Goal: Task Accomplishment & Management: Use online tool/utility

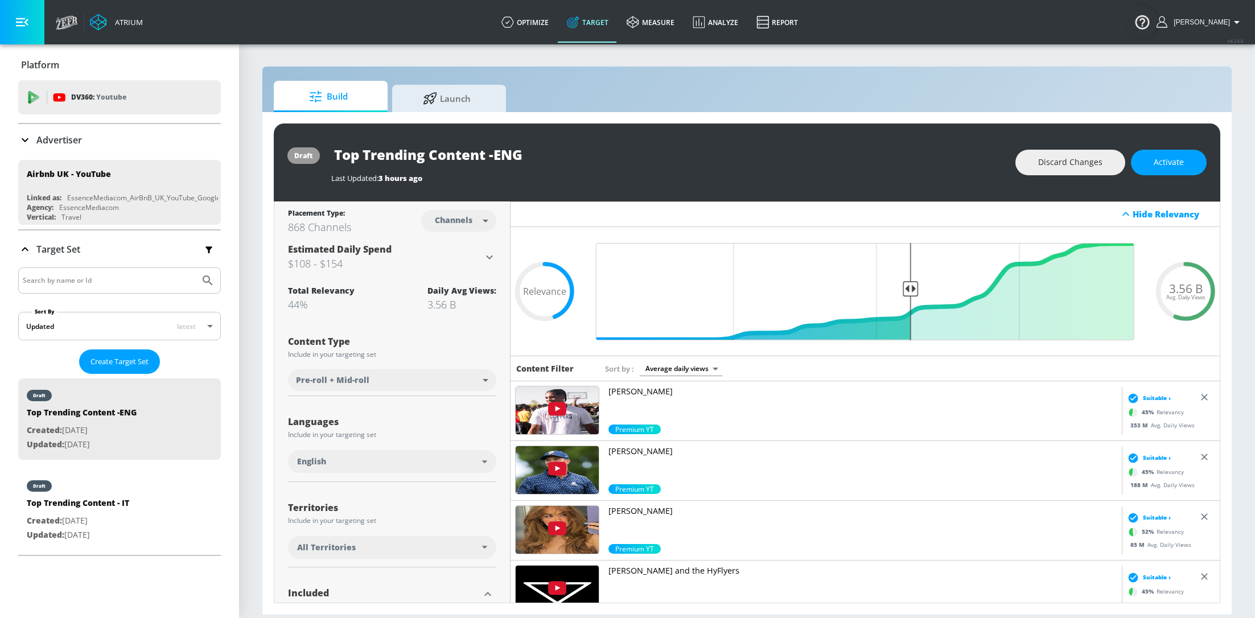
click at [44, 139] on p "Advertiser" at bounding box center [59, 140] width 46 height 13
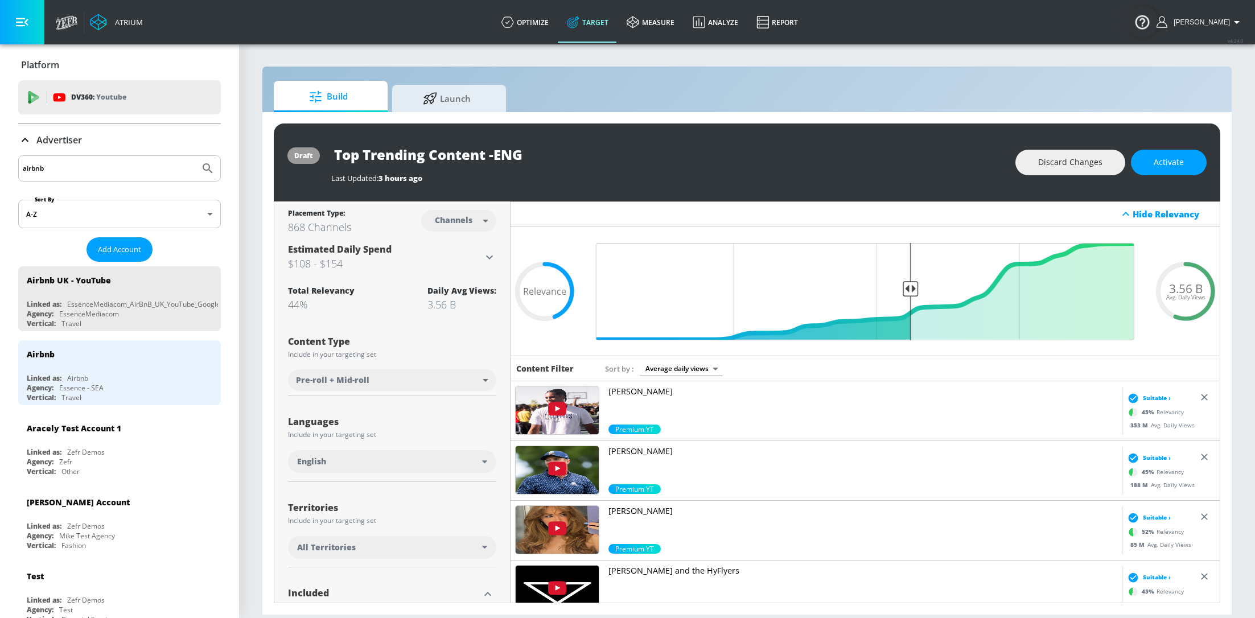
click at [68, 164] on input "airbnb" at bounding box center [109, 168] width 172 height 15
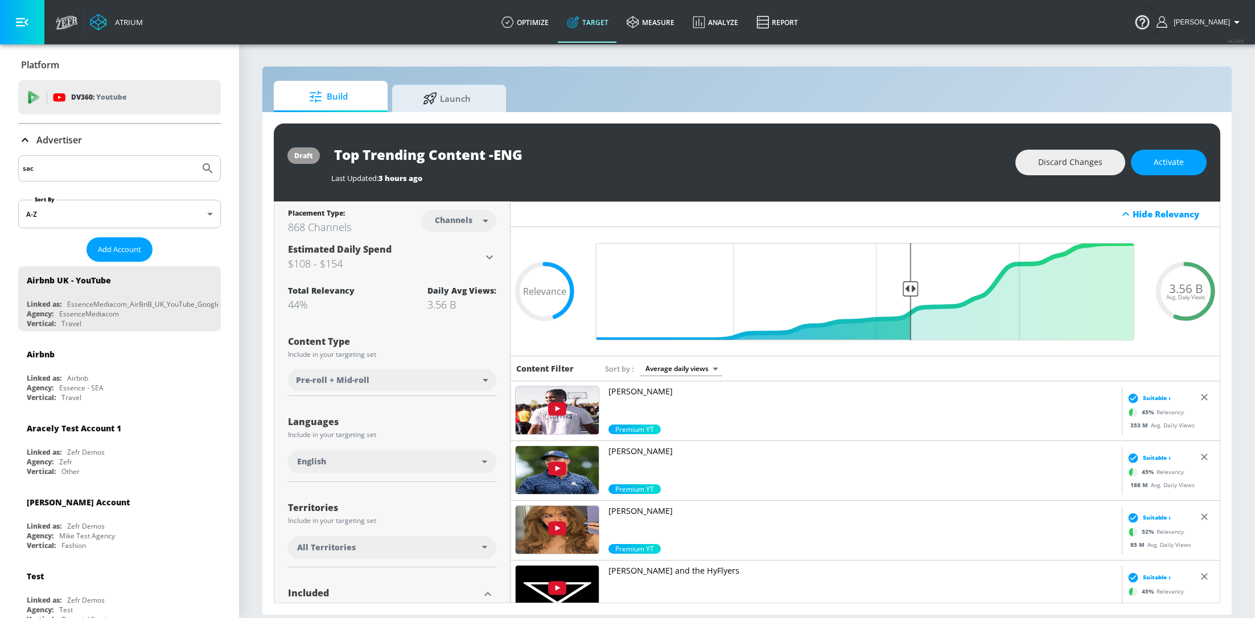
click at [195, 156] on button "Submit Search" at bounding box center [207, 168] width 25 height 25
click at [46, 166] on input "sac" at bounding box center [109, 168] width 172 height 15
type input "sav"
click at [195, 156] on button "Submit Search" at bounding box center [207, 168] width 25 height 25
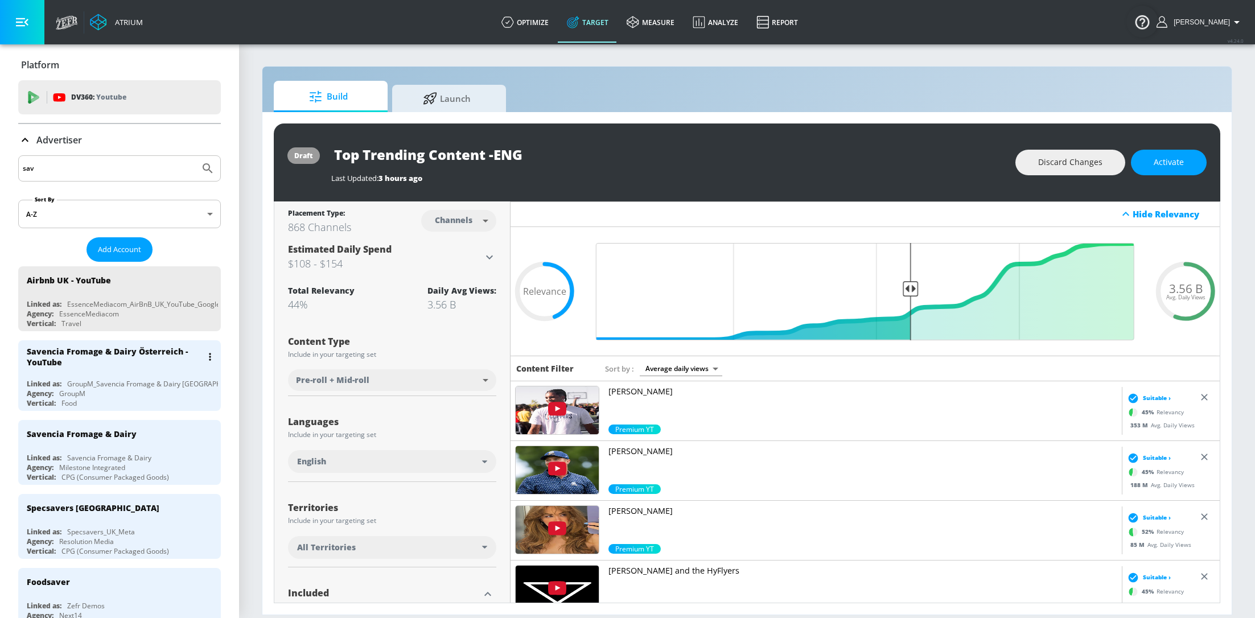
click at [102, 366] on div "Savencia Fromage & Dairy Österreich - YouTube" at bounding box center [122, 356] width 191 height 33
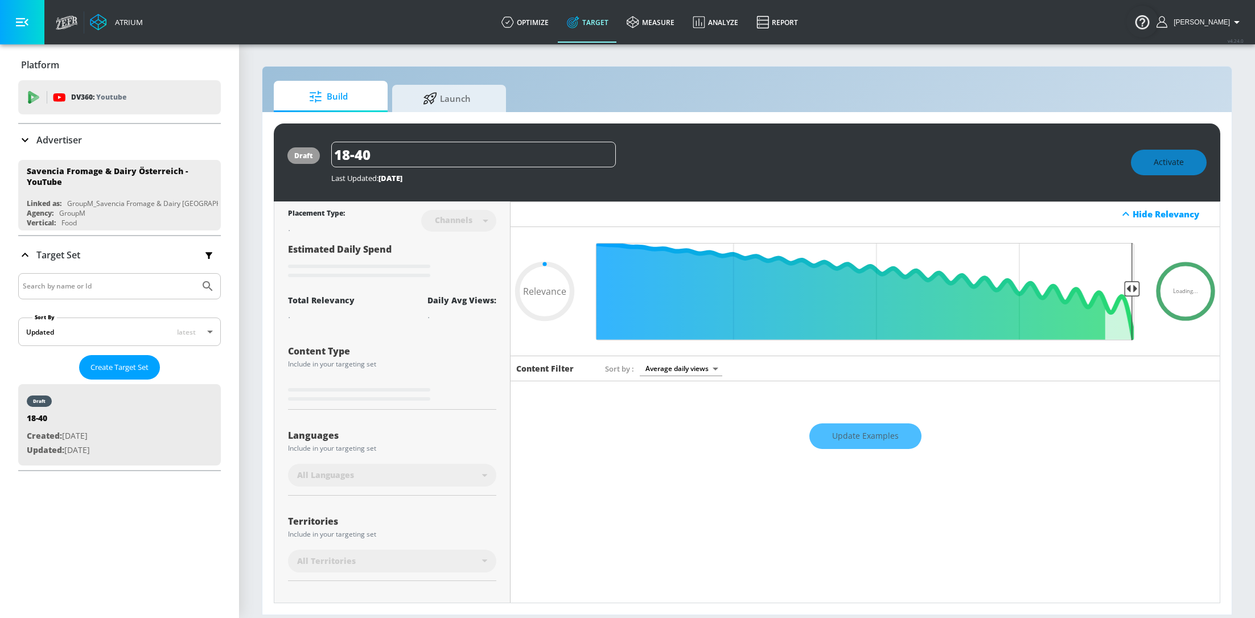
type input "0.5"
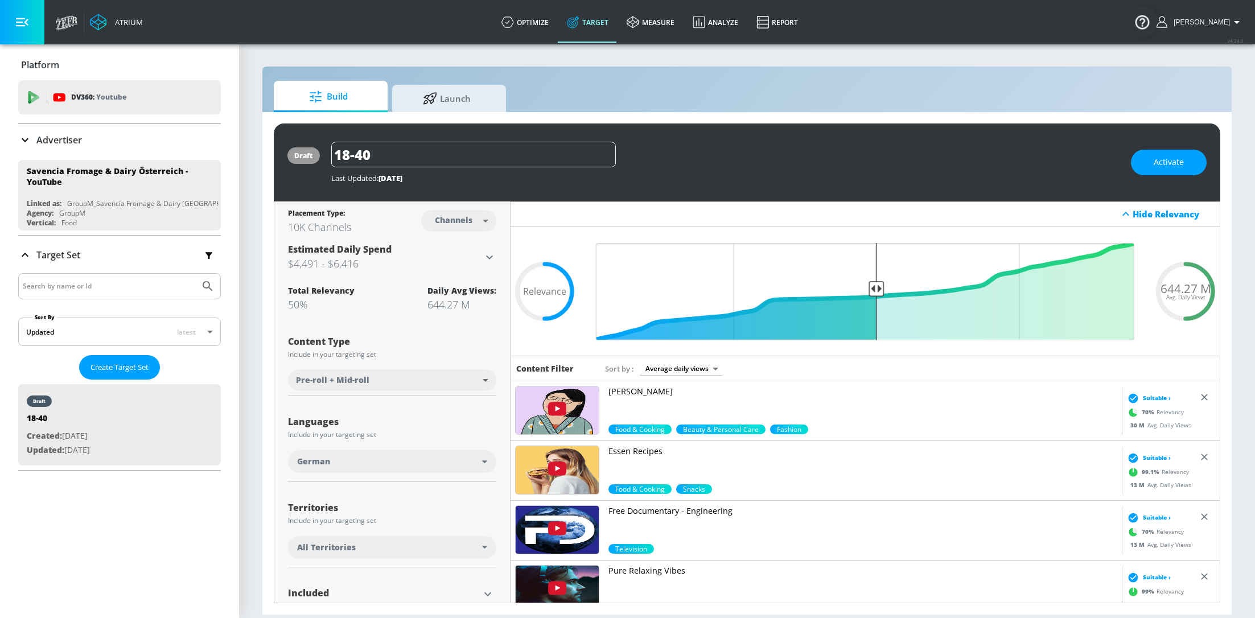
scroll to position [92, 0]
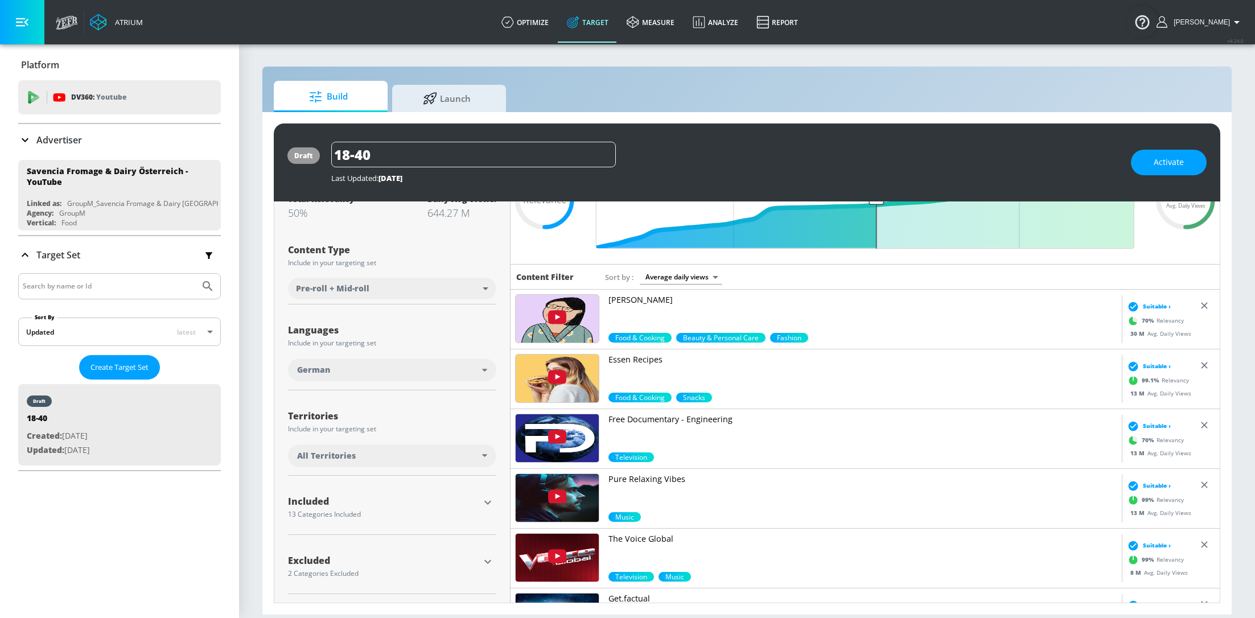
click at [488, 504] on icon "button" at bounding box center [488, 503] width 14 height 14
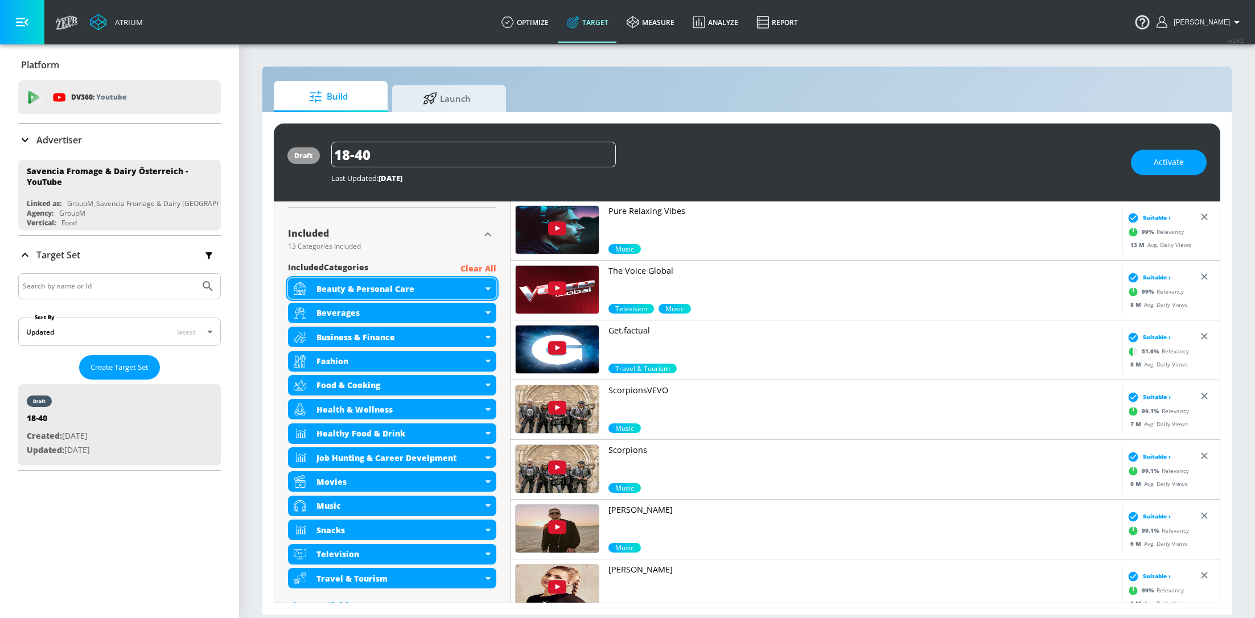
scroll to position [447, 0]
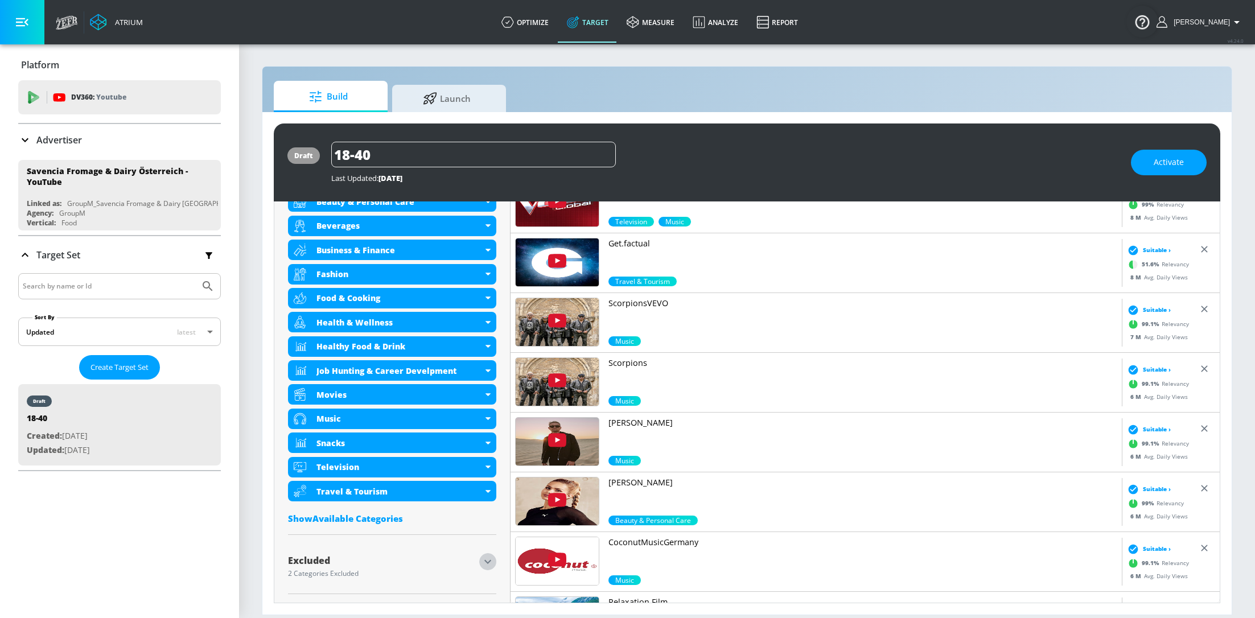
click at [486, 564] on icon "button" at bounding box center [488, 562] width 14 height 14
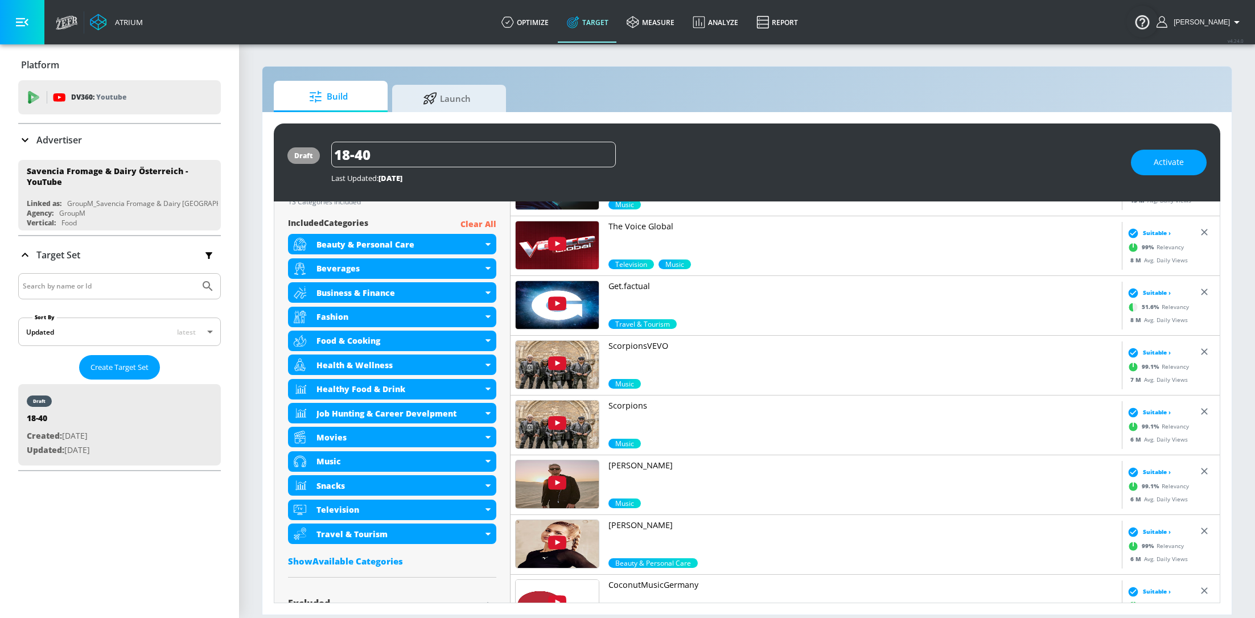
scroll to position [582, 0]
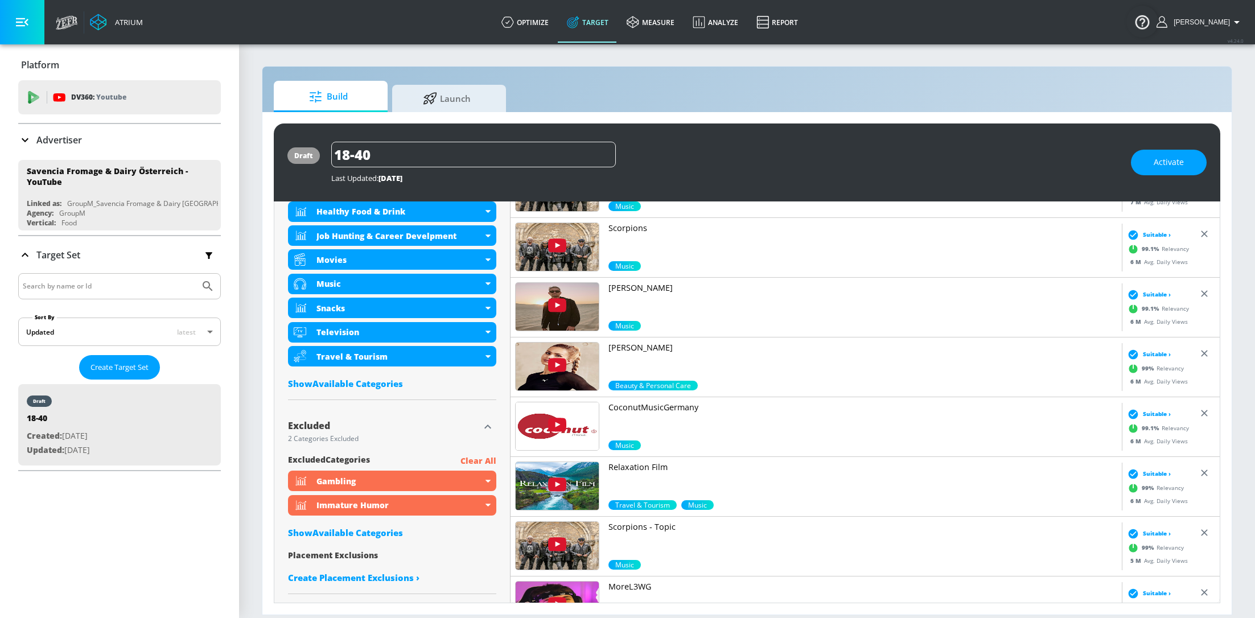
click at [330, 536] on div "Show Available Categories" at bounding box center [392, 532] width 208 height 11
click at [342, 552] on input "Sort By" at bounding box center [384, 555] width 193 height 23
type input "shoo"
click at [298, 587] on input "checkbox" at bounding box center [304, 586] width 20 height 20
checkbox input "true"
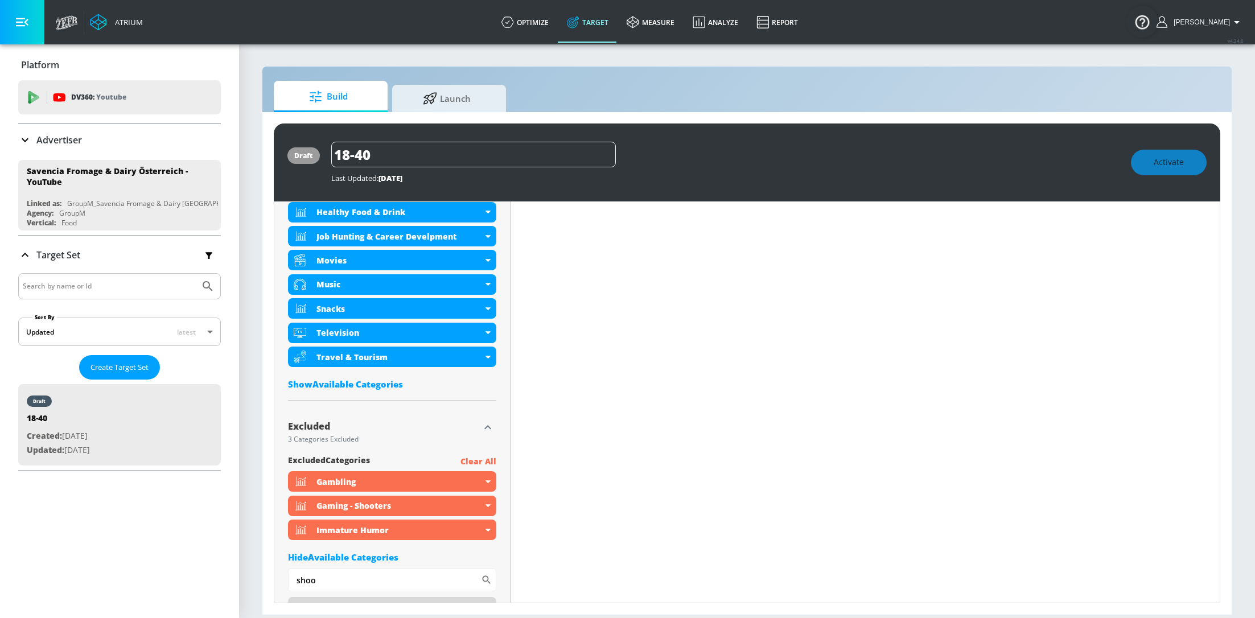
scroll to position [0, 0]
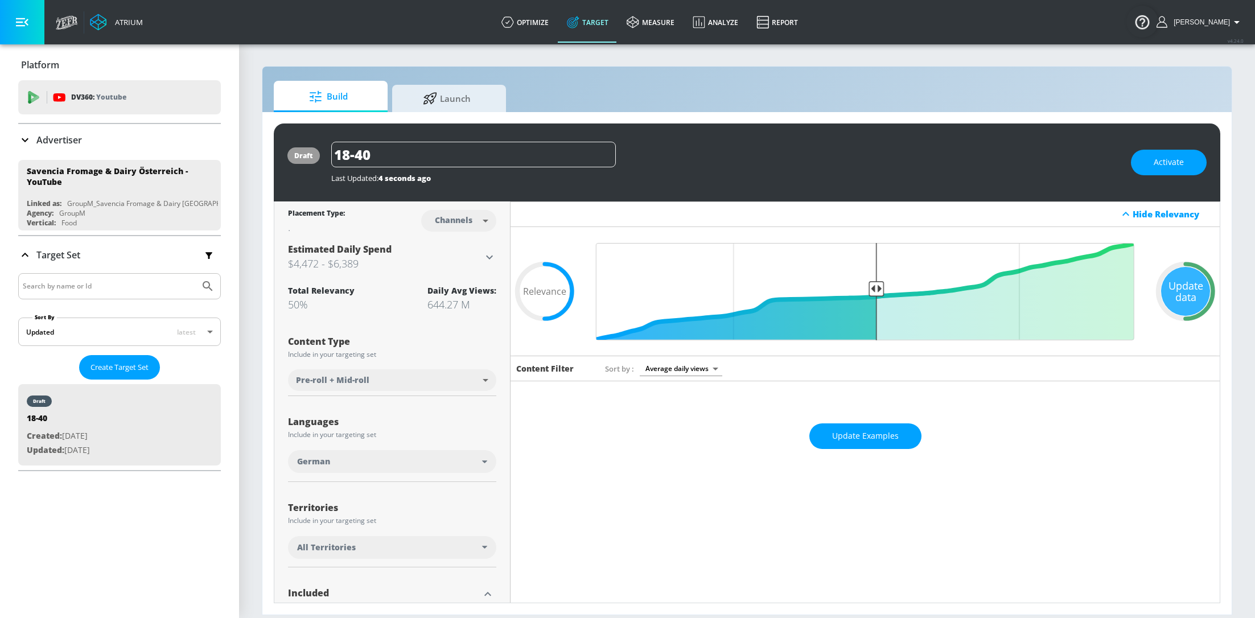
click at [851, 449] on div "Update Examples" at bounding box center [865, 436] width 709 height 40
click at [849, 437] on span "Update Examples" at bounding box center [865, 436] width 67 height 14
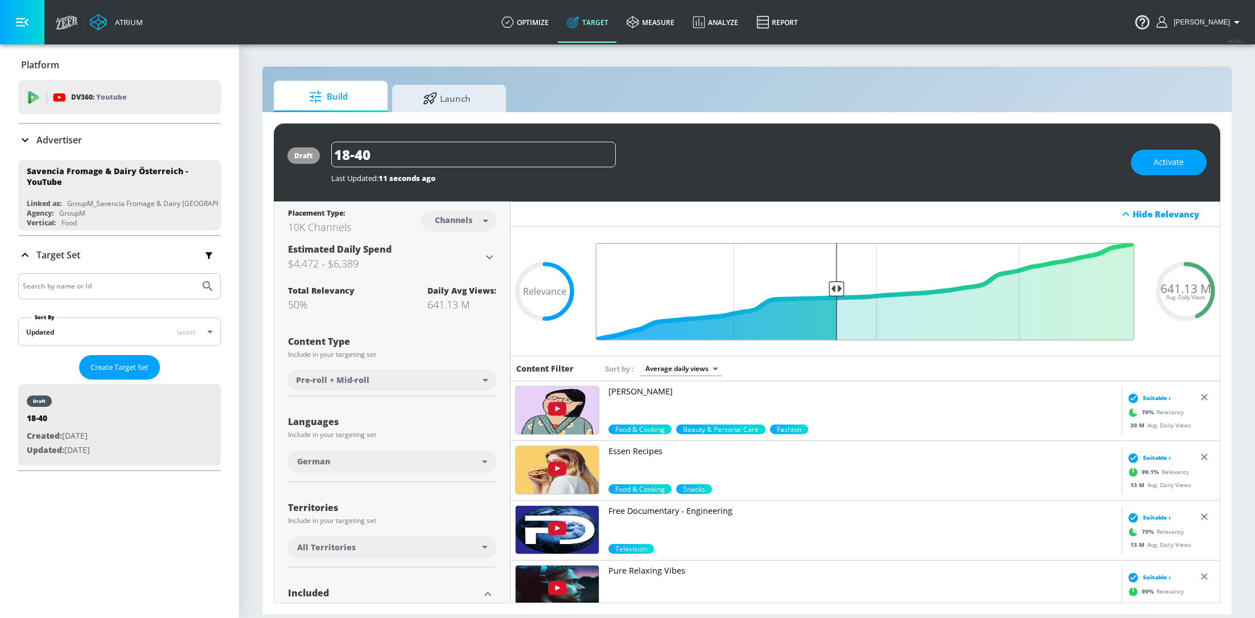
drag, startPoint x: 878, startPoint y: 288, endPoint x: 834, endPoint y: 288, distance: 43.8
click at [834, 288] on input "Final Threshold" at bounding box center [865, 291] width 550 height 97
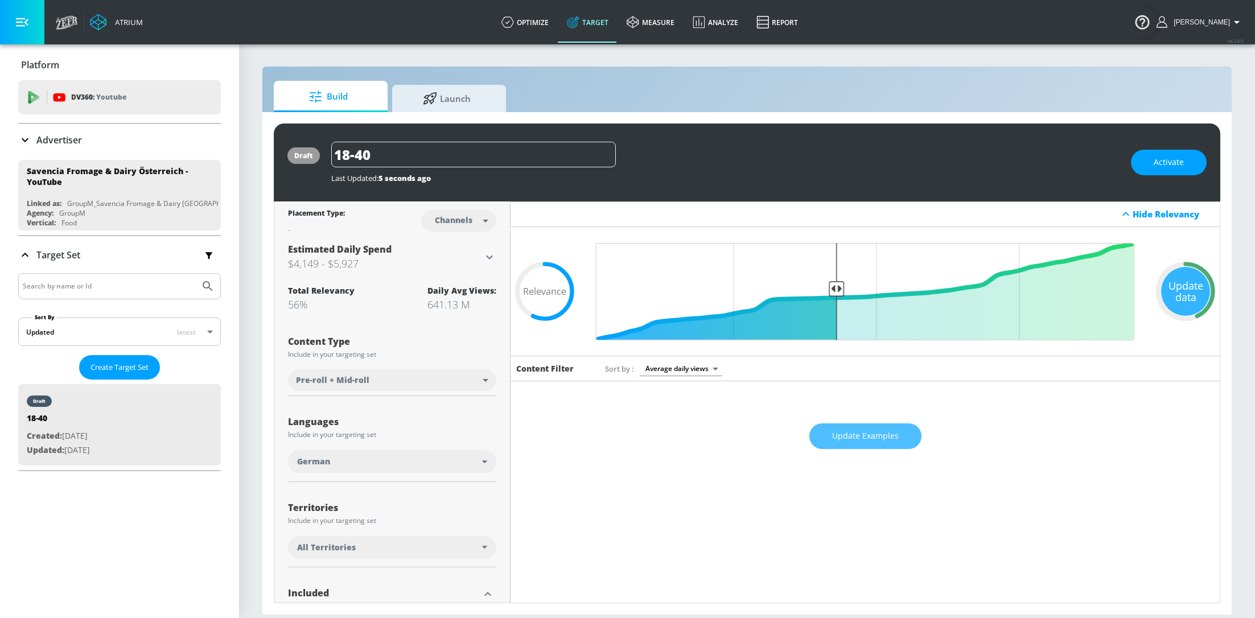
click at [881, 441] on span "Update Examples" at bounding box center [865, 436] width 67 height 14
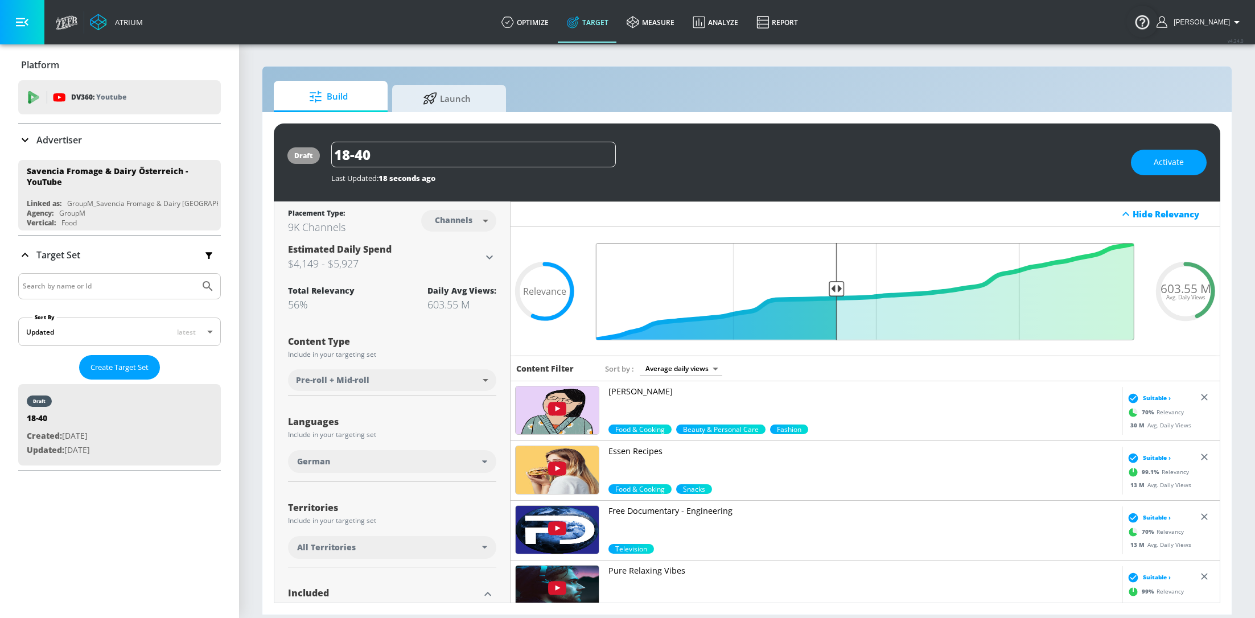
click at [837, 290] on input "Final Threshold" at bounding box center [865, 291] width 550 height 97
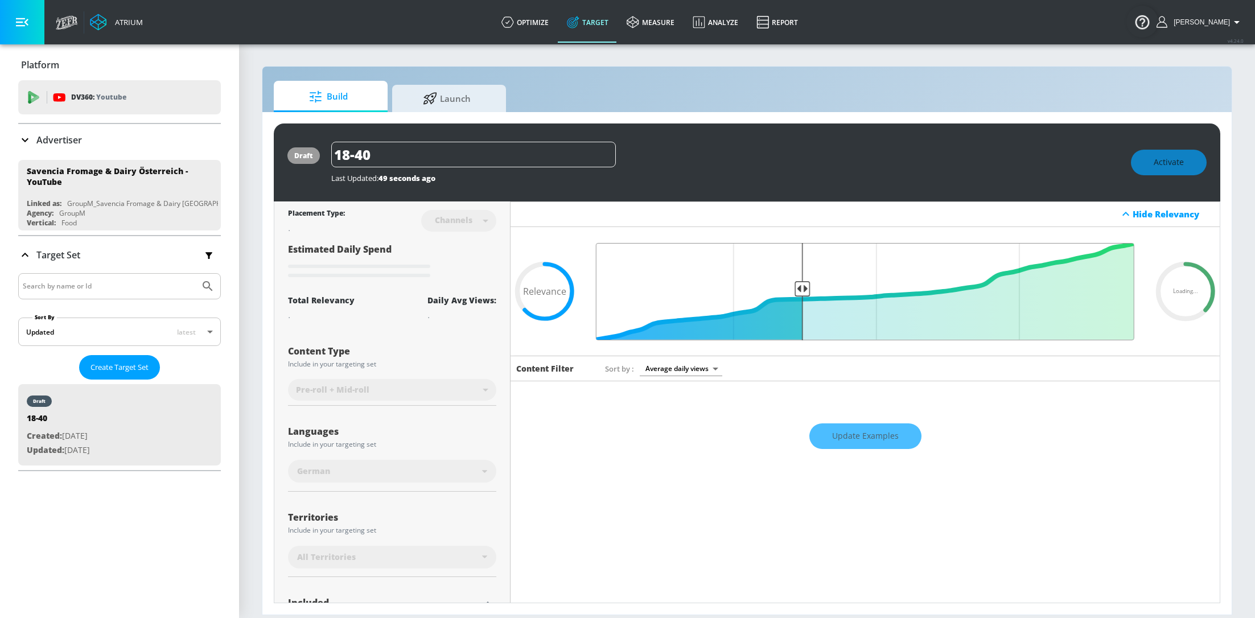
drag, startPoint x: 837, startPoint y: 290, endPoint x: 805, endPoint y: 290, distance: 31.3
click at [805, 290] on input "Final Threshold" at bounding box center [865, 291] width 550 height 97
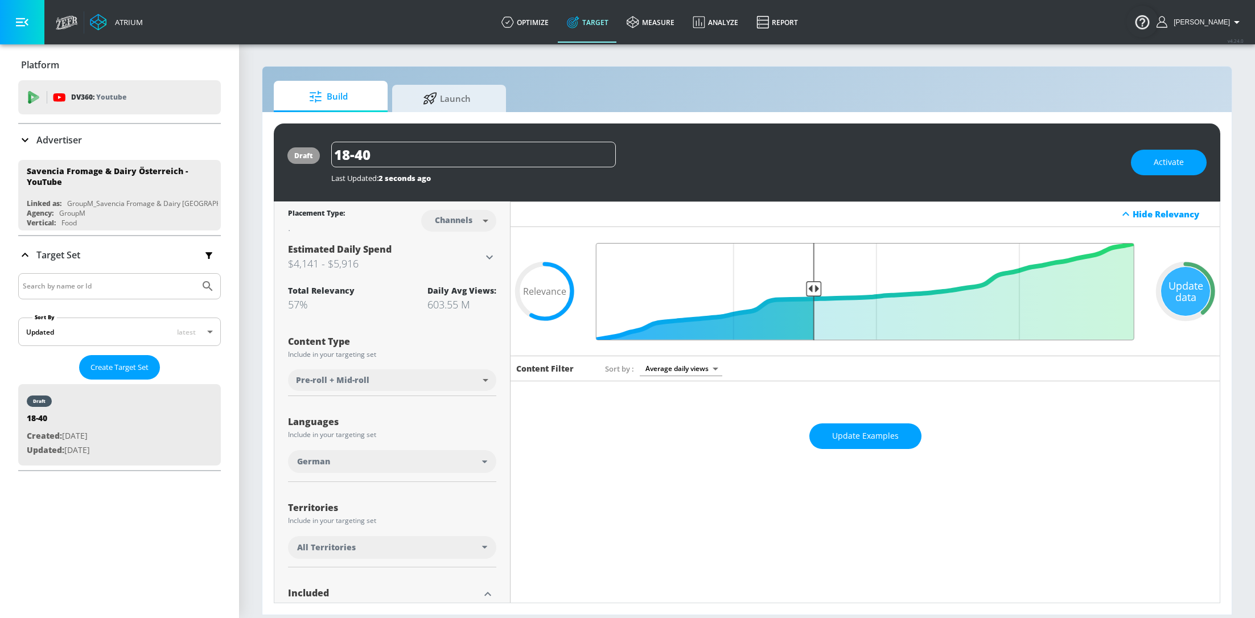
drag, startPoint x: 831, startPoint y: 289, endPoint x: 811, endPoint y: 289, distance: 19.9
click at [811, 289] on input "Final Threshold" at bounding box center [865, 291] width 550 height 97
click at [866, 445] on div "Update Examples" at bounding box center [865, 436] width 709 height 40
click at [877, 435] on span "Update Examples" at bounding box center [865, 436] width 67 height 14
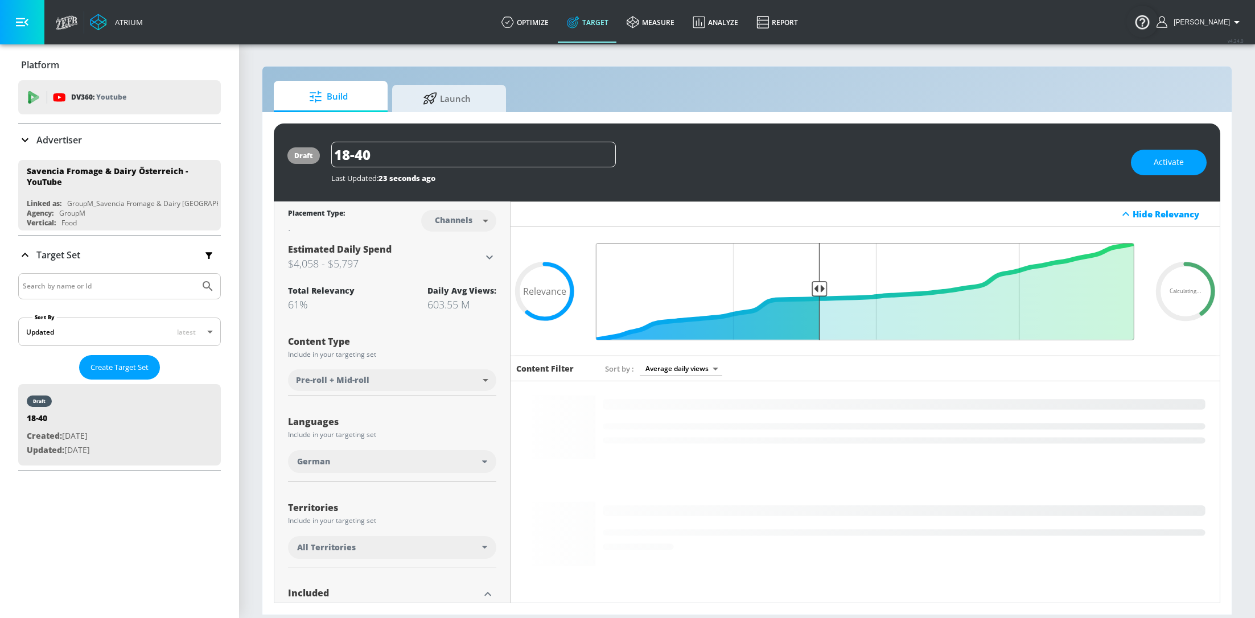
type input "0.6"
click at [818, 285] on input "Final Threshold" at bounding box center [865, 291] width 550 height 97
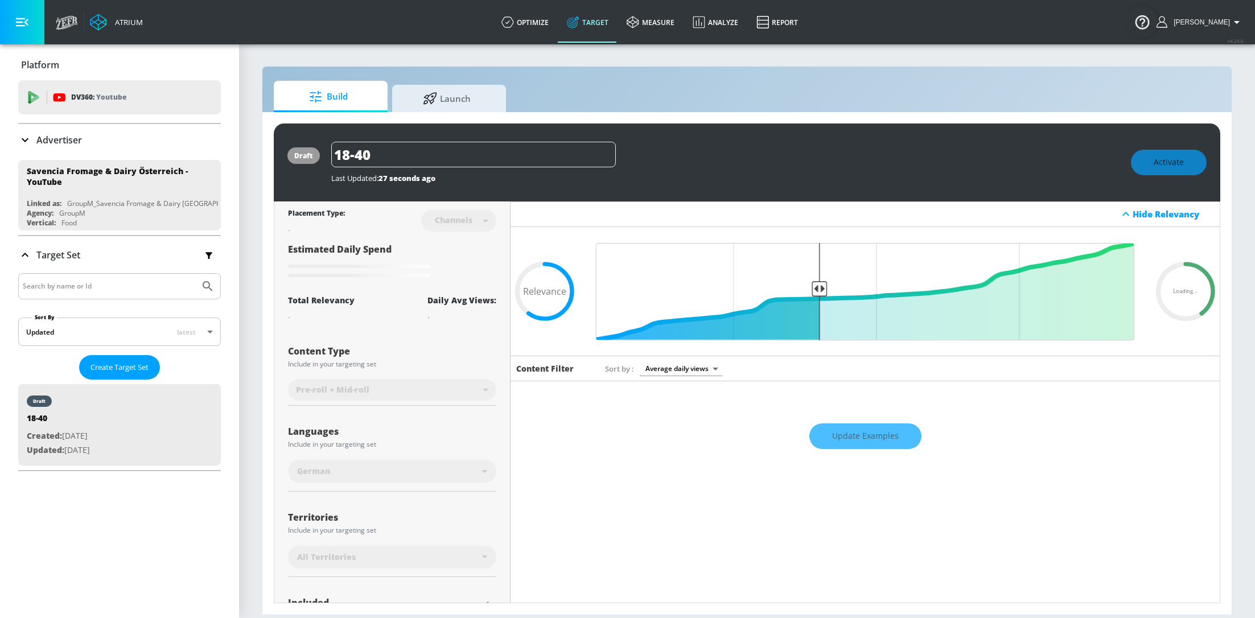
click at [874, 434] on div "Update Examples" at bounding box center [865, 436] width 709 height 40
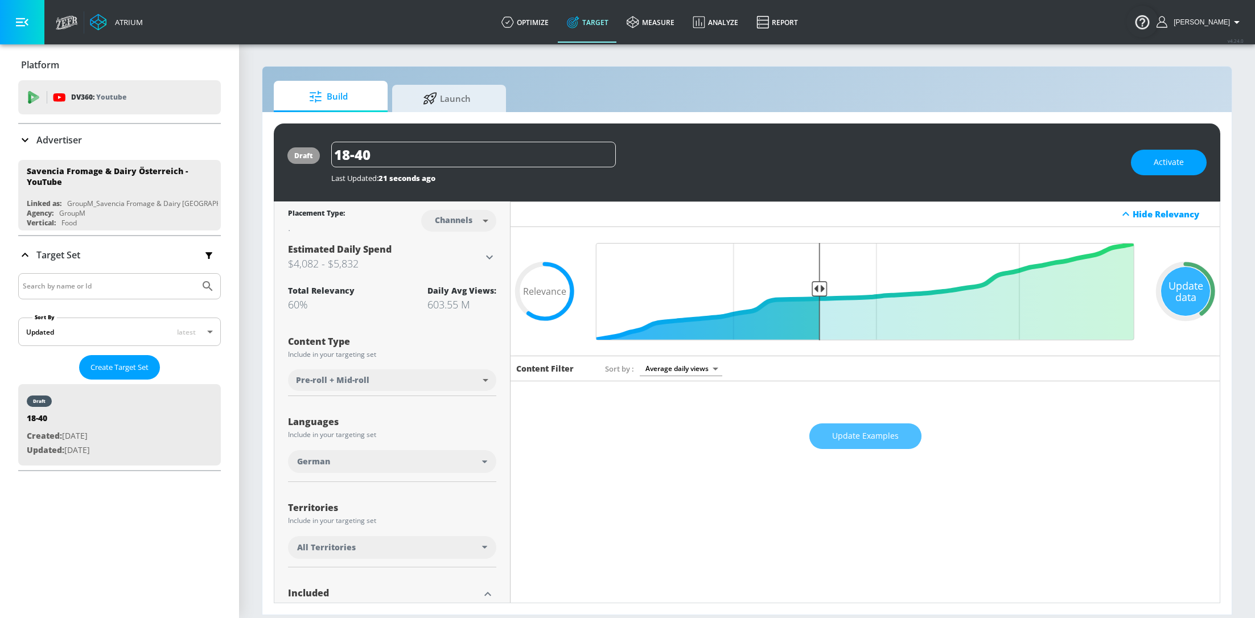
click at [874, 434] on span "Update Examples" at bounding box center [865, 436] width 67 height 14
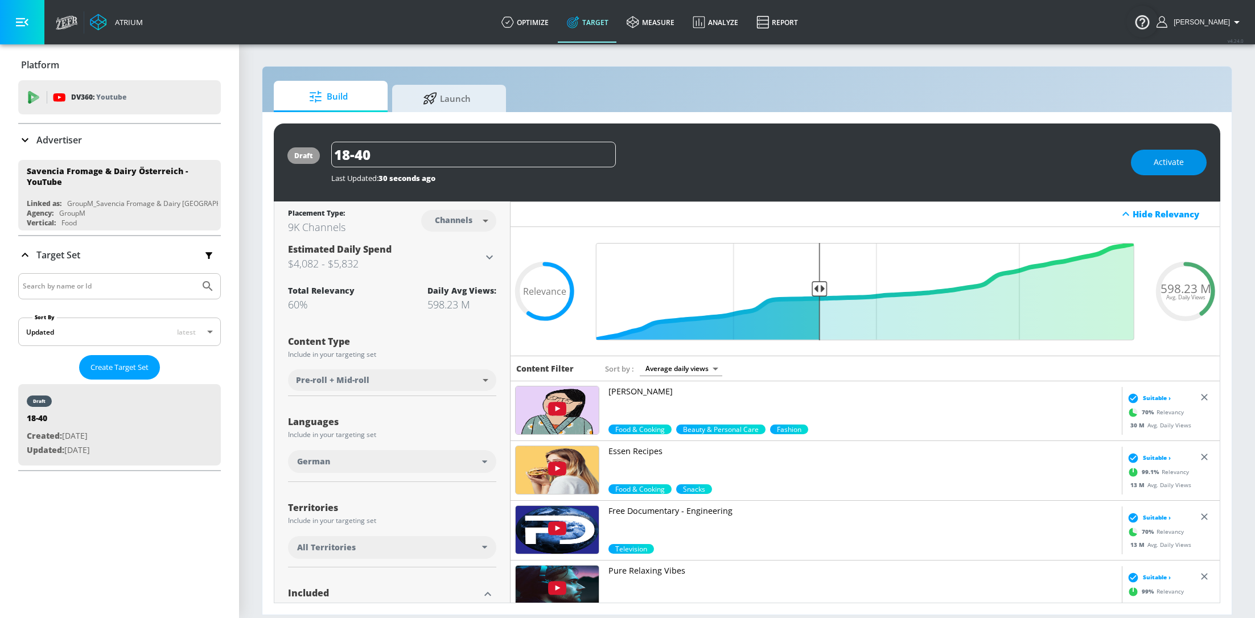
click at [1175, 169] on button "Activate" at bounding box center [1169, 163] width 76 height 26
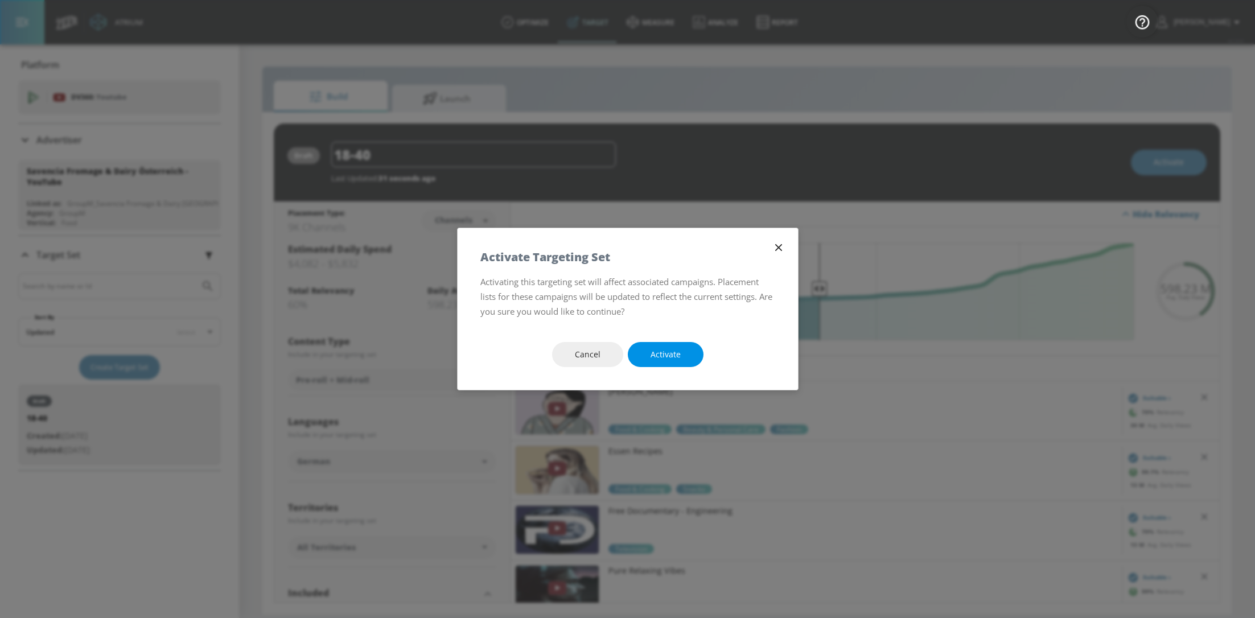
click at [684, 356] on button "Activate" at bounding box center [666, 355] width 76 height 26
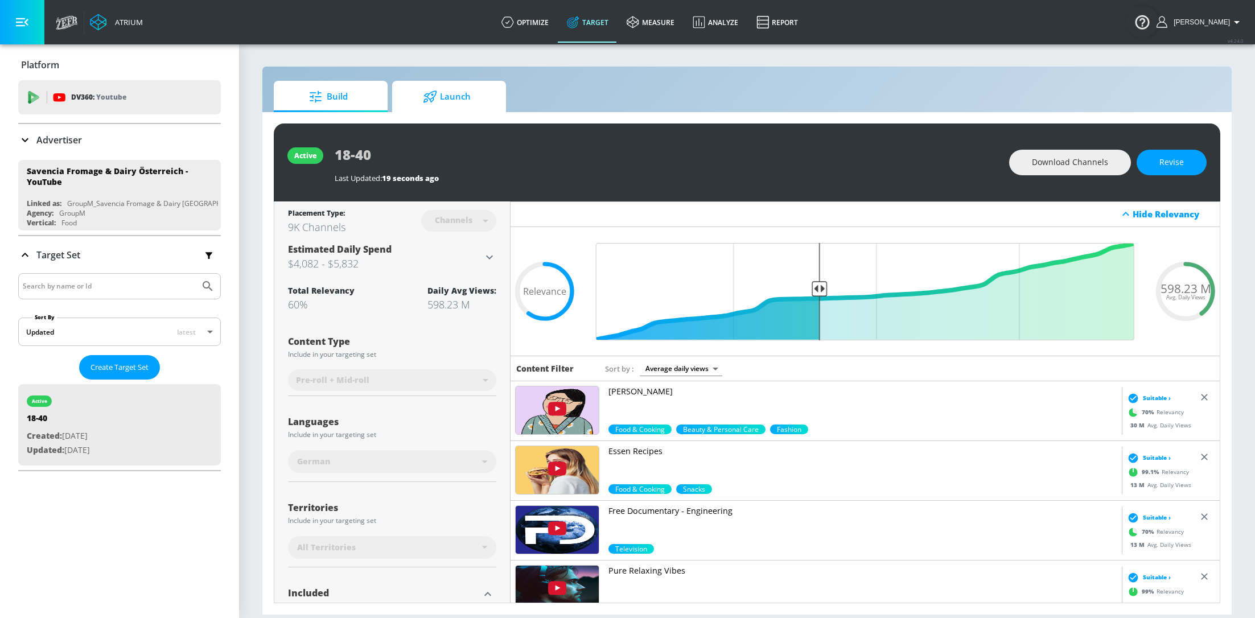
click at [441, 100] on span "Launch" at bounding box center [447, 96] width 87 height 27
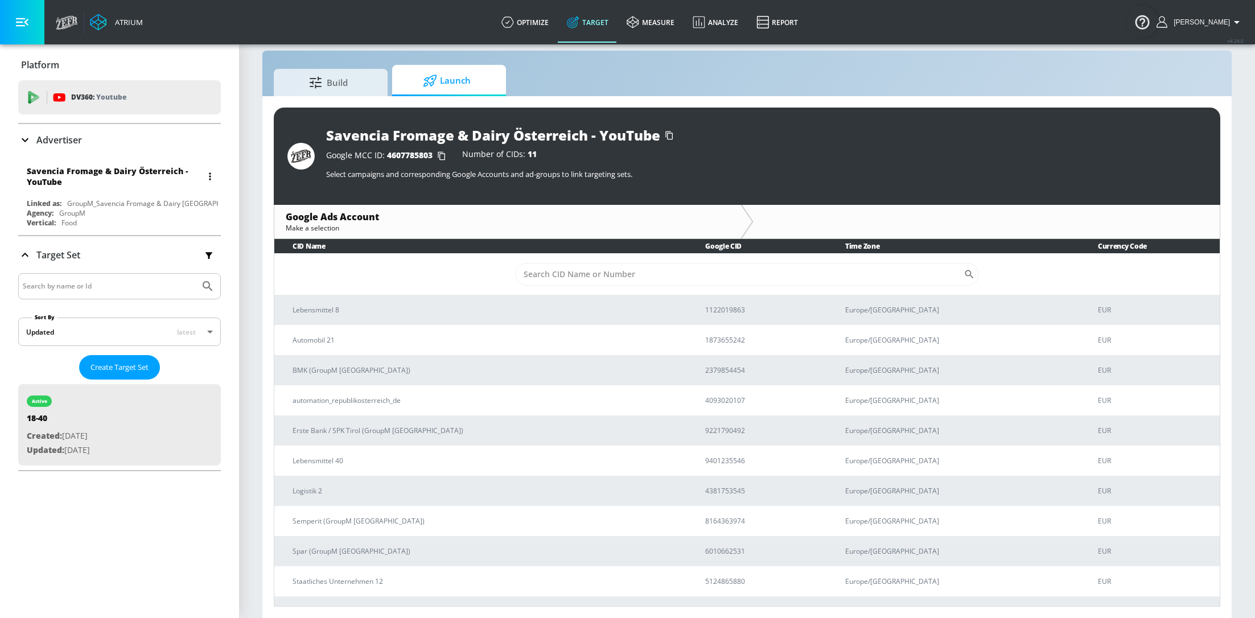
click at [140, 197] on div "Savencia Fromage & Dairy Österreich - YouTube Linked as: GroupM_Savencia Fromag…" at bounding box center [119, 195] width 203 height 71
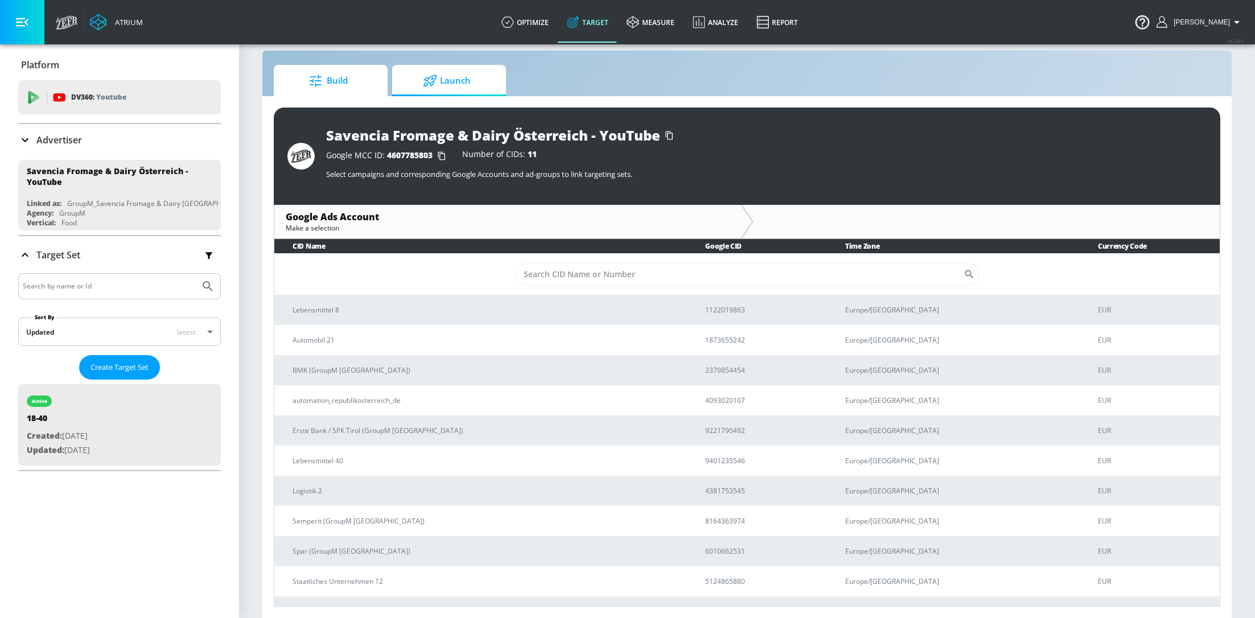
click at [368, 84] on span "Build" at bounding box center [328, 80] width 87 height 27
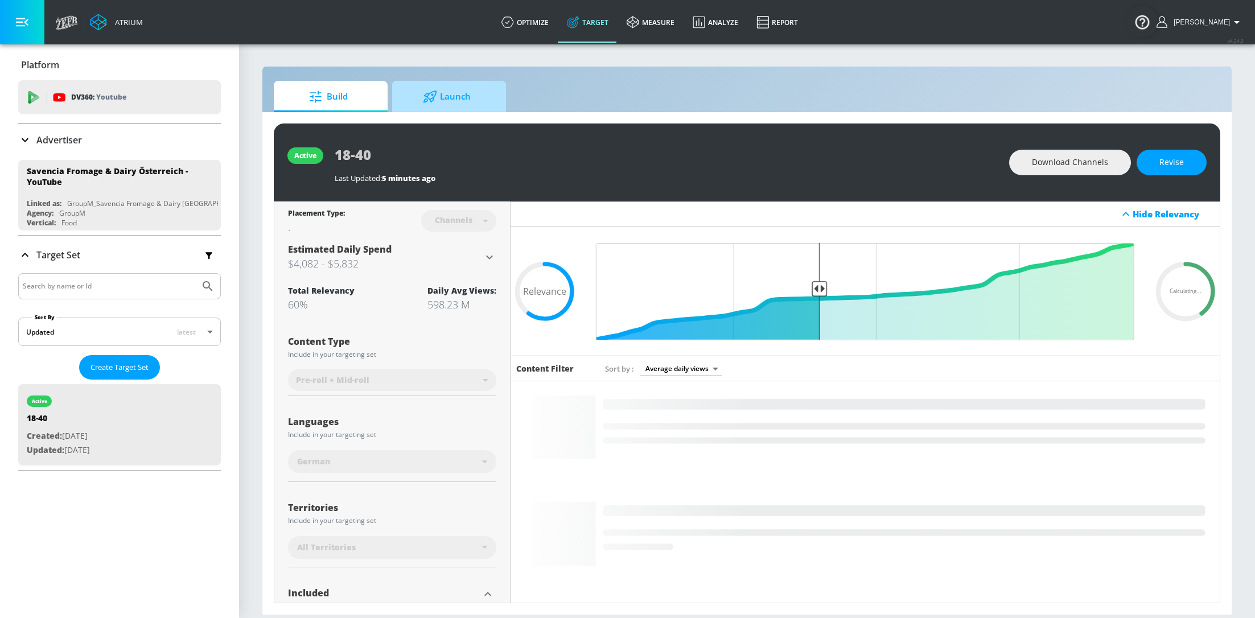
click at [449, 96] on span "Launch" at bounding box center [447, 96] width 87 height 27
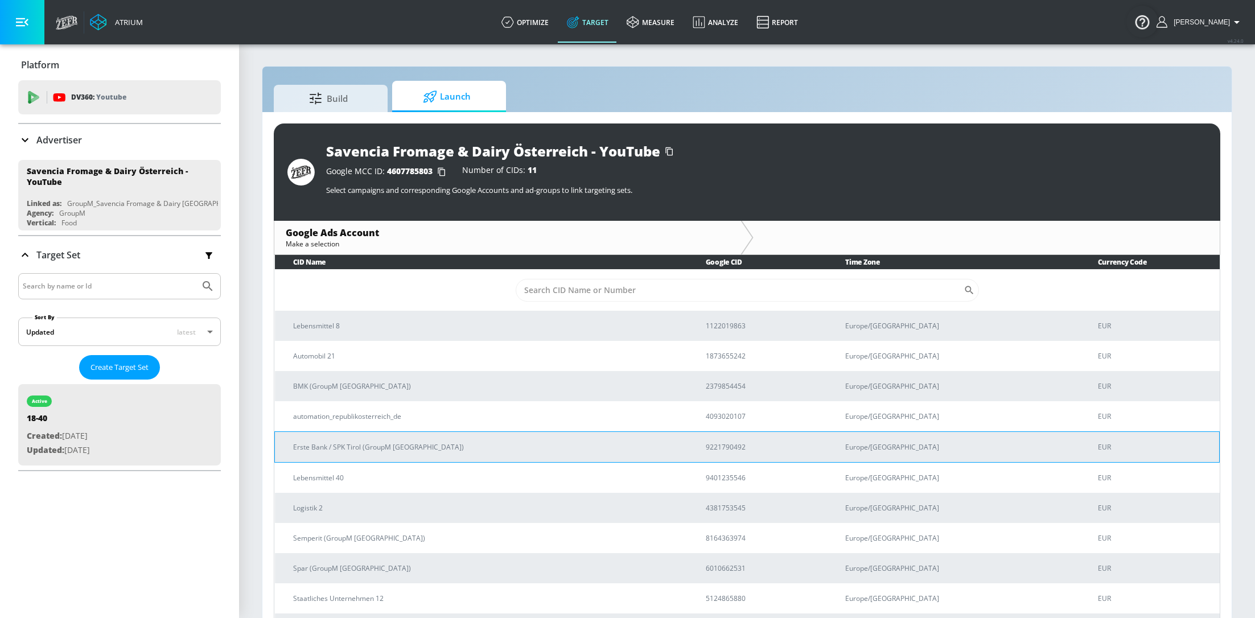
scroll to position [1, 0]
click at [55, 143] on p "Advertiser" at bounding box center [59, 140] width 46 height 13
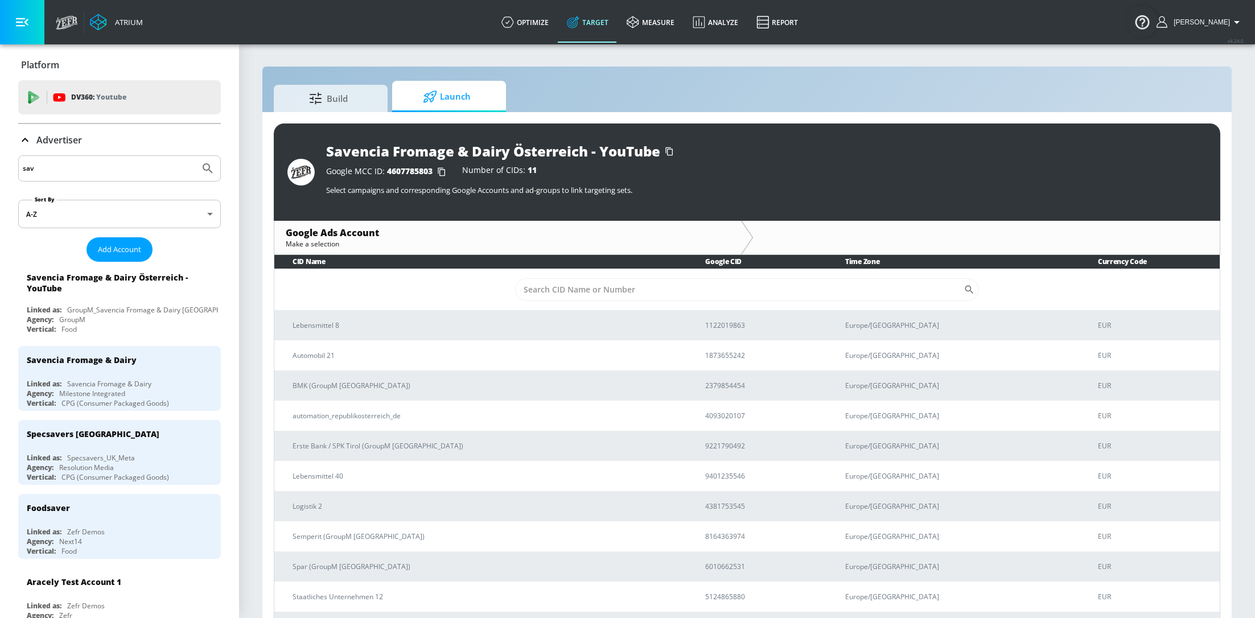
click at [86, 172] on input "sav" at bounding box center [109, 168] width 172 height 15
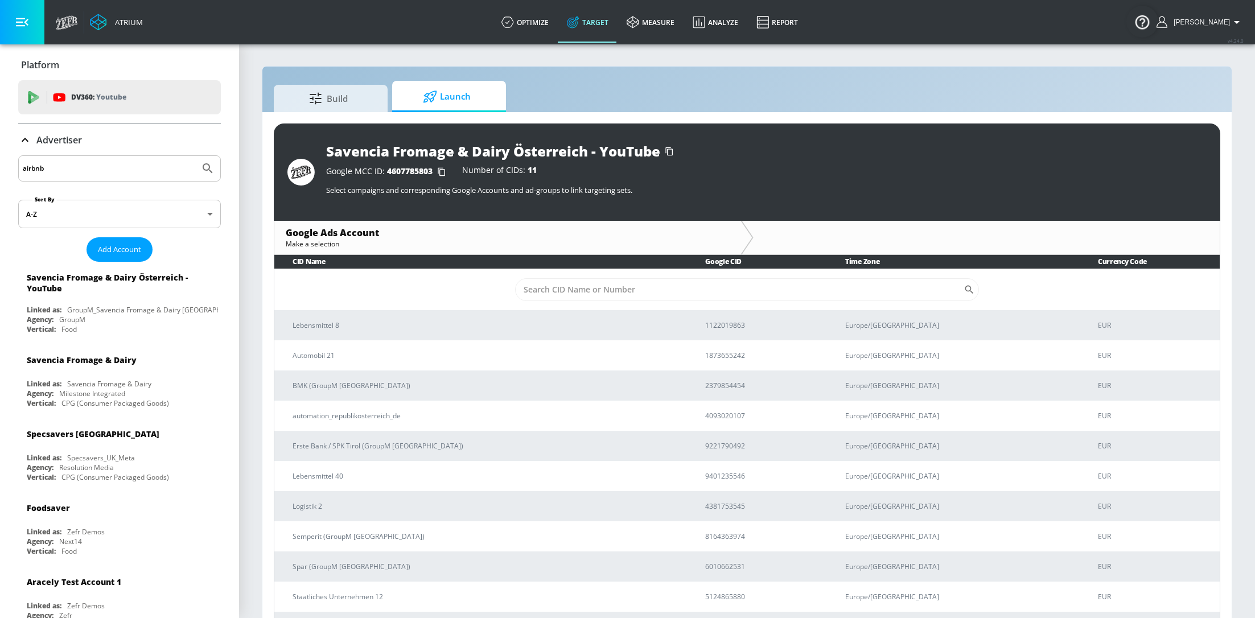
type input "airbnb"
click at [195, 156] on button "Submit Search" at bounding box center [207, 168] width 25 height 25
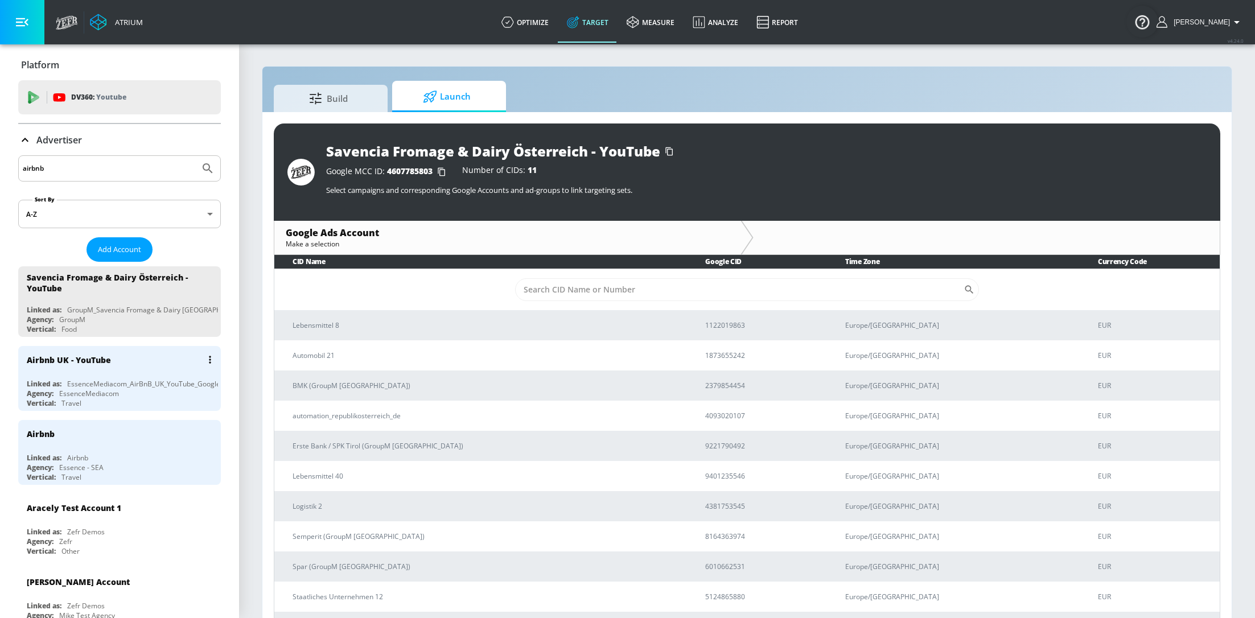
click at [114, 380] on div "EssenceMediacom_AirBnB_UK_YouTube_GoogleAds" at bounding box center [149, 384] width 165 height 10
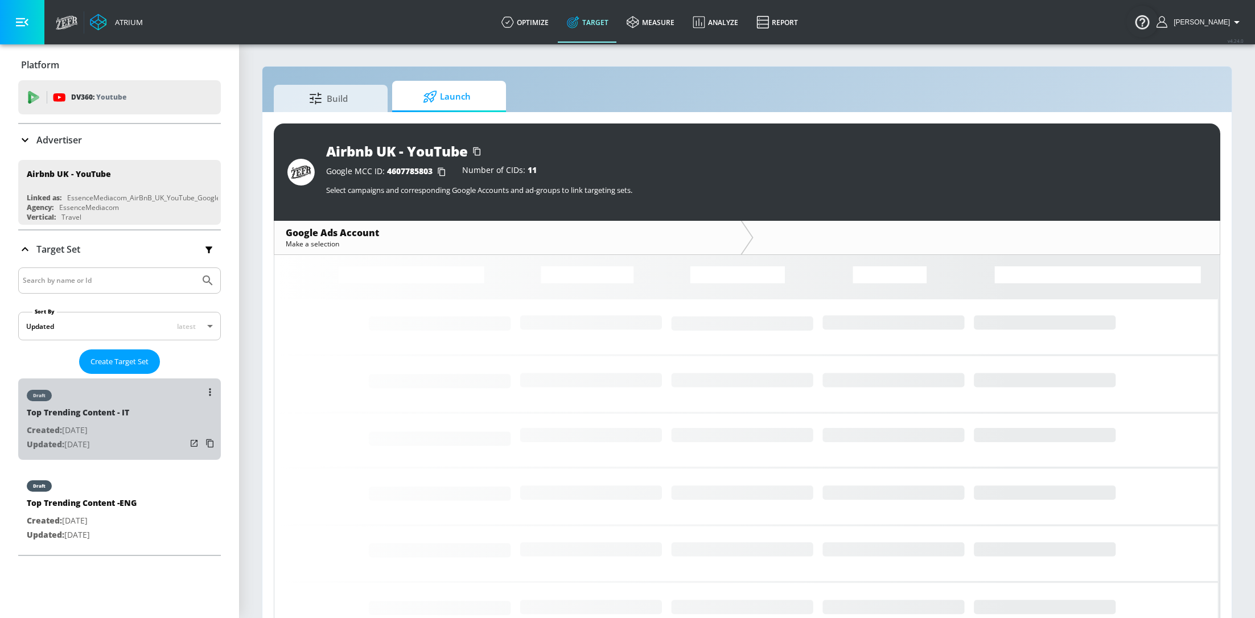
click at [112, 420] on div "Top Trending Content - IT" at bounding box center [78, 415] width 102 height 17
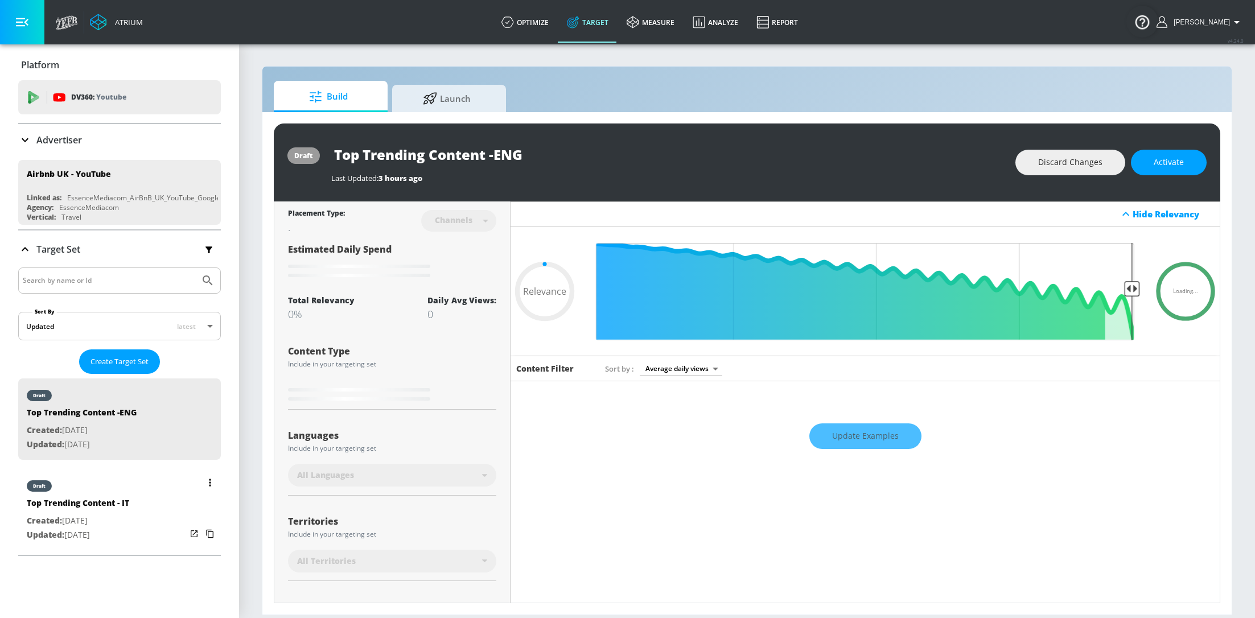
click at [104, 493] on div "draft" at bounding box center [78, 483] width 102 height 28
type input "Top Trending Content - IT"
click at [892, 437] on div "Update Examples" at bounding box center [865, 436] width 709 height 40
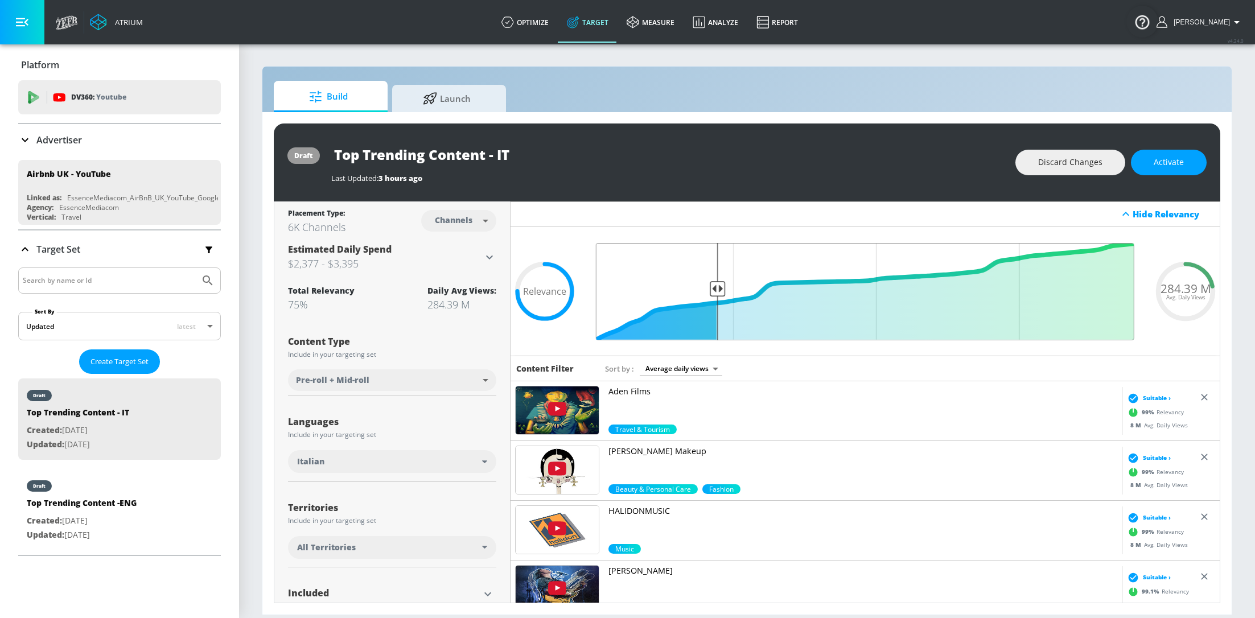
drag, startPoint x: 735, startPoint y: 289, endPoint x: 715, endPoint y: 286, distance: 20.1
click at [715, 286] on input "Final Threshold" at bounding box center [865, 291] width 550 height 97
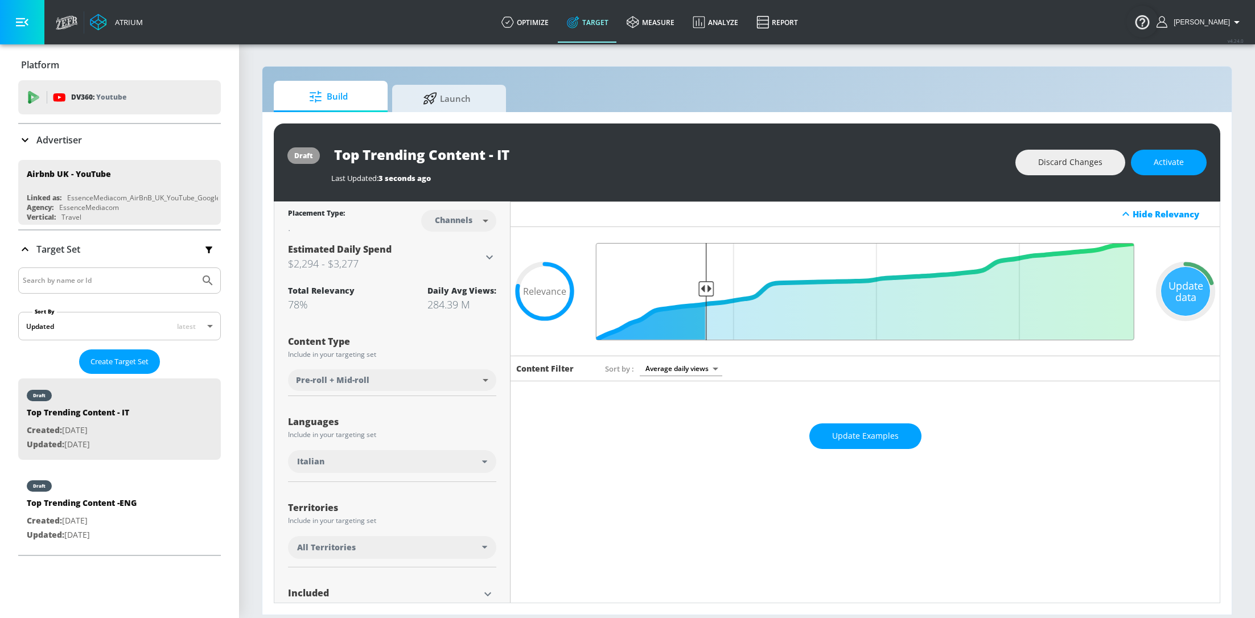
drag, startPoint x: 714, startPoint y: 286, endPoint x: 706, endPoint y: 285, distance: 8.0
type input "0.8"
click at [706, 285] on input "Final Threshold" at bounding box center [865, 291] width 550 height 97
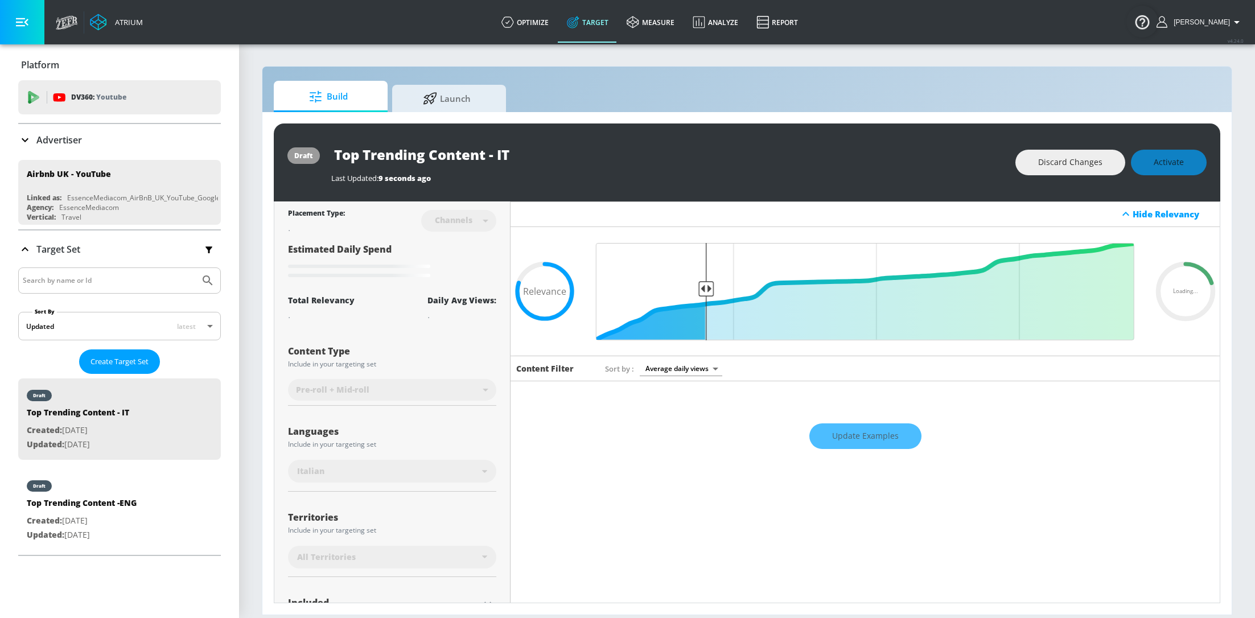
click at [885, 441] on div "Update Examples" at bounding box center [865, 436] width 709 height 40
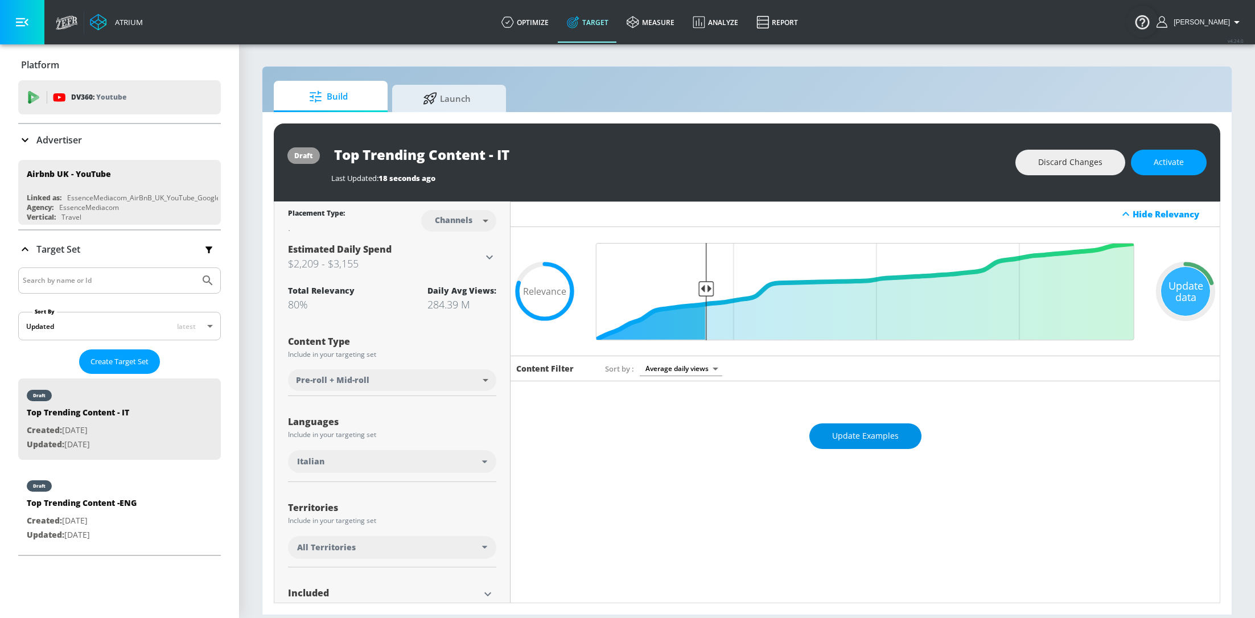
click at [886, 439] on span "Update Examples" at bounding box center [865, 436] width 67 height 14
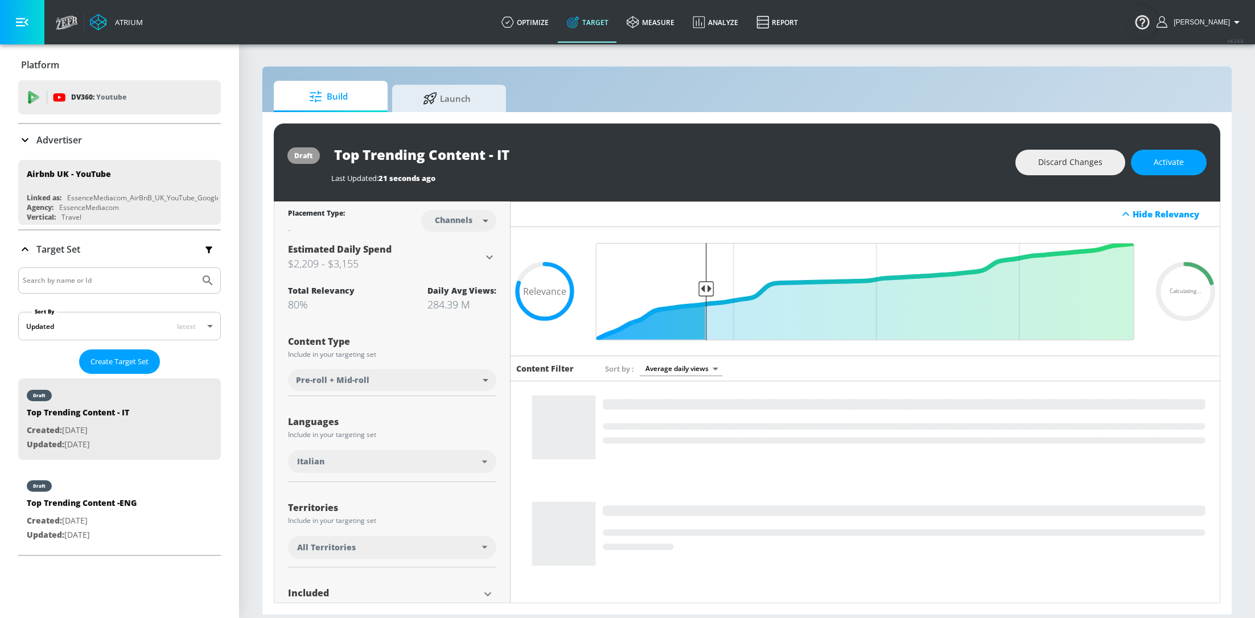
click at [483, 546] on icon at bounding box center [484, 547] width 5 height 3
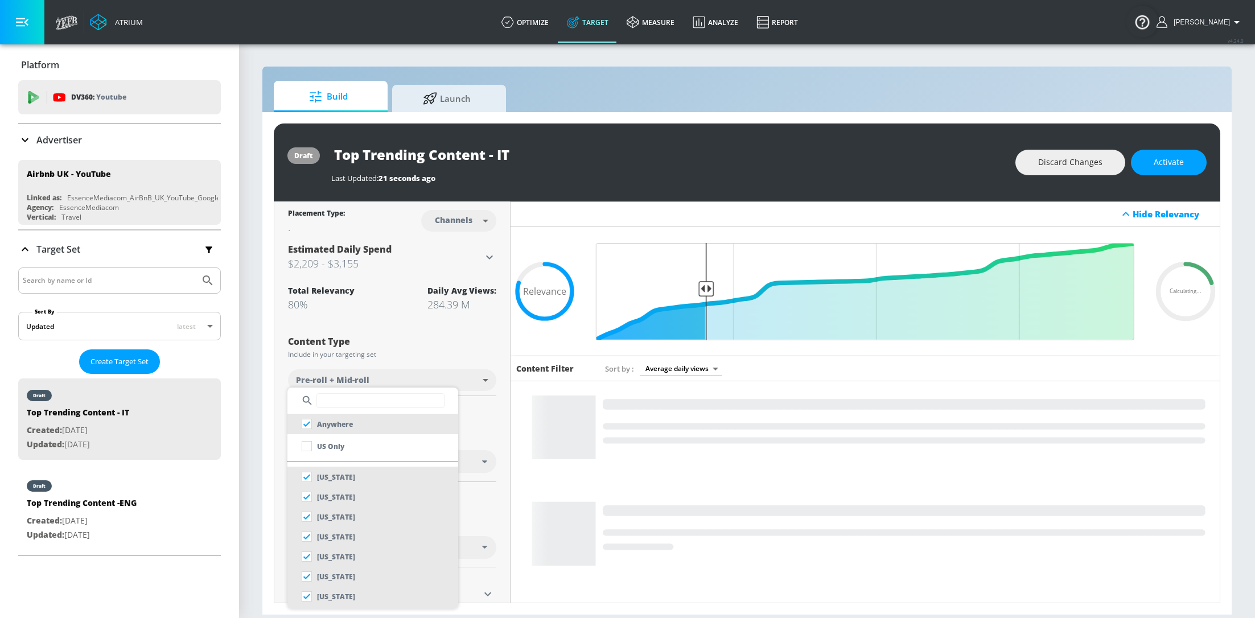
click at [335, 404] on input "text" at bounding box center [380, 400] width 128 height 15
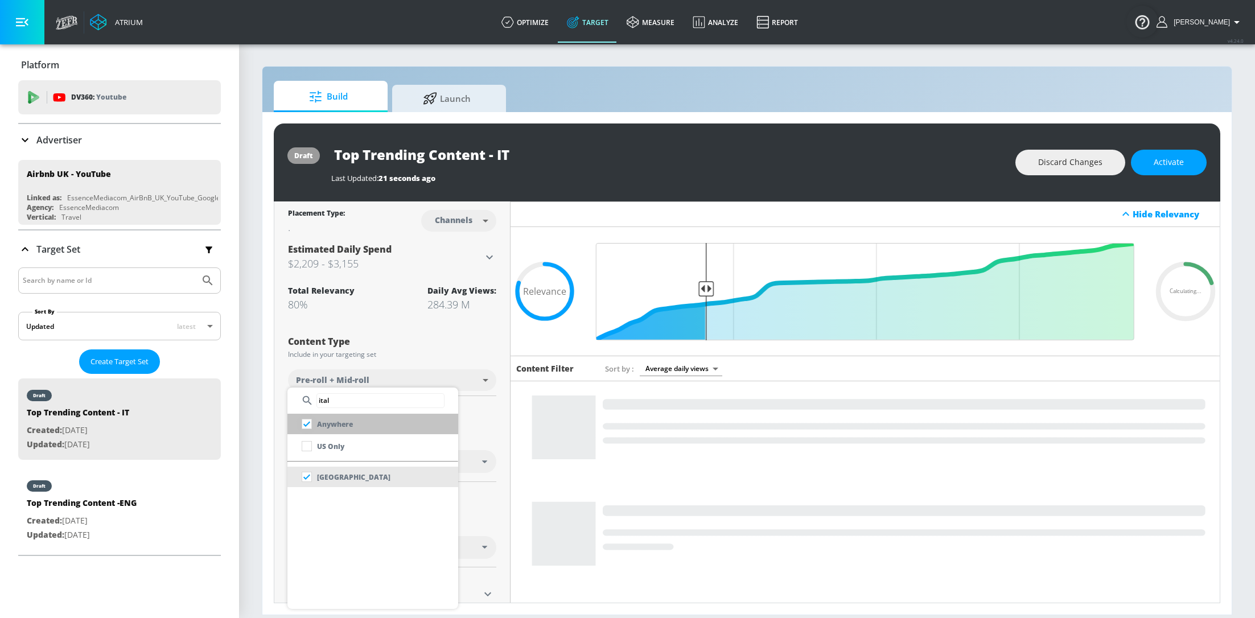
type input "ital"
click at [308, 424] on input "checkbox" at bounding box center [307, 424] width 20 height 20
checkbox input "true"
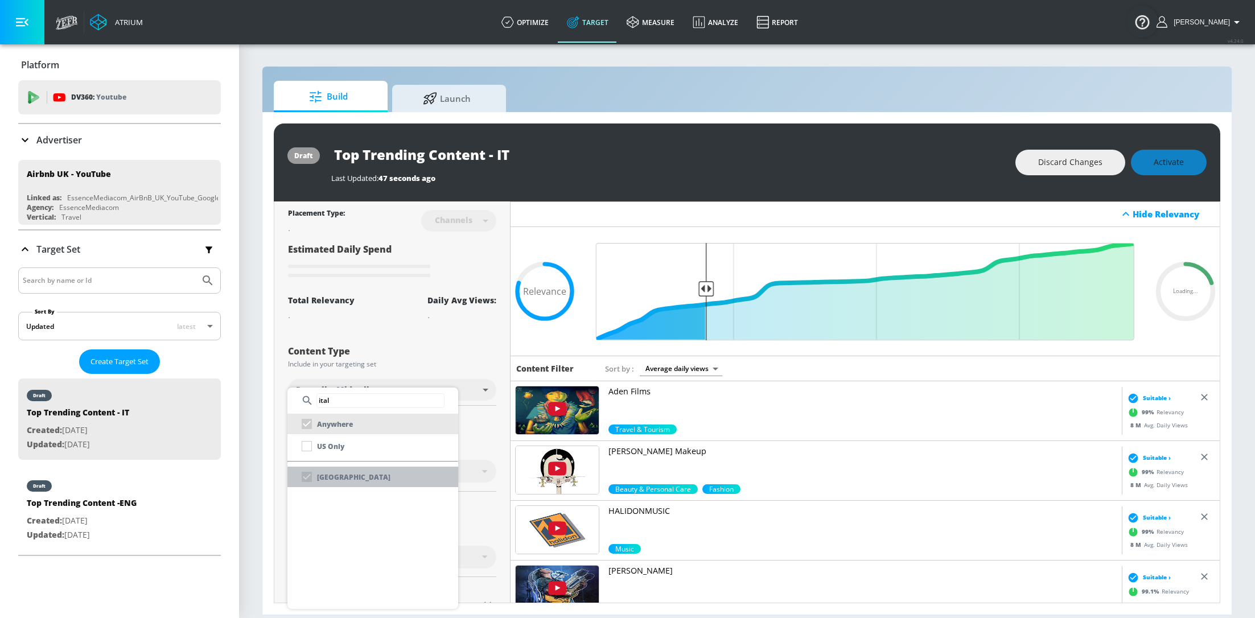
click at [306, 473] on div "Italy" at bounding box center [344, 477] width 94 height 20
click at [682, 372] on div at bounding box center [627, 309] width 1255 height 618
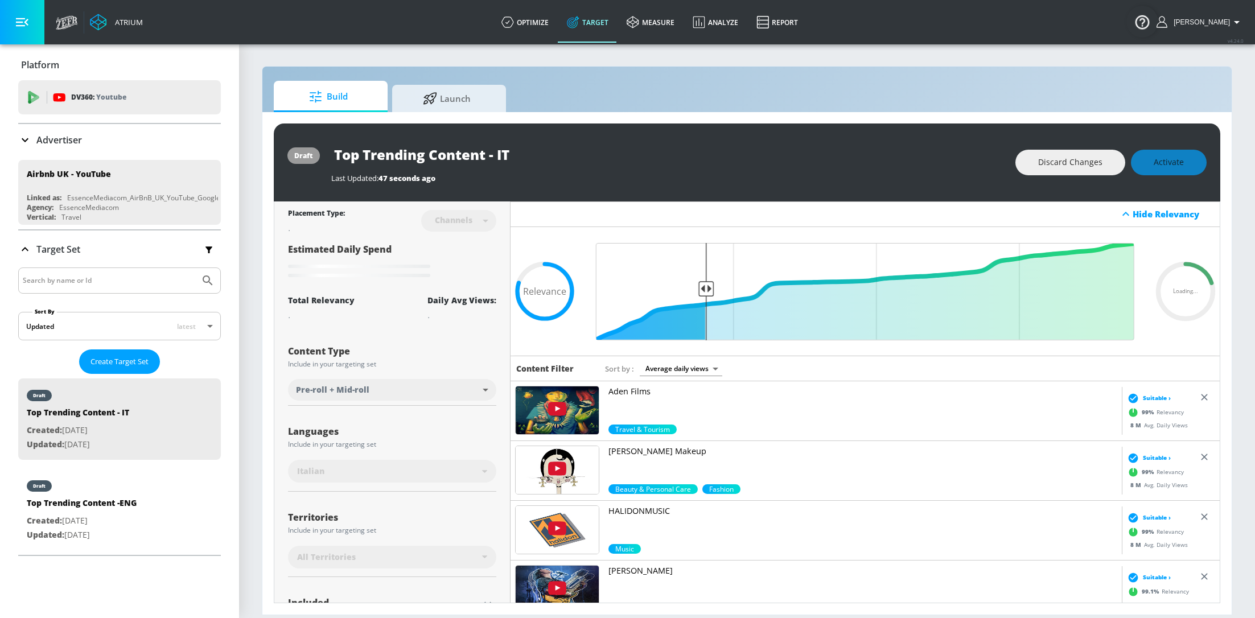
click at [696, 364] on body "Atrium optimize Target measure Analyze Report optimize Target measure Analyze R…" at bounding box center [627, 309] width 1255 height 618
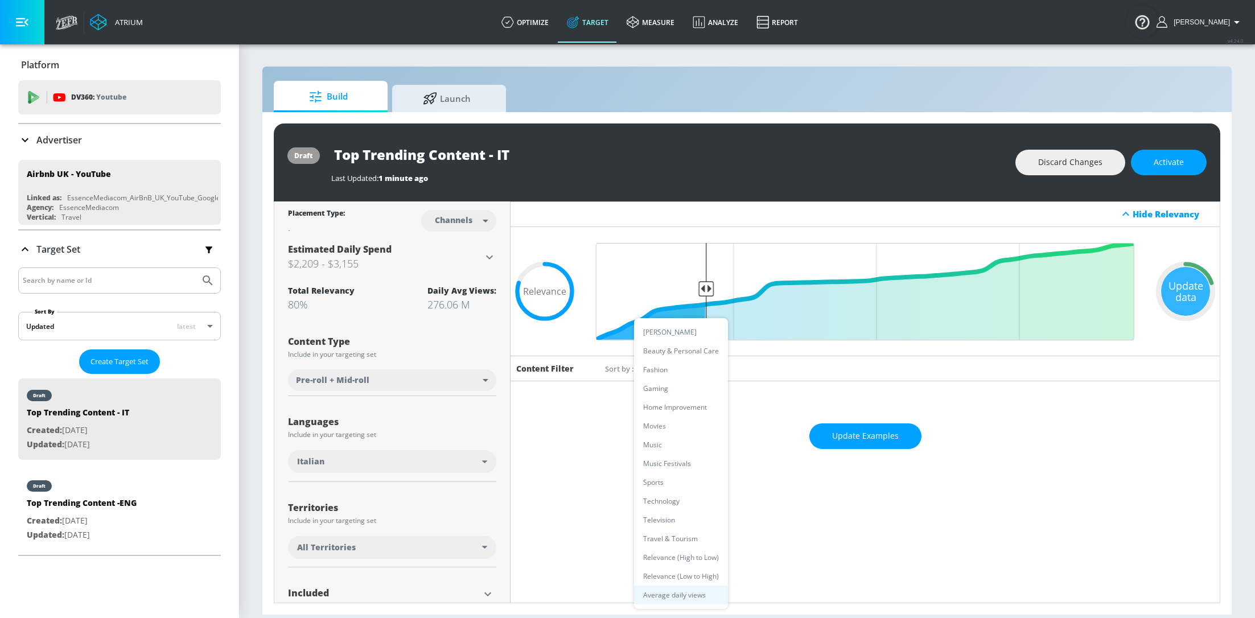
click at [476, 545] on div at bounding box center [627, 309] width 1255 height 618
click at [481, 546] on div "All Territories" at bounding box center [389, 547] width 185 height 11
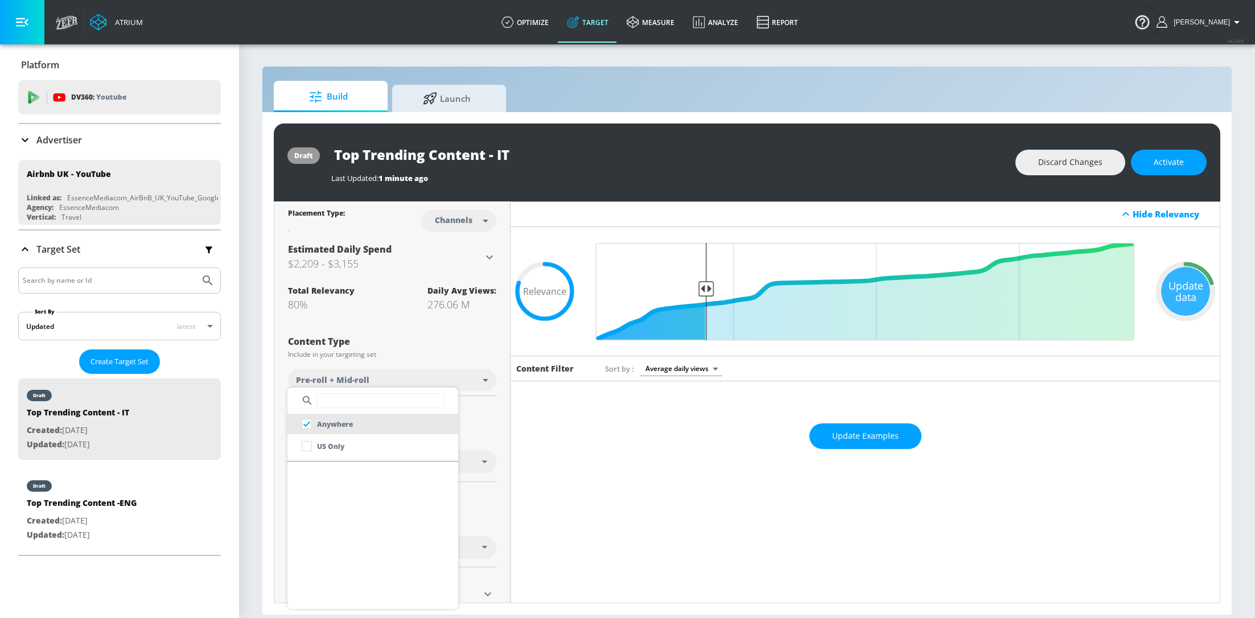
scroll to position [3085, 0]
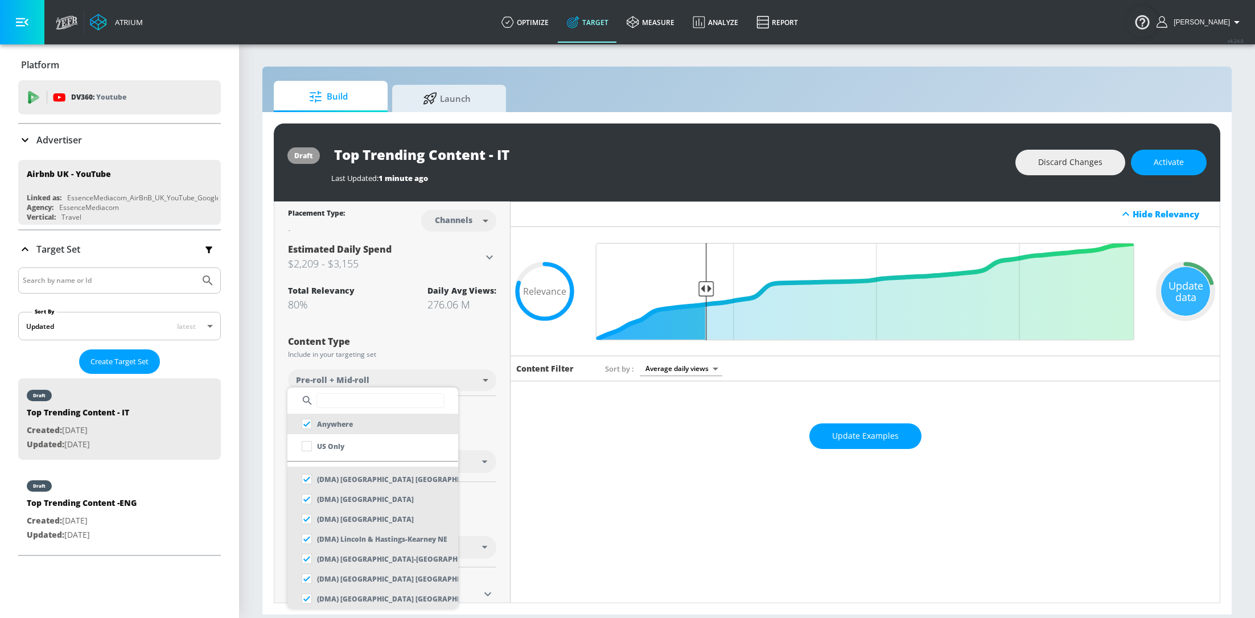
click at [356, 404] on input "text" at bounding box center [380, 400] width 128 height 15
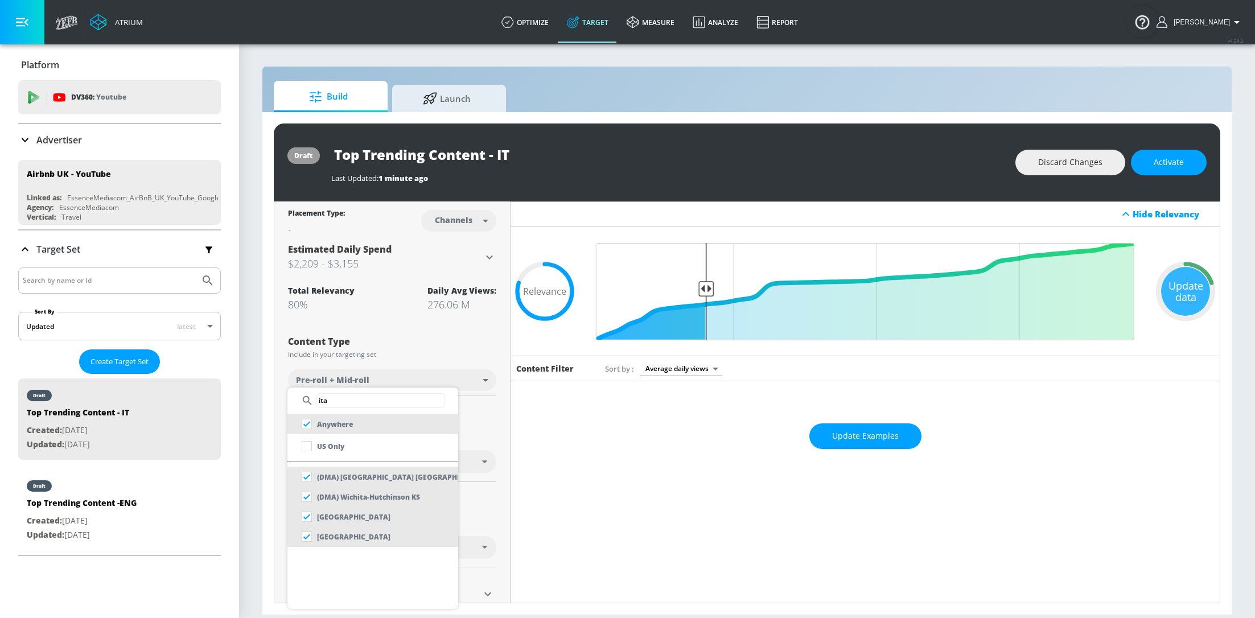
scroll to position [0, 0]
type input "ita"
click at [306, 517] on input "checkbox" at bounding box center [307, 517] width 20 height 20
checkbox input "false"
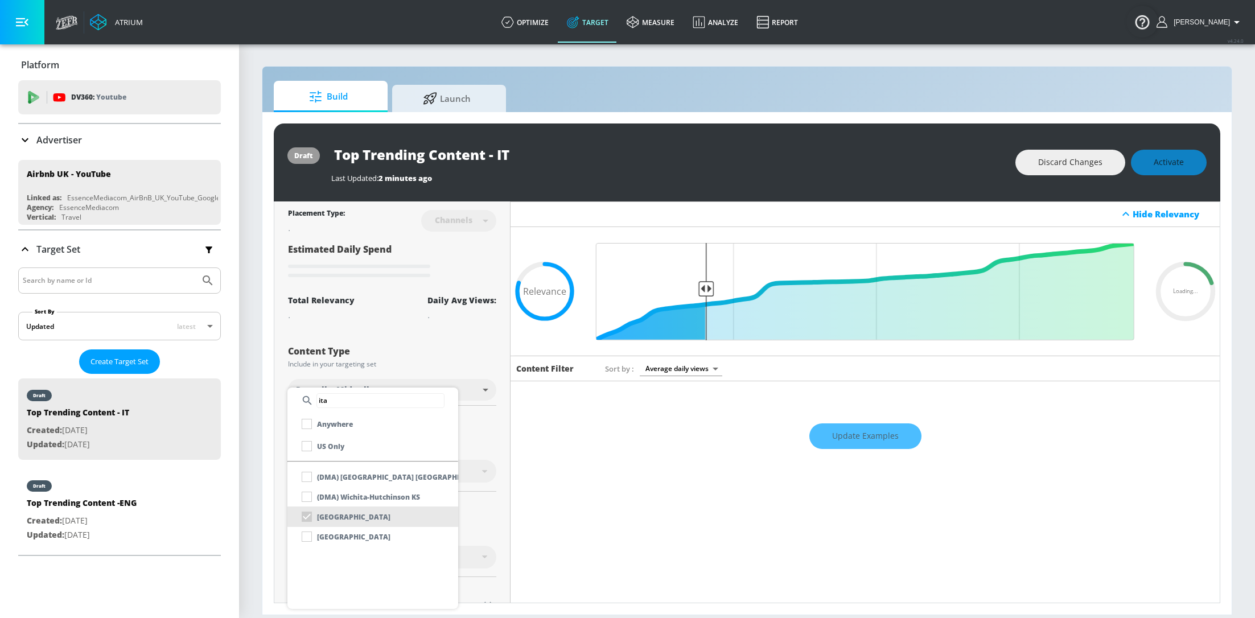
click at [500, 425] on div at bounding box center [627, 309] width 1255 height 618
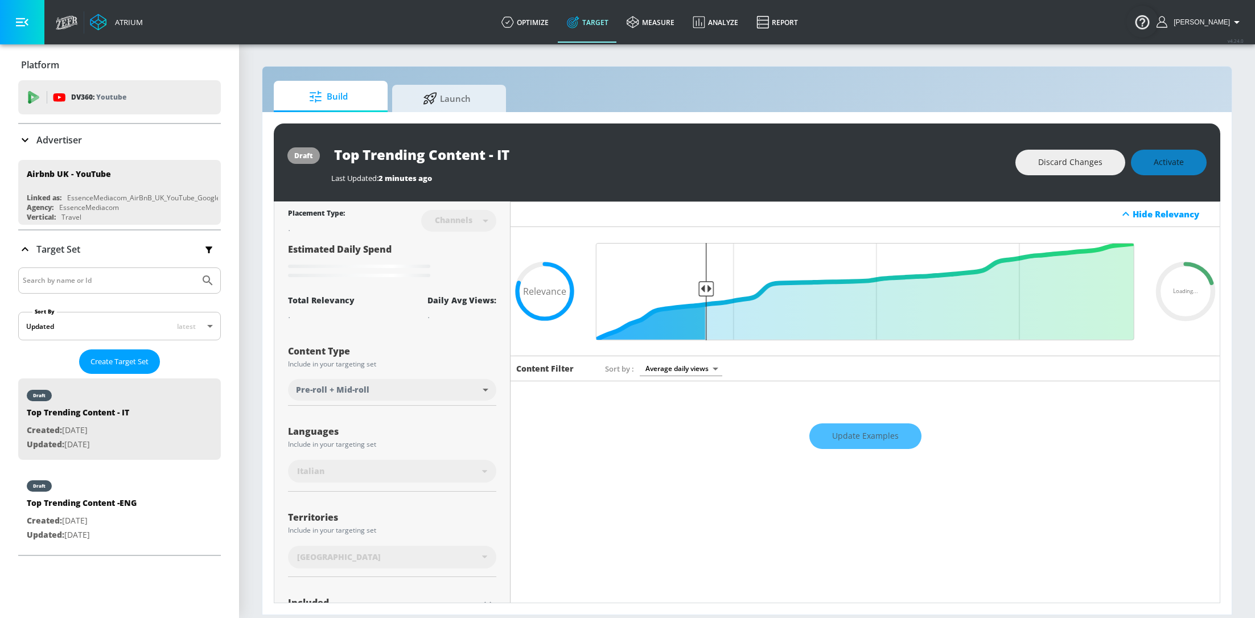
click at [878, 434] on div "Update Examples" at bounding box center [865, 436] width 709 height 40
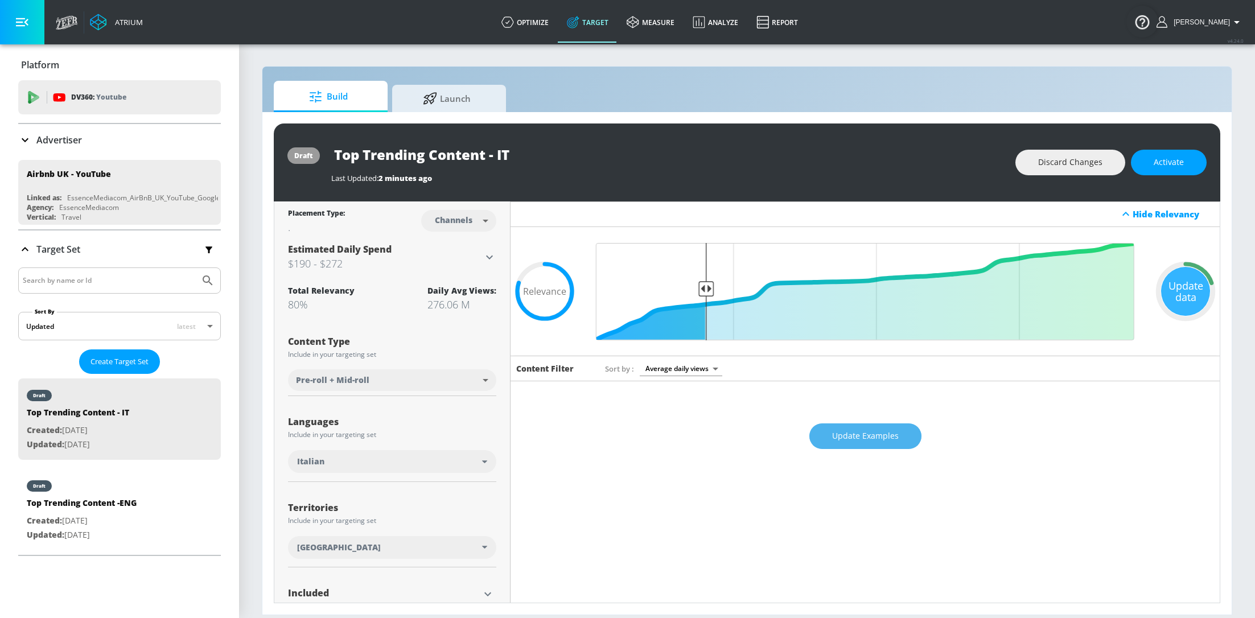
click at [862, 426] on button "Update Examples" at bounding box center [865, 436] width 112 height 26
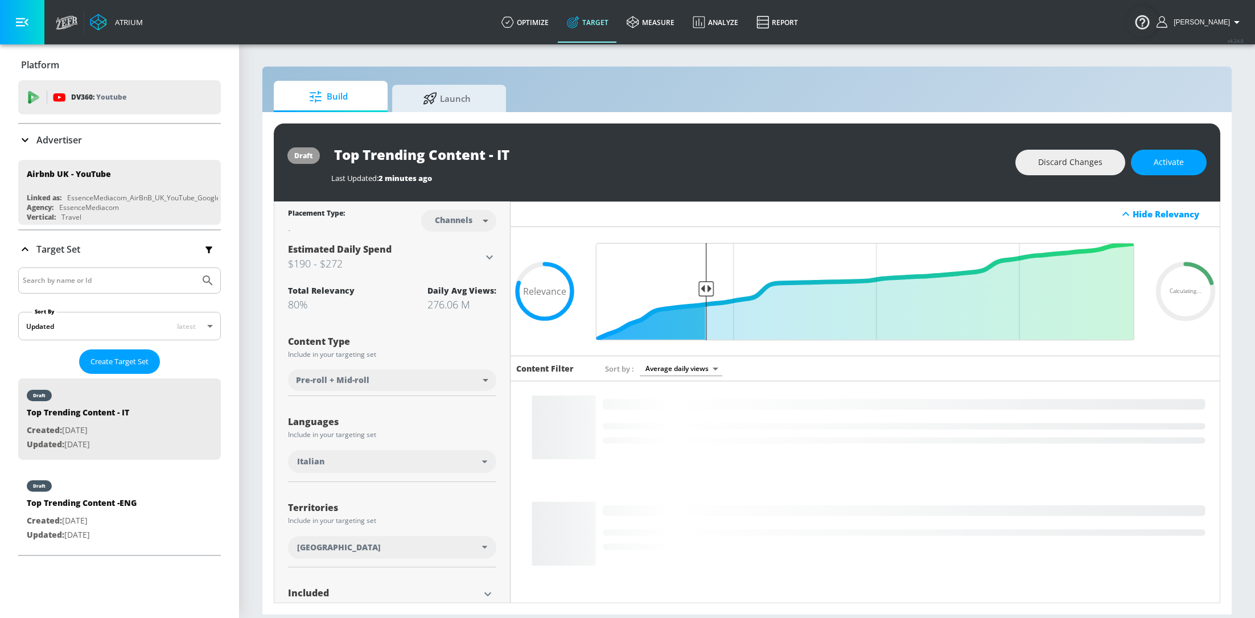
click at [484, 544] on div "Italy" at bounding box center [392, 547] width 208 height 23
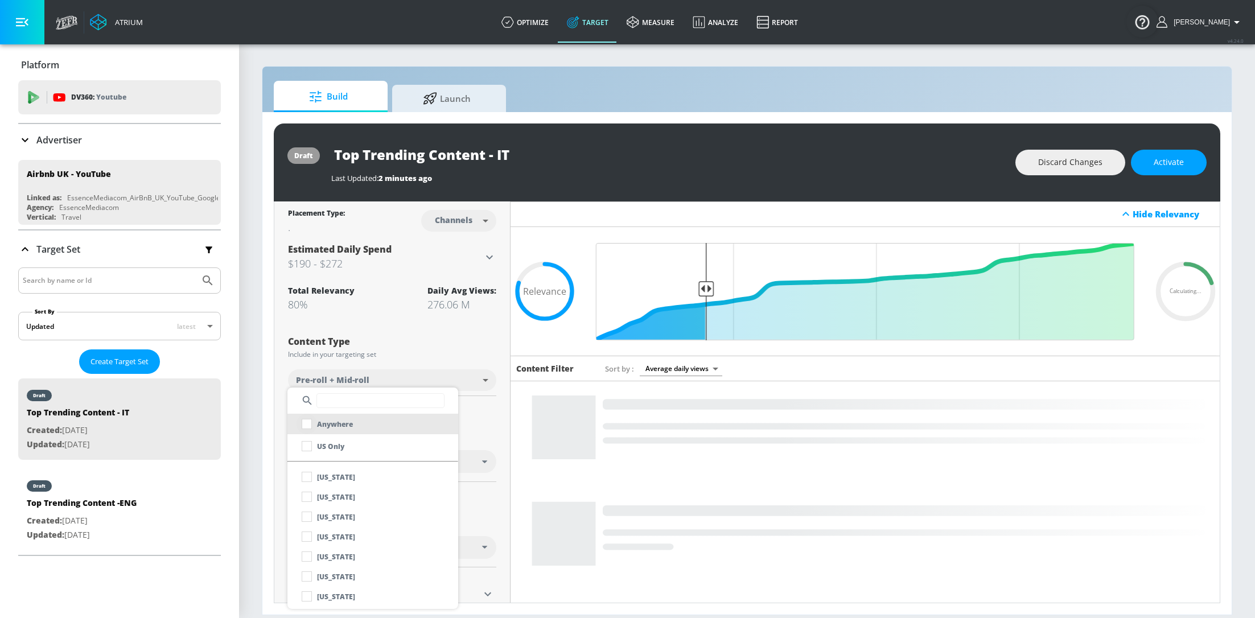
click at [315, 422] on input "checkbox" at bounding box center [307, 424] width 20 height 20
checkbox input "true"
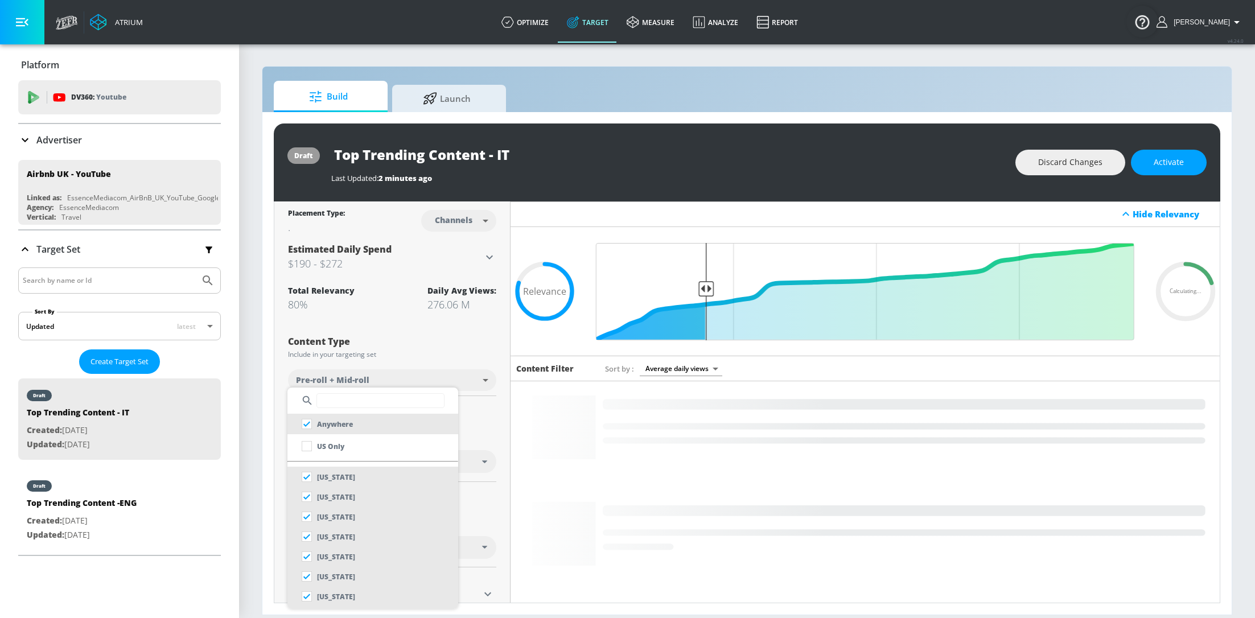
click at [489, 415] on div at bounding box center [627, 309] width 1255 height 618
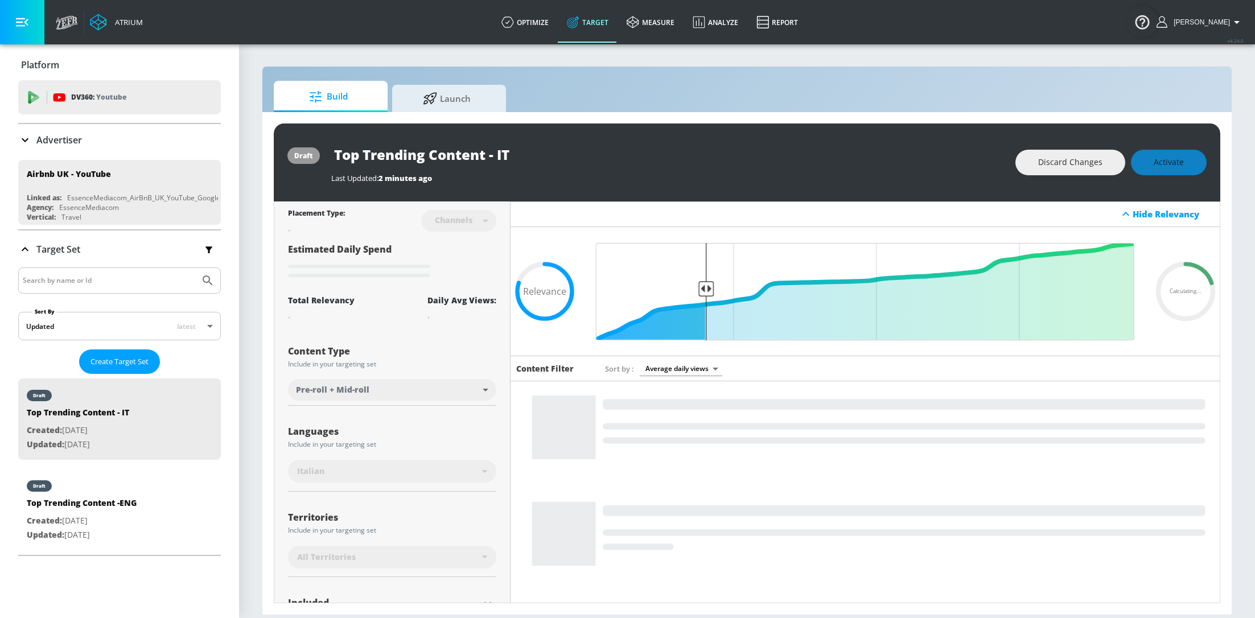
scroll to position [278, 0]
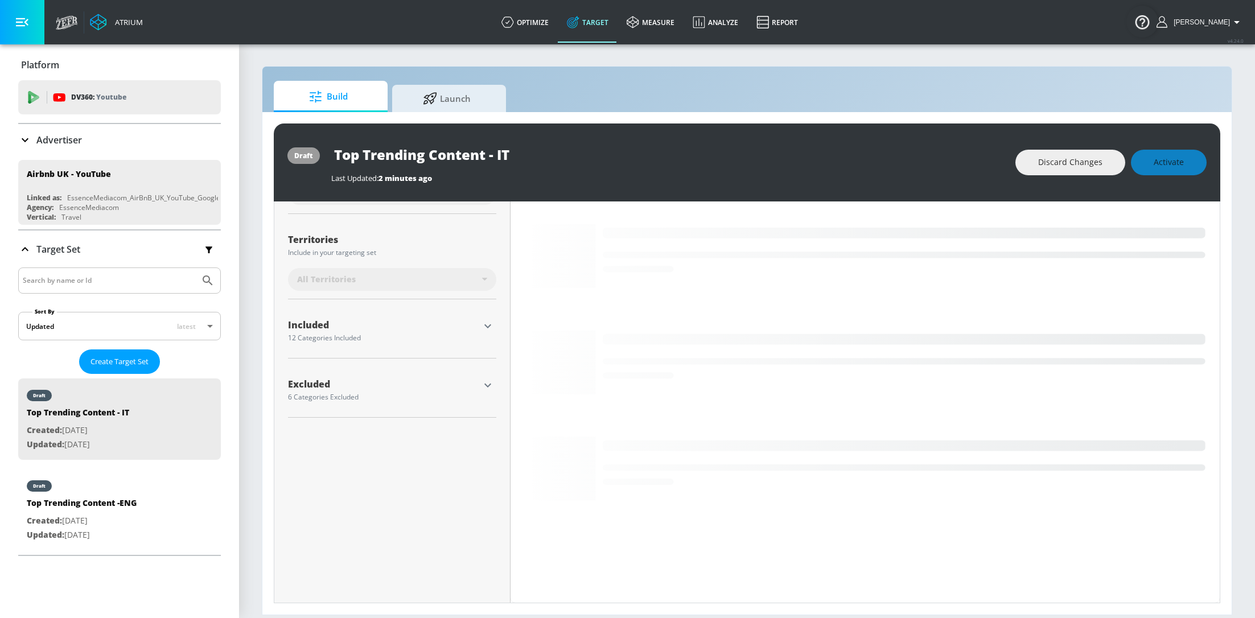
click at [486, 382] on icon "button" at bounding box center [488, 385] width 14 height 14
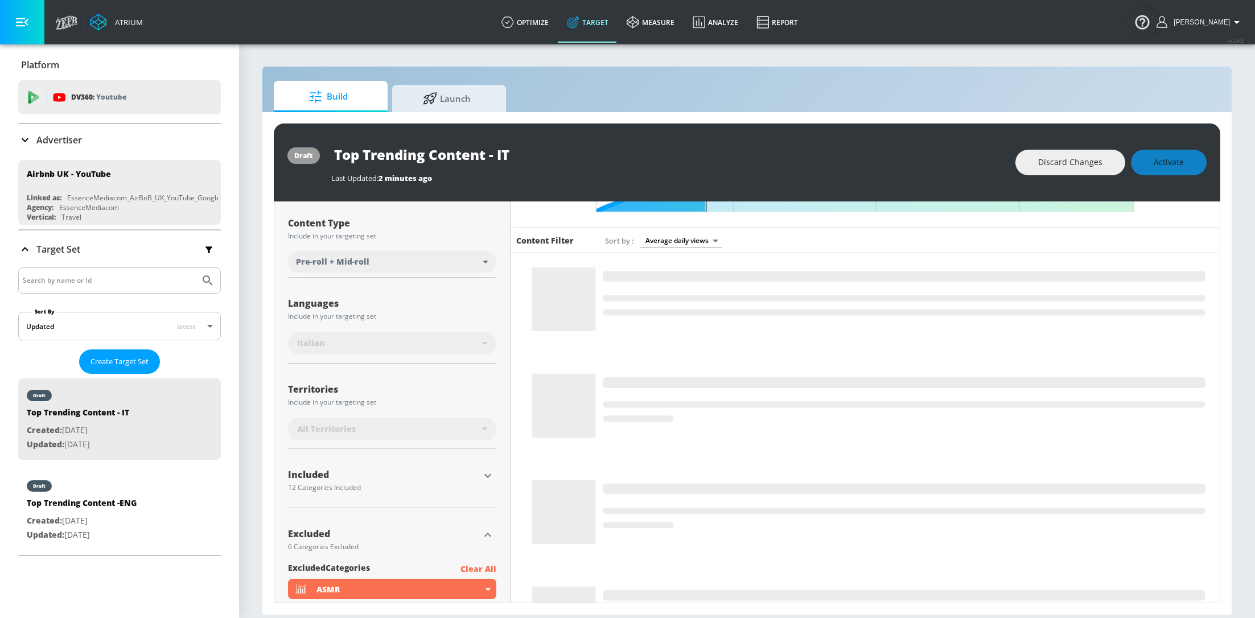
scroll to position [155, 0]
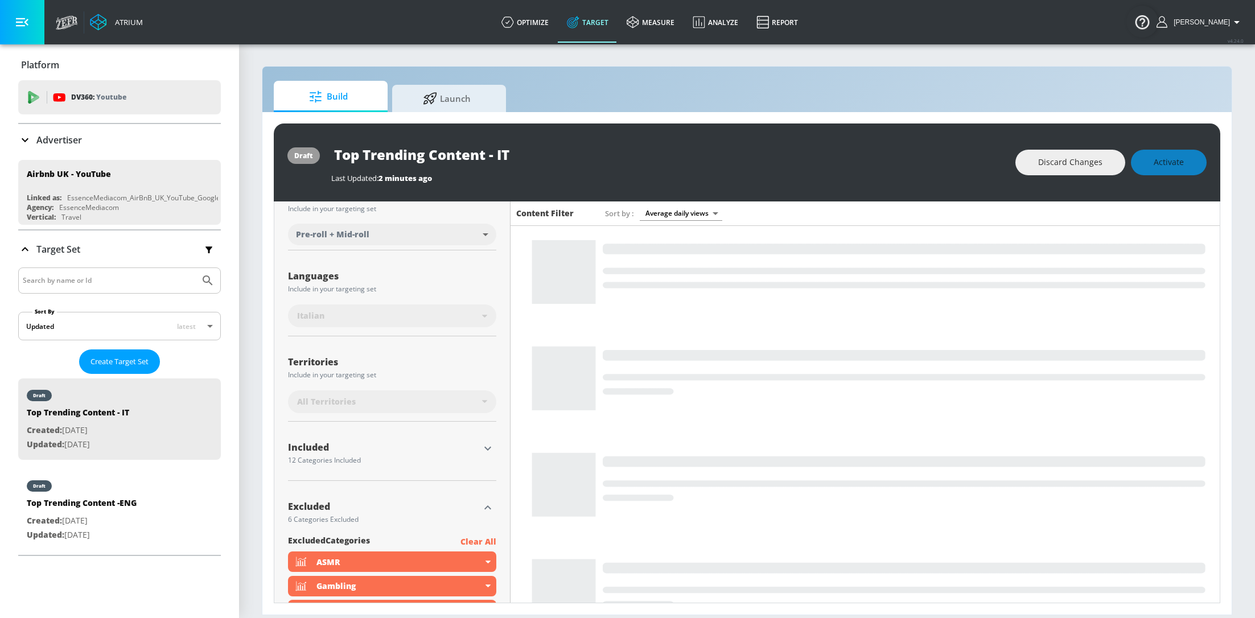
click at [484, 443] on icon "button" at bounding box center [488, 449] width 14 height 14
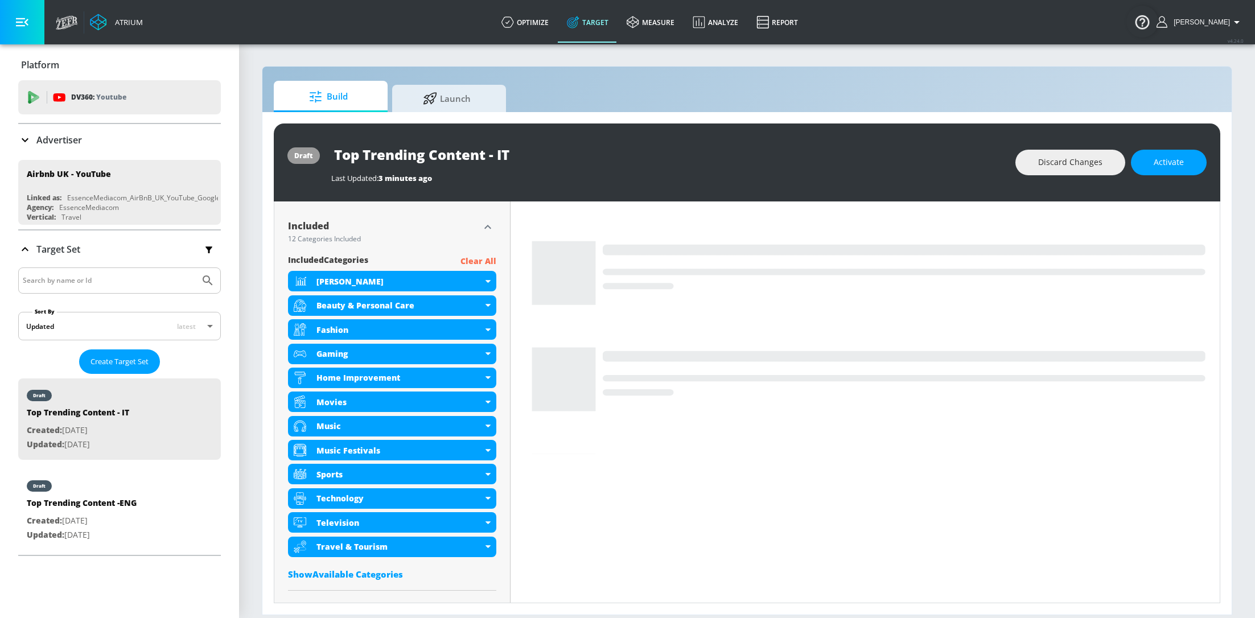
scroll to position [366, 0]
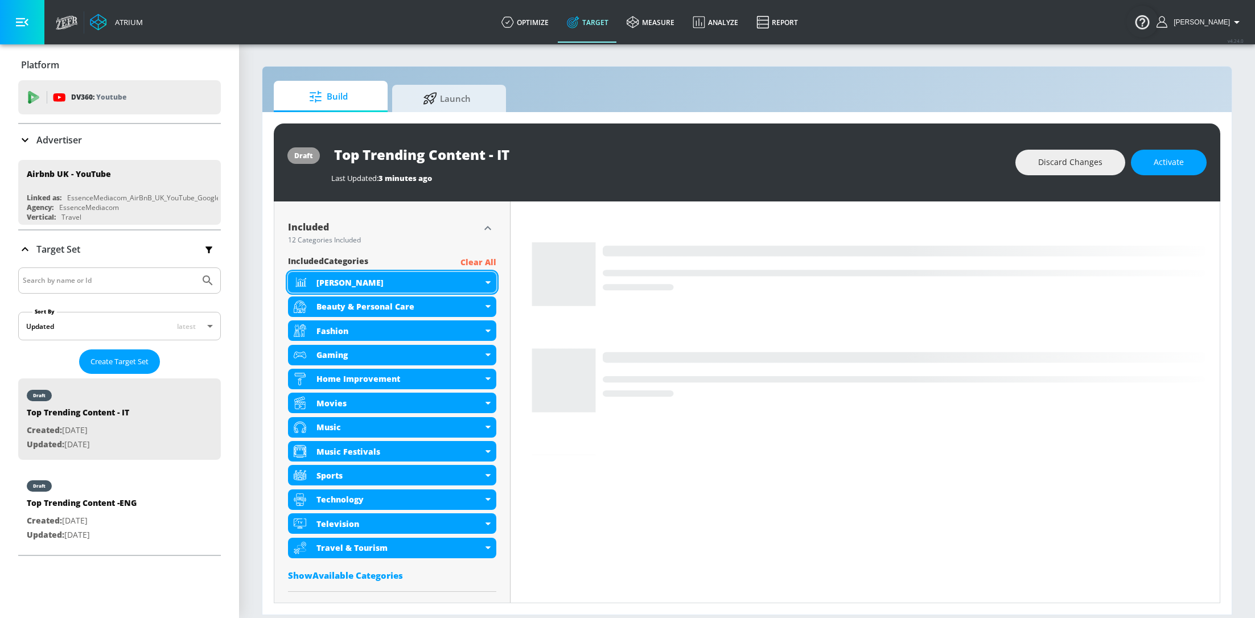
click at [491, 274] on div "Award Shows" at bounding box center [392, 282] width 208 height 20
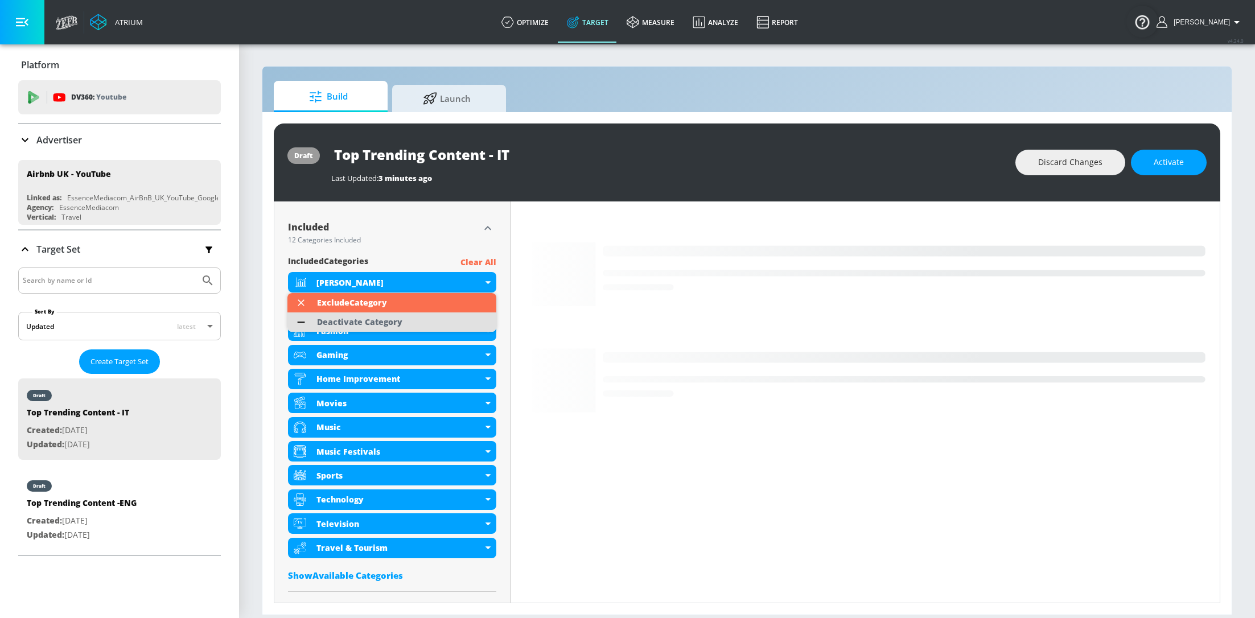
click at [440, 322] on li "Deactivate Category" at bounding box center [391, 321] width 209 height 19
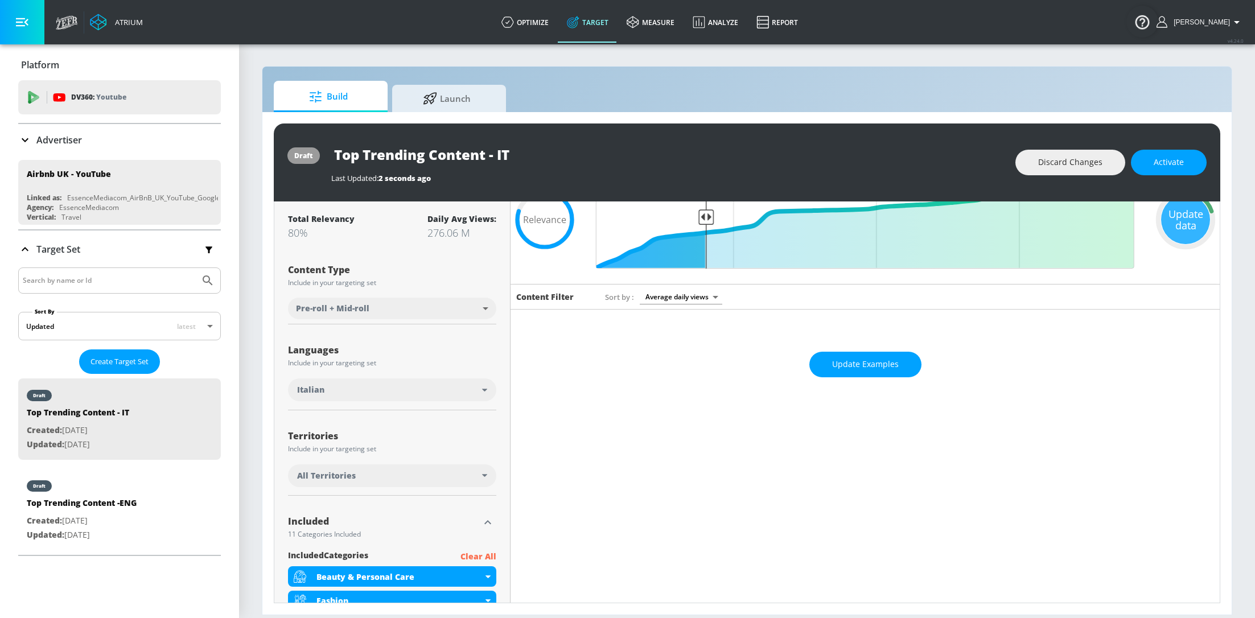
scroll to position [0, 0]
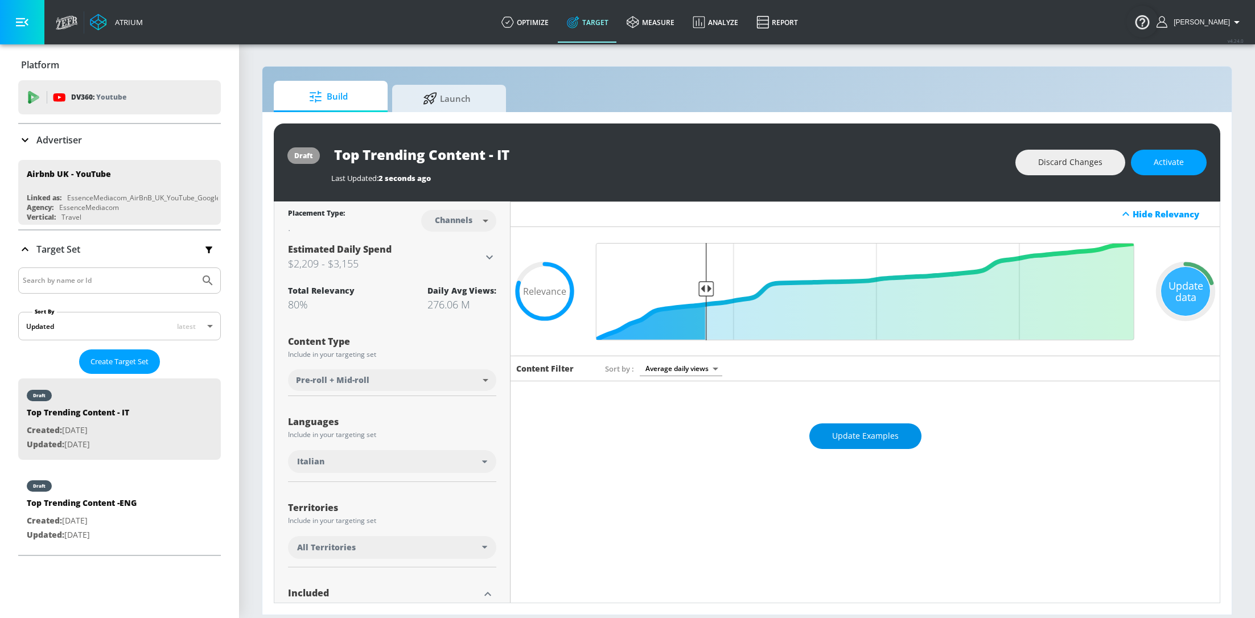
click at [883, 433] on span "Update Examples" at bounding box center [865, 436] width 67 height 14
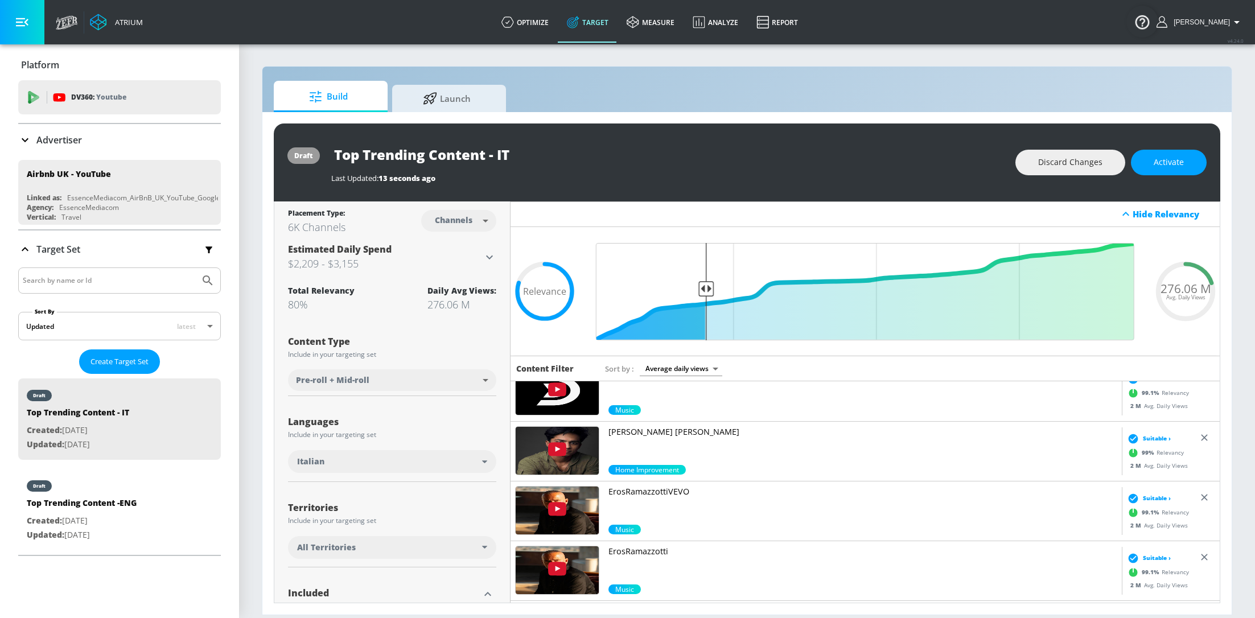
scroll to position [685, 0]
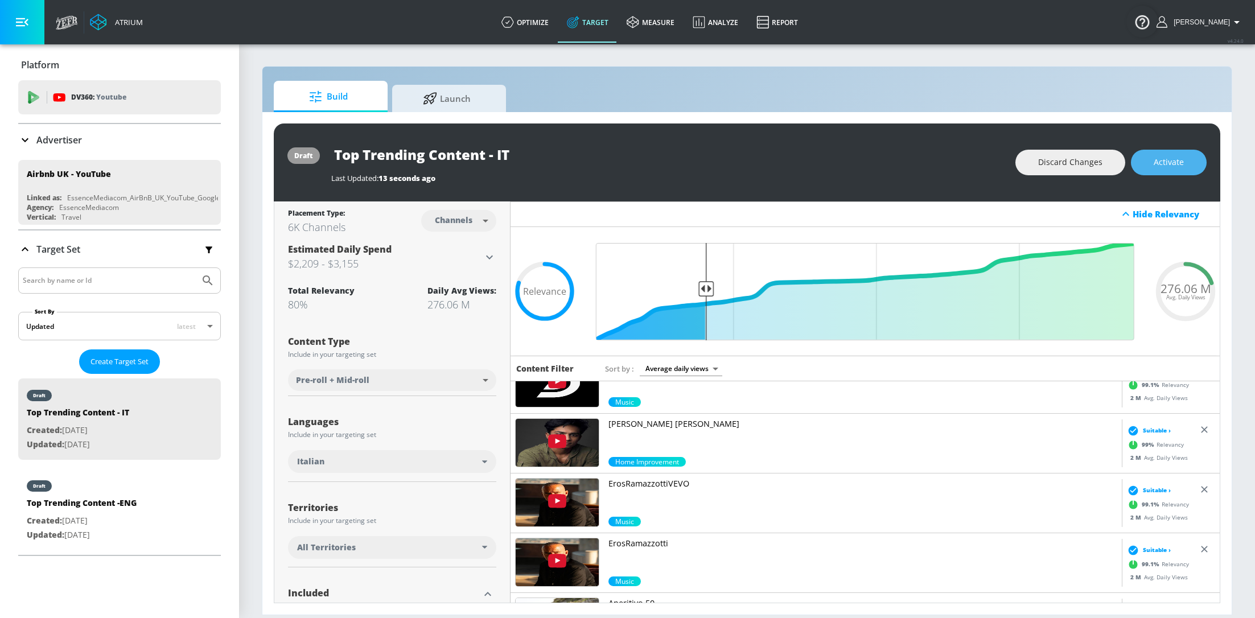
click at [1168, 165] on span "Activate" at bounding box center [1169, 162] width 30 height 14
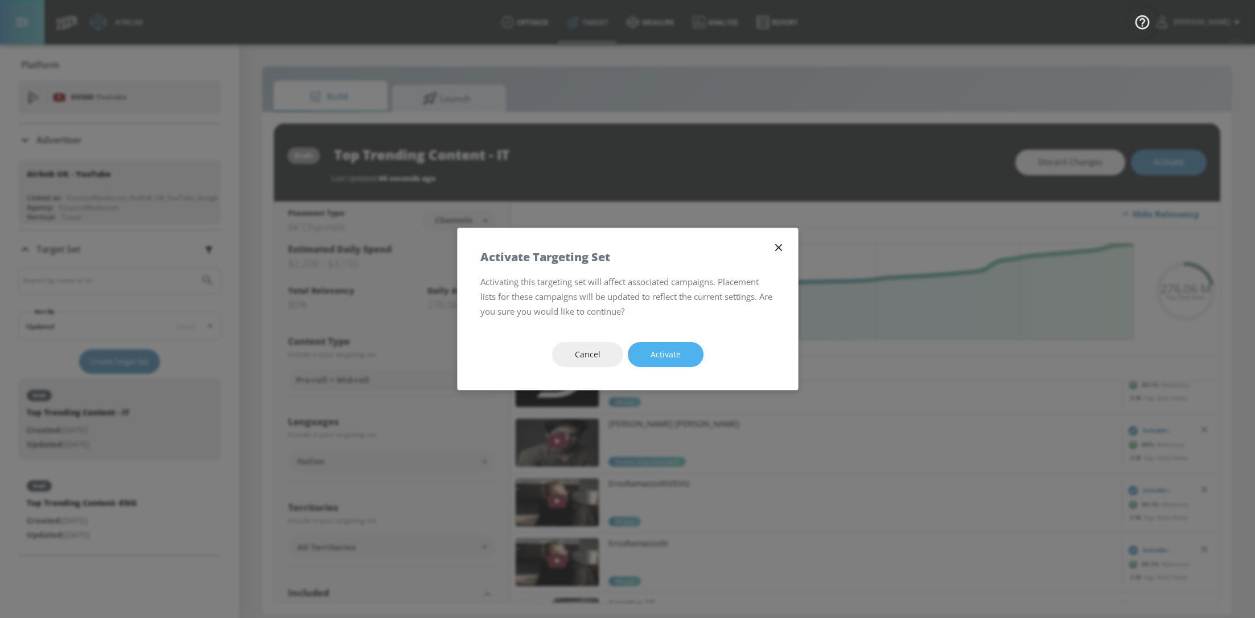
click at [674, 355] on span "Activate" at bounding box center [666, 355] width 30 height 14
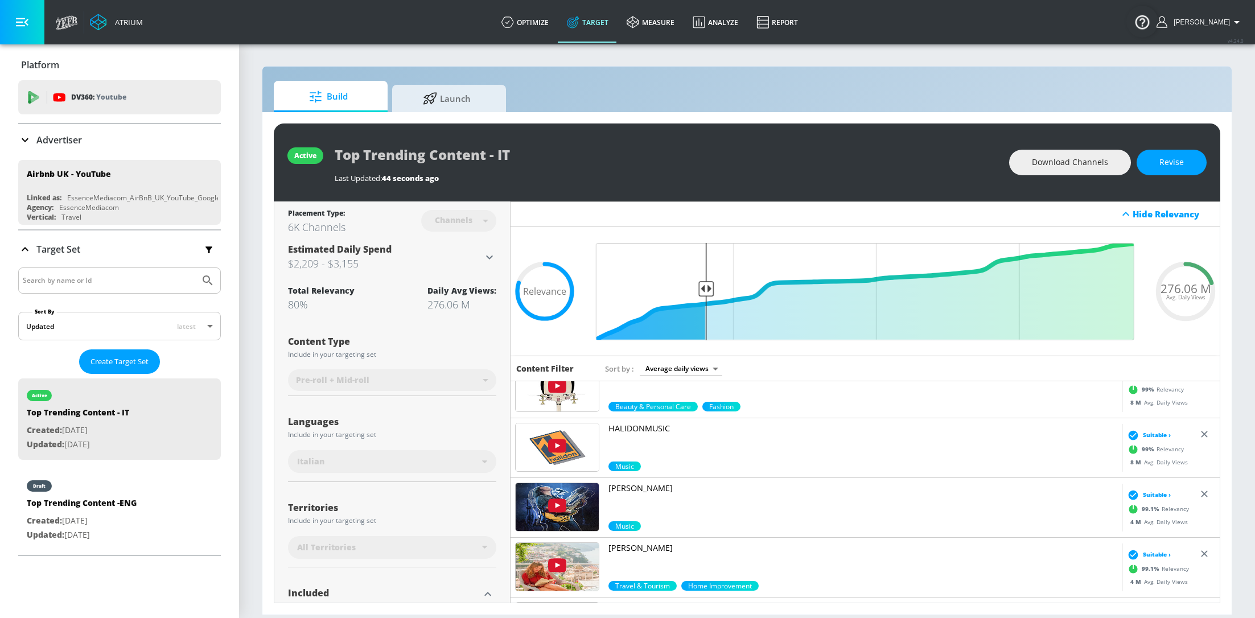
scroll to position [0, 0]
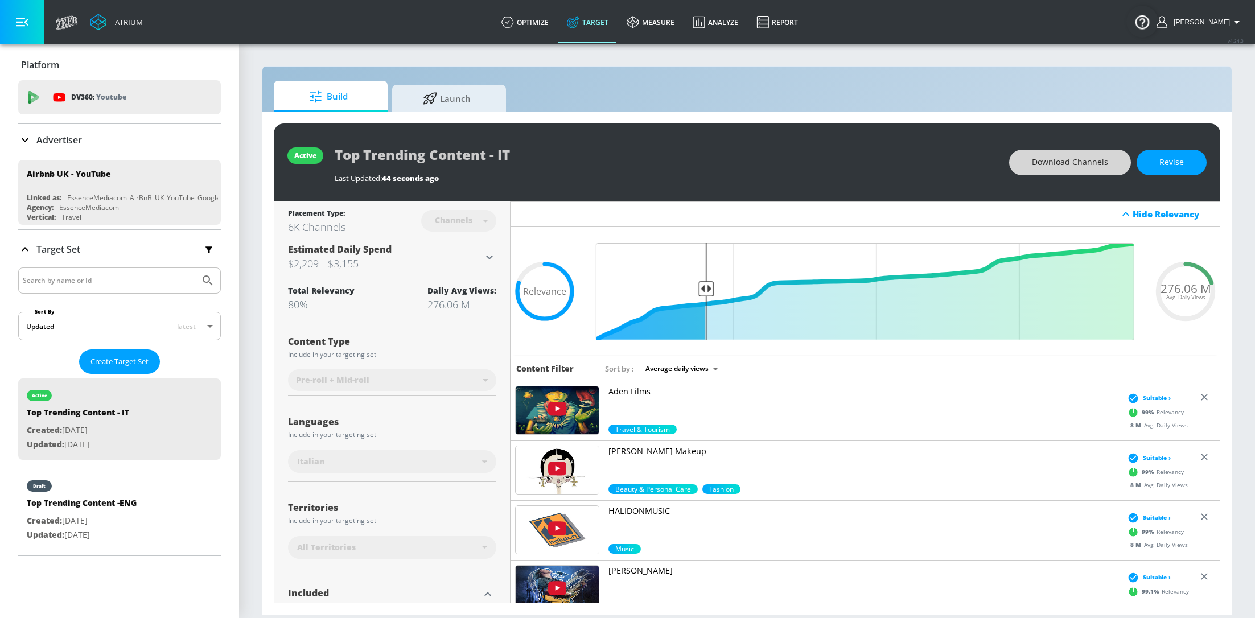
click at [1057, 172] on button "Download Channels" at bounding box center [1070, 163] width 122 height 26
drag, startPoint x: 705, startPoint y: 285, endPoint x: 835, endPoint y: 296, distance: 130.8
click at [836, 296] on input "Final Threshold" at bounding box center [865, 291] width 550 height 97
click at [1197, 162] on button "Revise" at bounding box center [1172, 163] width 70 height 26
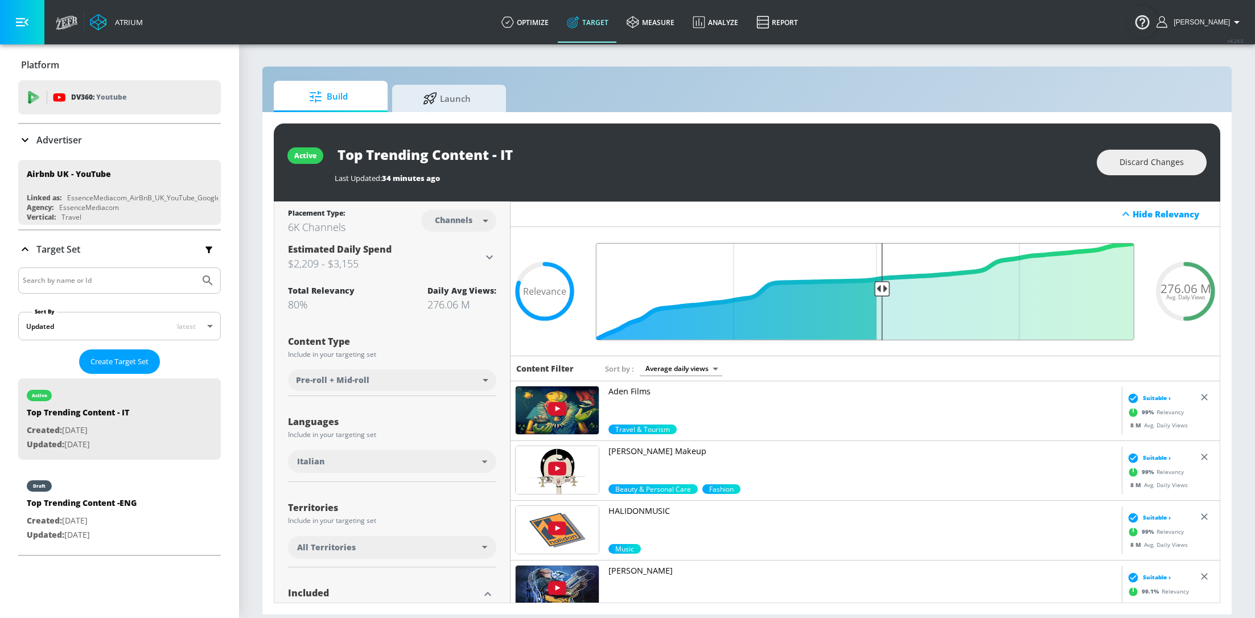
drag, startPoint x: 705, startPoint y: 289, endPoint x: 879, endPoint y: 288, distance: 174.7
click at [879, 288] on input "Final Threshold" at bounding box center [865, 291] width 550 height 97
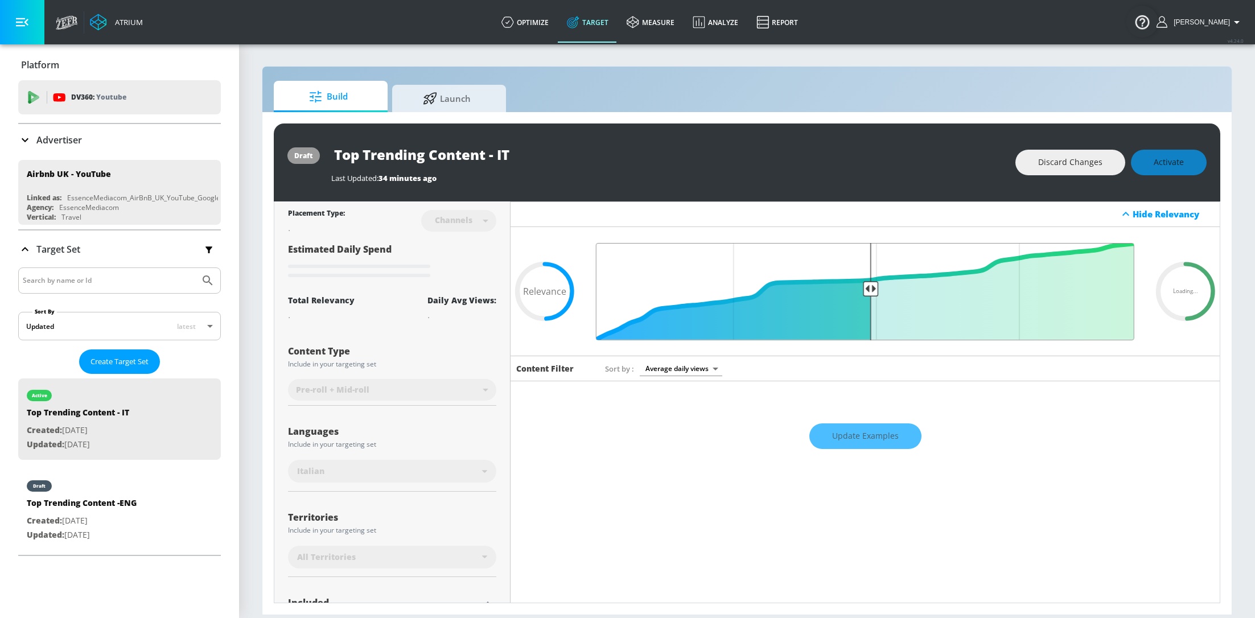
click at [874, 288] on input "Final Threshold" at bounding box center [865, 291] width 550 height 97
click at [877, 290] on input "Final Threshold" at bounding box center [865, 291] width 550 height 97
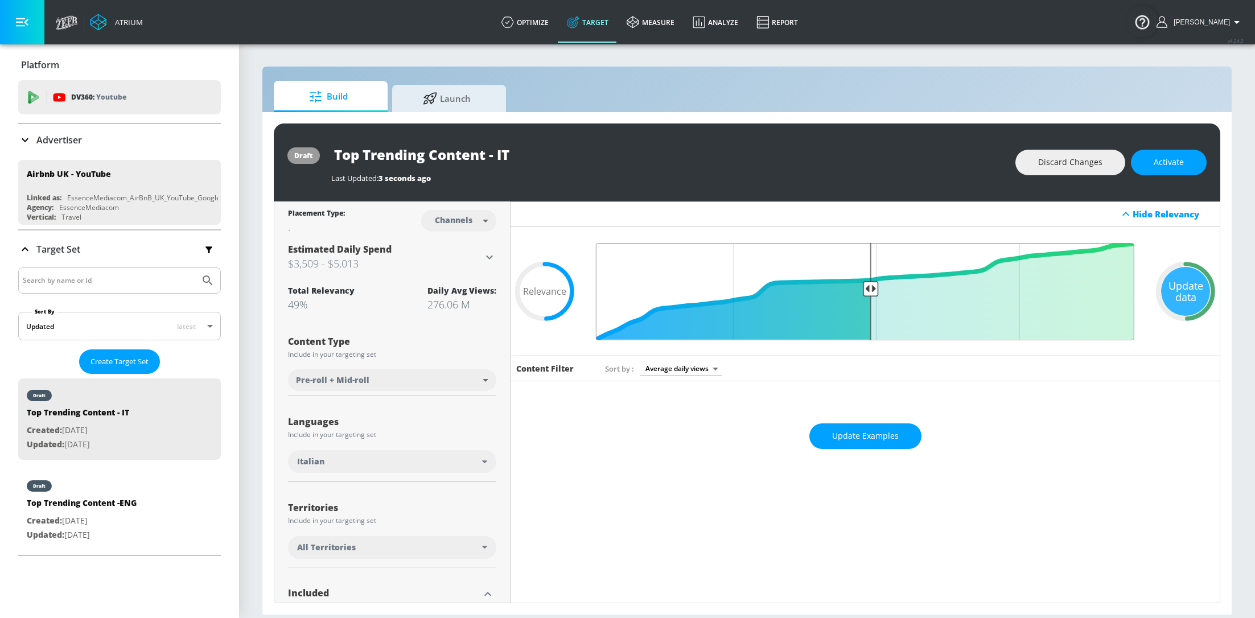
click at [873, 290] on input "Final Threshold" at bounding box center [865, 291] width 550 height 97
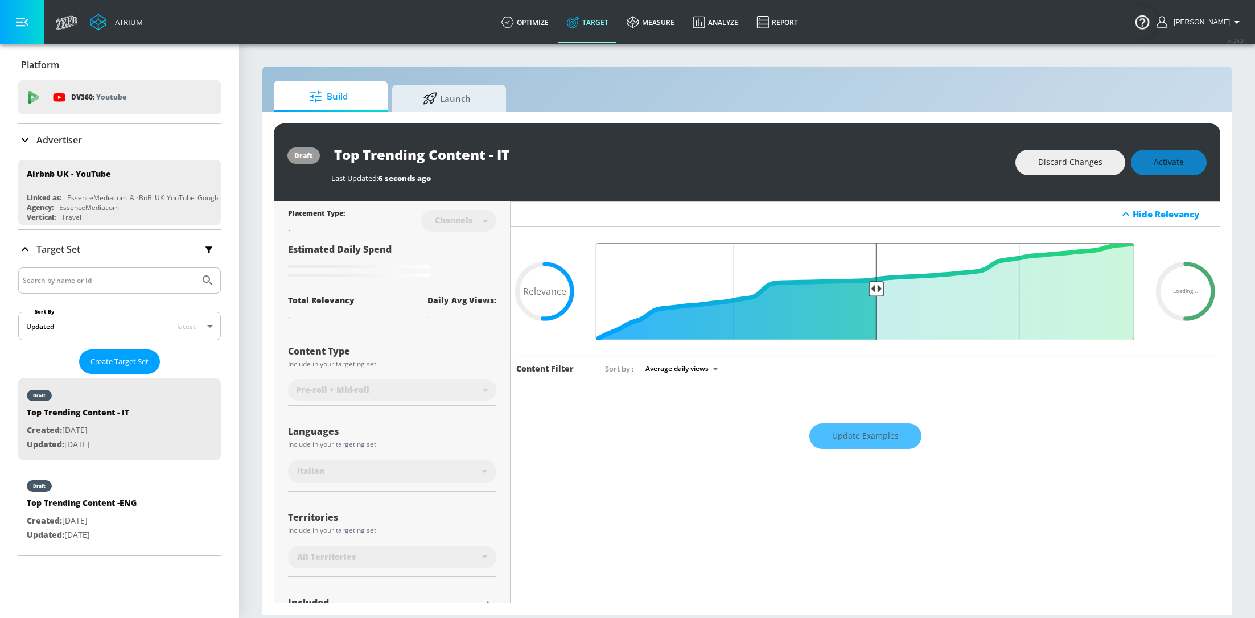
click at [874, 289] on input "Final Threshold" at bounding box center [865, 291] width 550 height 97
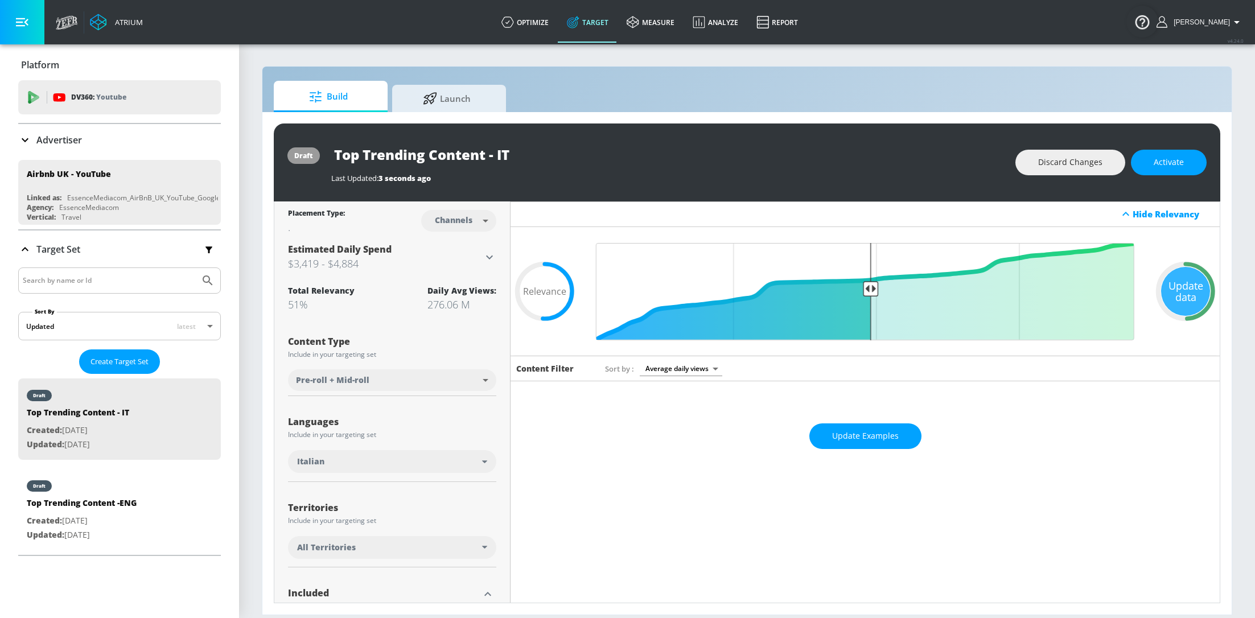
click at [857, 453] on div "Update Examples" at bounding box center [865, 436] width 709 height 40
click at [851, 442] on button "Update Examples" at bounding box center [865, 436] width 112 height 26
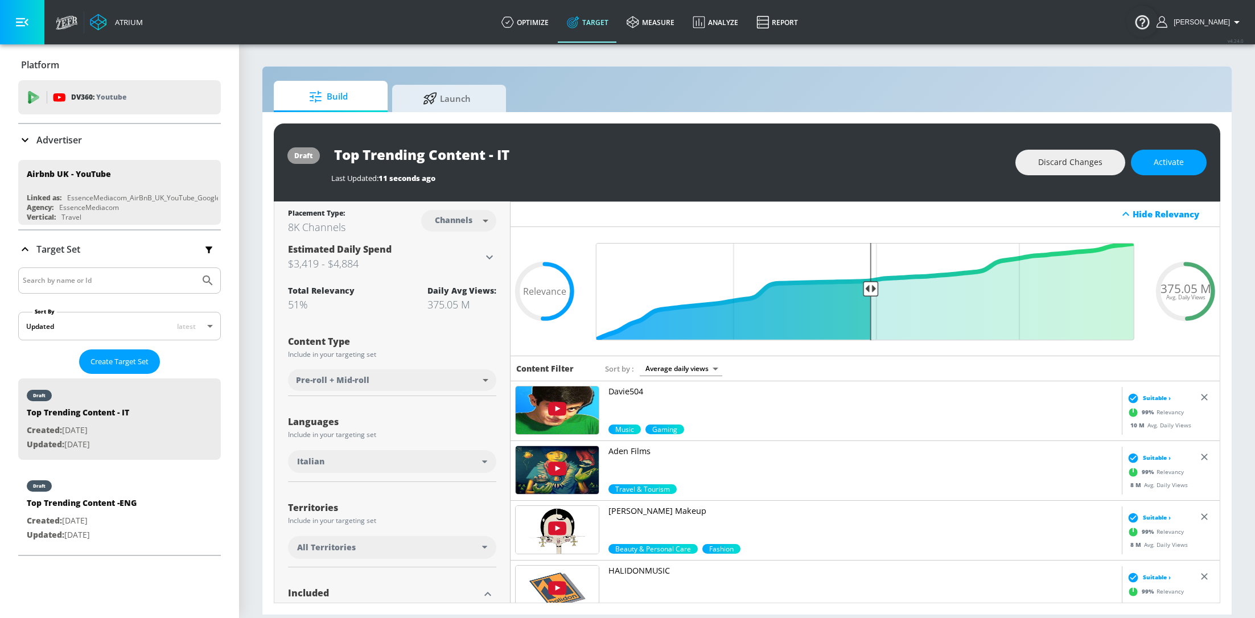
scroll to position [1, 0]
type input "0.5"
click at [875, 291] on input "Final Threshold" at bounding box center [865, 290] width 550 height 97
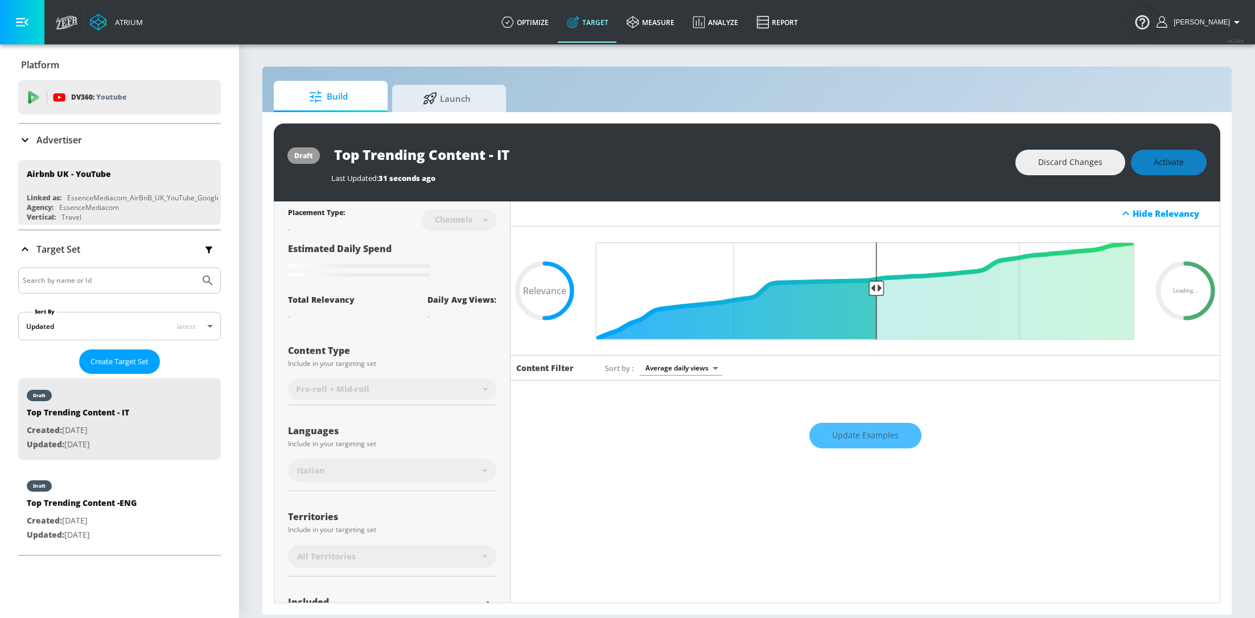
click at [879, 430] on div "Update Examples" at bounding box center [865, 435] width 709 height 40
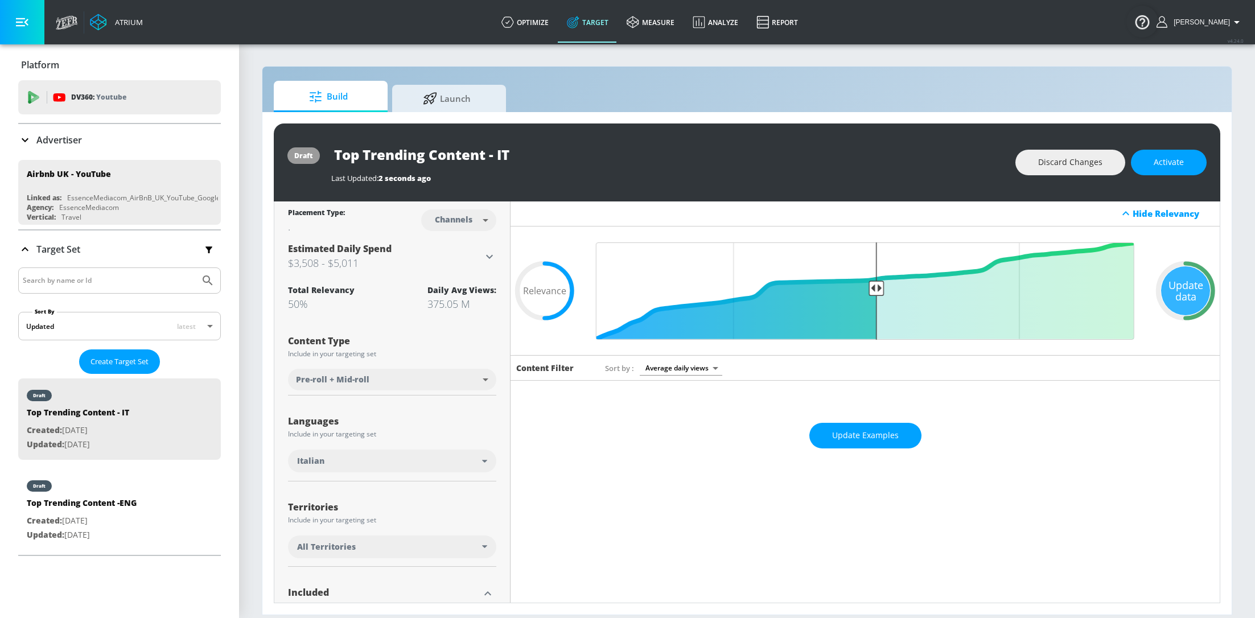
click at [879, 430] on span "Update Examples" at bounding box center [865, 436] width 67 height 14
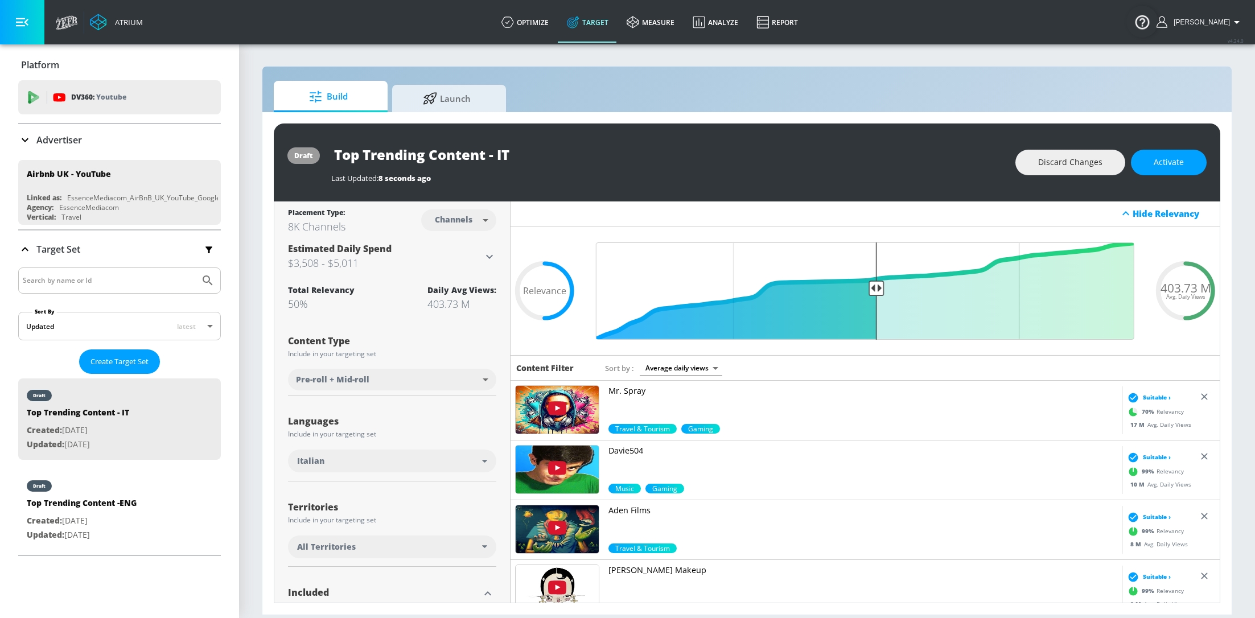
click at [563, 390] on img at bounding box center [557, 410] width 83 height 48
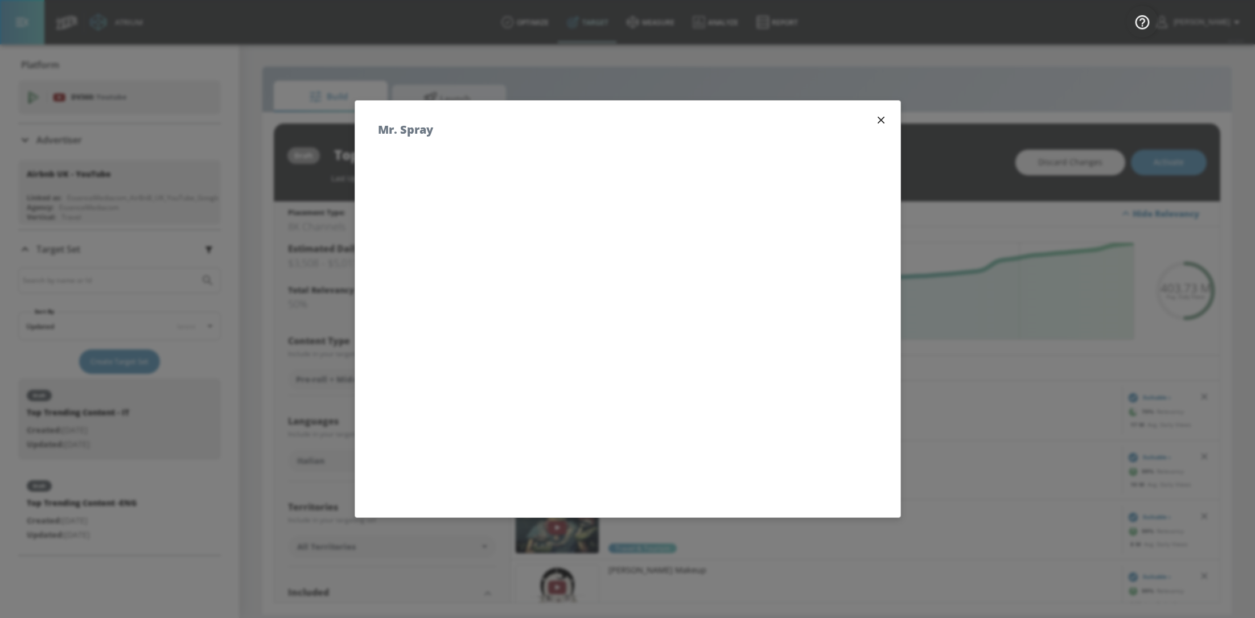
click at [880, 121] on icon "button" at bounding box center [880, 120] width 7 height 7
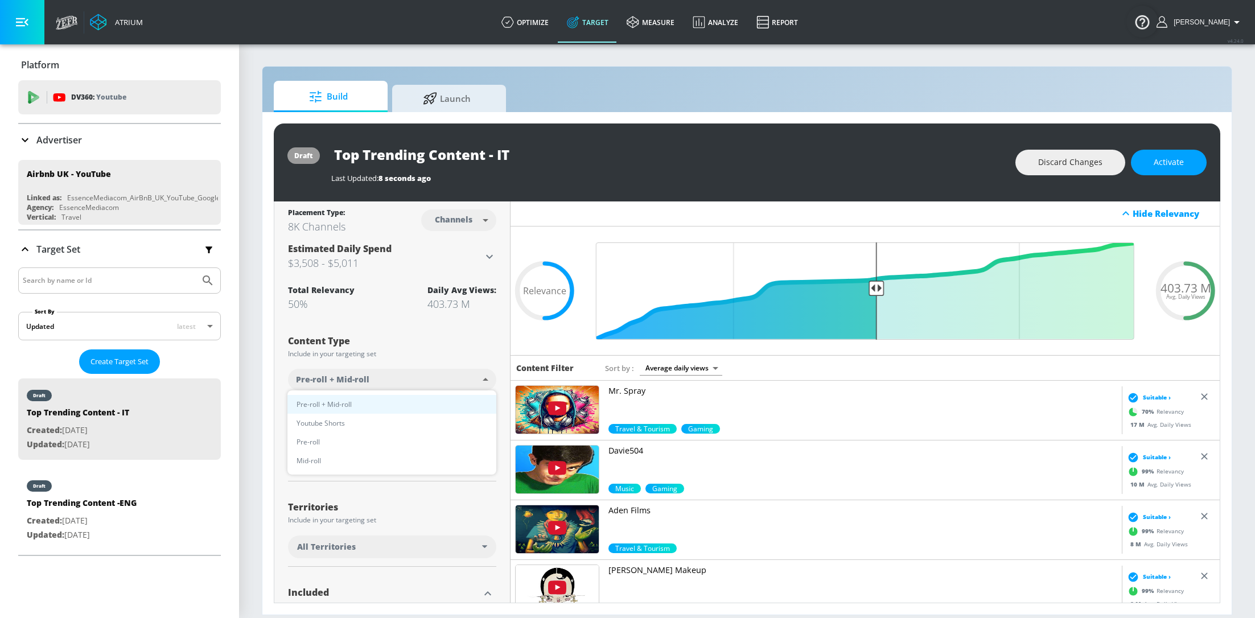
click at [481, 378] on body "Atrium optimize Target measure Analyze Report optimize Target measure Analyze R…" at bounding box center [627, 309] width 1255 height 618
click at [480, 376] on div at bounding box center [627, 309] width 1255 height 618
click at [672, 360] on body "Atrium optimize Target measure Analyze Report optimize Target measure Analyze R…" at bounding box center [627, 309] width 1255 height 618
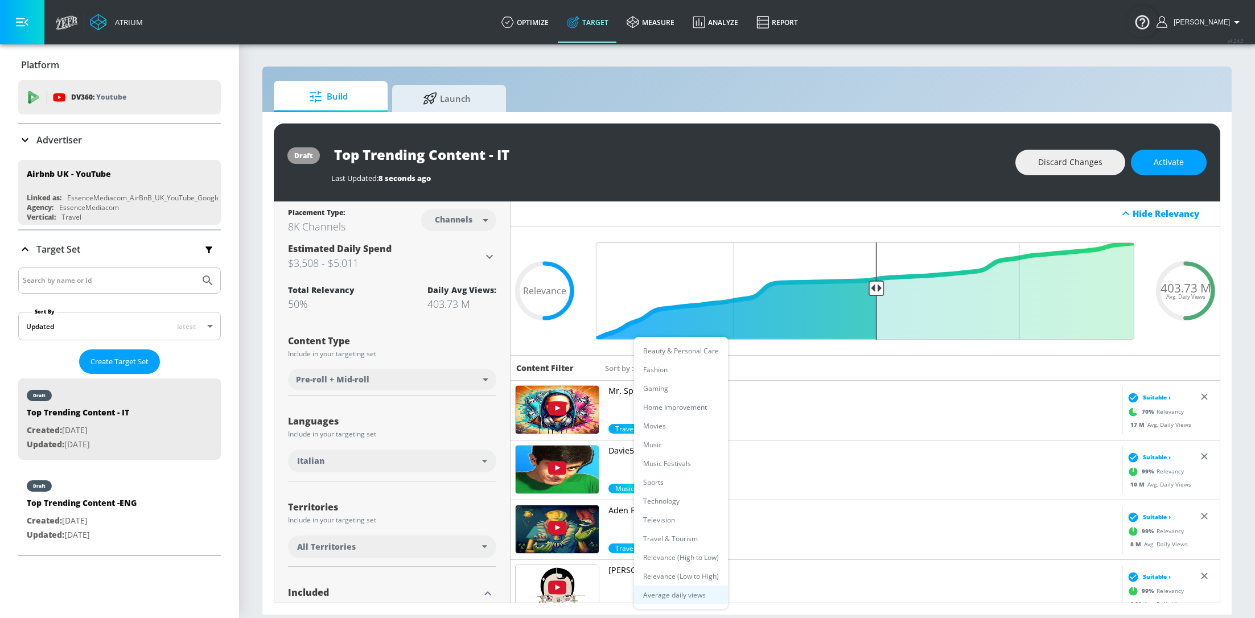
click at [692, 555] on li "Relevance (High to Low)" at bounding box center [681, 557] width 94 height 19
type input "score_desc"
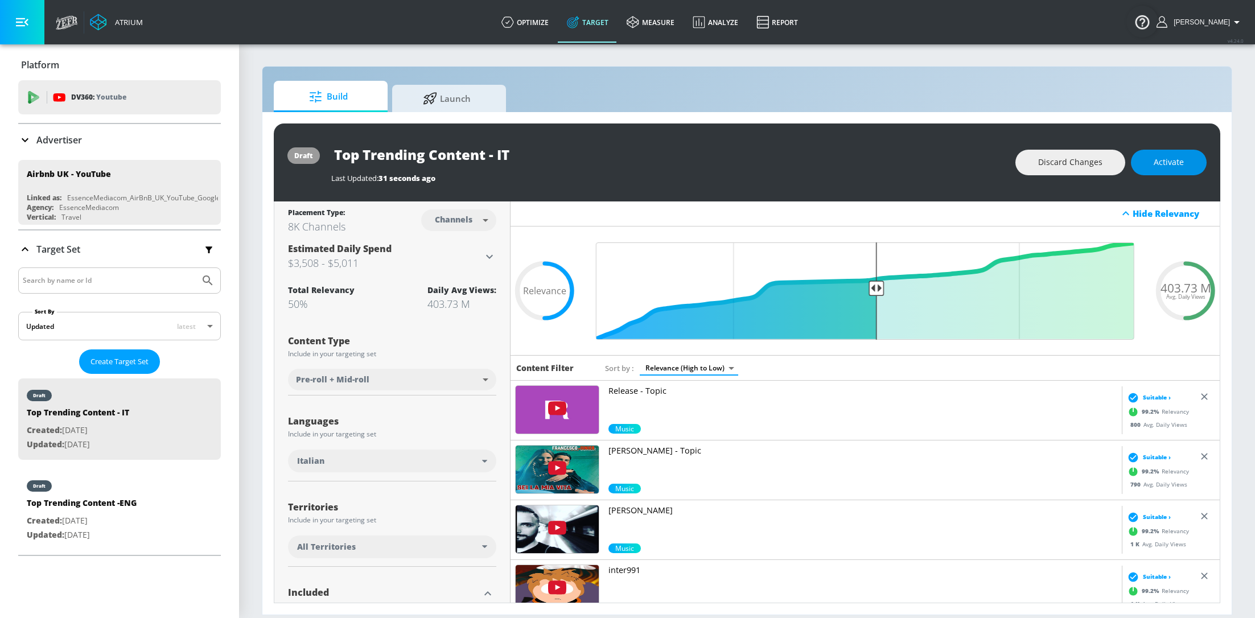
click at [1178, 157] on span "Activate" at bounding box center [1169, 162] width 30 height 14
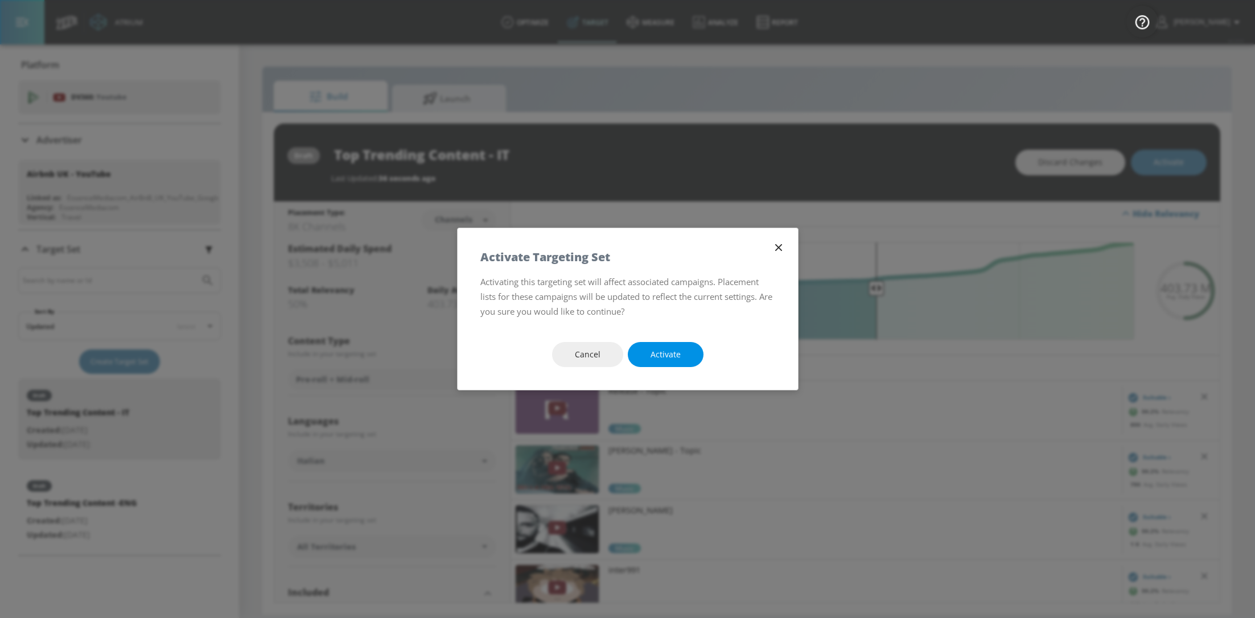
click at [685, 345] on button "Activate" at bounding box center [666, 355] width 76 height 26
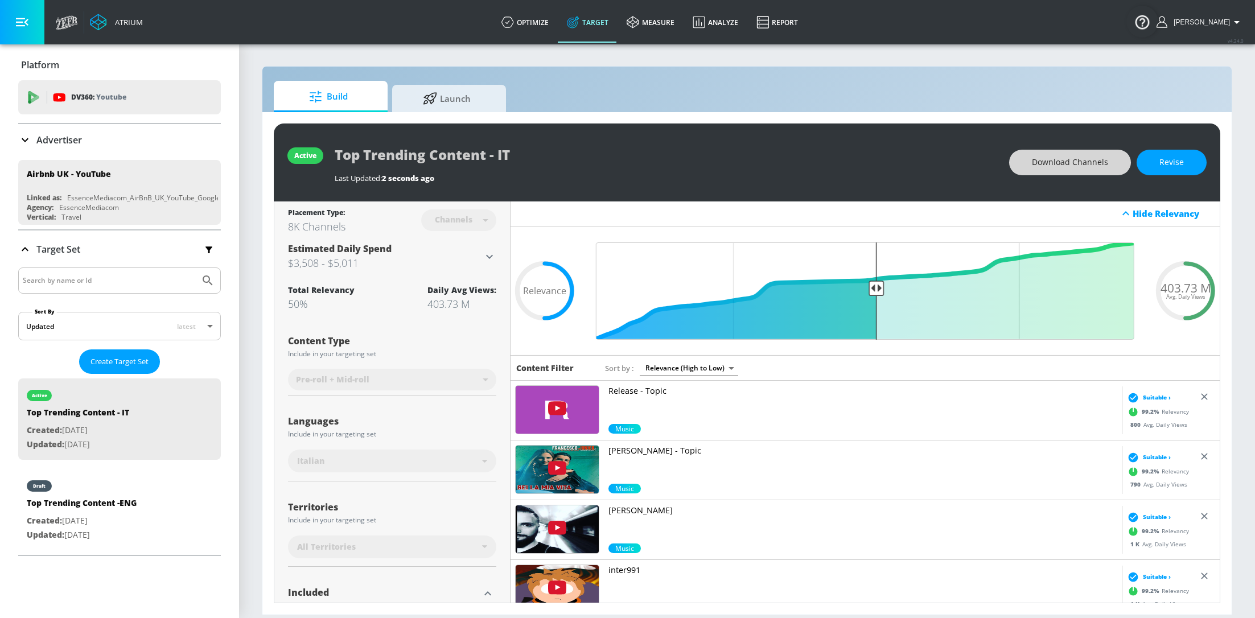
click at [1061, 167] on span "Download Channels" at bounding box center [1070, 162] width 76 height 14
click at [710, 222] on div "Hide Relevancy" at bounding box center [865, 214] width 709 height 26
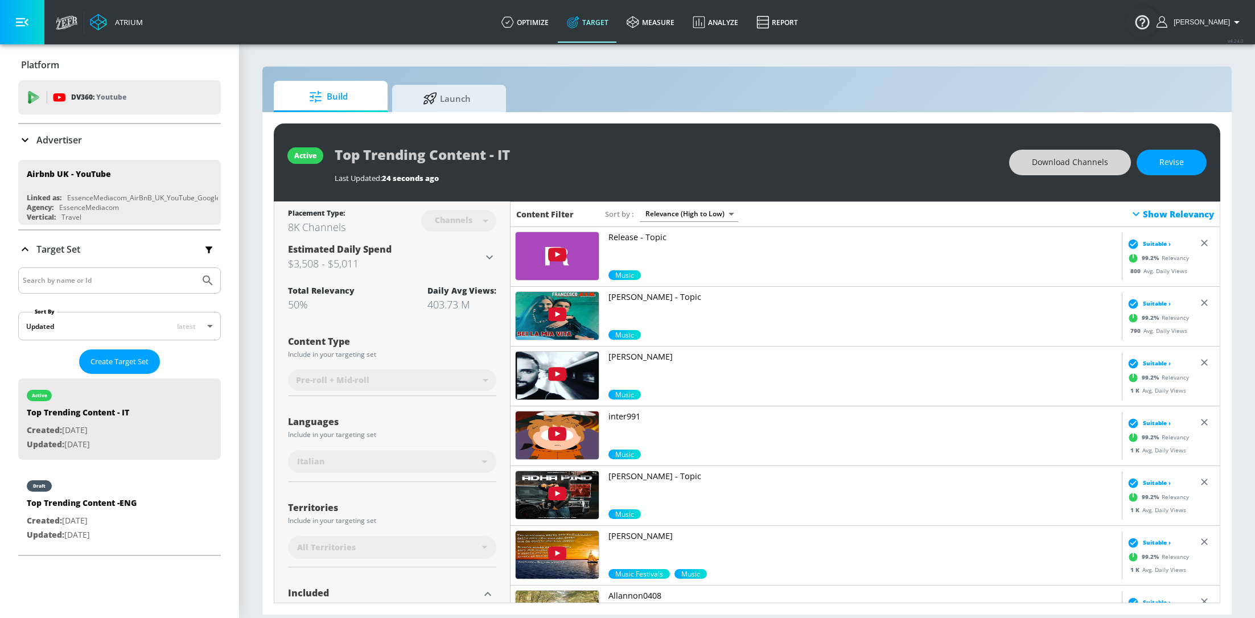
click at [1172, 212] on div "Show Relevancy" at bounding box center [1171, 214] width 85 height 14
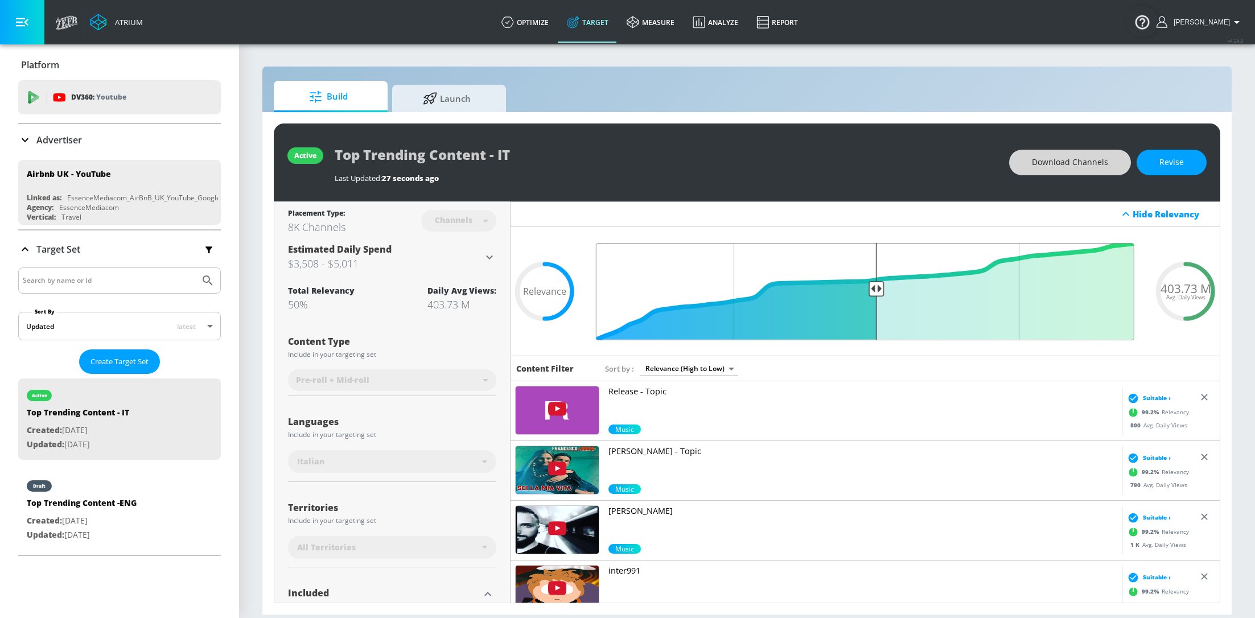
drag, startPoint x: 878, startPoint y: 290, endPoint x: 766, endPoint y: 291, distance: 111.6
click at [766, 291] on input "Final Threshold" at bounding box center [865, 291] width 550 height 97
click at [1166, 168] on span "Revise" at bounding box center [1171, 162] width 24 height 14
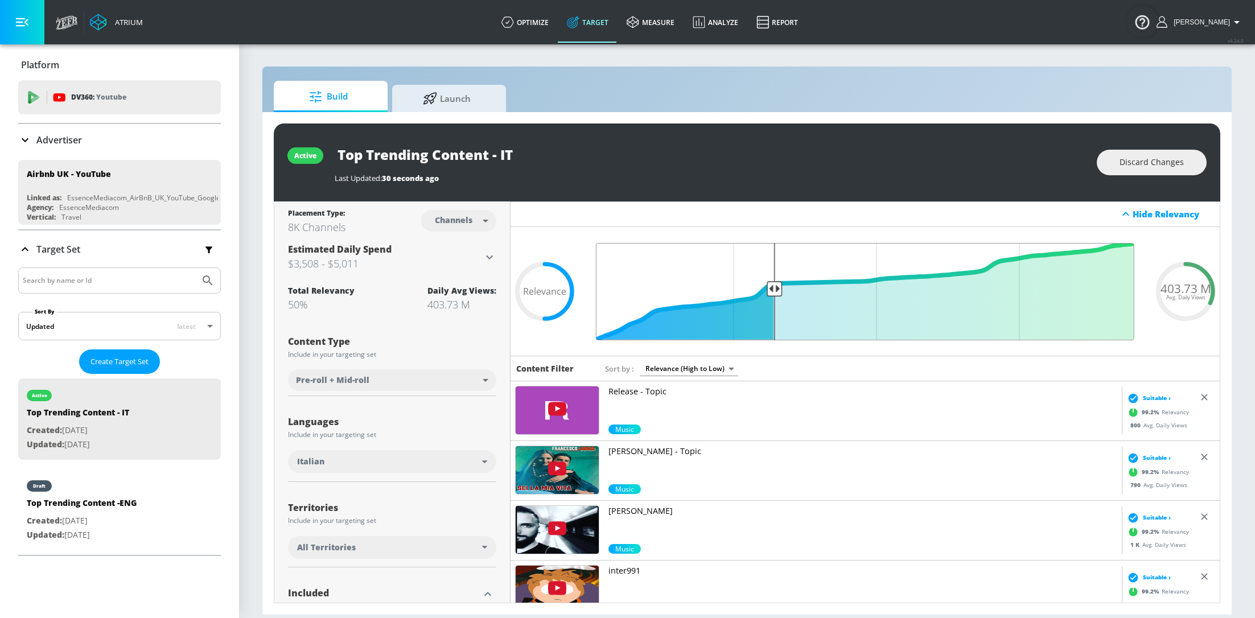
drag, startPoint x: 877, startPoint y: 289, endPoint x: 772, endPoint y: 293, distance: 105.4
click at [772, 293] on input "Final Threshold" at bounding box center [865, 291] width 550 height 97
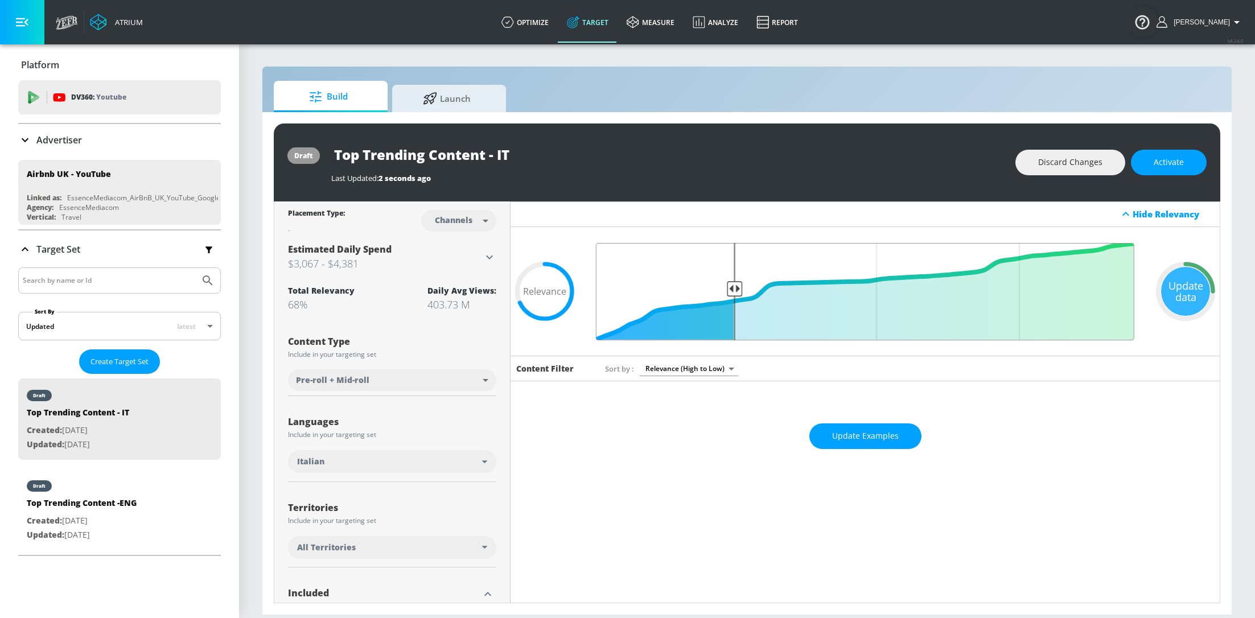
drag, startPoint x: 775, startPoint y: 287, endPoint x: 732, endPoint y: 287, distance: 42.7
click at [732, 287] on input "Final Threshold" at bounding box center [865, 291] width 550 height 97
click at [868, 431] on span "Update Examples" at bounding box center [865, 436] width 67 height 14
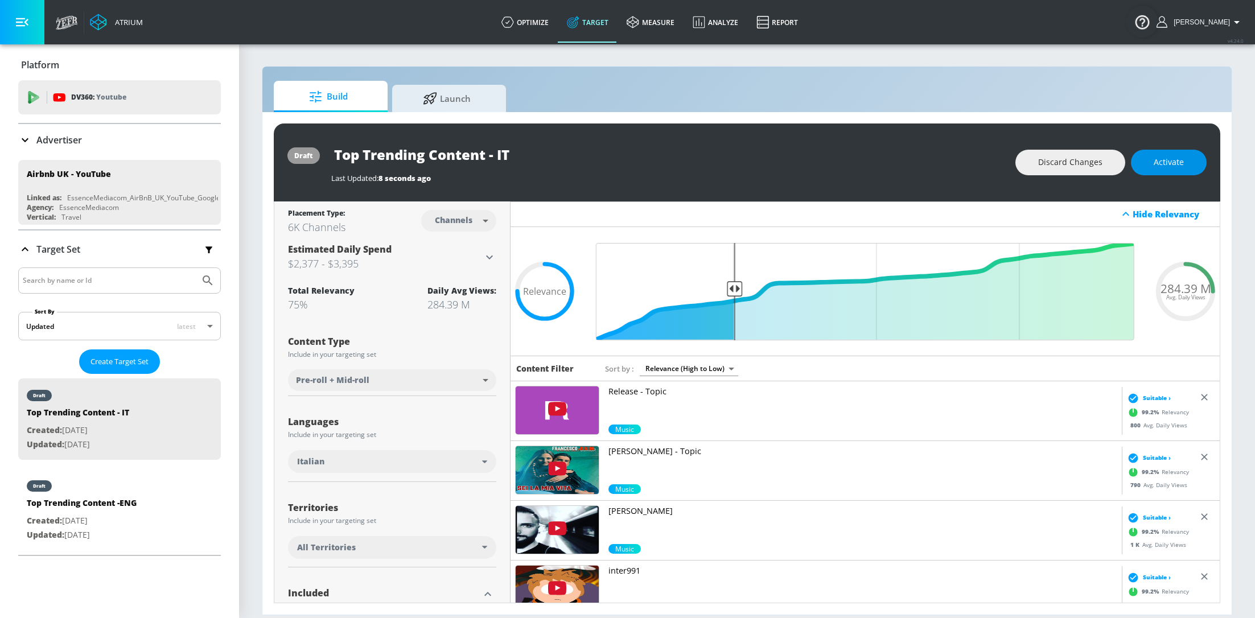
click at [1190, 153] on button "Activate" at bounding box center [1169, 163] width 76 height 26
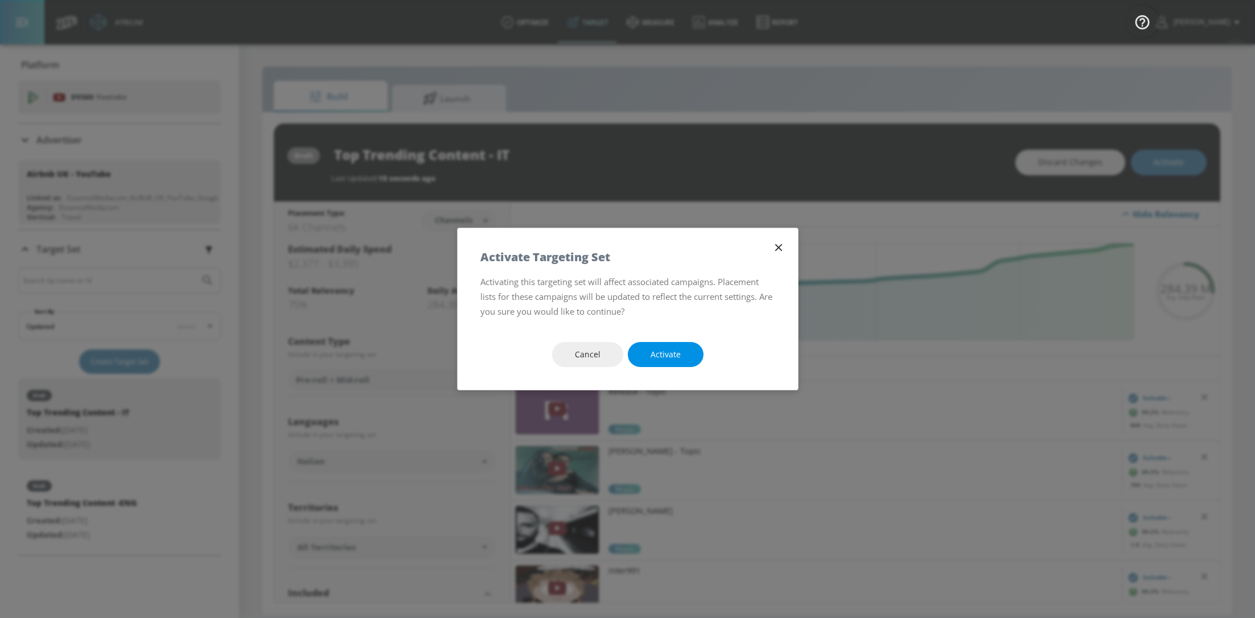
click at [679, 353] on span "Activate" at bounding box center [666, 355] width 30 height 14
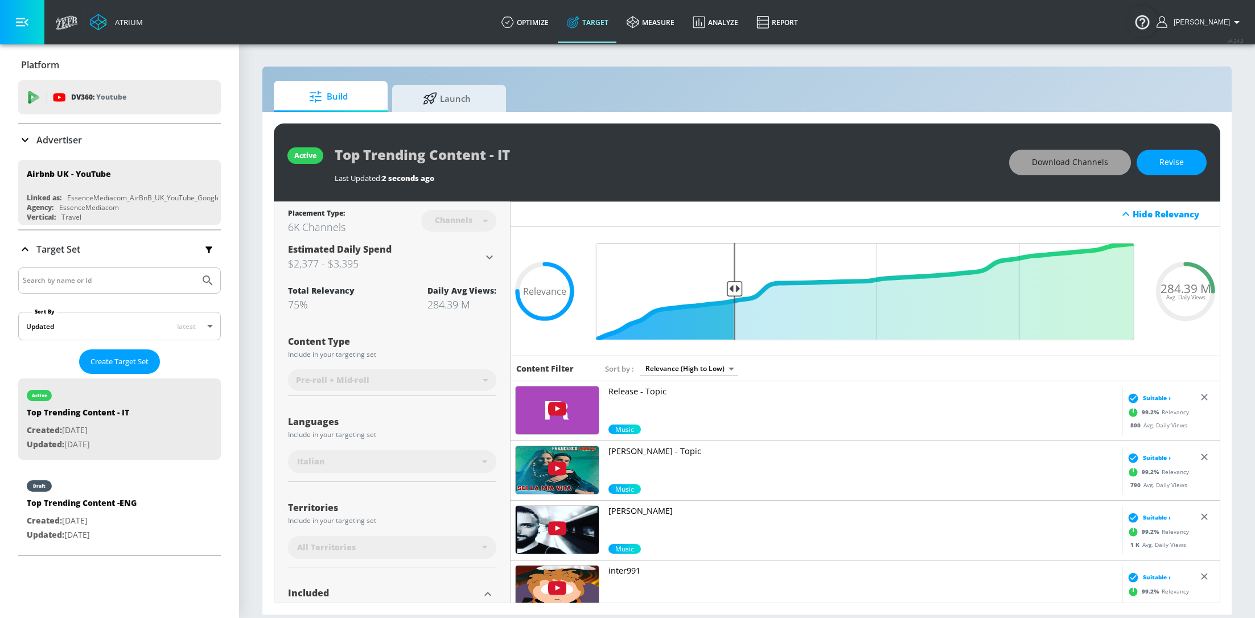
click at [1102, 157] on span "Download Channels" at bounding box center [1070, 162] width 76 height 14
click at [733, 286] on input "Final Threshold" at bounding box center [865, 291] width 550 height 97
click at [1155, 170] on button "Revise" at bounding box center [1172, 163] width 70 height 26
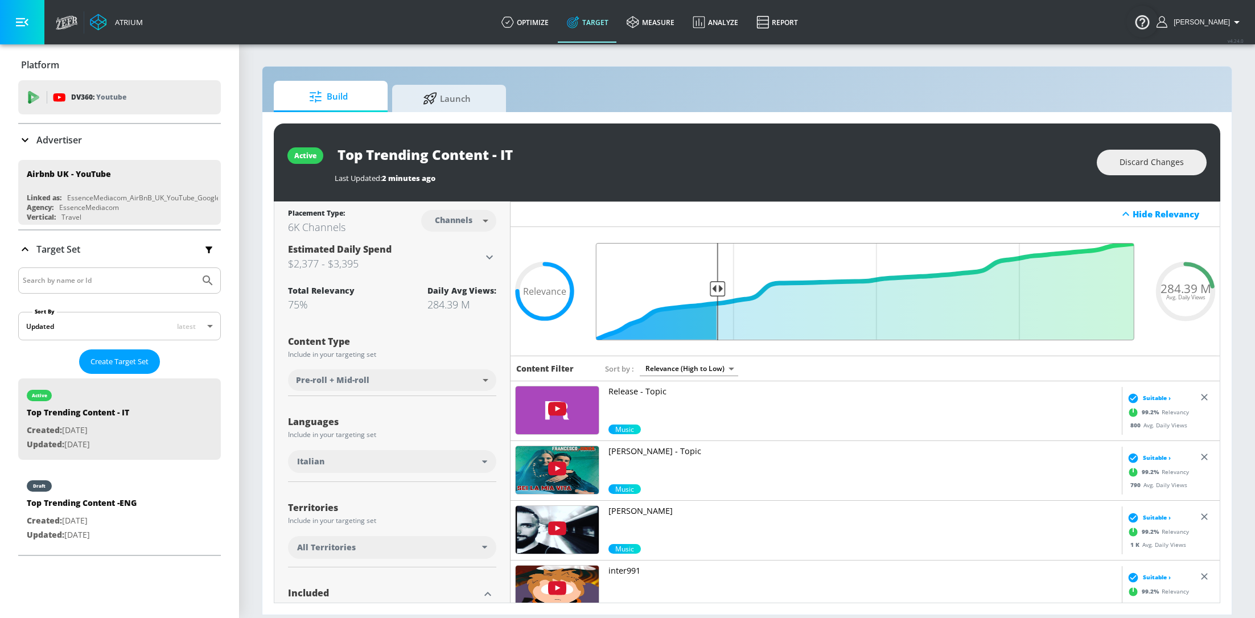
drag, startPoint x: 735, startPoint y: 290, endPoint x: 715, endPoint y: 290, distance: 19.9
click at [715, 290] on input "Final Threshold" at bounding box center [865, 291] width 550 height 97
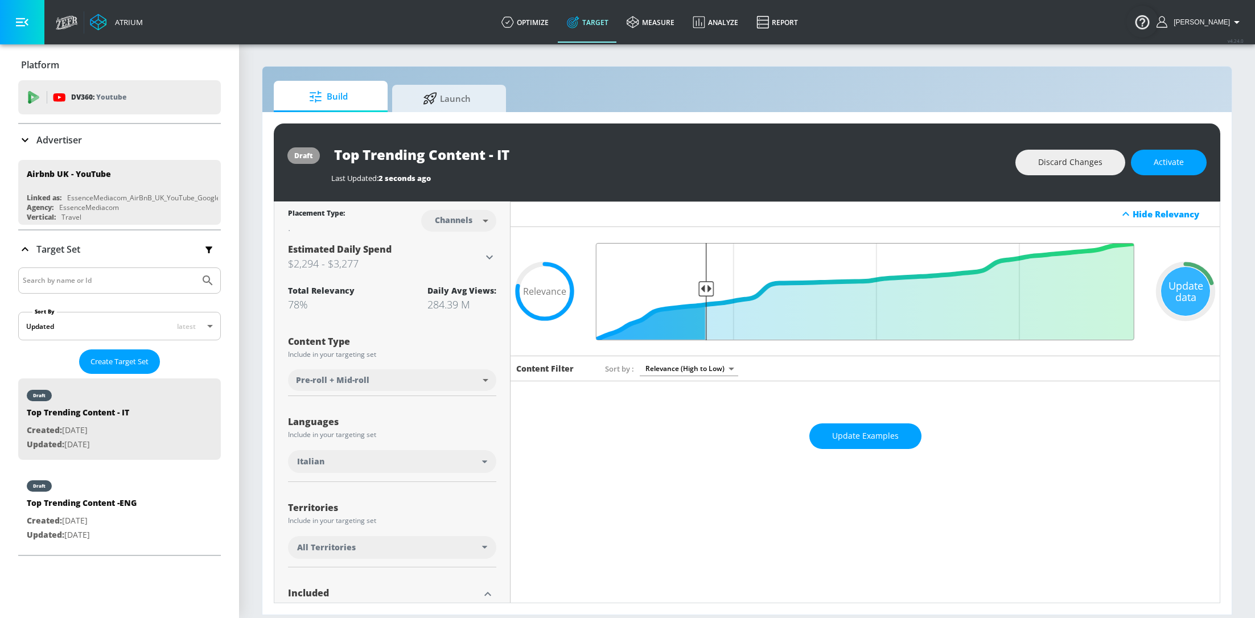
drag, startPoint x: 715, startPoint y: 290, endPoint x: 705, endPoint y: 290, distance: 10.8
click at [705, 290] on input "Final Threshold" at bounding box center [865, 291] width 550 height 97
click at [864, 442] on span "Update Examples" at bounding box center [865, 436] width 67 height 14
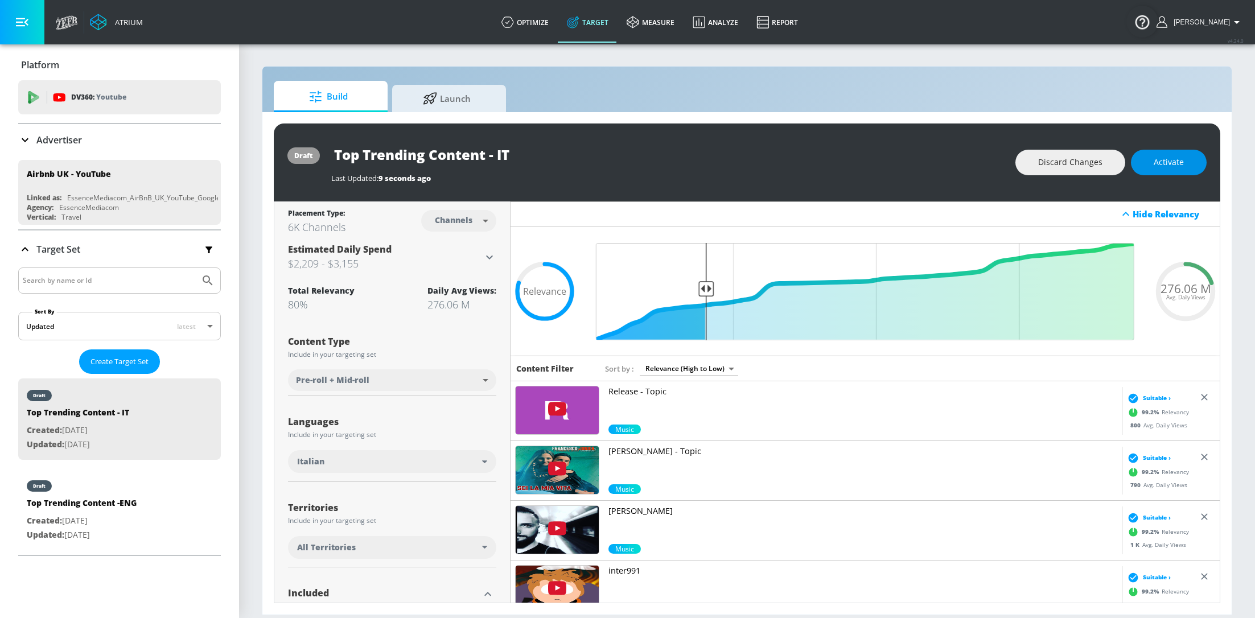
click at [1181, 164] on span "Activate" at bounding box center [1169, 162] width 30 height 14
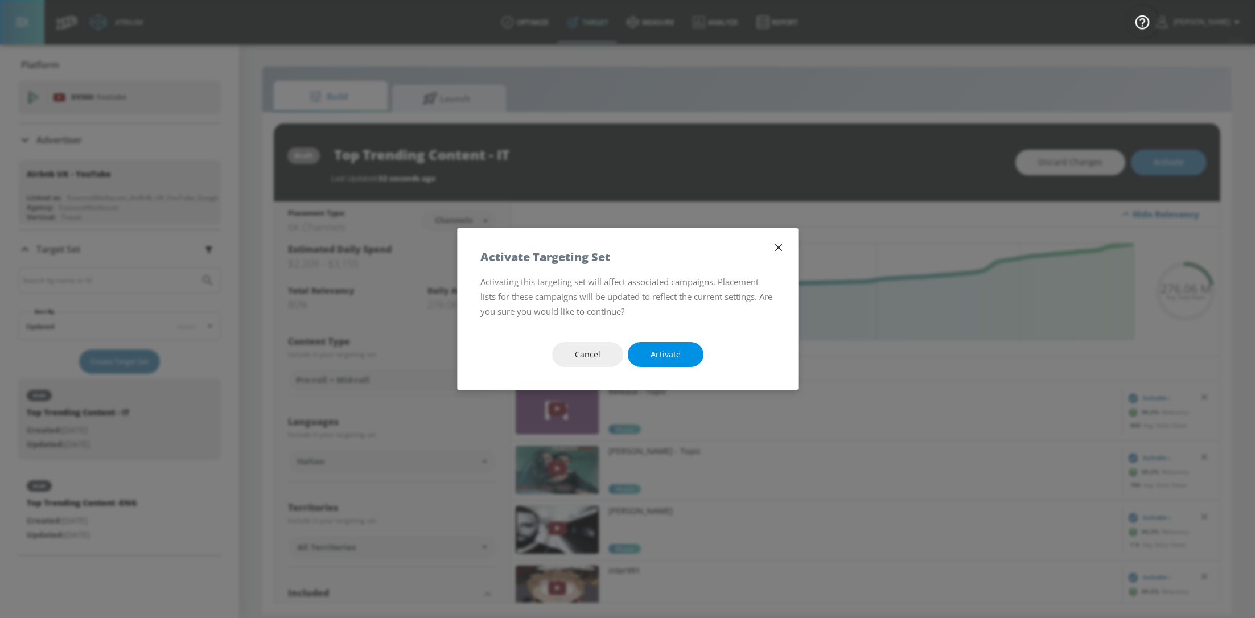
click at [657, 359] on span "Activate" at bounding box center [666, 355] width 30 height 14
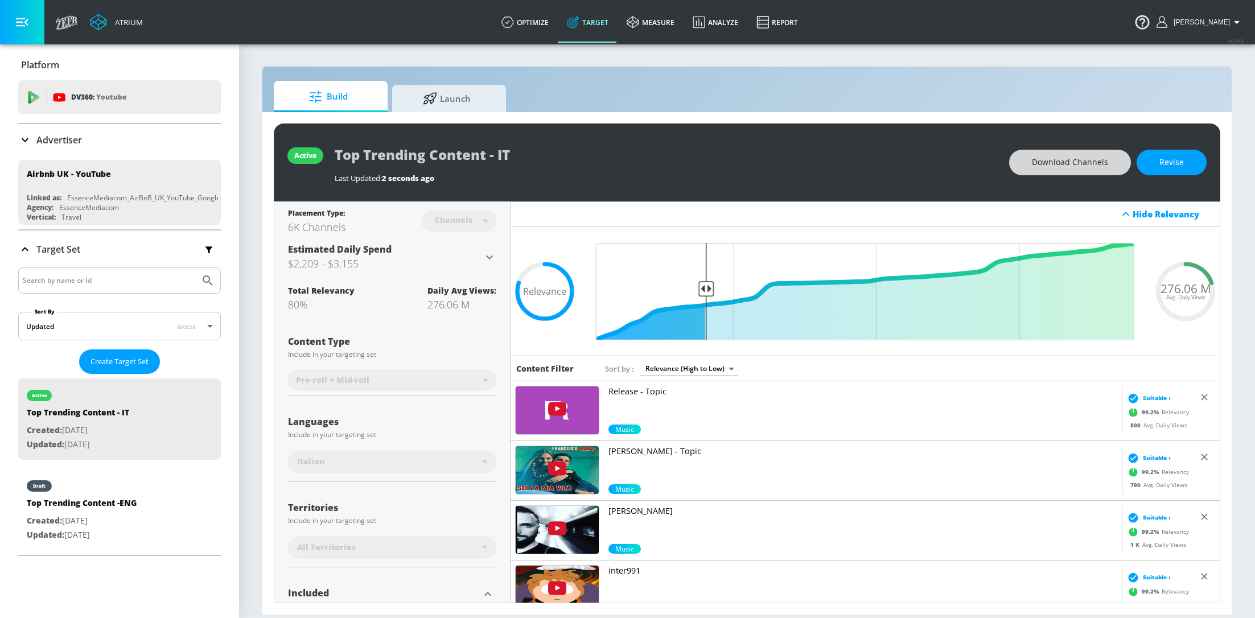
click at [1078, 158] on span "Download Channels" at bounding box center [1070, 162] width 76 height 14
click at [952, 11] on div "Atrium optimize Target measure Analyze Report optimize Target measure Analyze R…" at bounding box center [652, 22] width 1205 height 44
click at [1191, 163] on button "Revise" at bounding box center [1172, 163] width 70 height 26
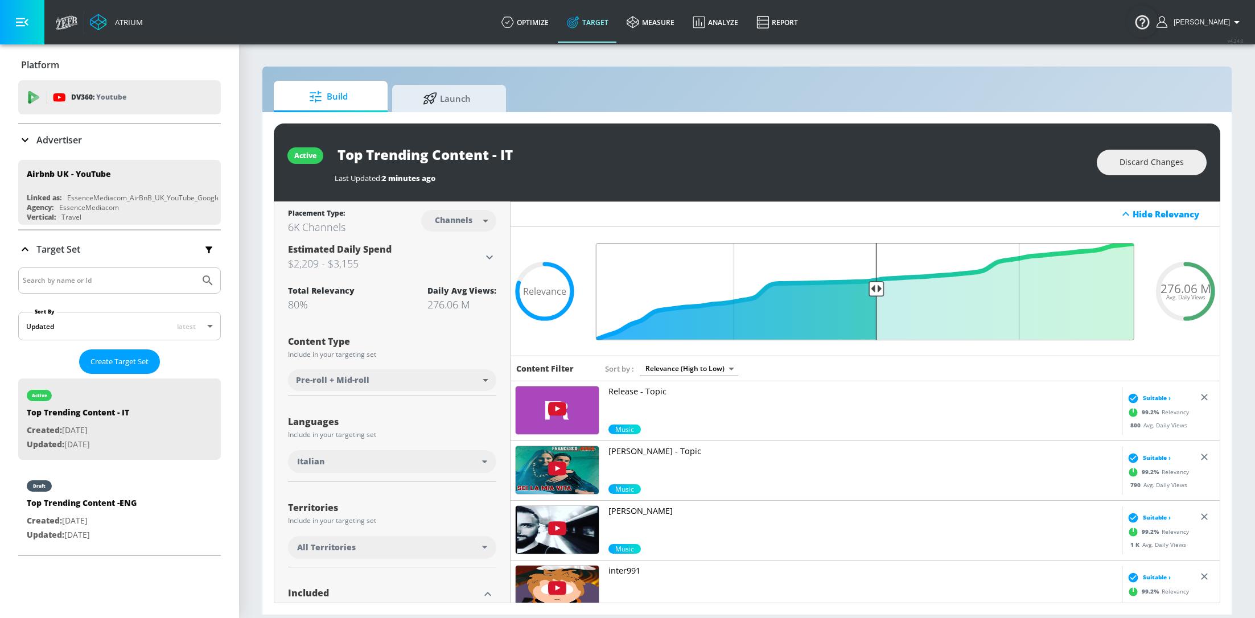
drag, startPoint x: 707, startPoint y: 286, endPoint x: 874, endPoint y: 299, distance: 167.2
type input "0.5"
click at [874, 299] on input "Final Threshold" at bounding box center [865, 291] width 550 height 97
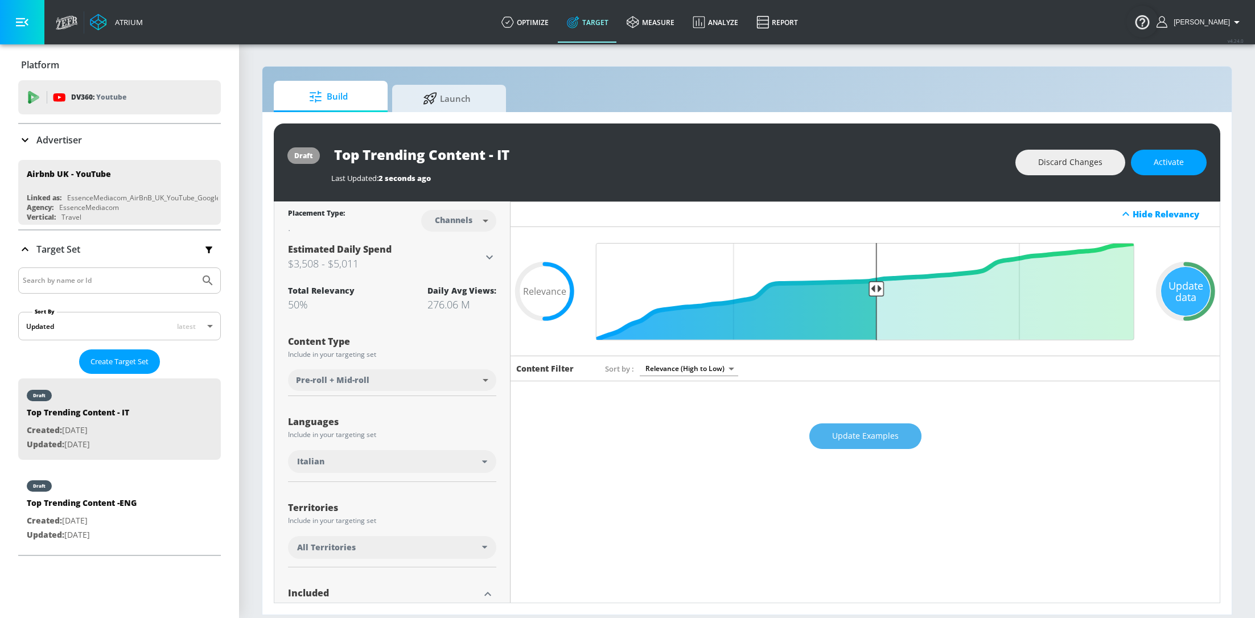
click at [855, 439] on span "Update Examples" at bounding box center [865, 436] width 67 height 14
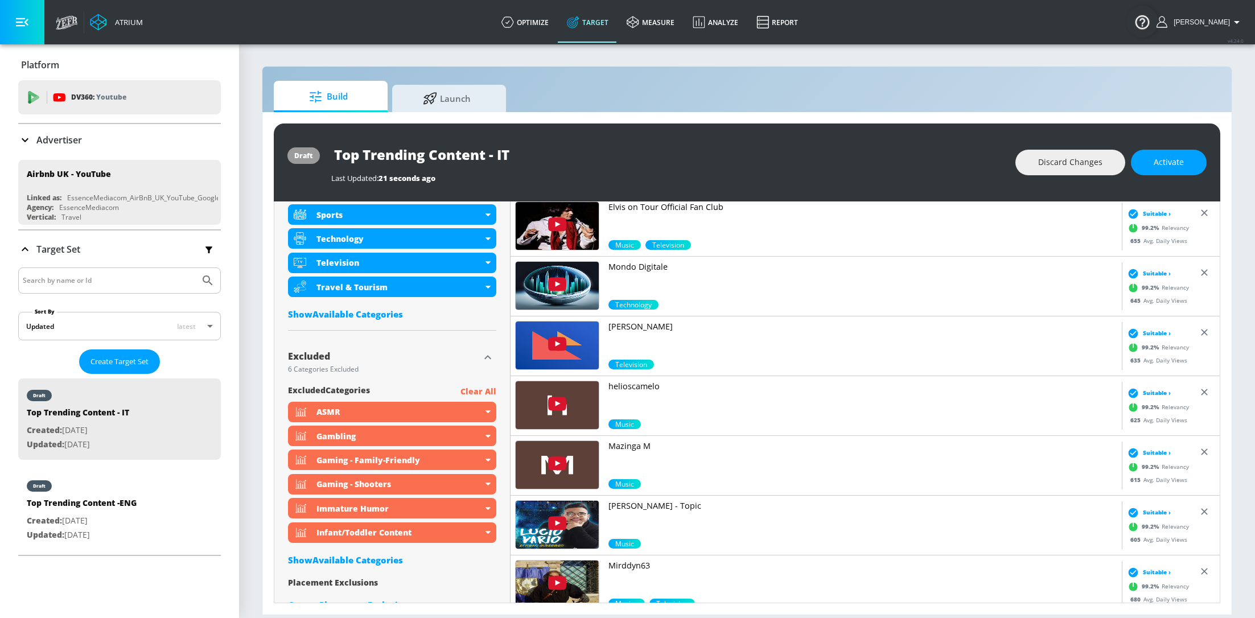
scroll to position [603, 0]
click at [388, 313] on div "Show Available Categories" at bounding box center [392, 313] width 208 height 11
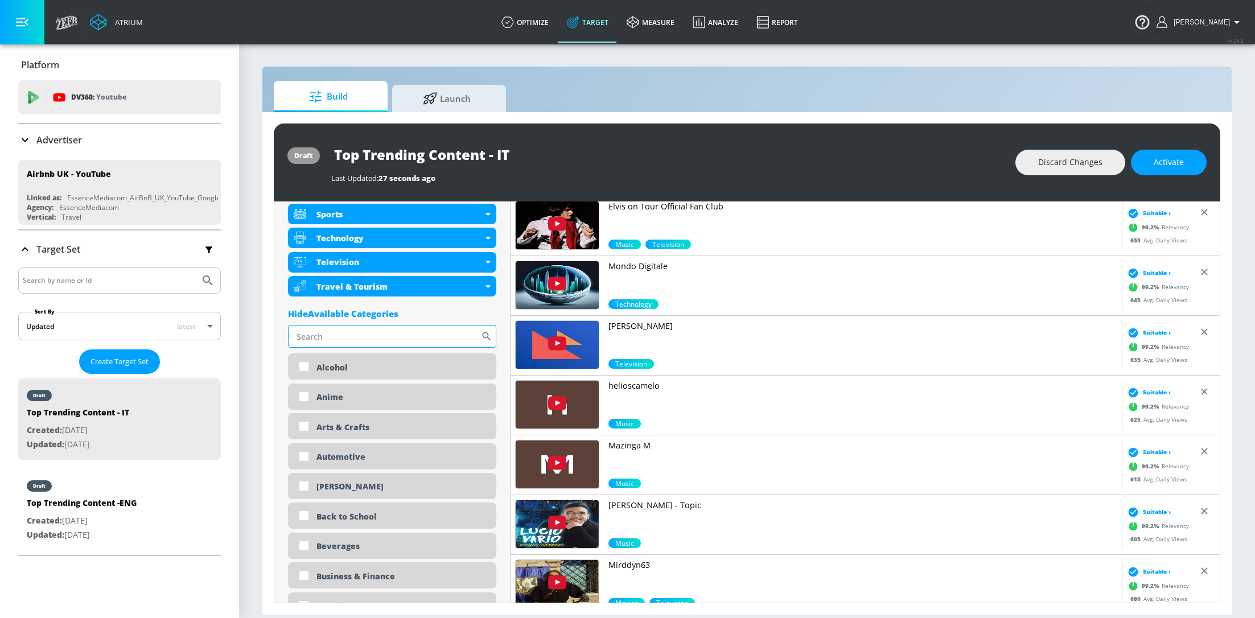
click at [384, 334] on input "Sort By" at bounding box center [384, 336] width 193 height 23
type input "award sho"
click at [301, 367] on input "checkbox" at bounding box center [304, 367] width 20 height 20
checkbox input "true"
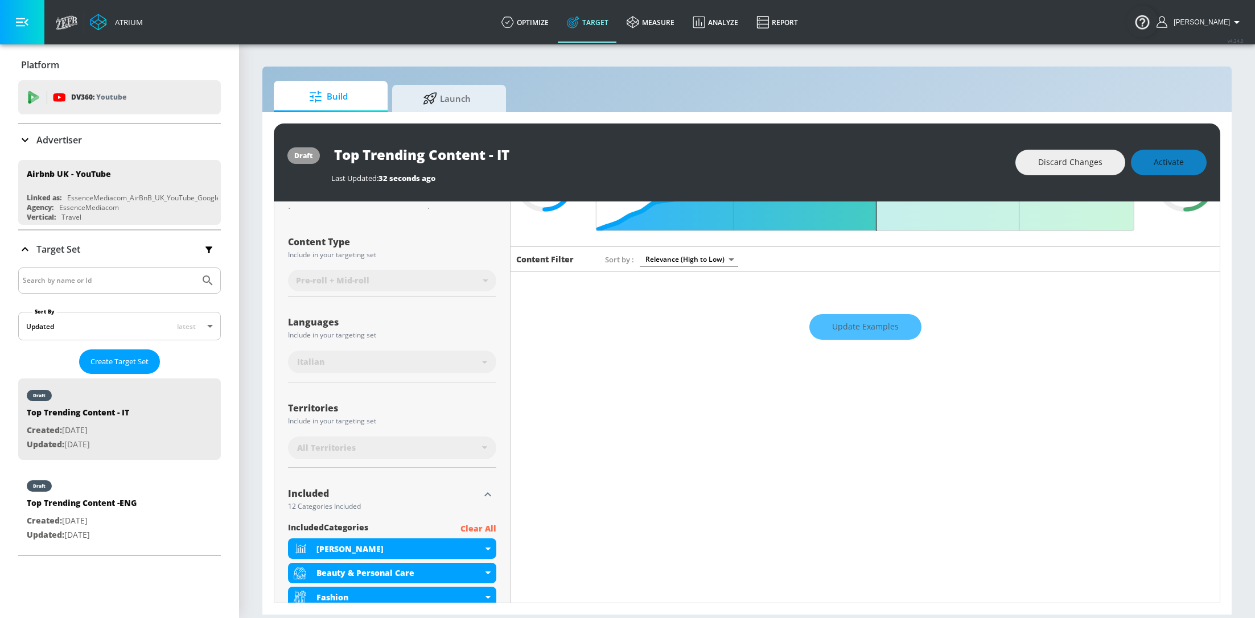
scroll to position [0, 0]
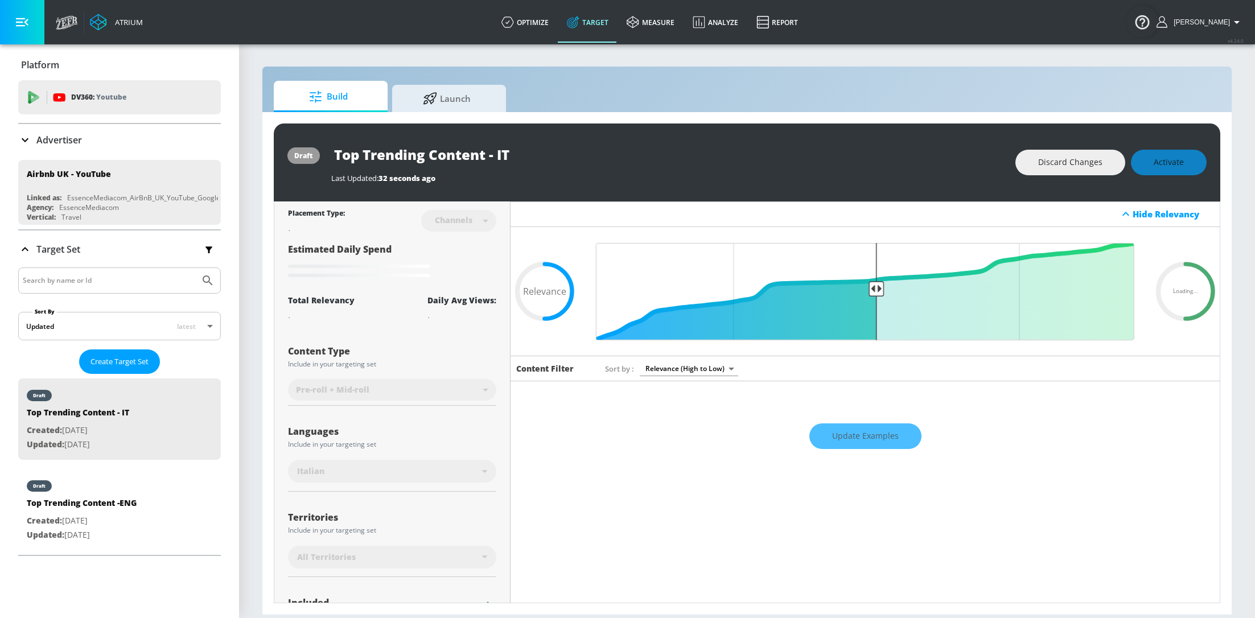
click at [875, 441] on div "Update Examples" at bounding box center [865, 436] width 709 height 40
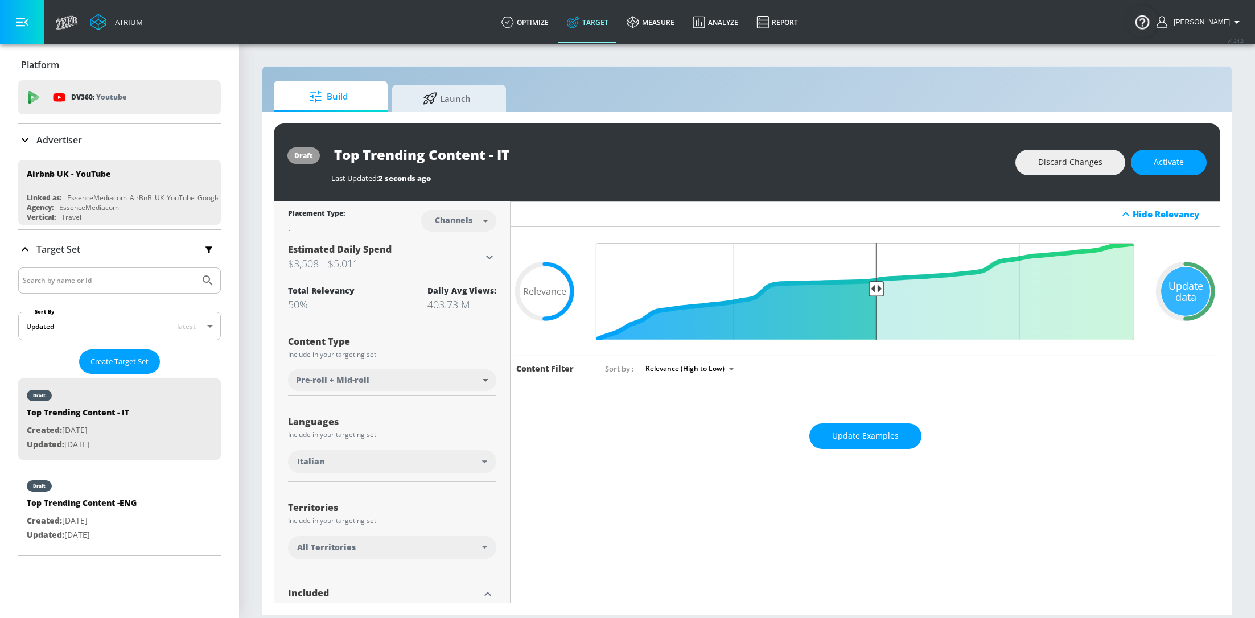
click at [875, 441] on span "Update Examples" at bounding box center [865, 436] width 67 height 14
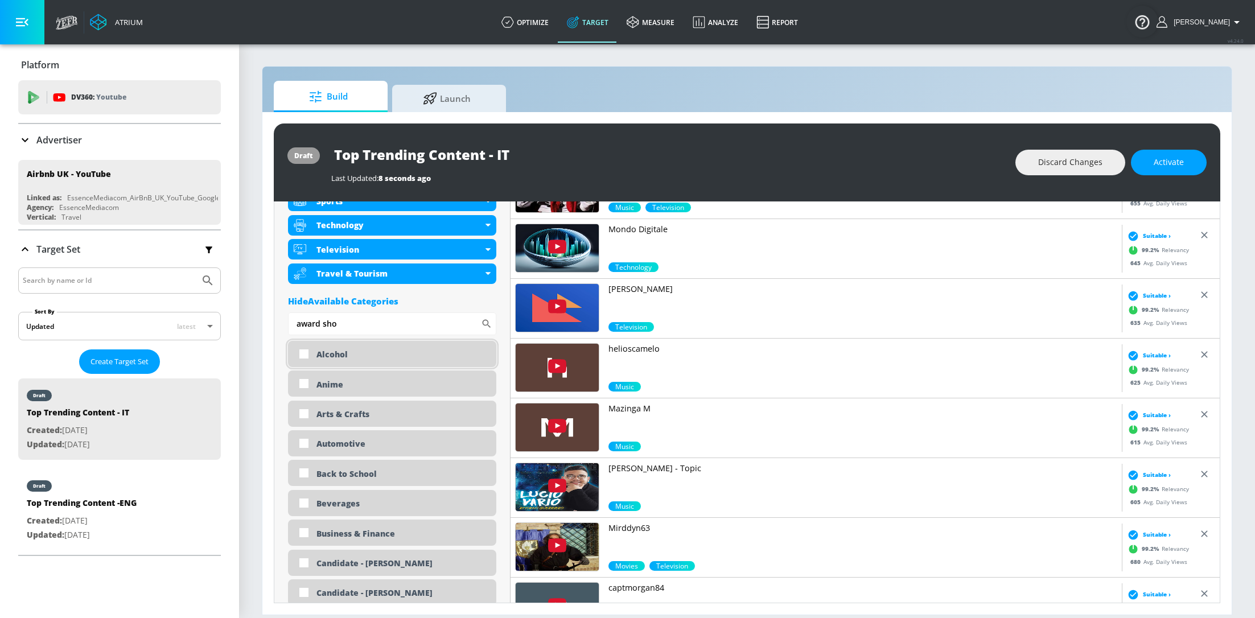
scroll to position [643, 0]
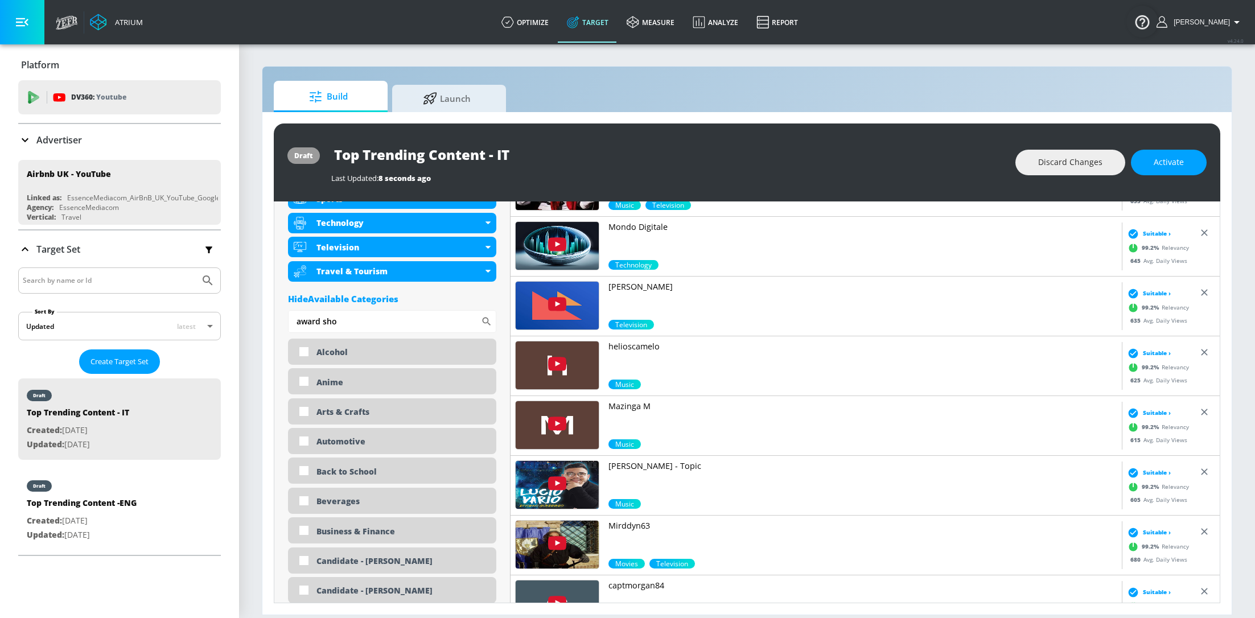
drag, startPoint x: 366, startPoint y: 318, endPoint x: 275, endPoint y: 313, distance: 91.2
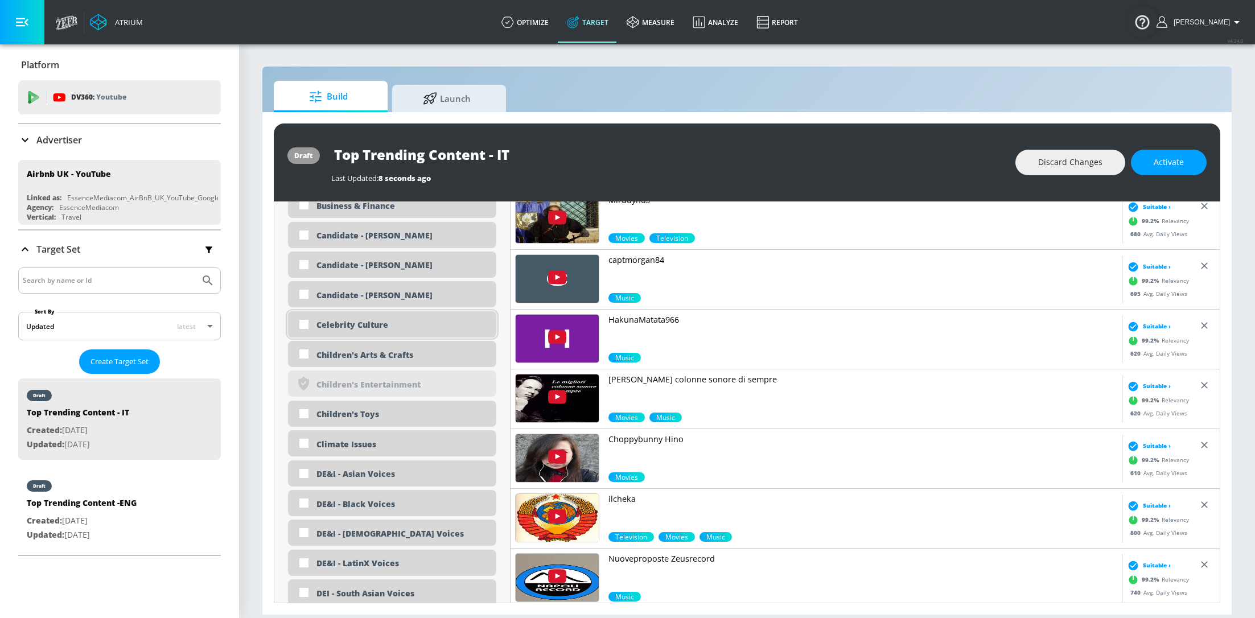
scroll to position [970, 0]
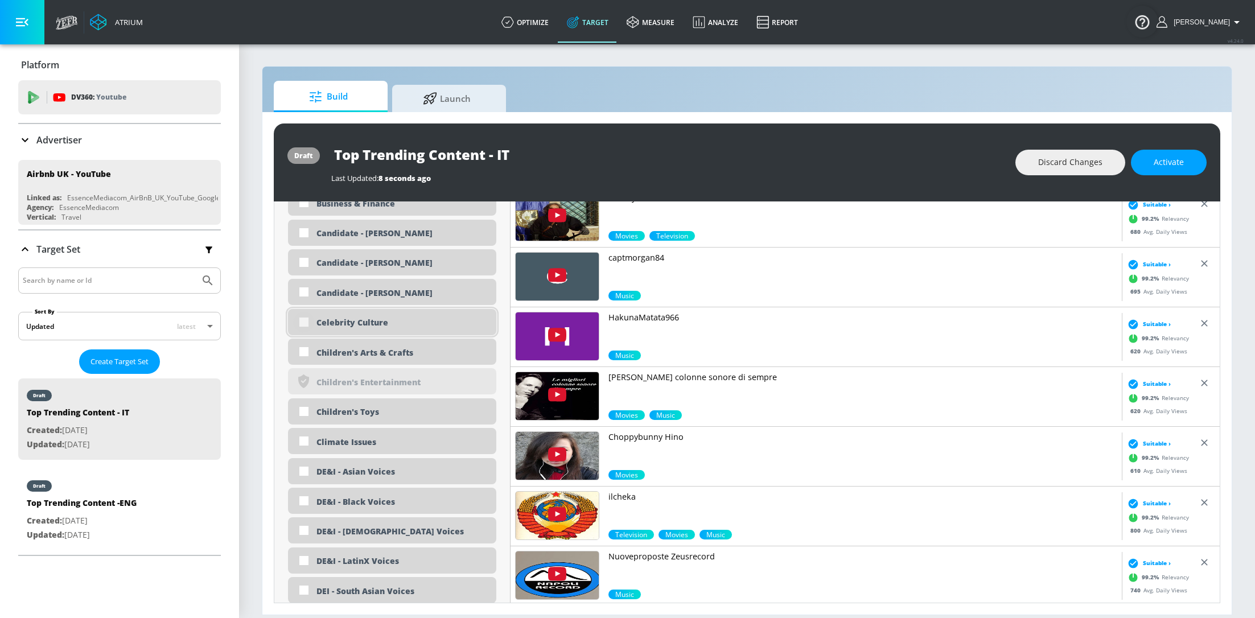
click at [302, 320] on input "checkbox" at bounding box center [304, 322] width 20 height 20
checkbox input "true"
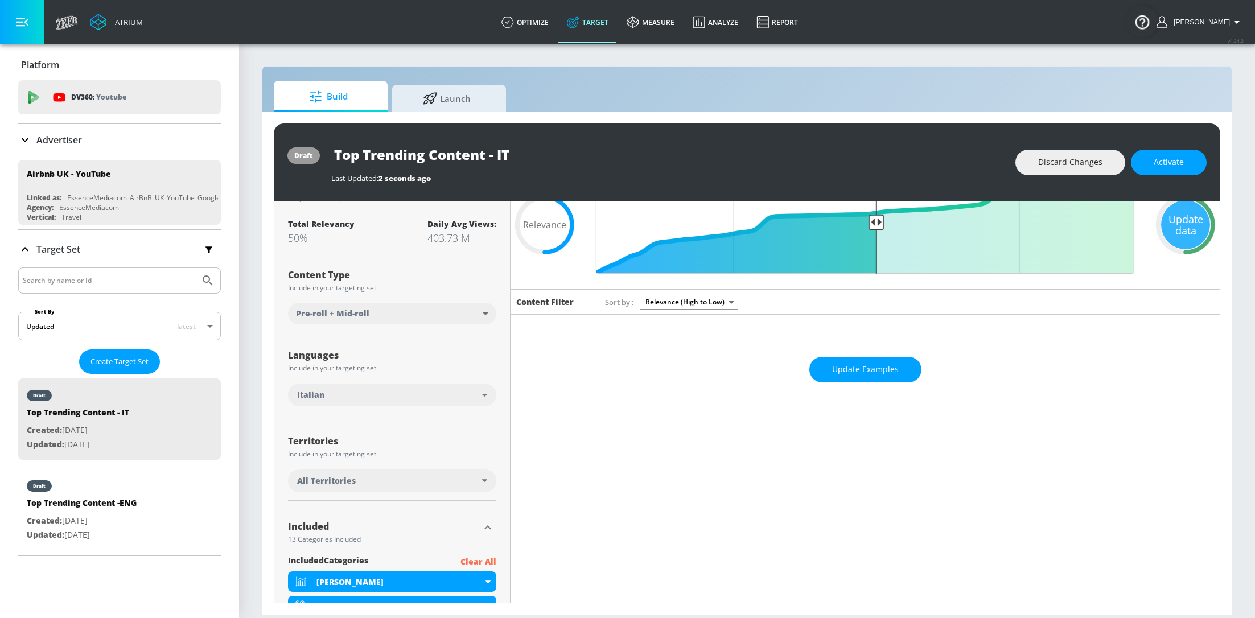
scroll to position [0, 0]
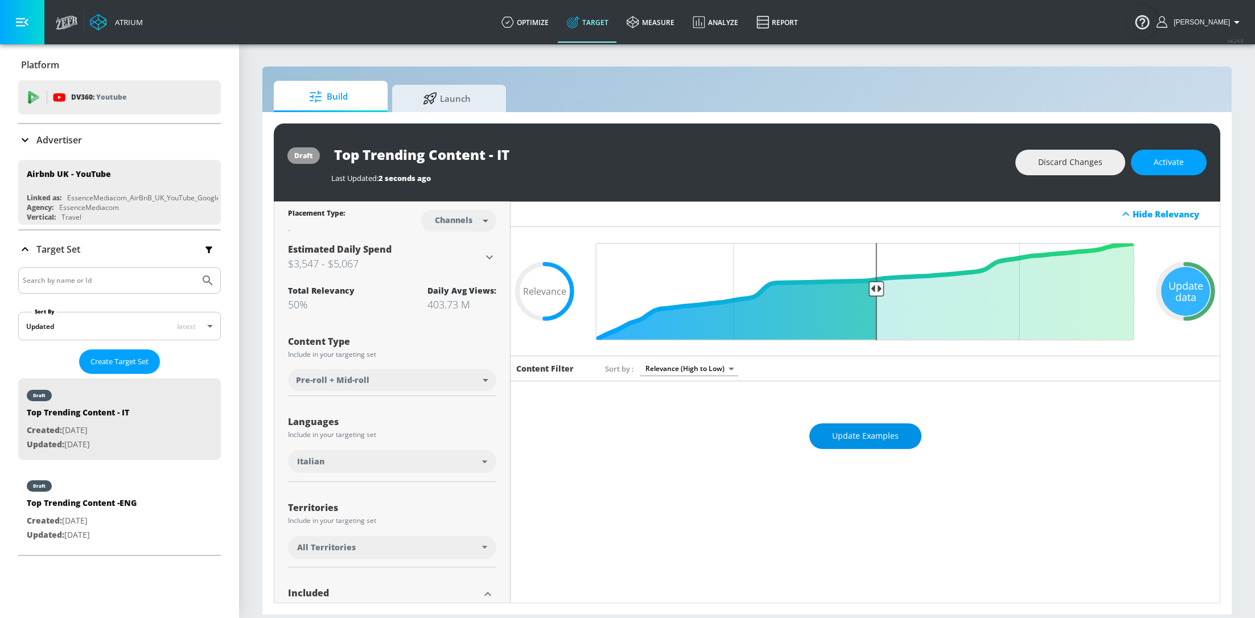
click at [873, 429] on span "Update Examples" at bounding box center [865, 436] width 67 height 14
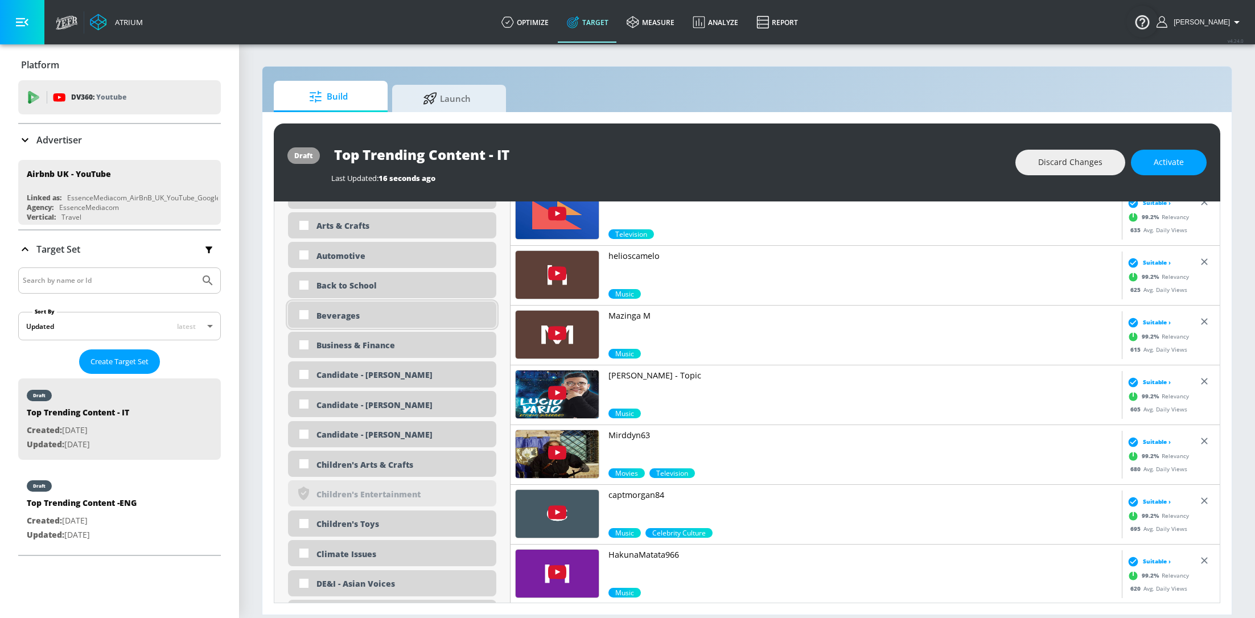
scroll to position [854, 0]
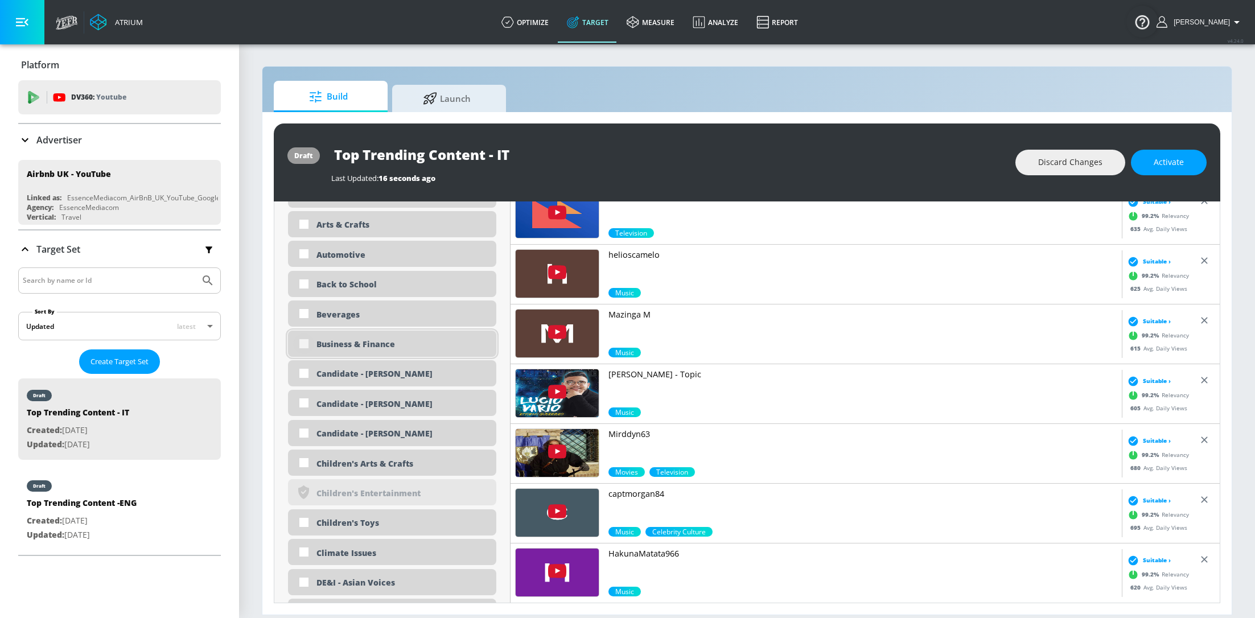
click at [304, 346] on input "checkbox" at bounding box center [304, 344] width 20 height 20
checkbox input "true"
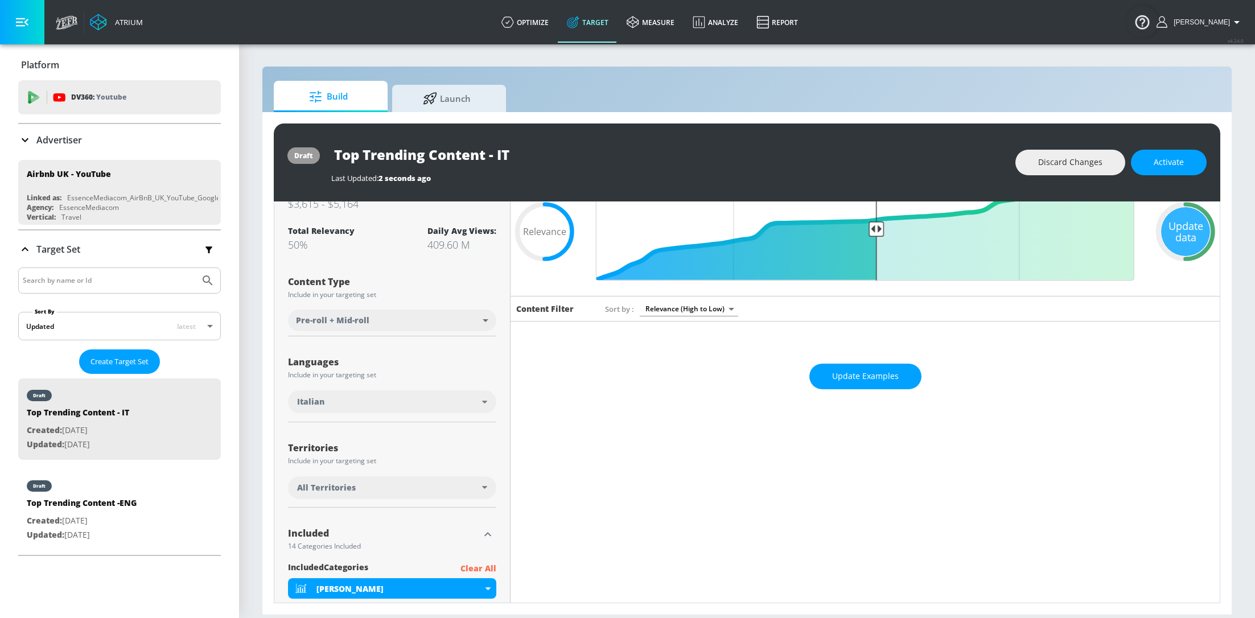
scroll to position [0, 0]
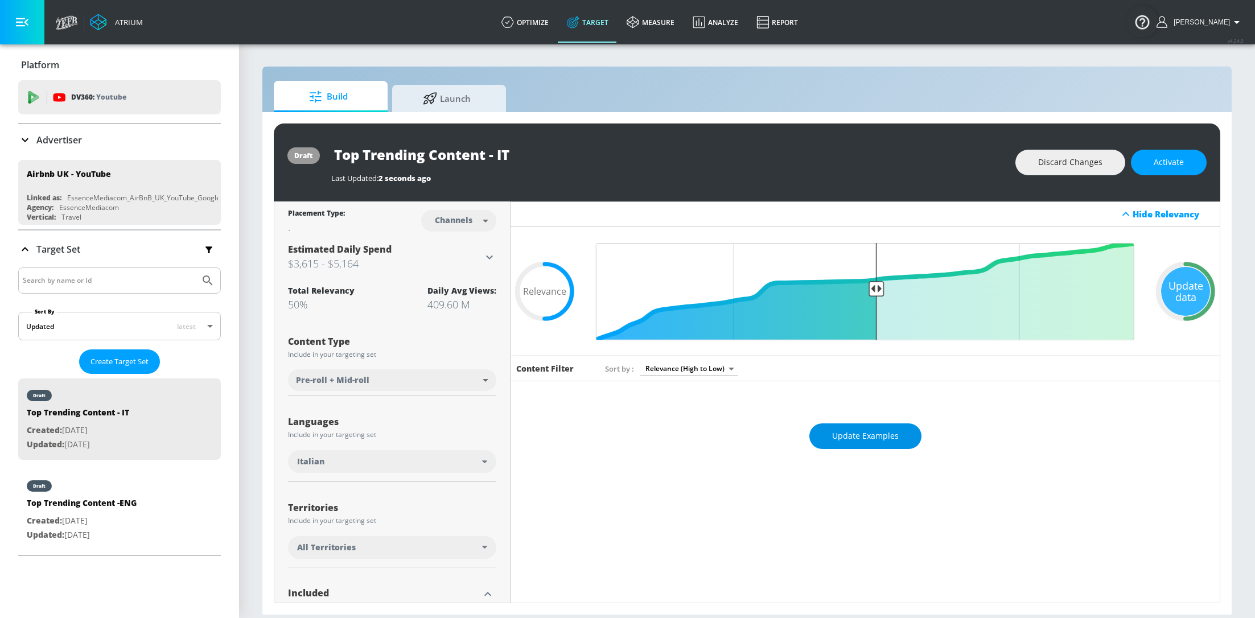
click at [884, 429] on span "Update Examples" at bounding box center [865, 436] width 67 height 14
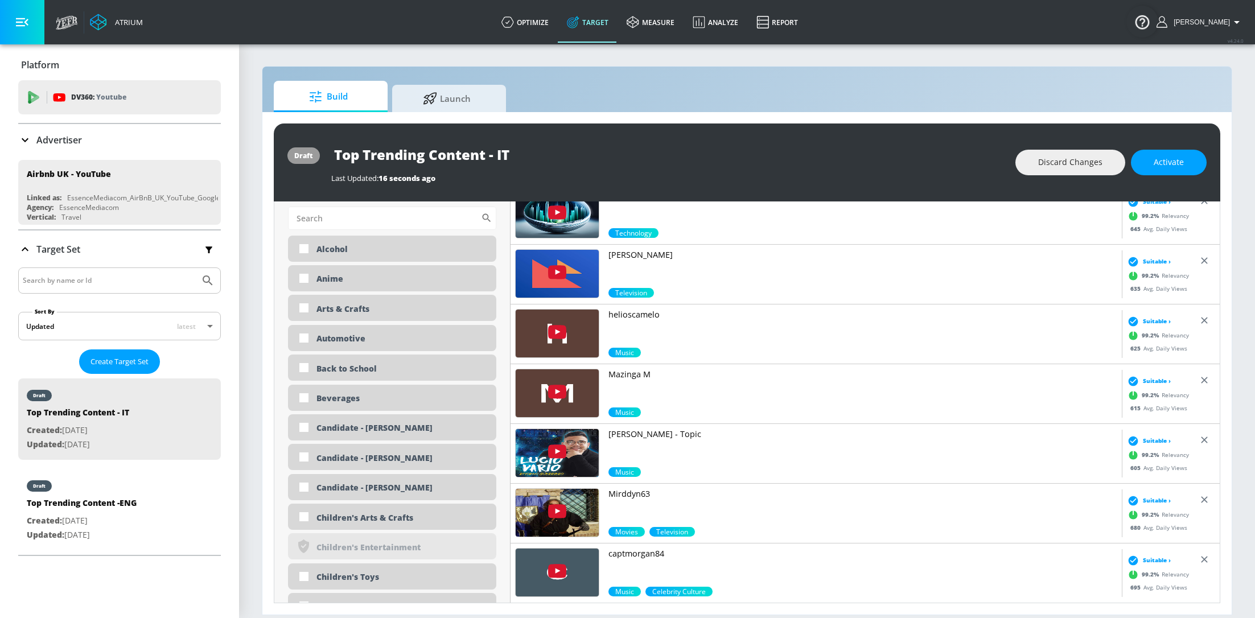
scroll to position [853, 0]
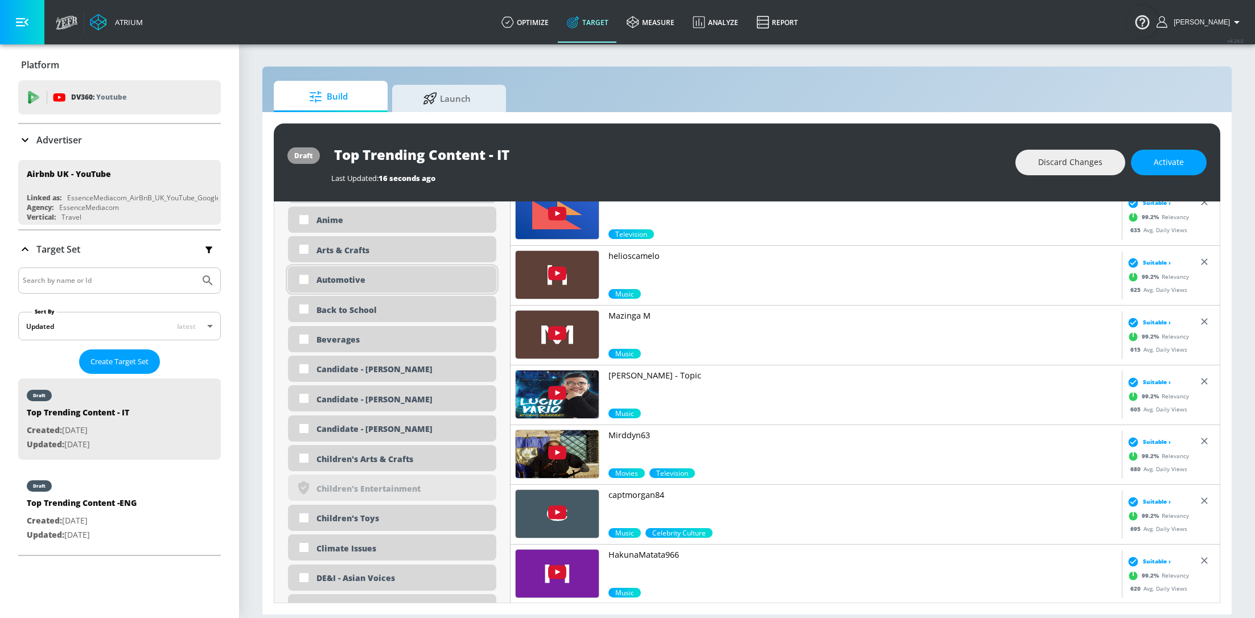
click at [301, 278] on input "checkbox" at bounding box center [304, 279] width 20 height 20
checkbox input "true"
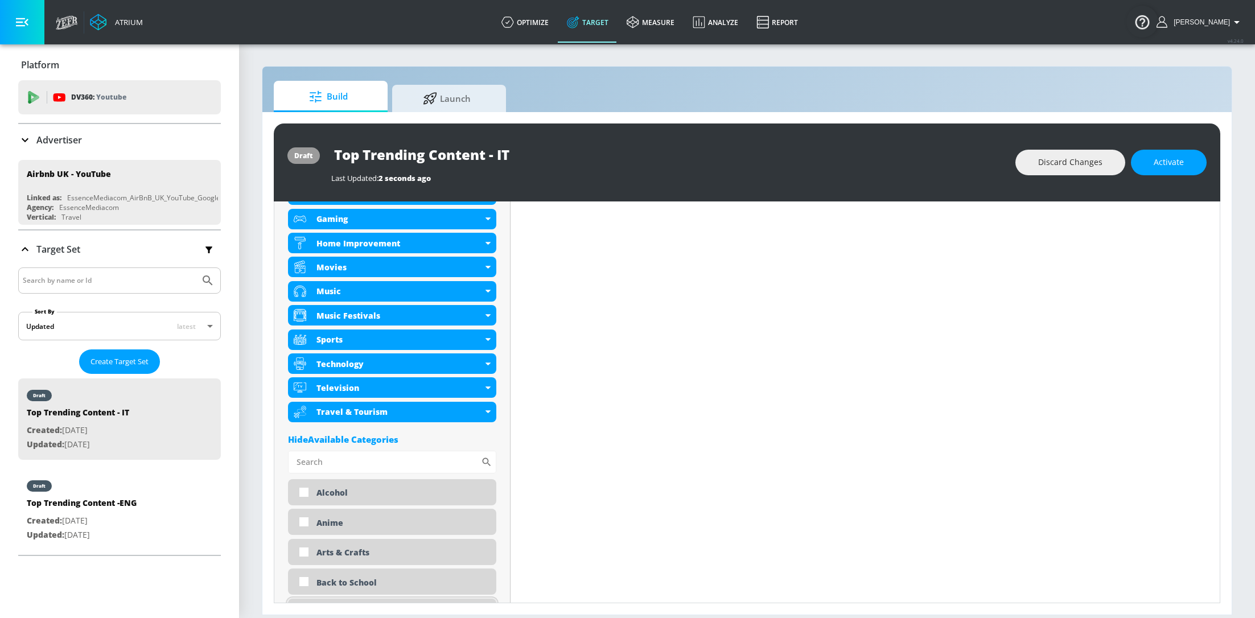
scroll to position [0, 0]
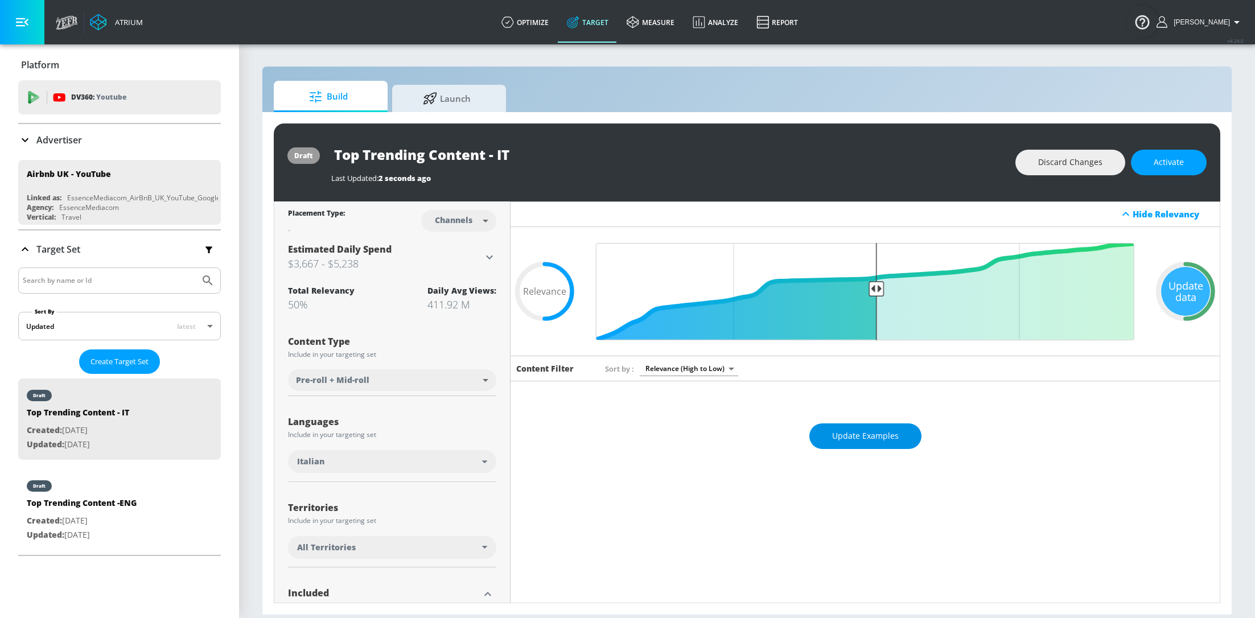
click at [833, 432] on span "Update Examples" at bounding box center [865, 436] width 67 height 14
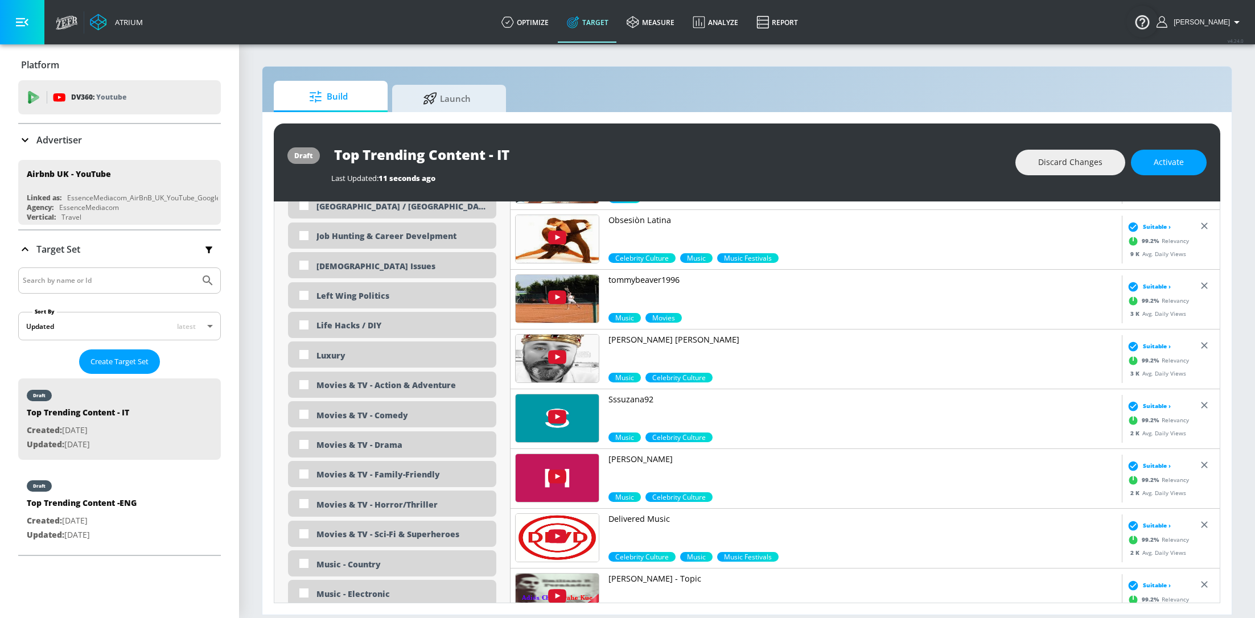
scroll to position [1965, 0]
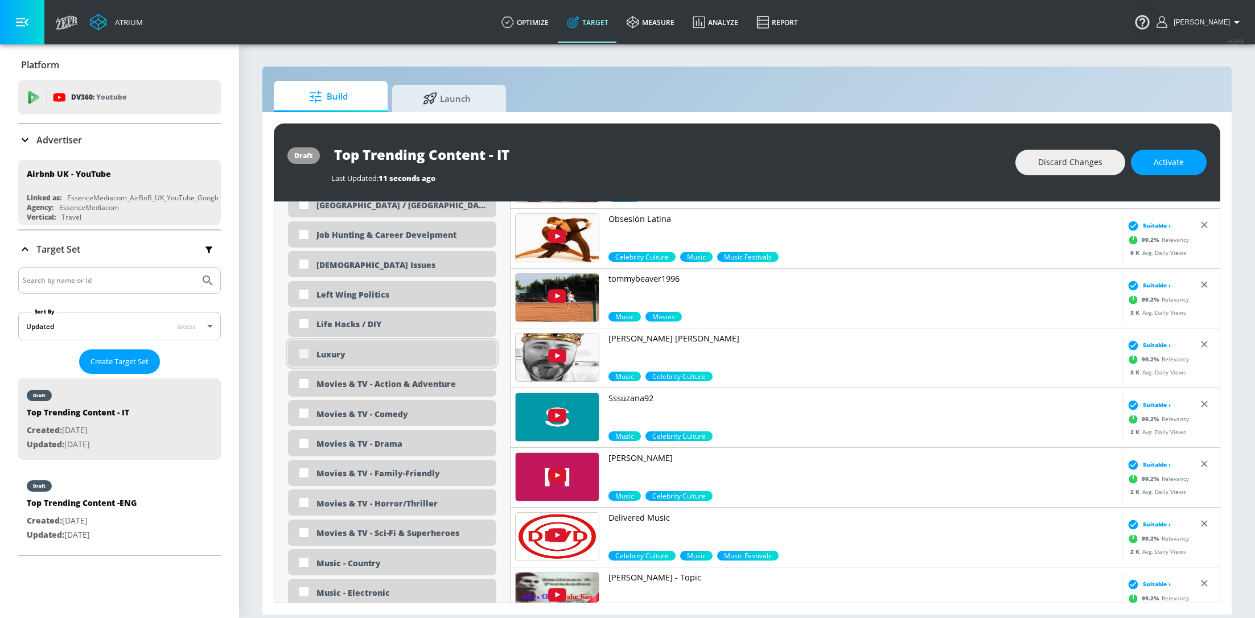
click at [302, 343] on input "checkbox" at bounding box center [304, 353] width 20 height 20
checkbox input "true"
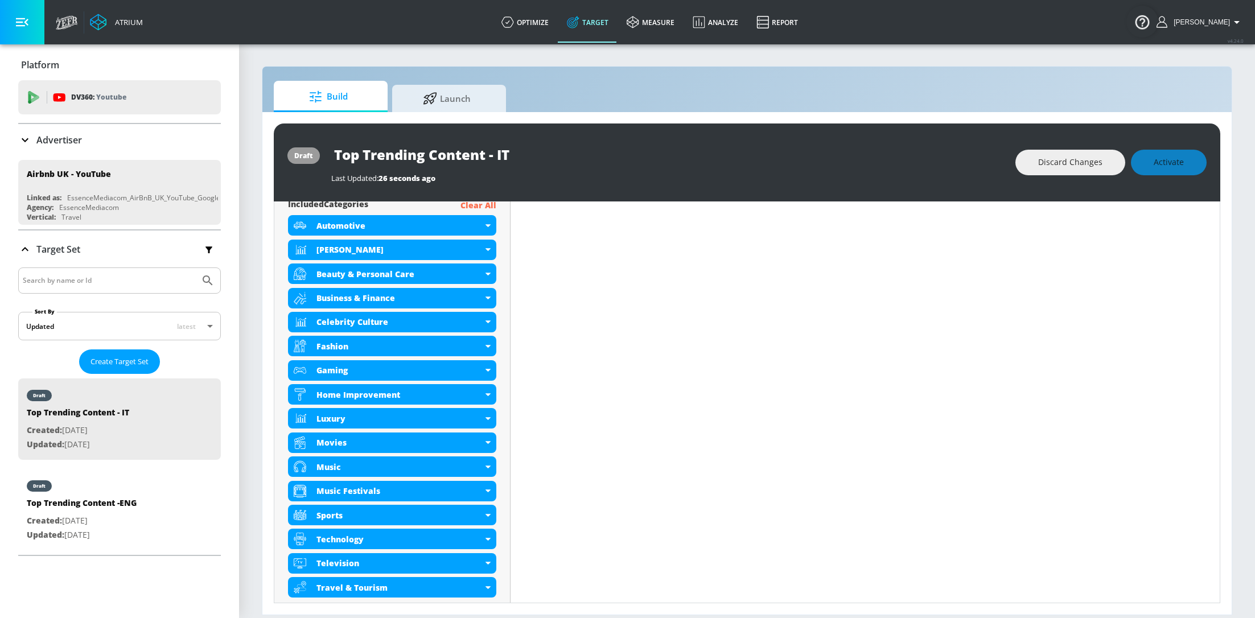
scroll to position [0, 0]
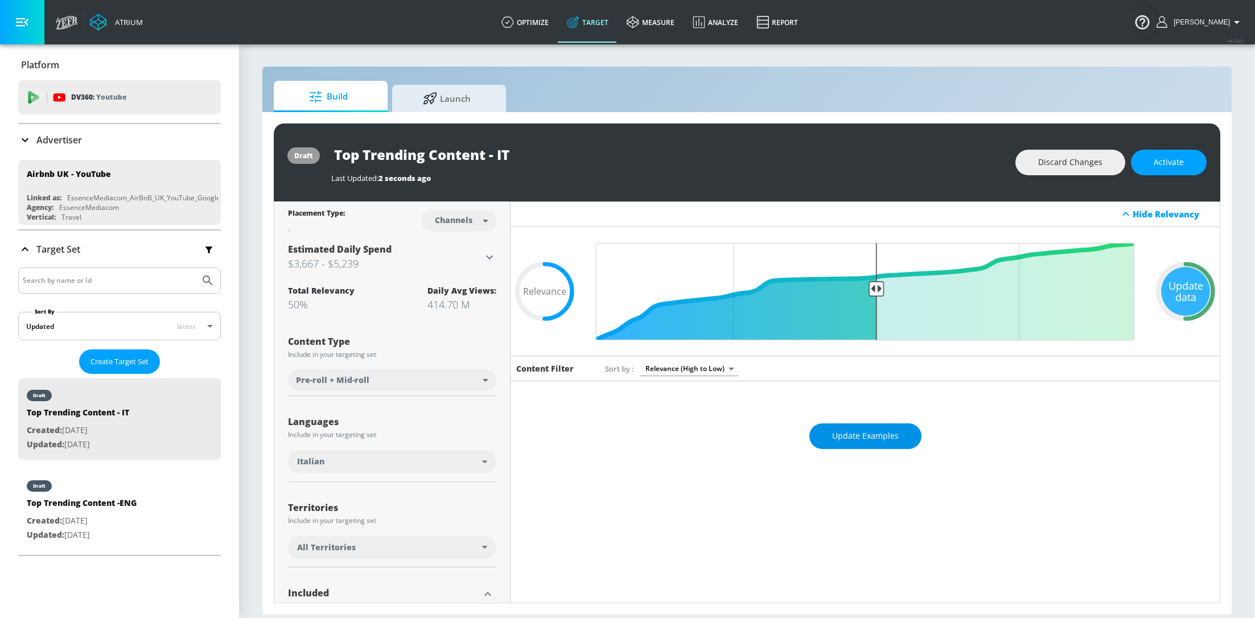
click at [869, 442] on button "Update Examples" at bounding box center [865, 436] width 112 height 26
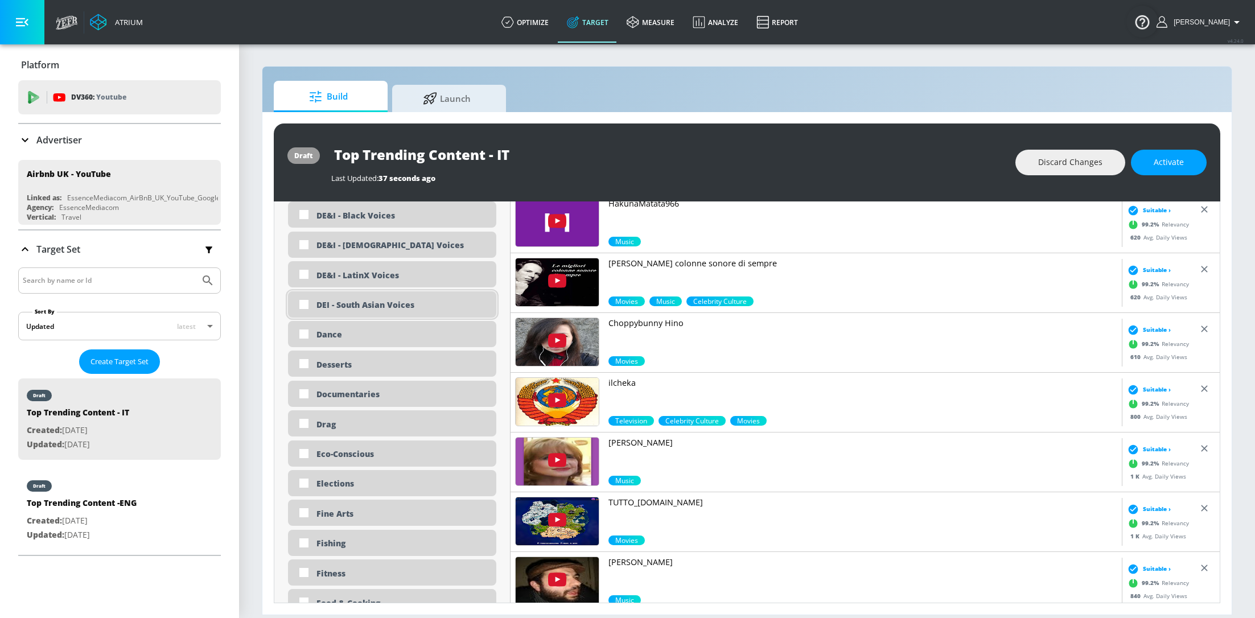
scroll to position [1308, 0]
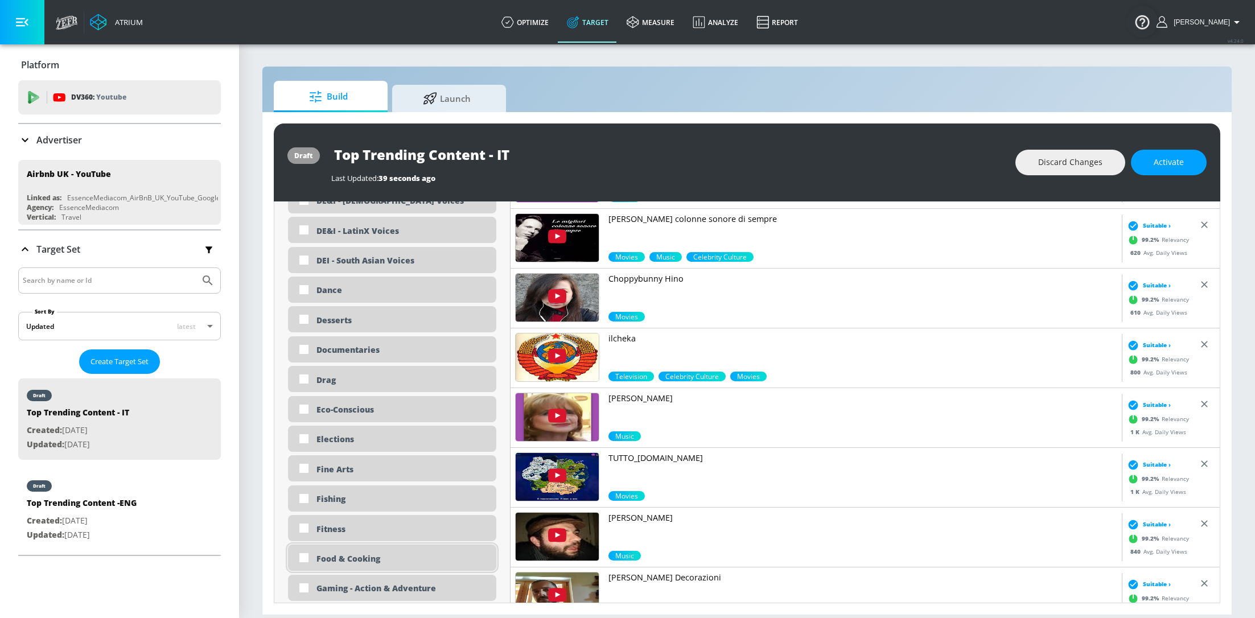
click at [328, 558] on div "Food & Cooking" at bounding box center [401, 558] width 171 height 11
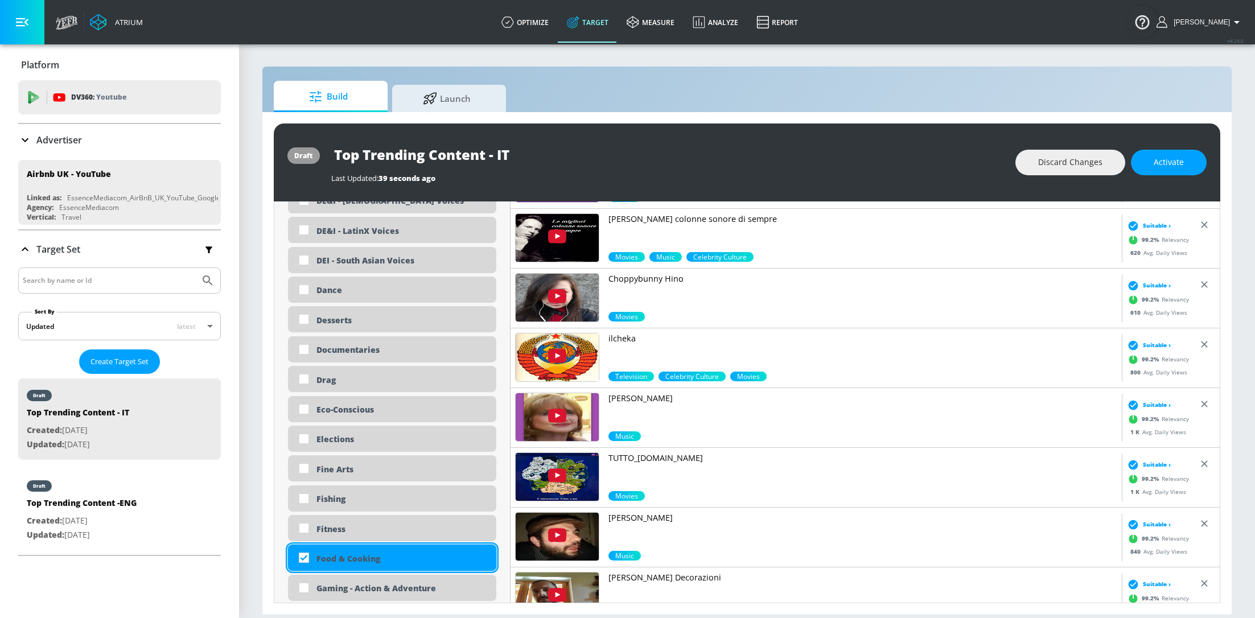
checkbox input "true"
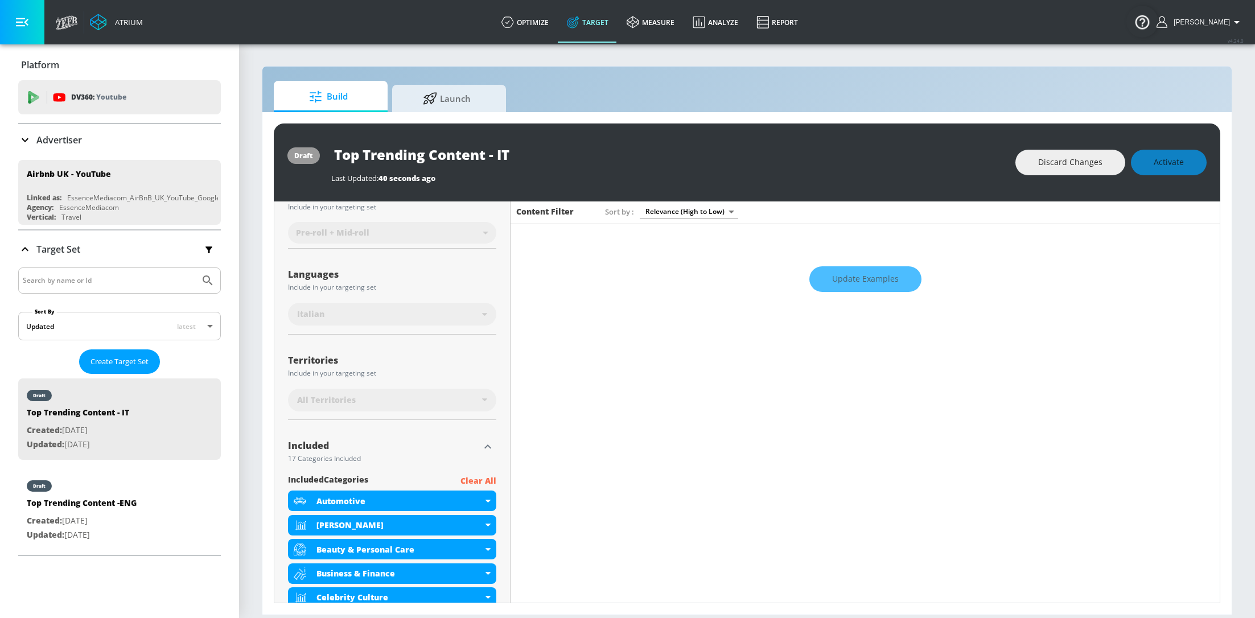
scroll to position [0, 0]
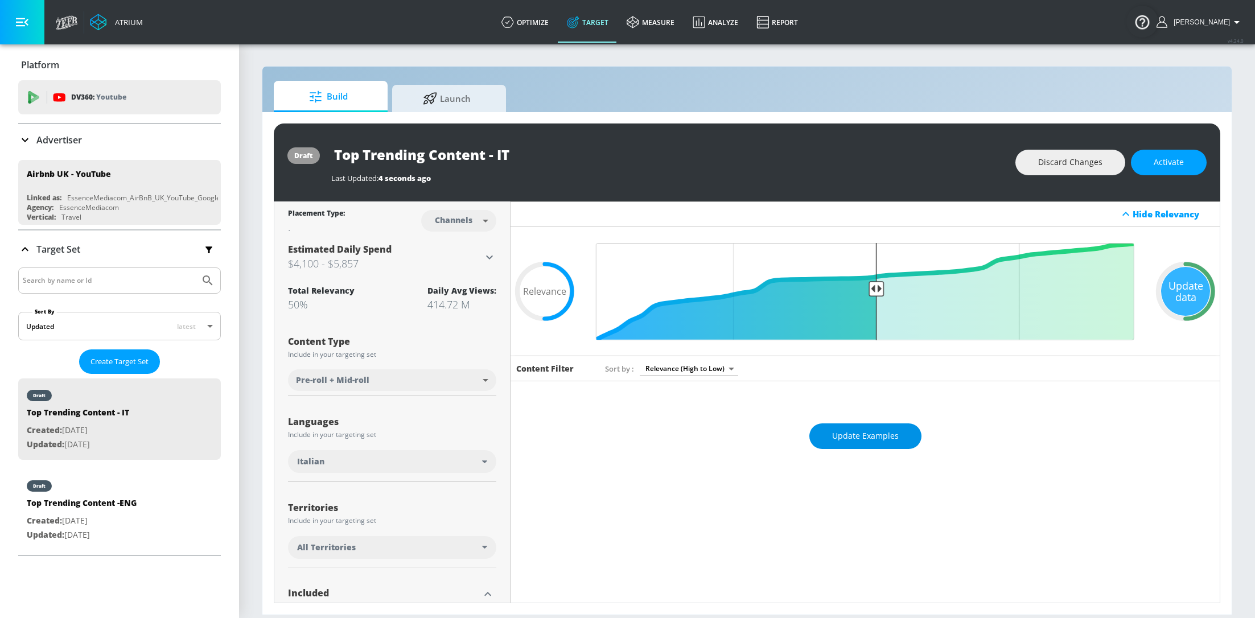
click at [876, 433] on span "Update Examples" at bounding box center [865, 436] width 67 height 14
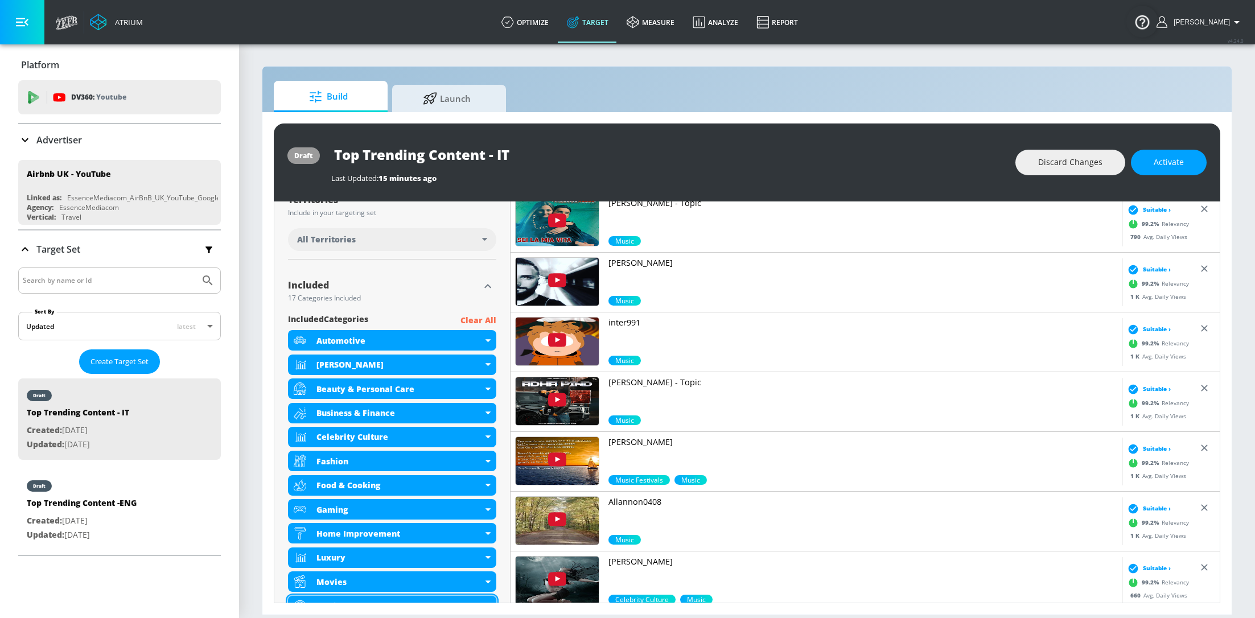
scroll to position [298, 0]
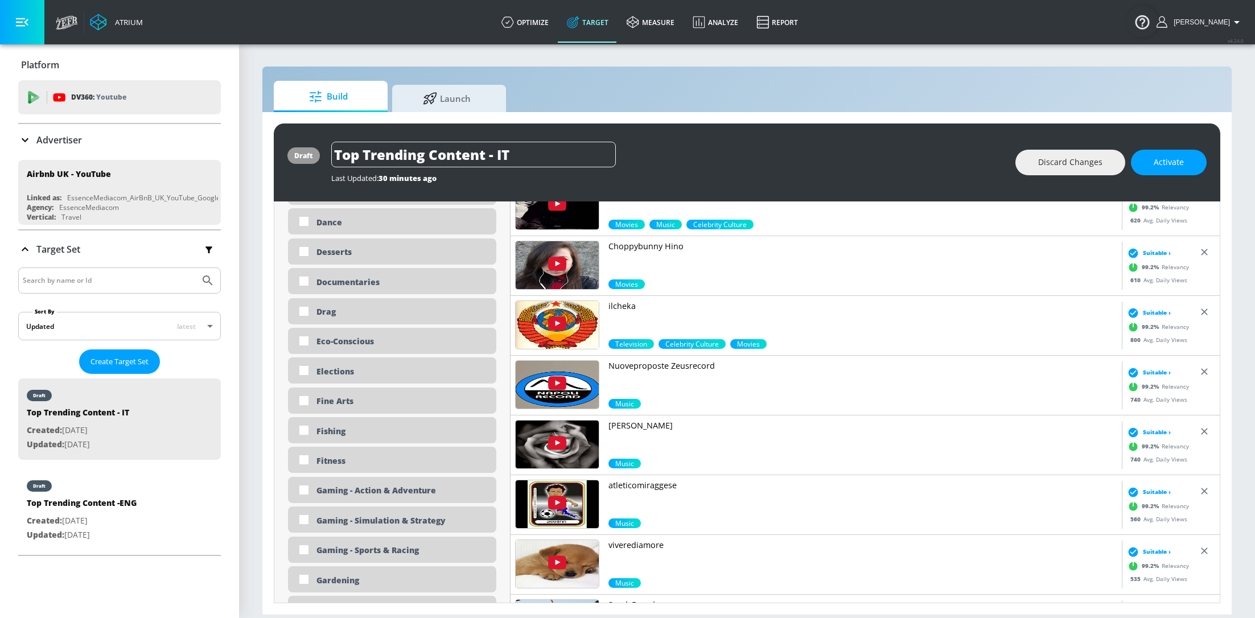
scroll to position [1401, 0]
click at [338, 450] on div "Fitness" at bounding box center [392, 459] width 208 height 26
checkbox input "true"
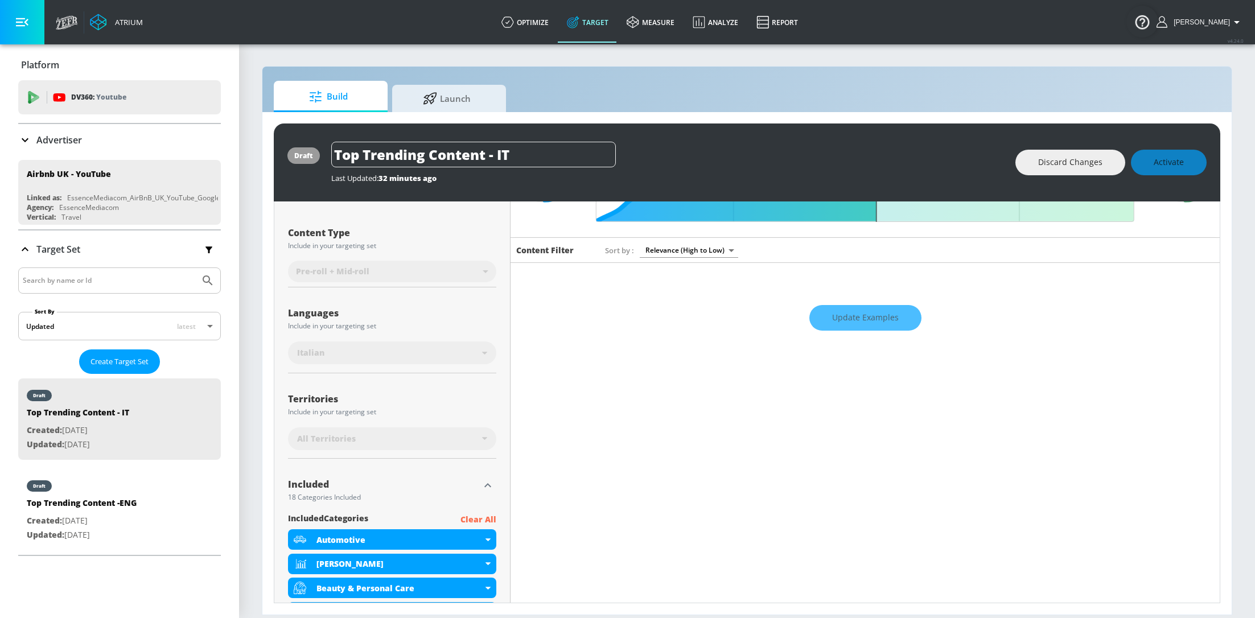
scroll to position [0, 0]
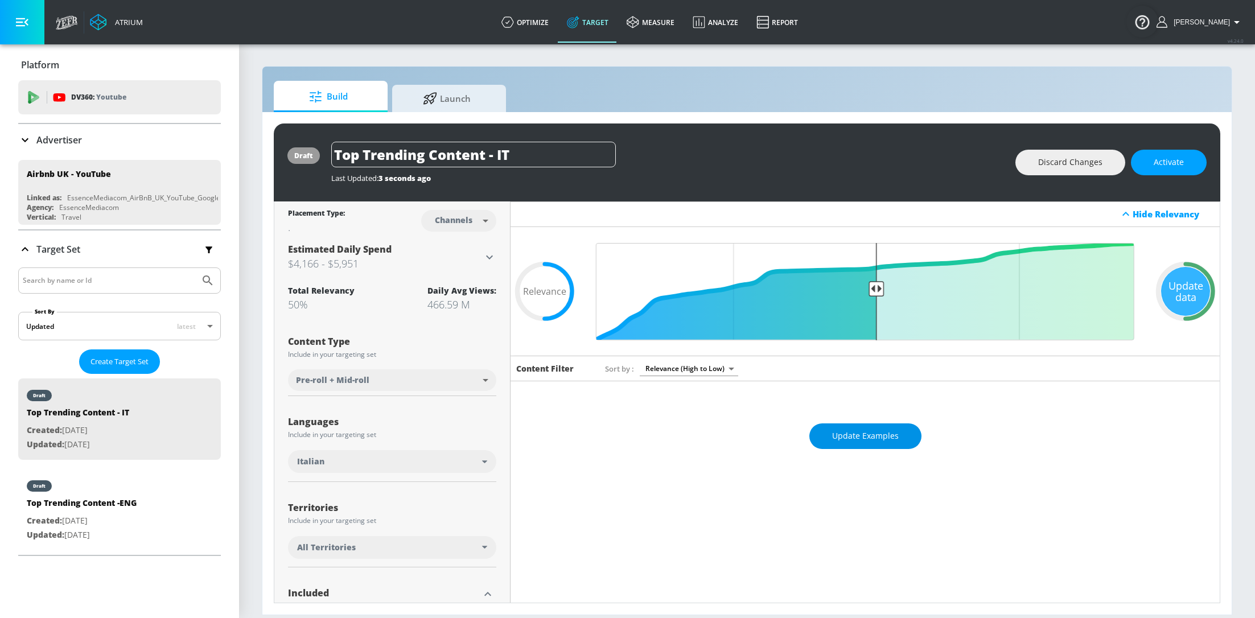
click at [846, 435] on span "Update Examples" at bounding box center [865, 436] width 67 height 14
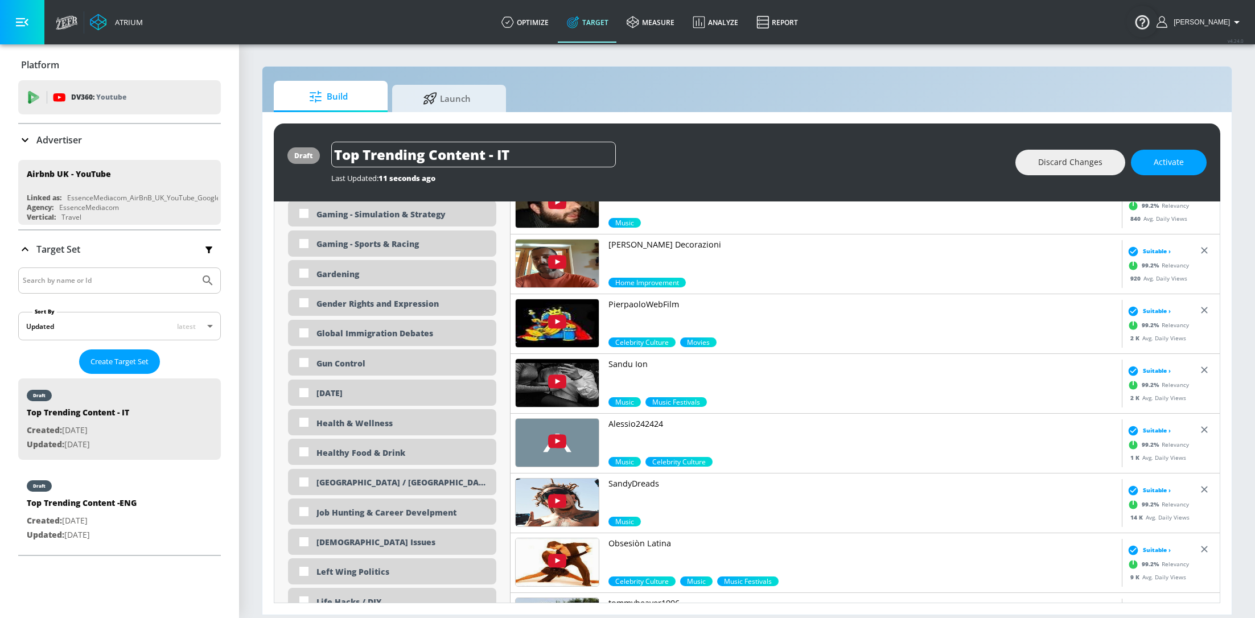
scroll to position [1744, 0]
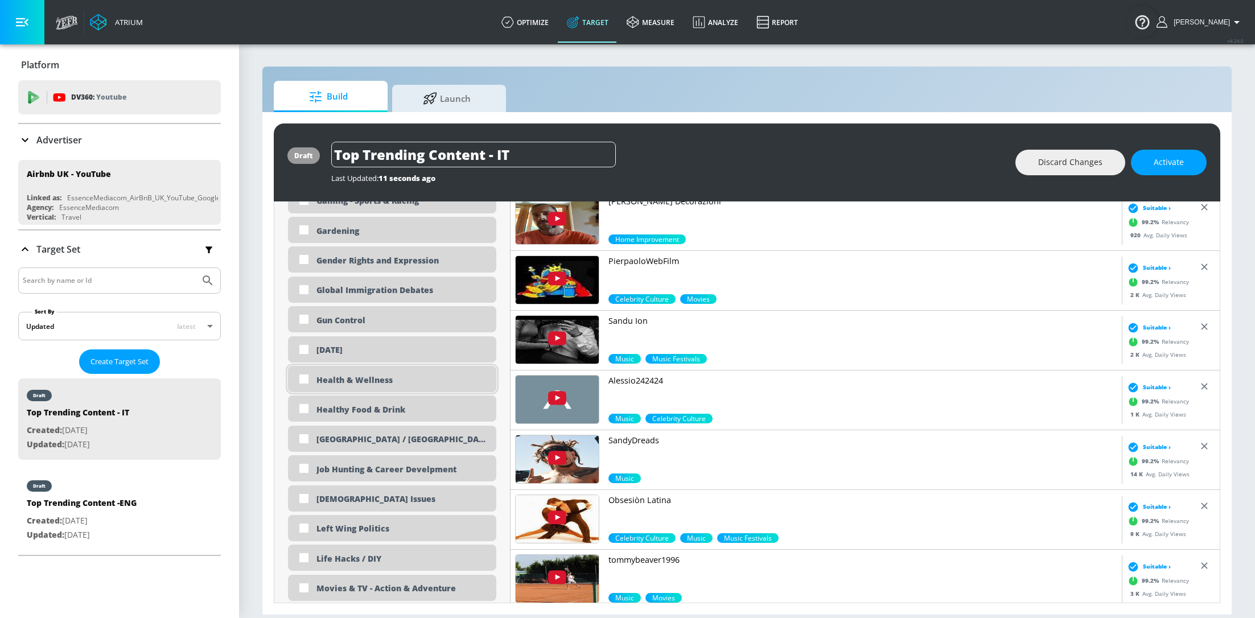
click at [380, 375] on div "Health & Wellness" at bounding box center [401, 380] width 171 height 11
checkbox input "true"
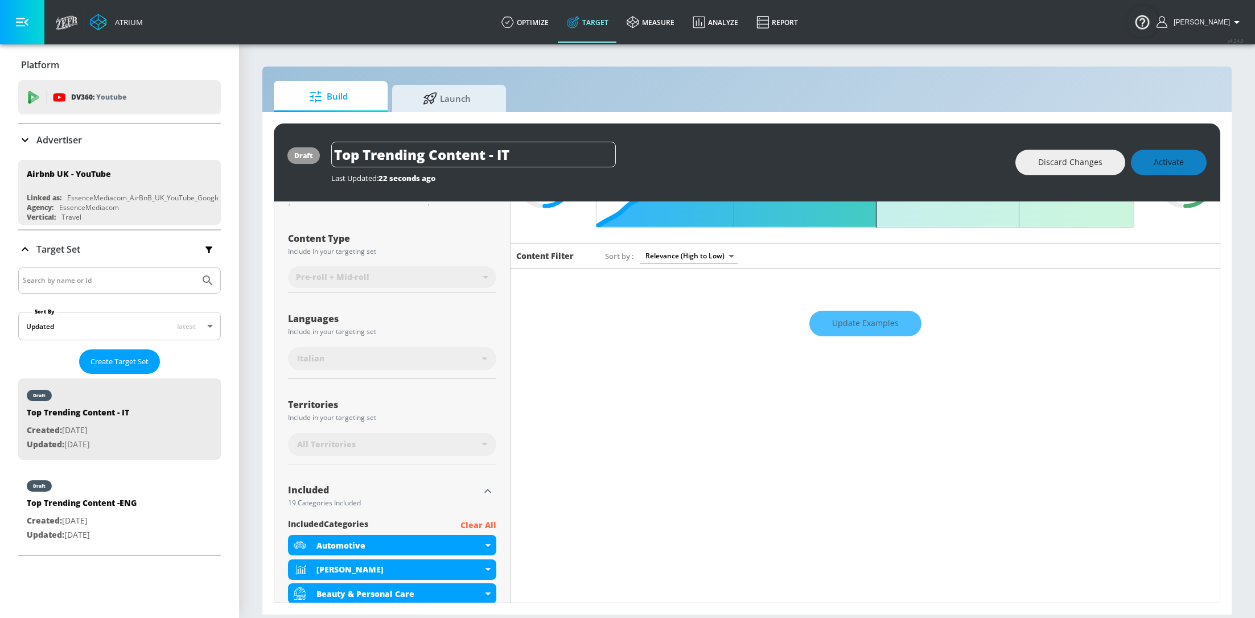
scroll to position [0, 0]
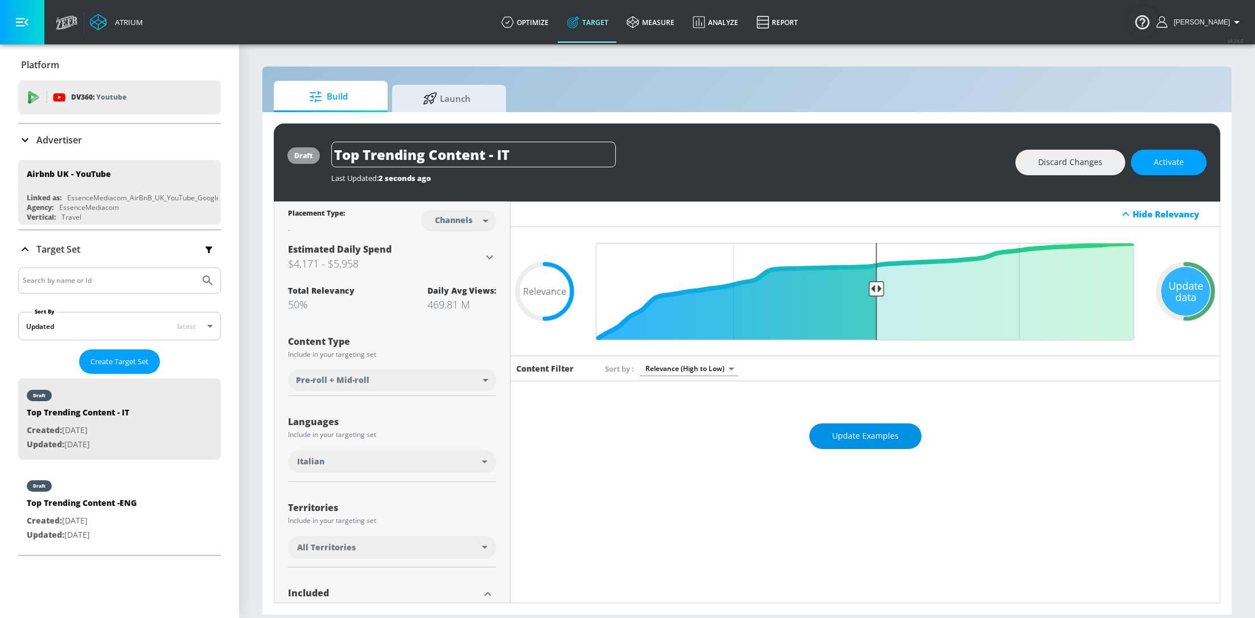
click at [849, 438] on span "Update Examples" at bounding box center [865, 436] width 67 height 14
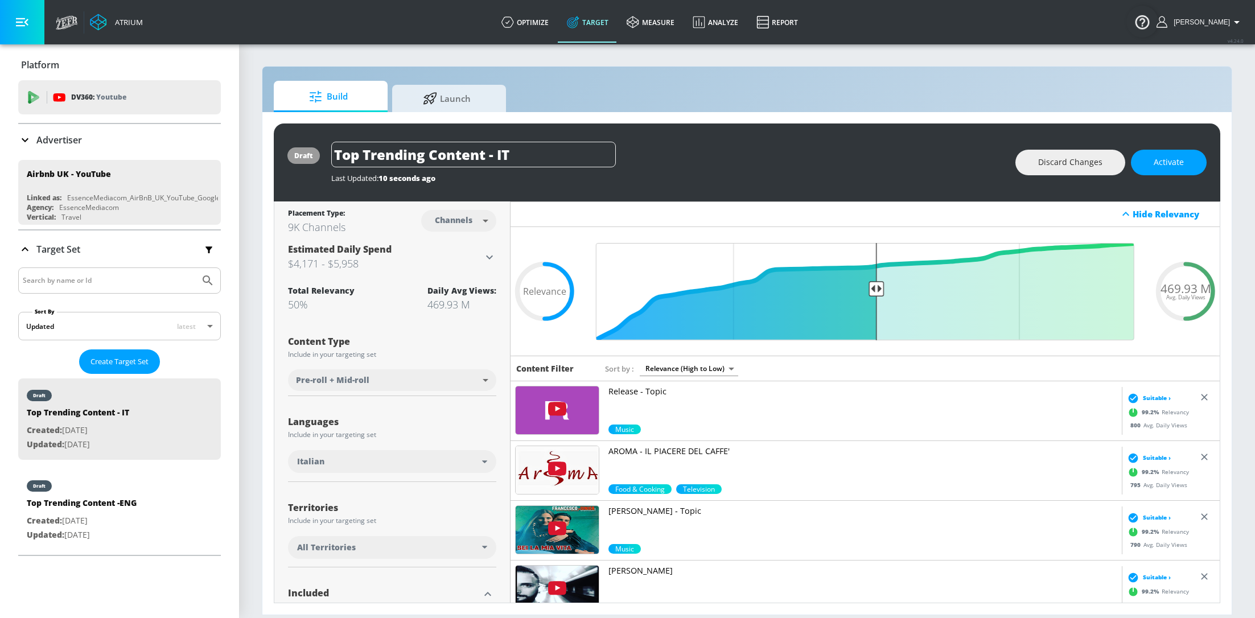
click at [702, 362] on body "Atrium optimize Target measure Analyze Report optimize Target measure Analyze R…" at bounding box center [627, 309] width 1255 height 618
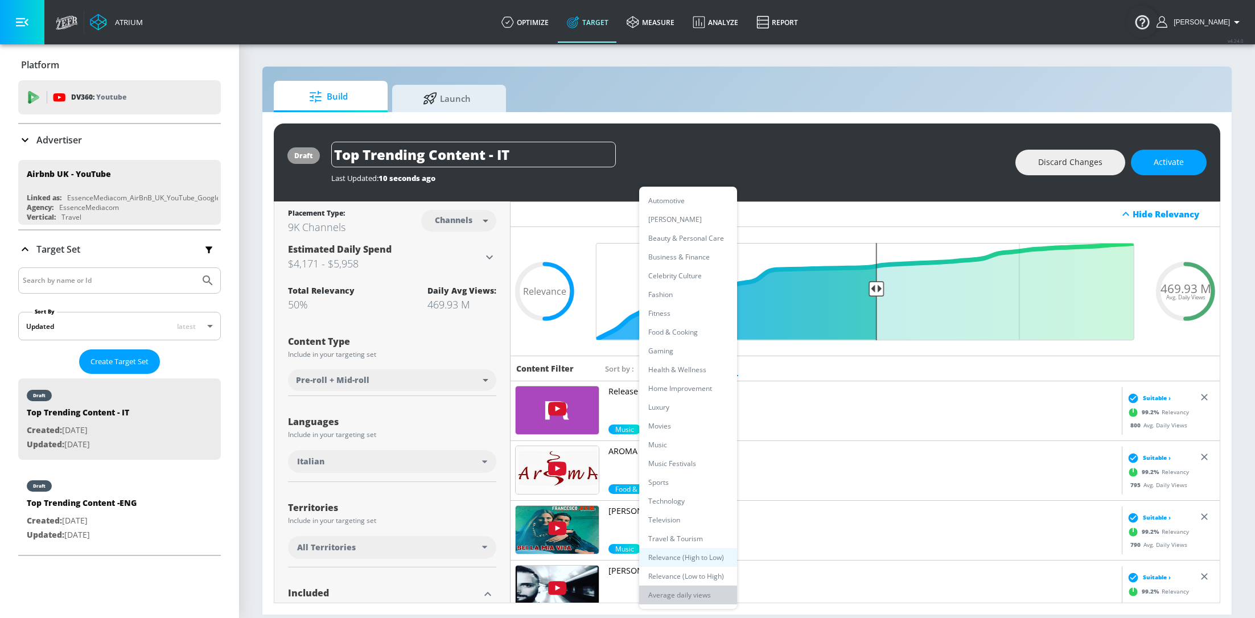
click at [693, 599] on li "Average daily views" at bounding box center [688, 595] width 98 height 19
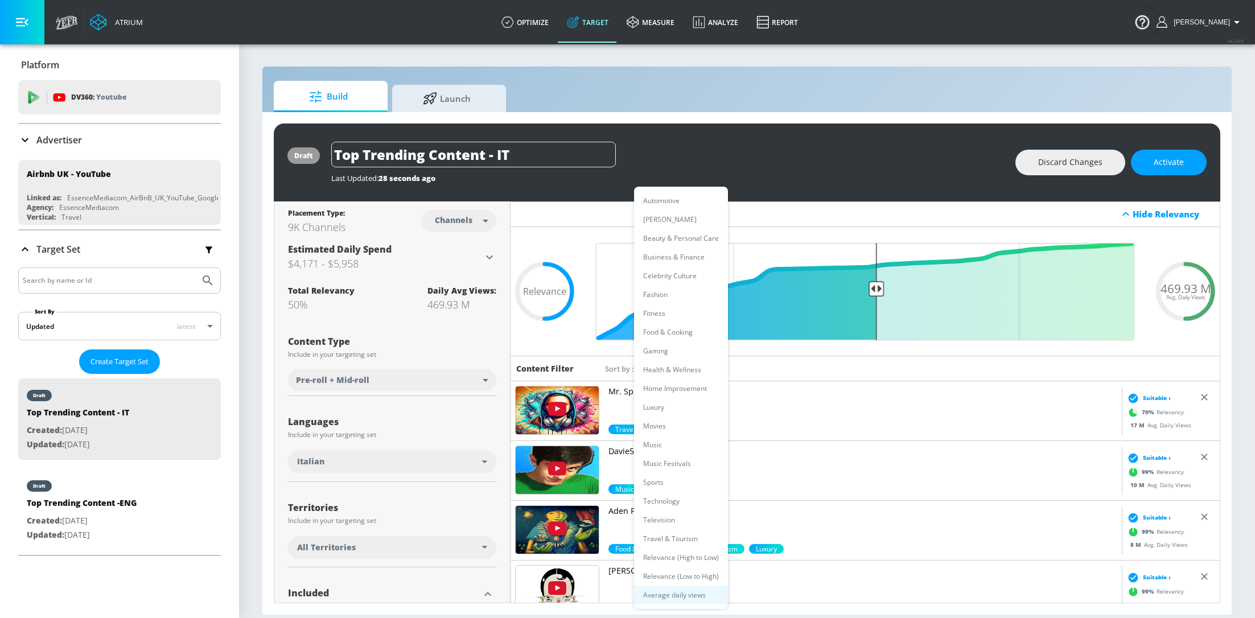
click at [705, 365] on body "Atrium optimize Target measure Analyze Report optimize Target measure Analyze R…" at bounding box center [627, 309] width 1255 height 618
click at [684, 556] on li "Relevance (High to Low)" at bounding box center [681, 557] width 94 height 19
type input "score_desc"
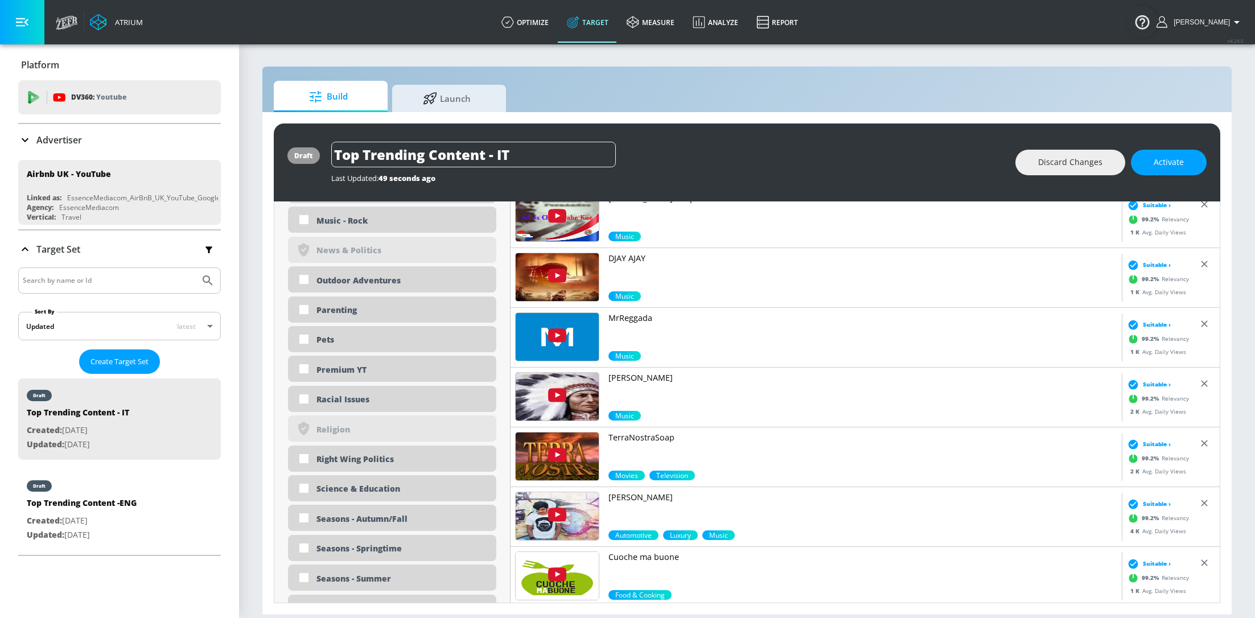
scroll to position [2471, 0]
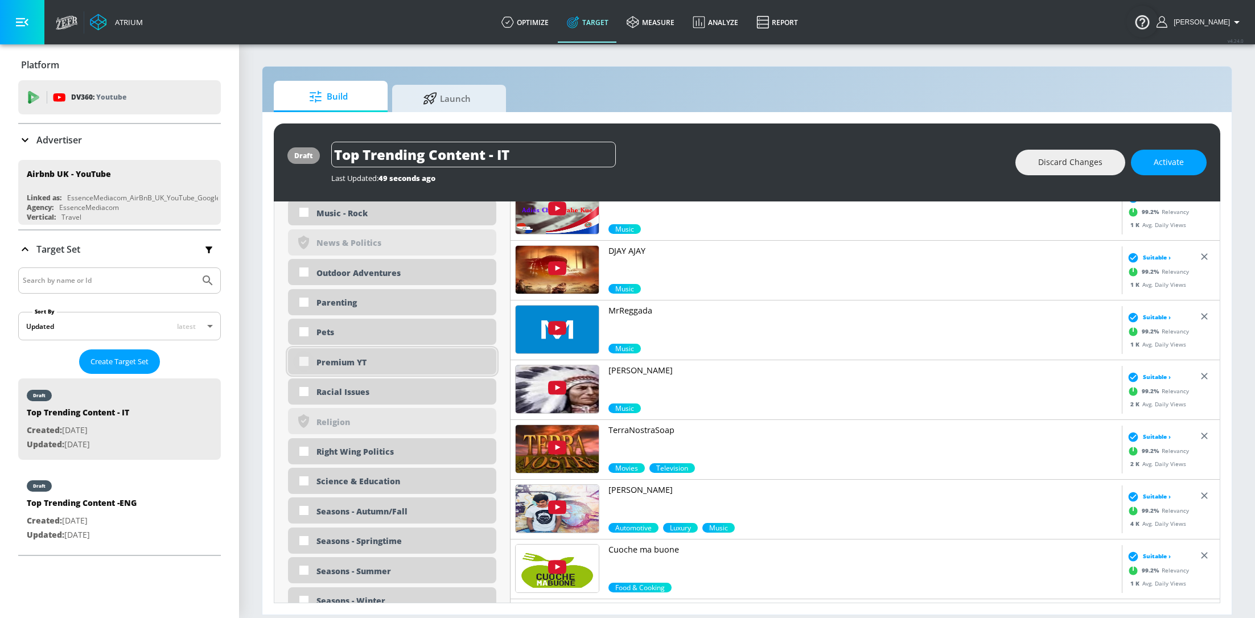
click at [303, 361] on input "checkbox" at bounding box center [304, 361] width 20 height 20
checkbox input "true"
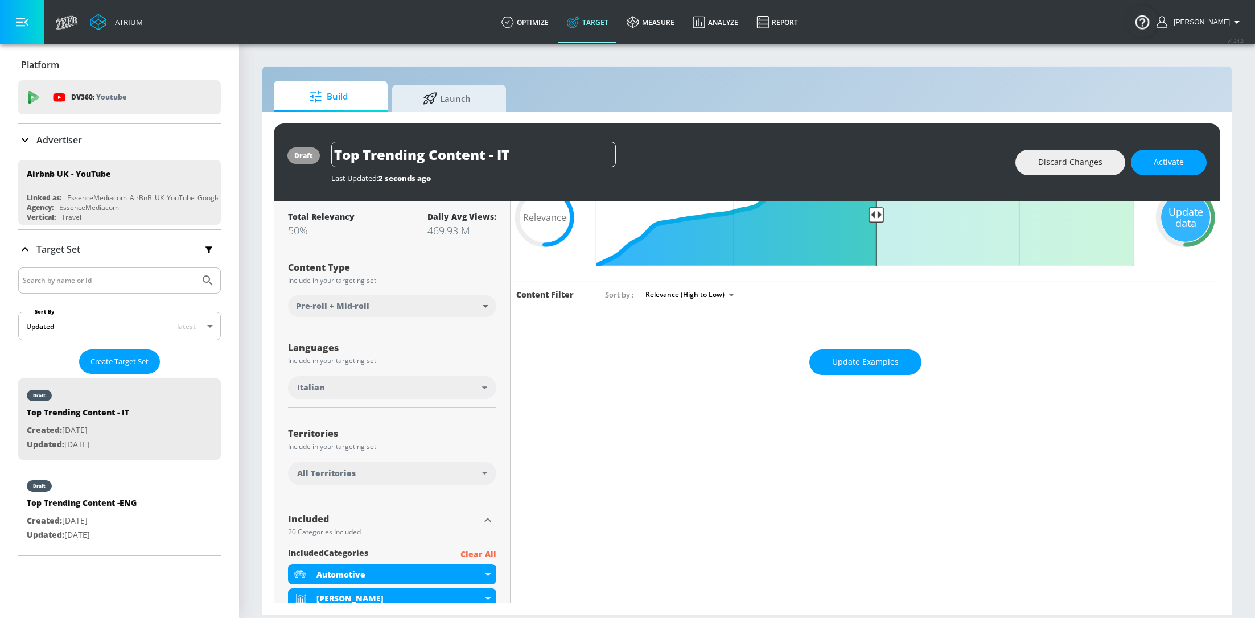
scroll to position [0, 0]
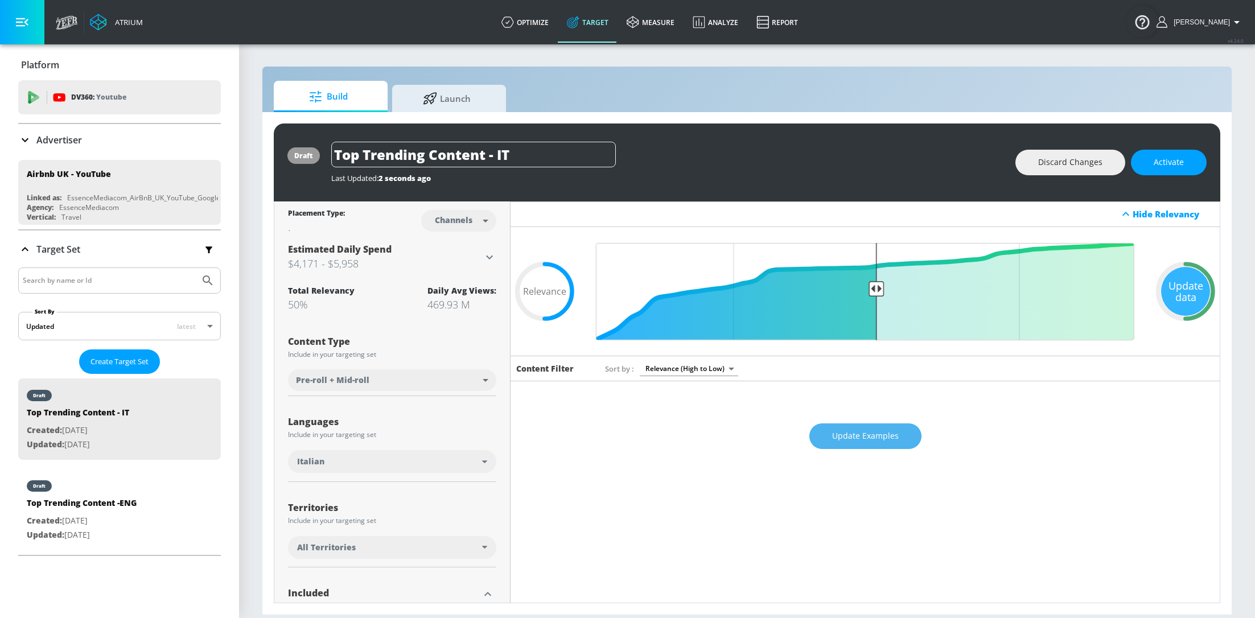
click at [892, 435] on span "Update Examples" at bounding box center [865, 436] width 67 height 14
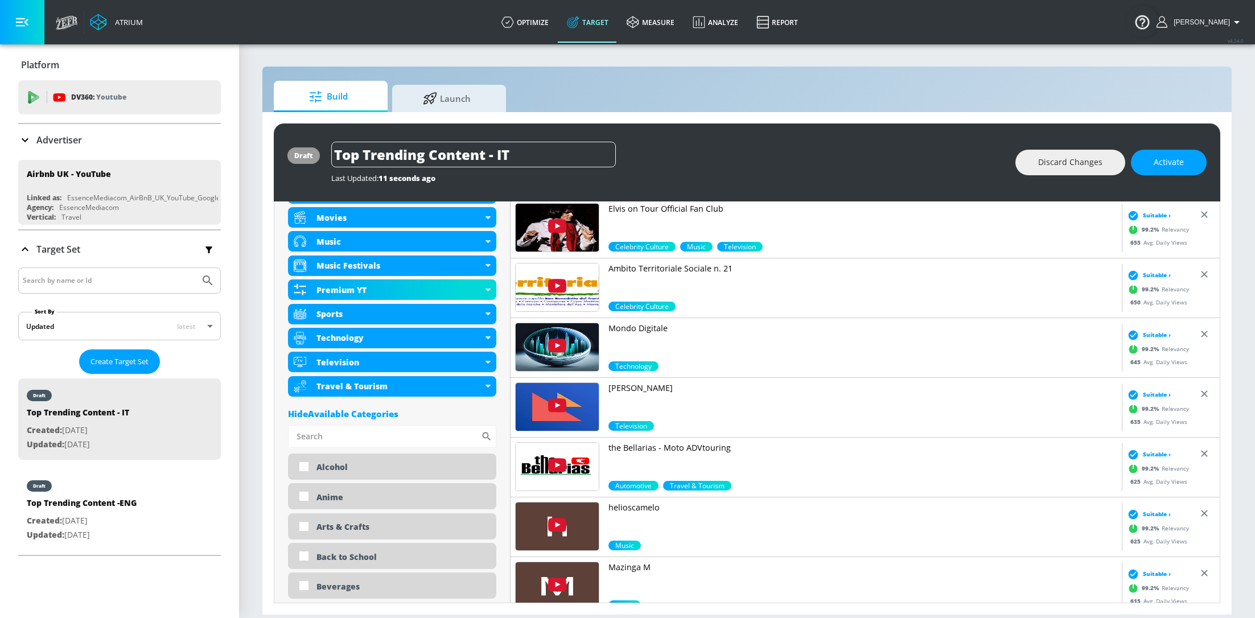
scroll to position [704, 0]
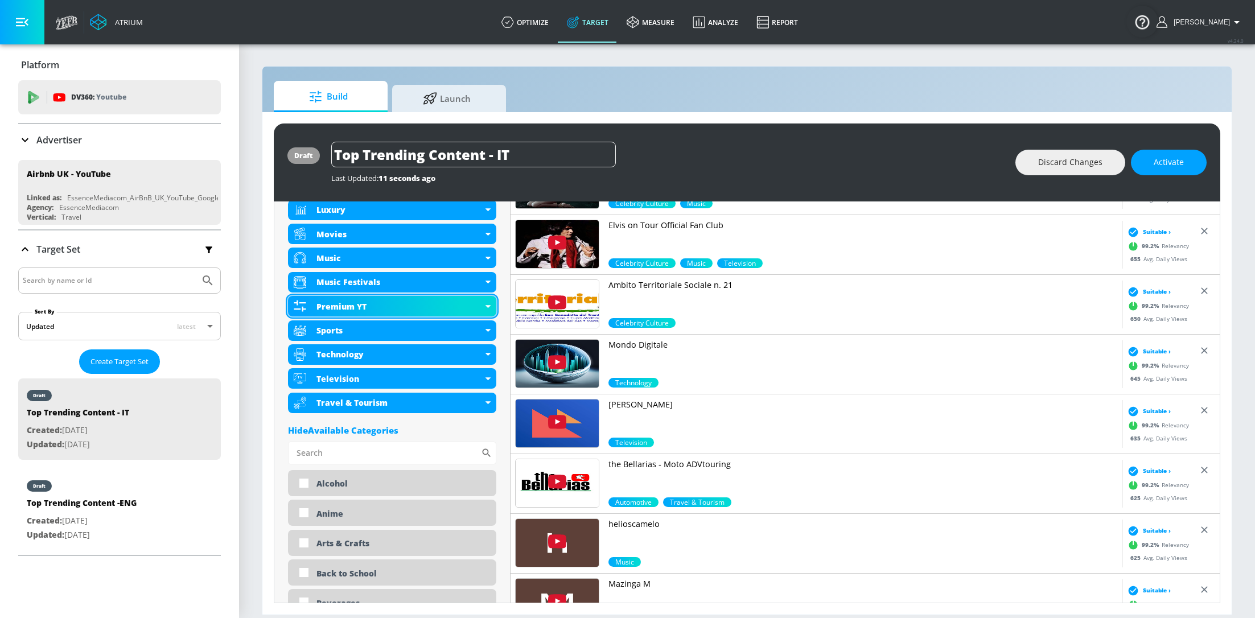
click at [485, 299] on div "Premium YT" at bounding box center [392, 306] width 208 height 20
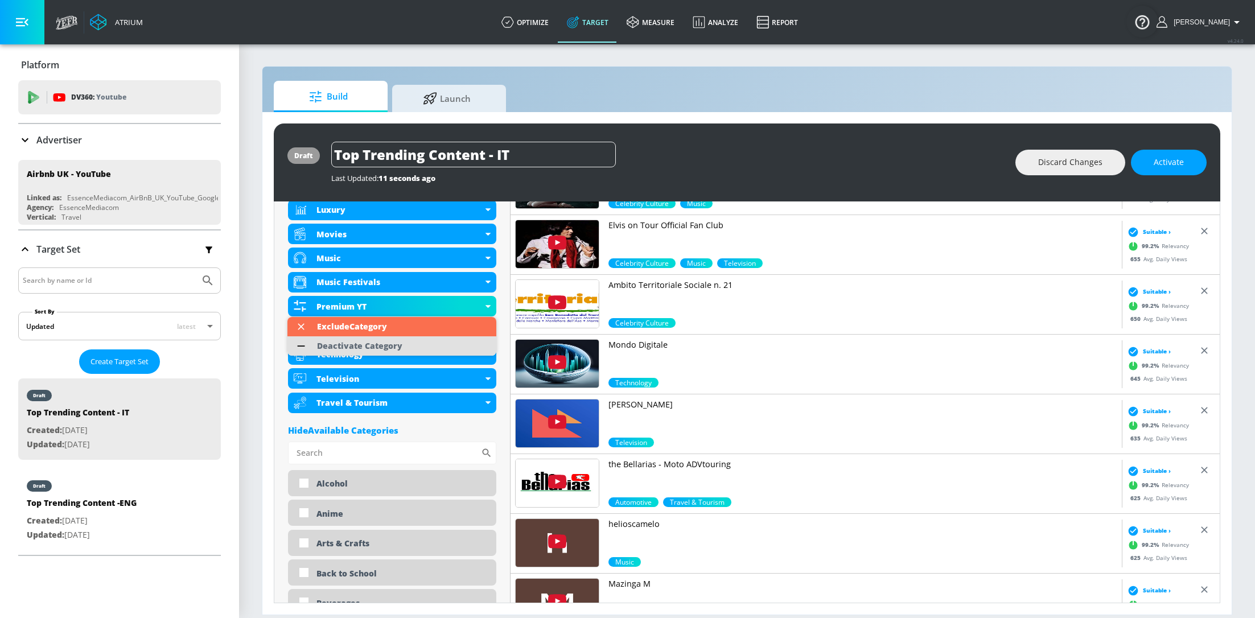
click at [378, 345] on div "Deactivate Category" at bounding box center [359, 346] width 85 height 8
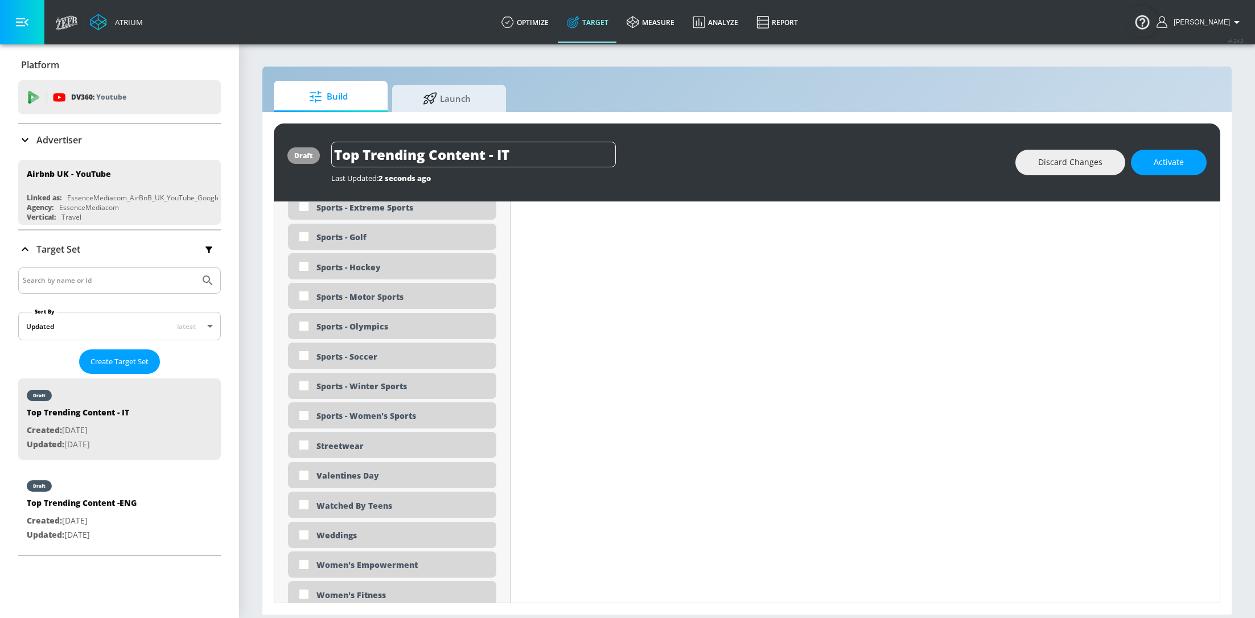
scroll to position [3086, 0]
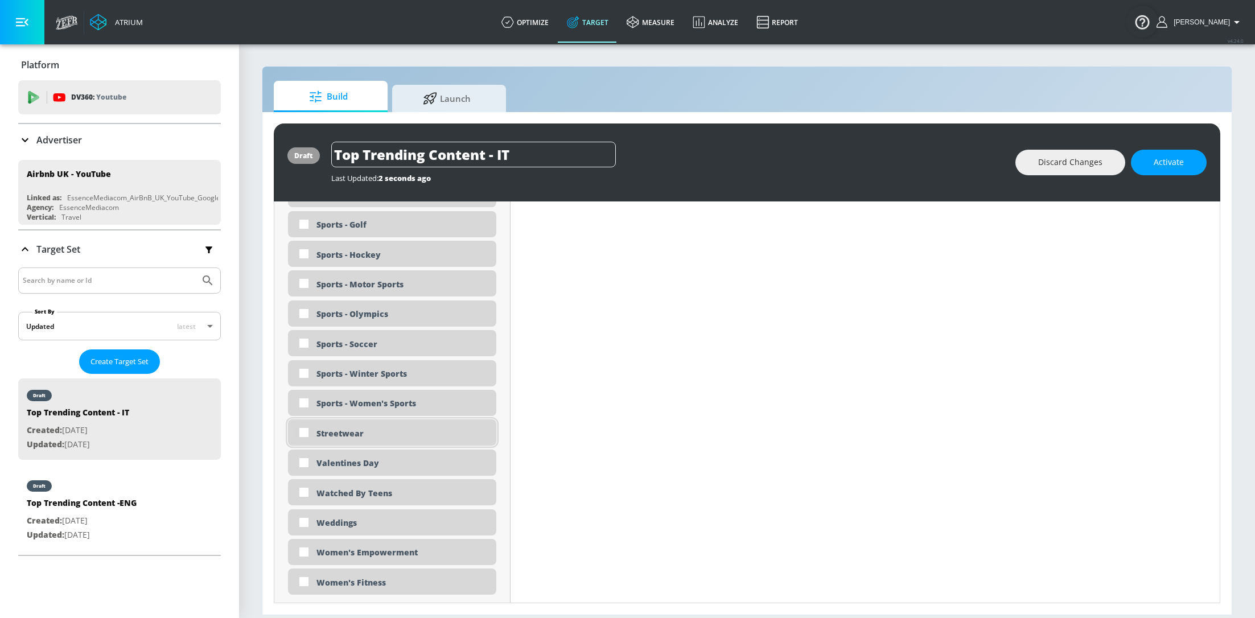
click at [311, 434] on input "checkbox" at bounding box center [304, 432] width 20 height 20
checkbox input "true"
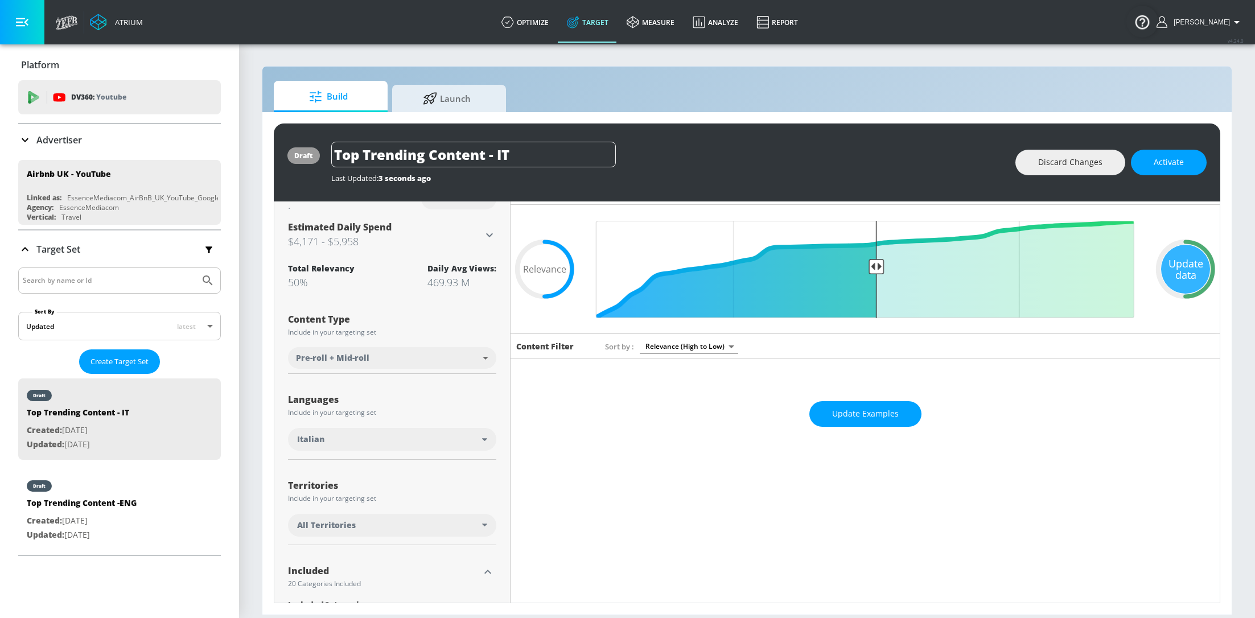
scroll to position [0, 0]
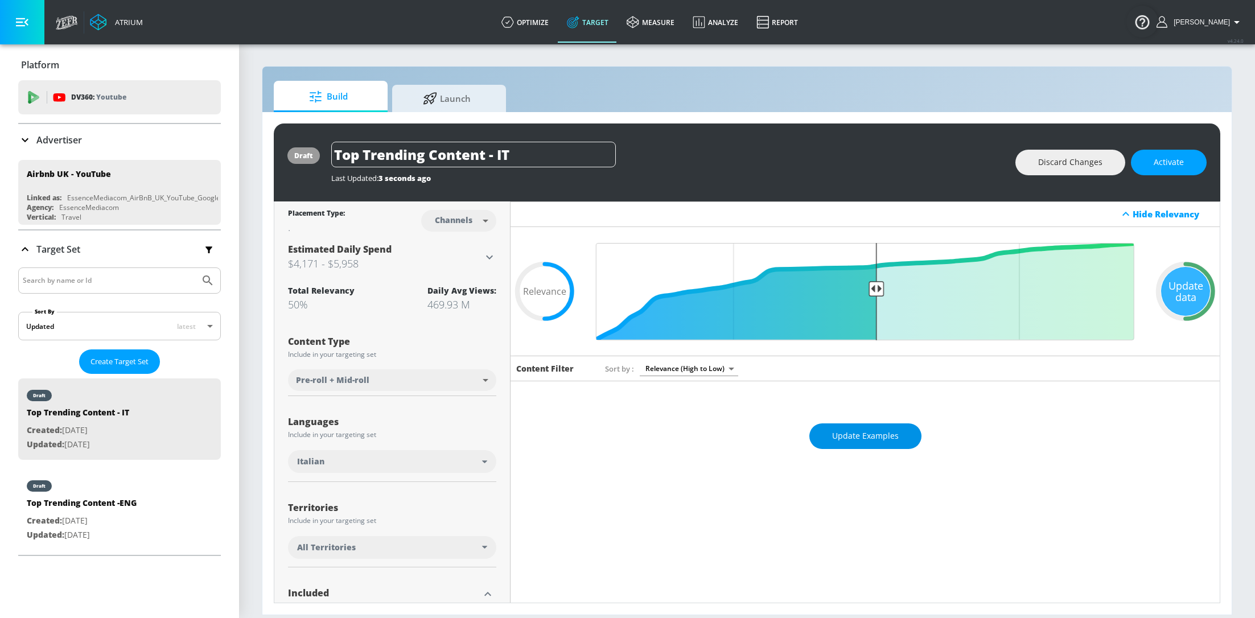
click at [877, 442] on span "Update Examples" at bounding box center [865, 436] width 67 height 14
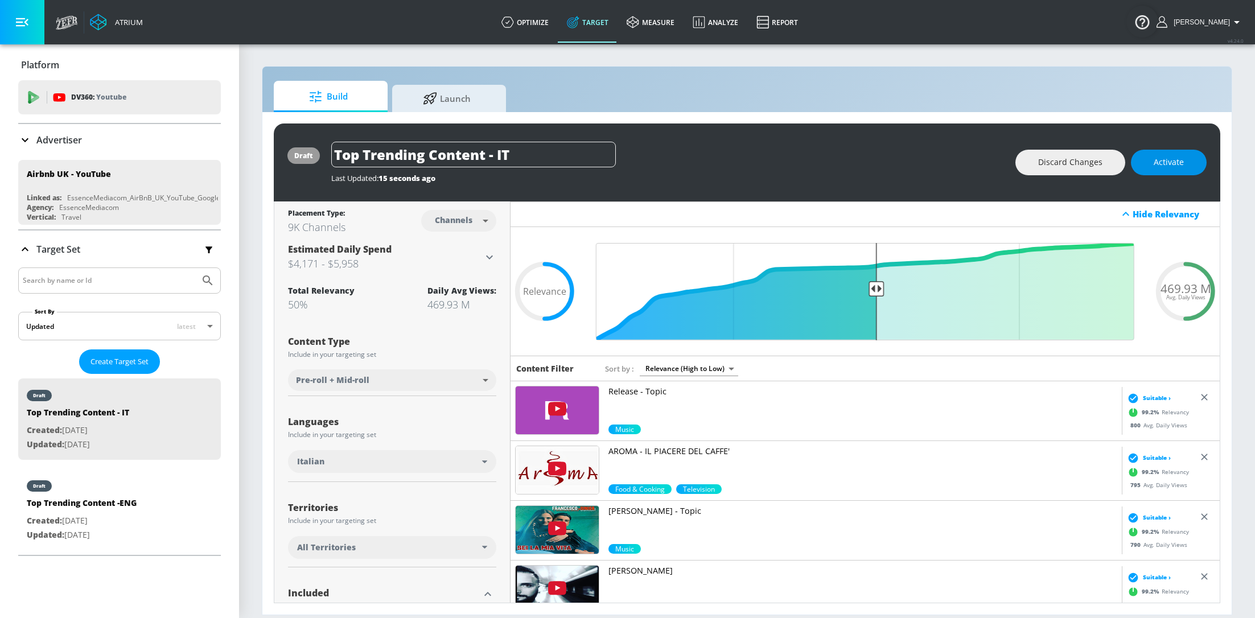
click at [1176, 166] on span "Activate" at bounding box center [1169, 162] width 30 height 14
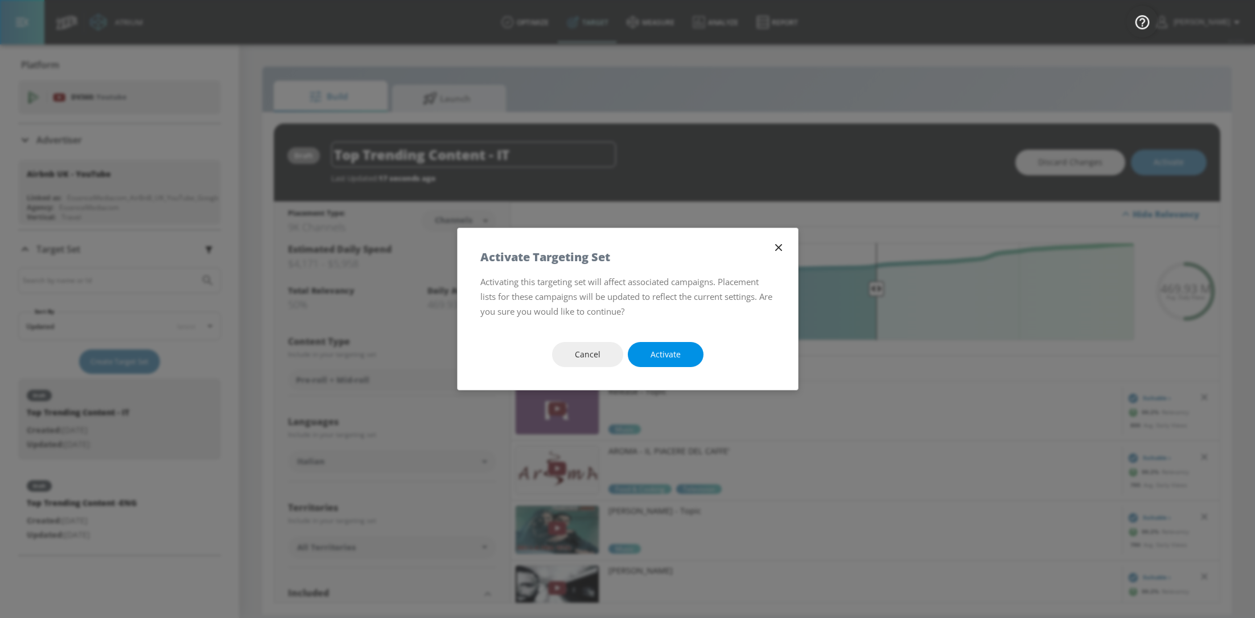
click at [688, 346] on button "Activate" at bounding box center [666, 355] width 76 height 26
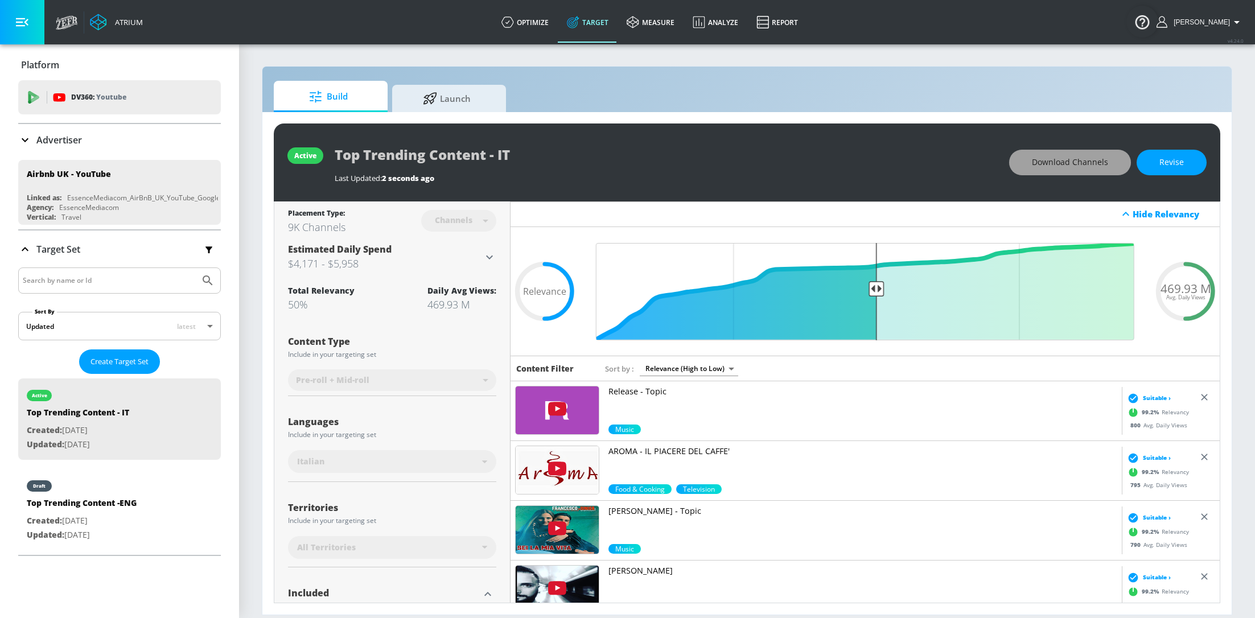
click at [1064, 154] on button "Download Channels" at bounding box center [1070, 163] width 122 height 26
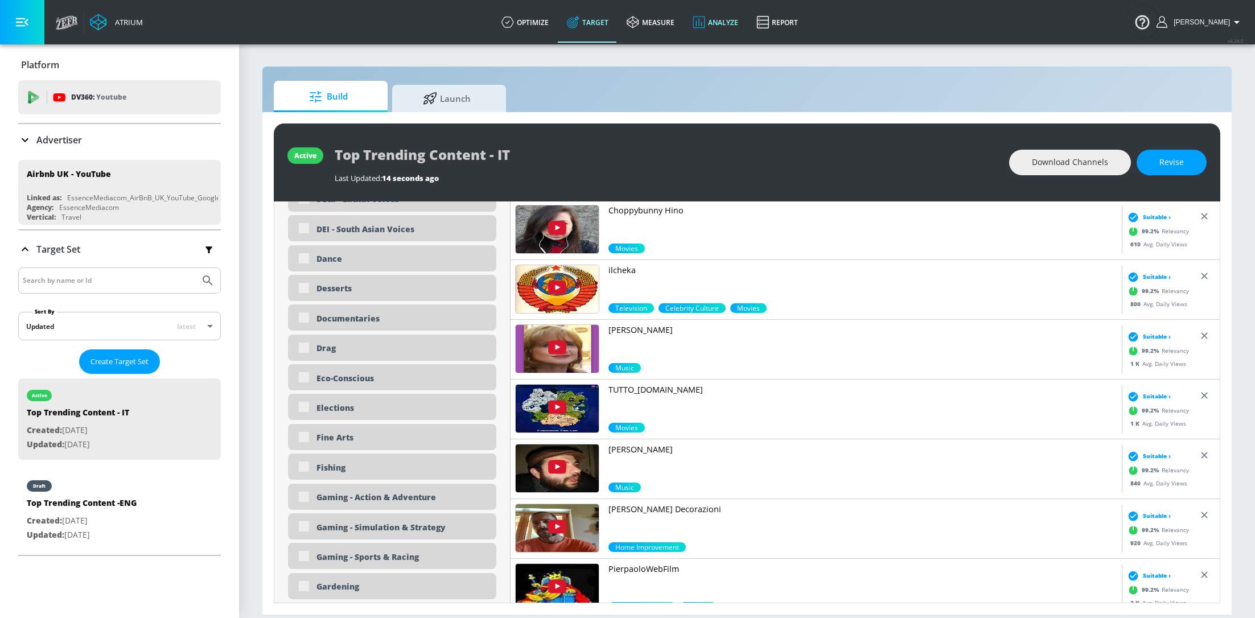
scroll to position [1441, 0]
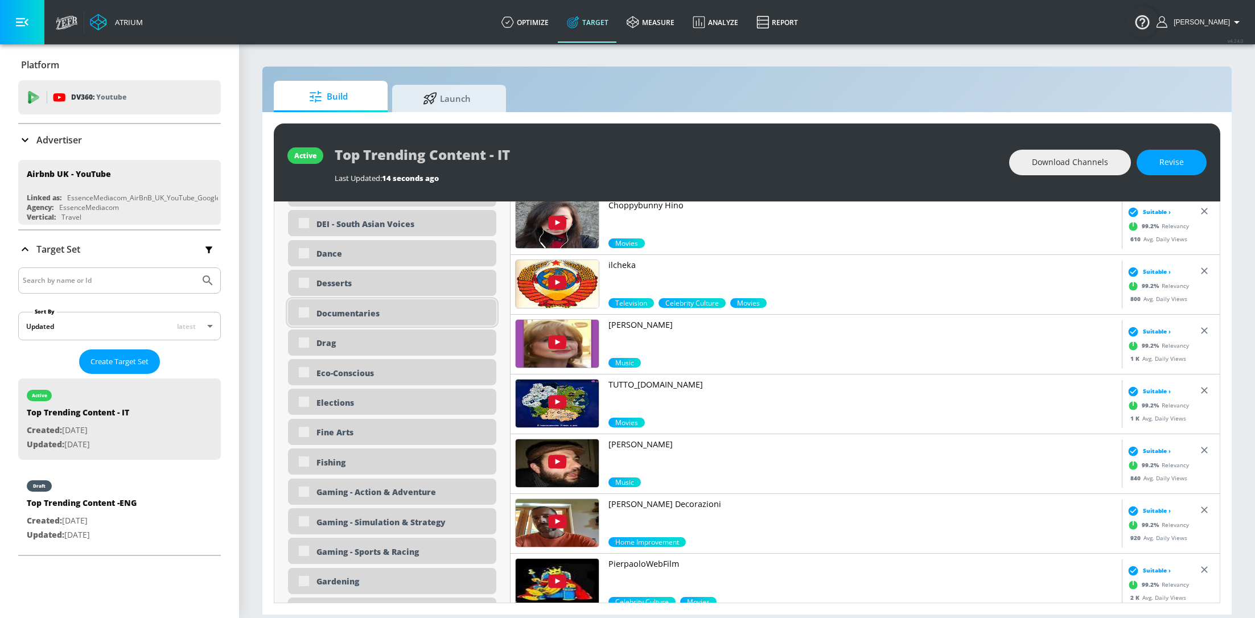
click at [303, 314] on div "Documentaries" at bounding box center [392, 312] width 208 height 26
click at [303, 310] on div "Documentaries" at bounding box center [392, 312] width 208 height 26
click at [1177, 166] on span "Revise" at bounding box center [1171, 162] width 24 height 14
click at [333, 308] on div "Documentaries" at bounding box center [401, 313] width 171 height 11
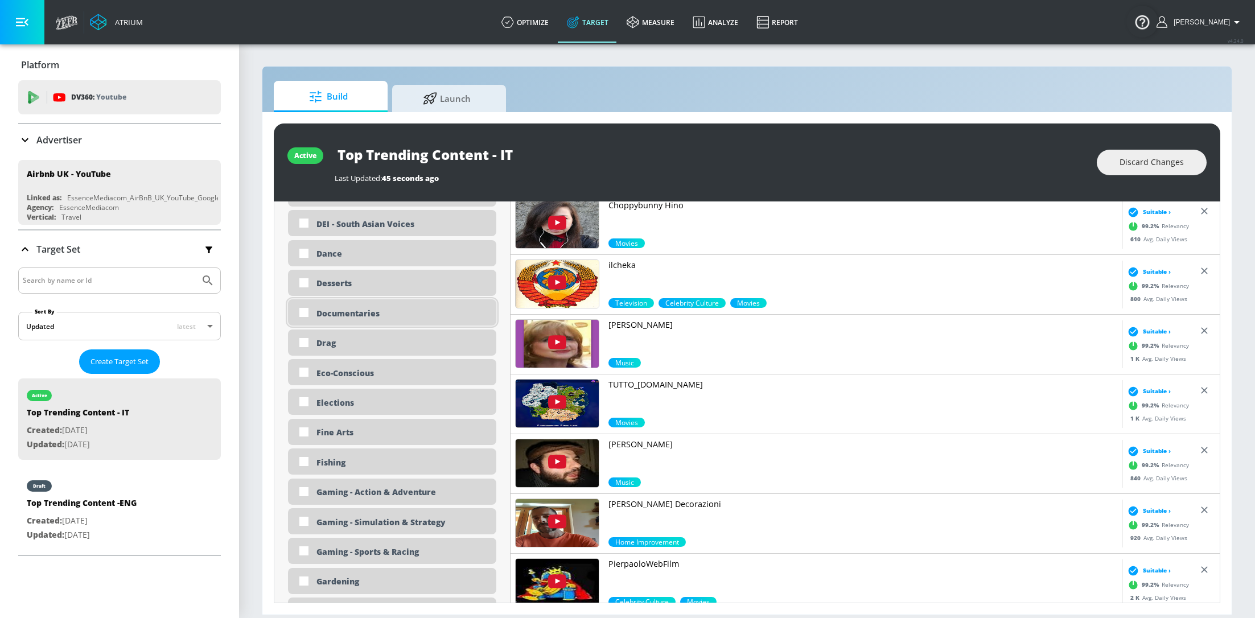
checkbox input "true"
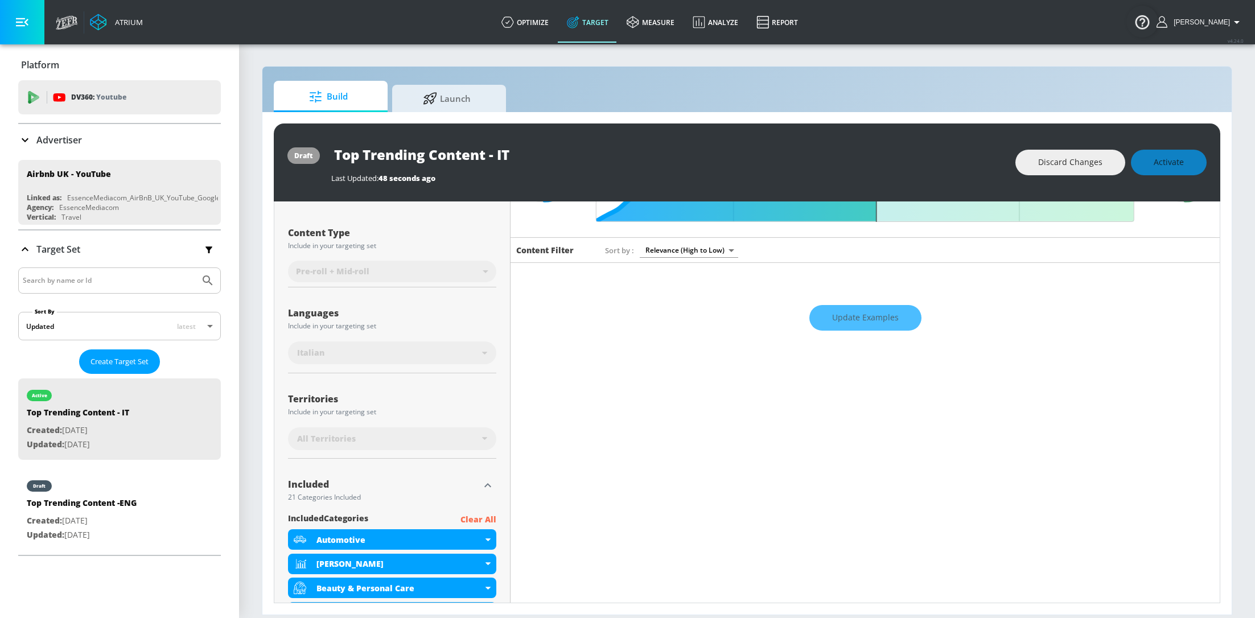
scroll to position [0, 0]
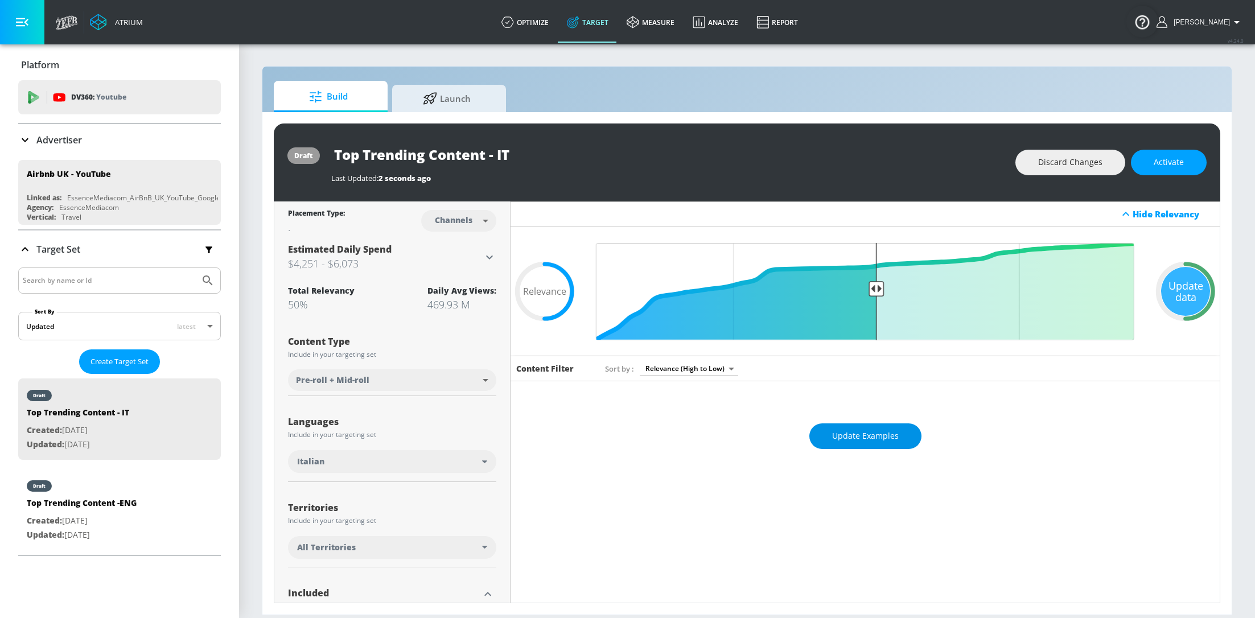
click at [859, 433] on span "Update Examples" at bounding box center [865, 436] width 67 height 14
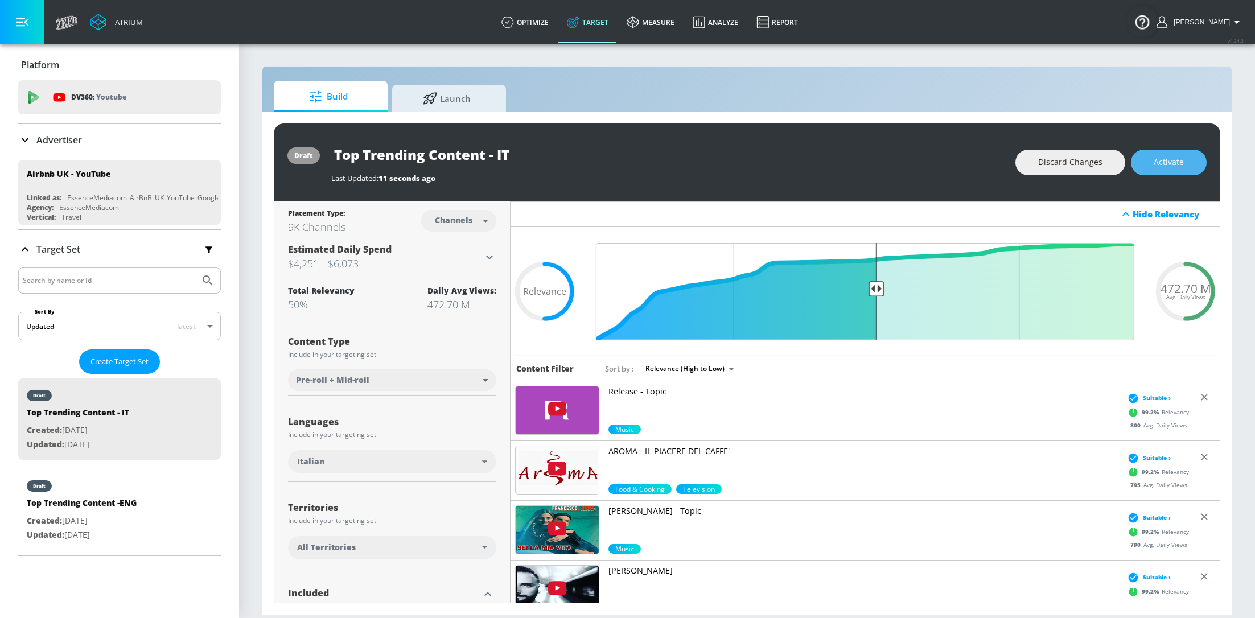
click at [1182, 170] on button "Activate" at bounding box center [1169, 163] width 76 height 26
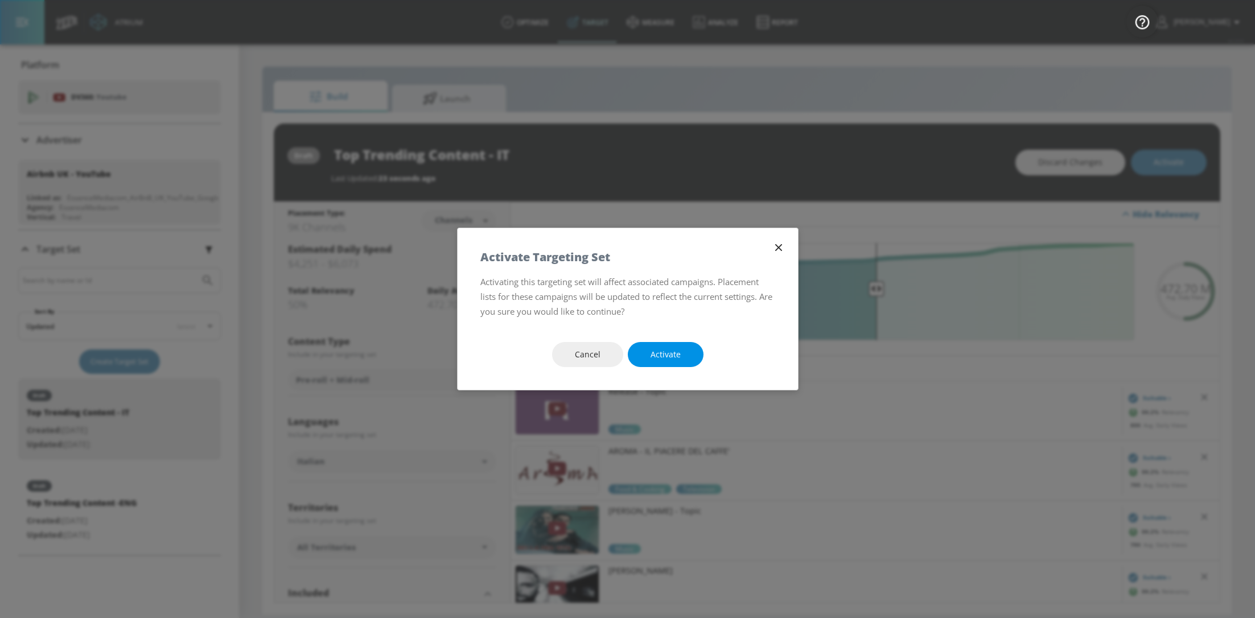
click at [673, 353] on span "Activate" at bounding box center [666, 355] width 30 height 14
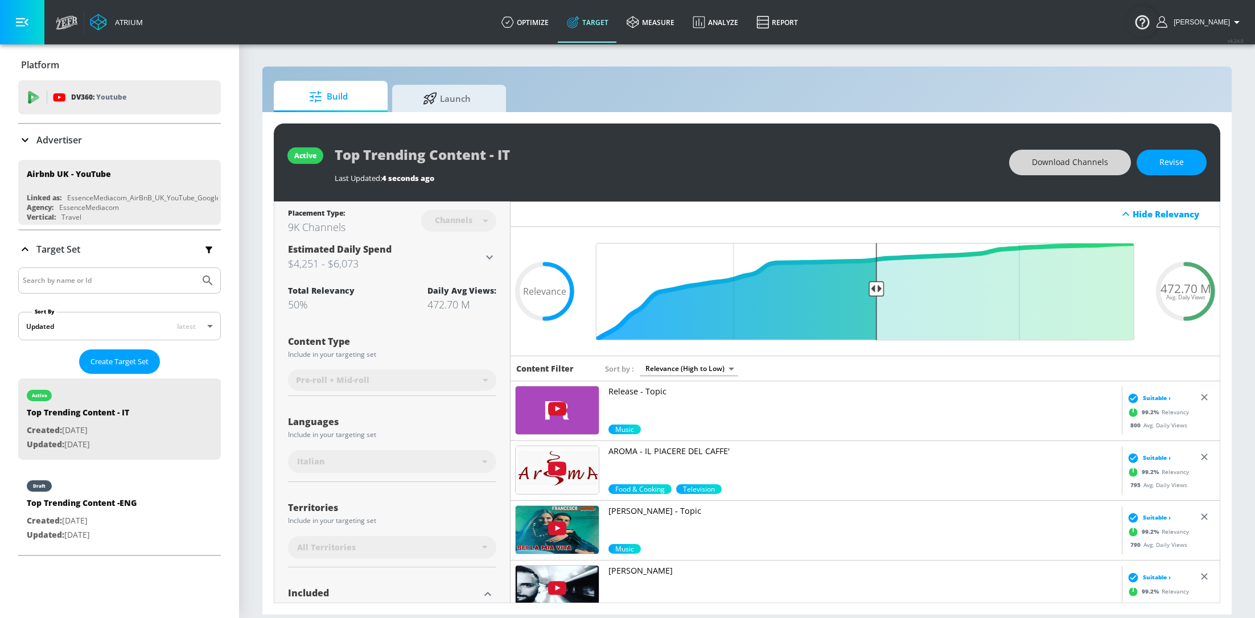
click at [1081, 162] on span "Download Channels" at bounding box center [1070, 162] width 76 height 14
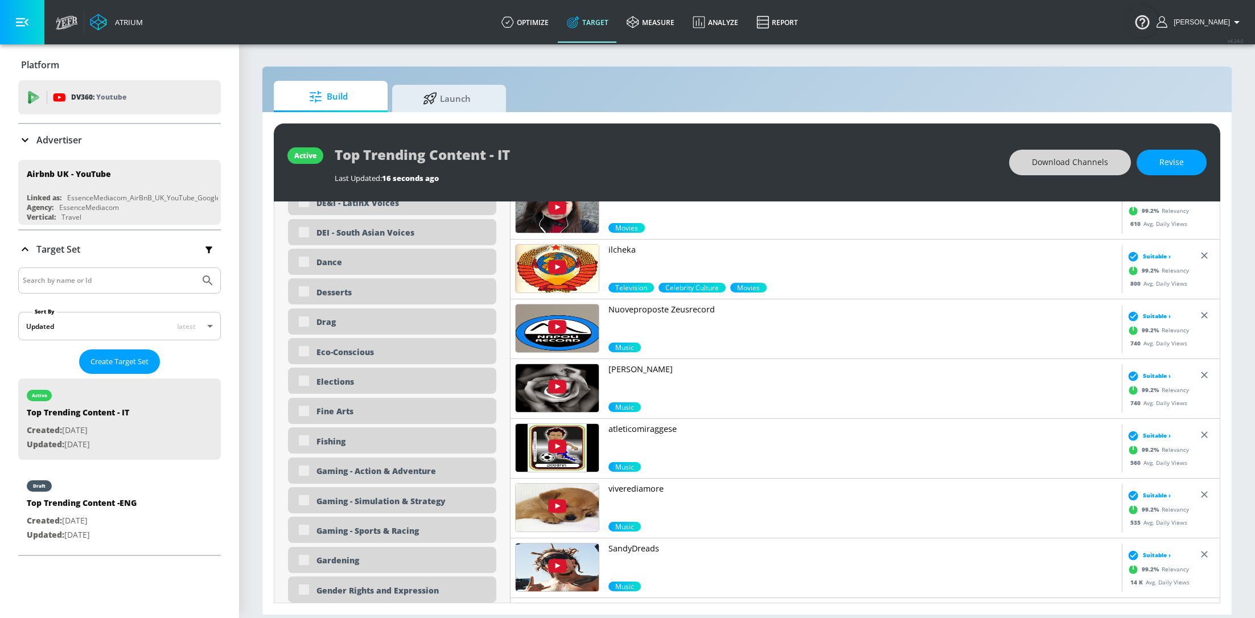
scroll to position [1459, 0]
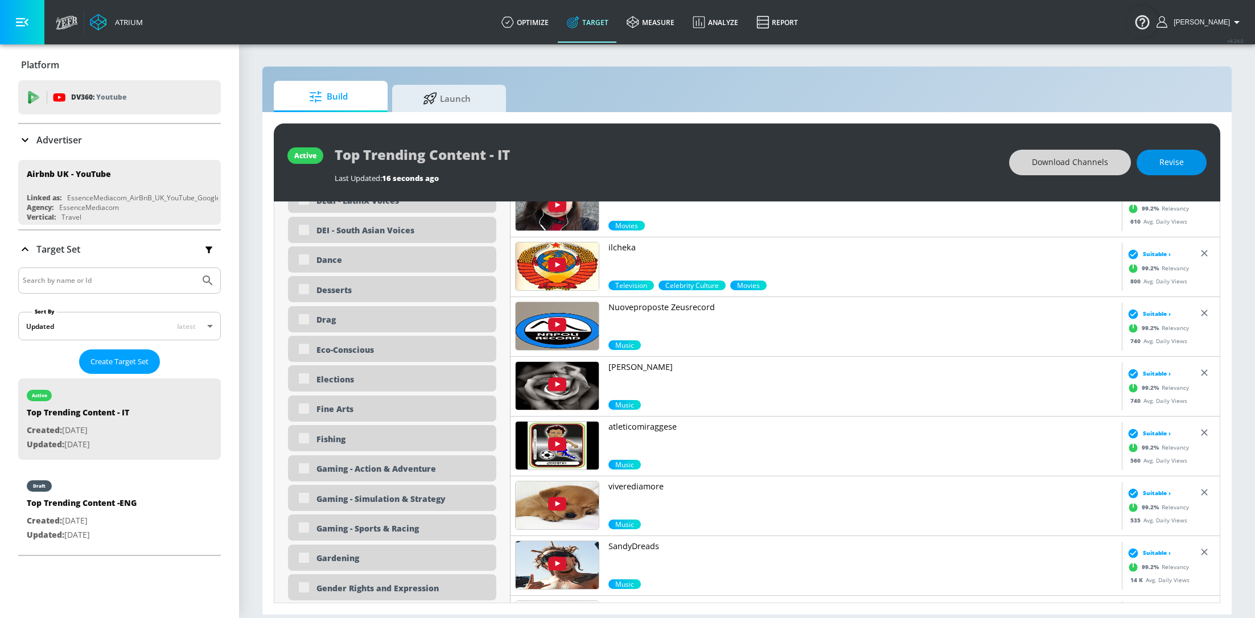
click at [1169, 167] on span "Revise" at bounding box center [1171, 162] width 24 height 14
click at [352, 257] on div "Dance" at bounding box center [401, 259] width 171 height 11
checkbox input "true"
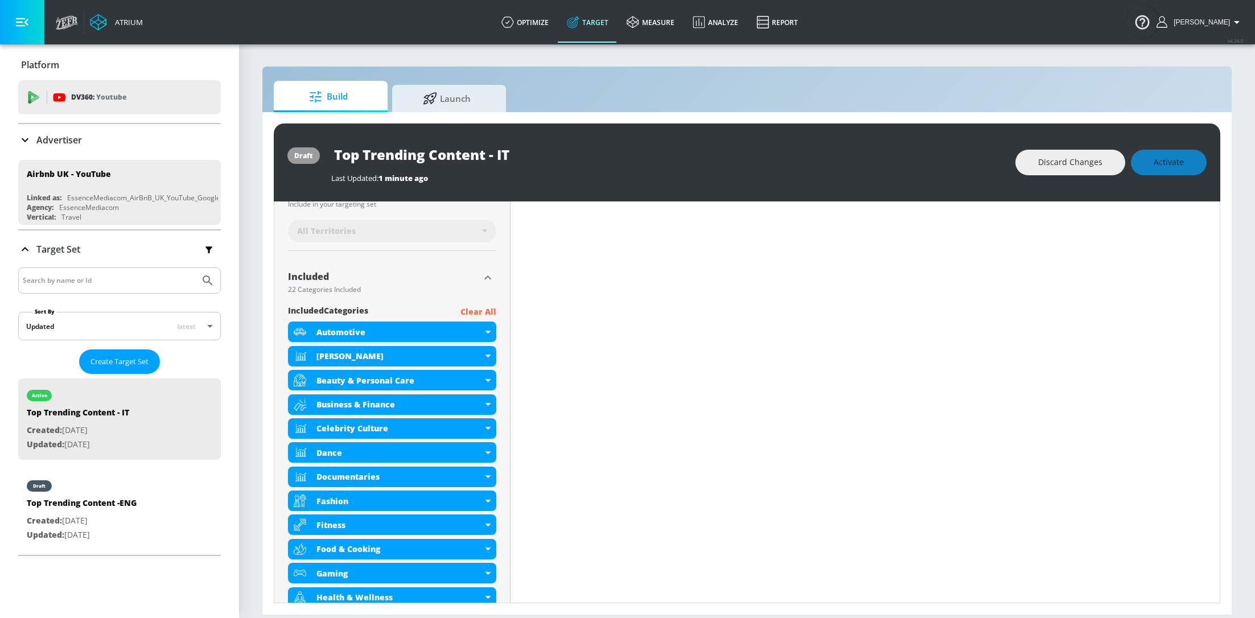
scroll to position [0, 0]
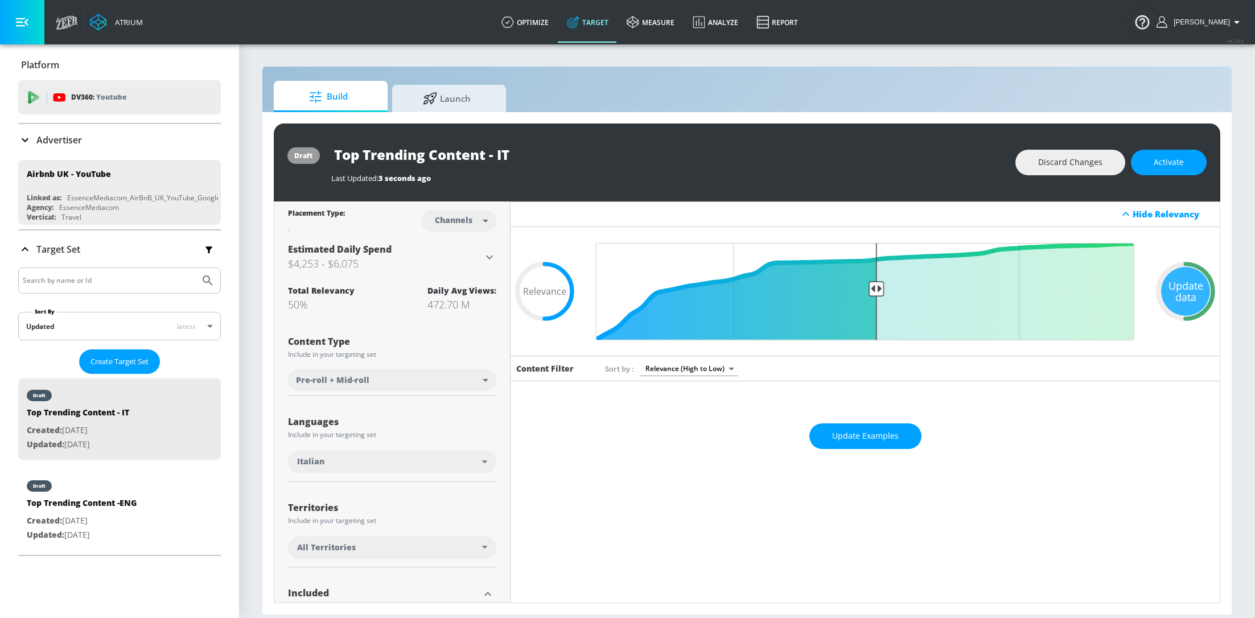
click at [843, 416] on div "Update Examples" at bounding box center [865, 436] width 709 height 40
click at [852, 438] on span "Update Examples" at bounding box center [865, 436] width 67 height 14
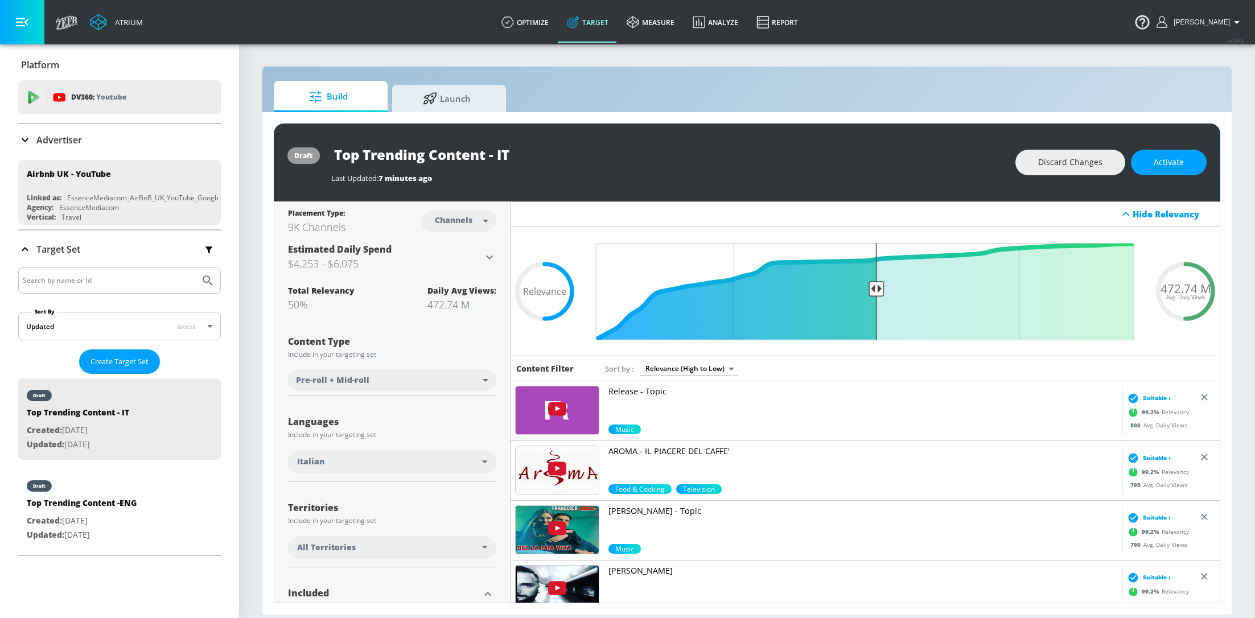
click at [34, 132] on div "Advertiser" at bounding box center [119, 140] width 203 height 32
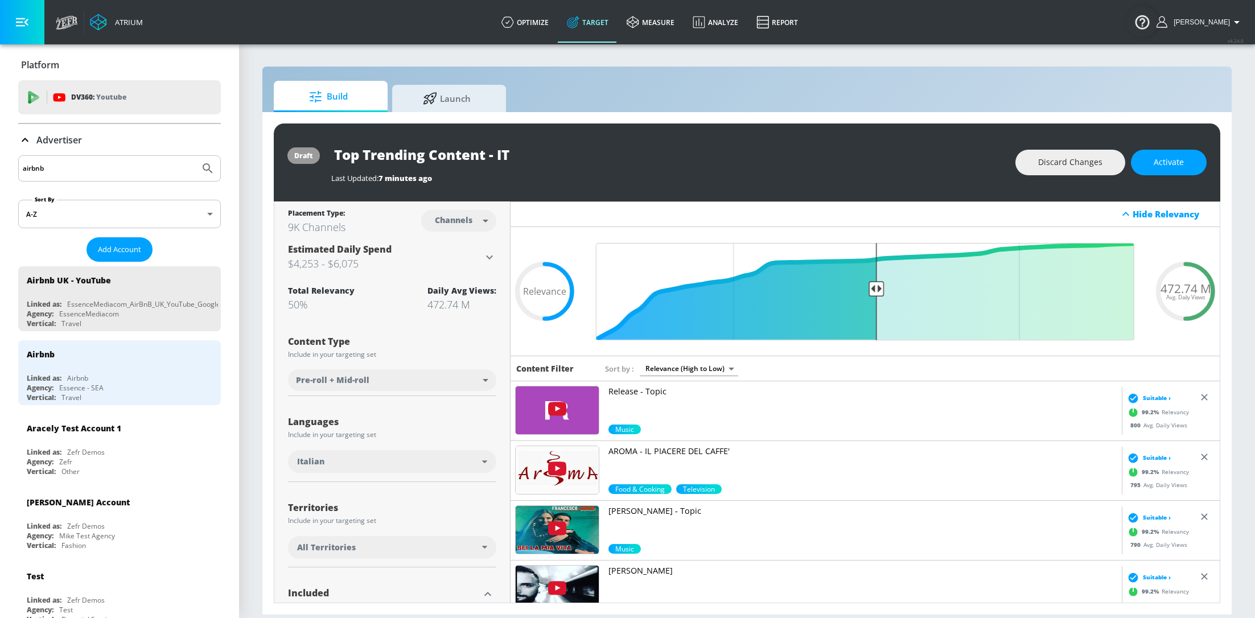
click at [98, 172] on input "airbnb" at bounding box center [109, 168] width 172 height 15
click at [98, 170] on input "airbnb" at bounding box center [109, 168] width 172 height 15
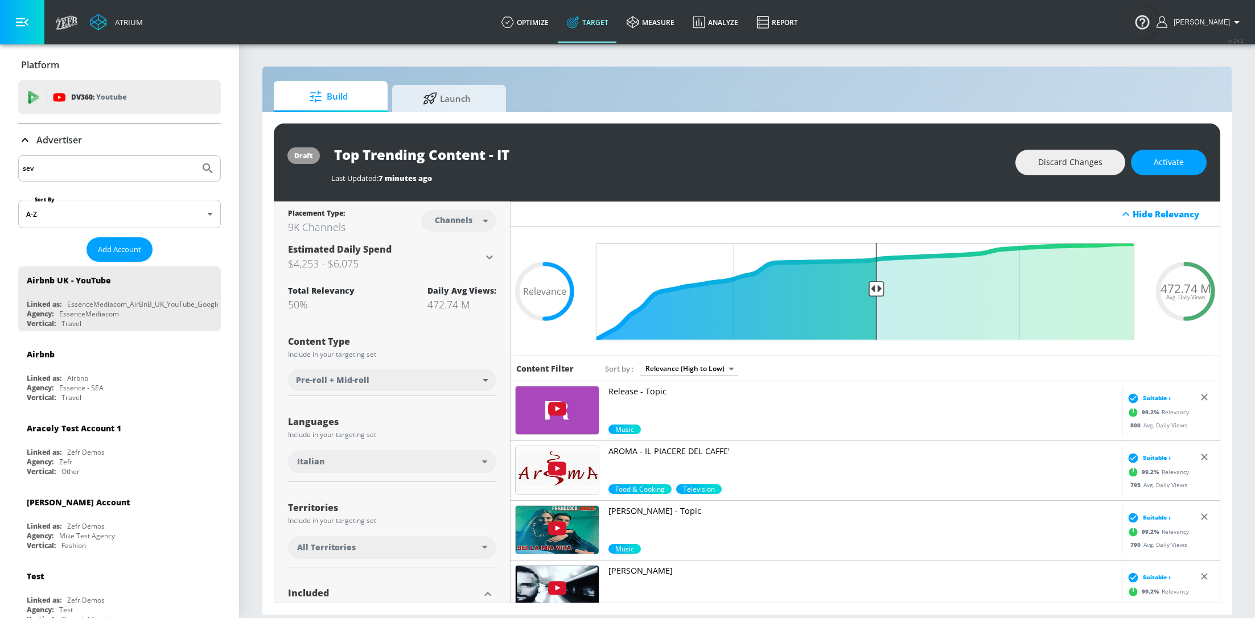
click at [195, 156] on button "Submit Search" at bounding box center [207, 168] width 25 height 25
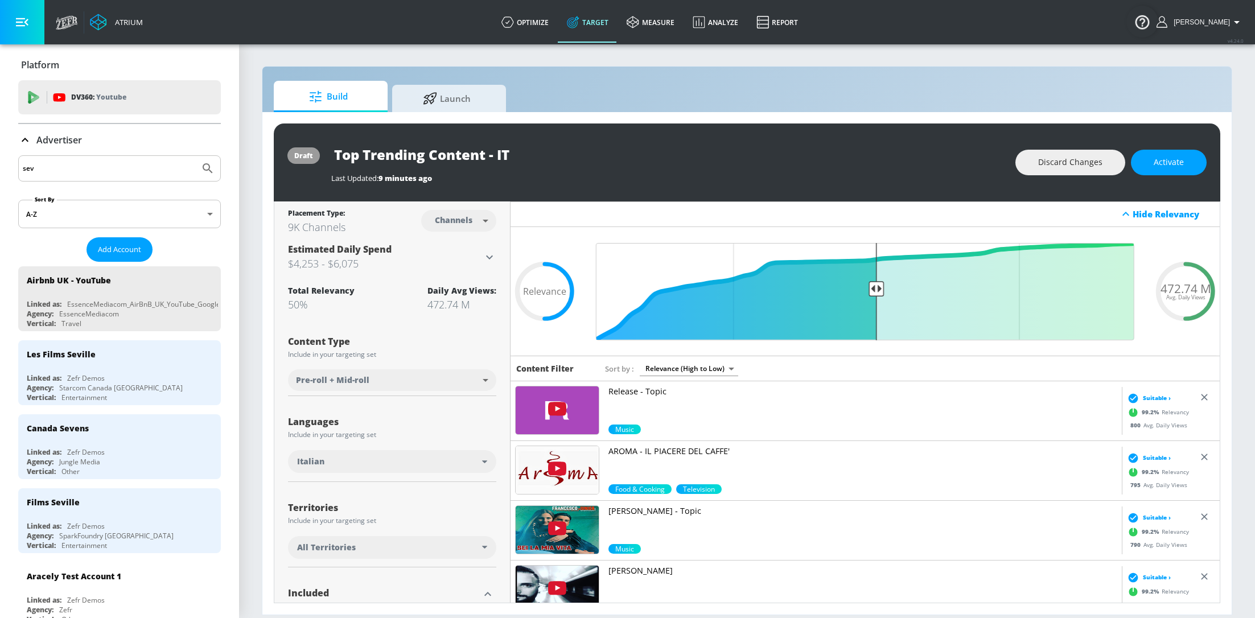
click at [73, 212] on body "Atrium optimize Target measure Analyze Report optimize Target measure Analyze R…" at bounding box center [627, 309] width 1255 height 618
click at [53, 159] on div at bounding box center [627, 309] width 1255 height 618
click at [59, 164] on input "sev" at bounding box center [109, 168] width 172 height 15
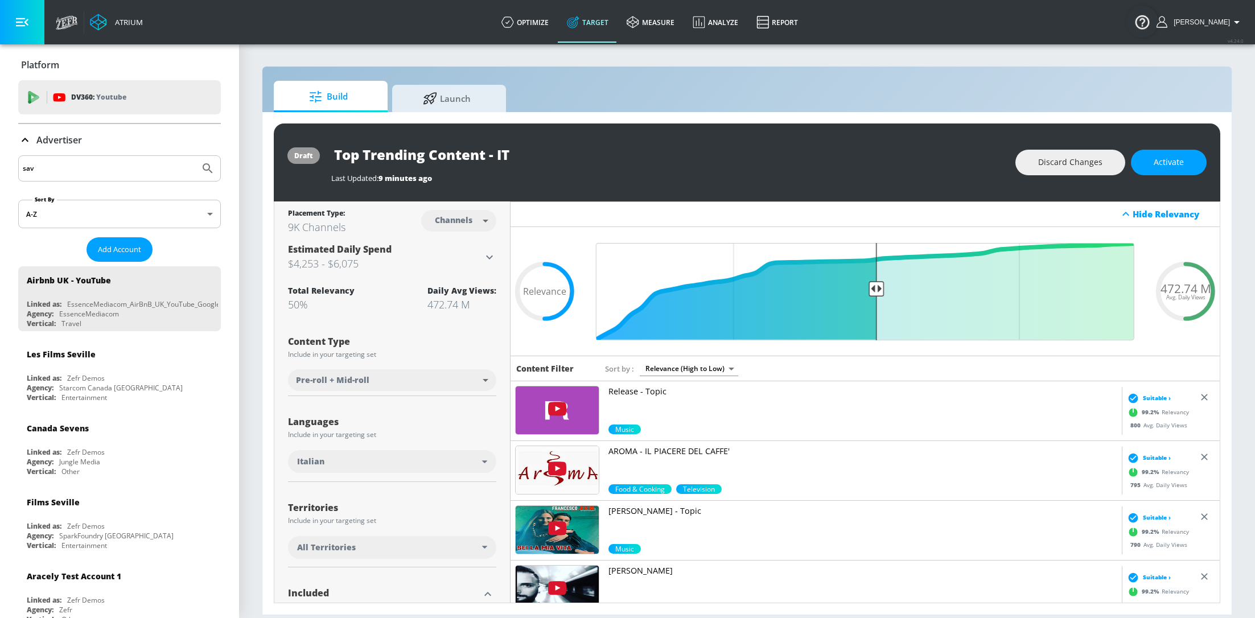
type input "sav"
click at [195, 156] on button "Submit Search" at bounding box center [207, 168] width 25 height 25
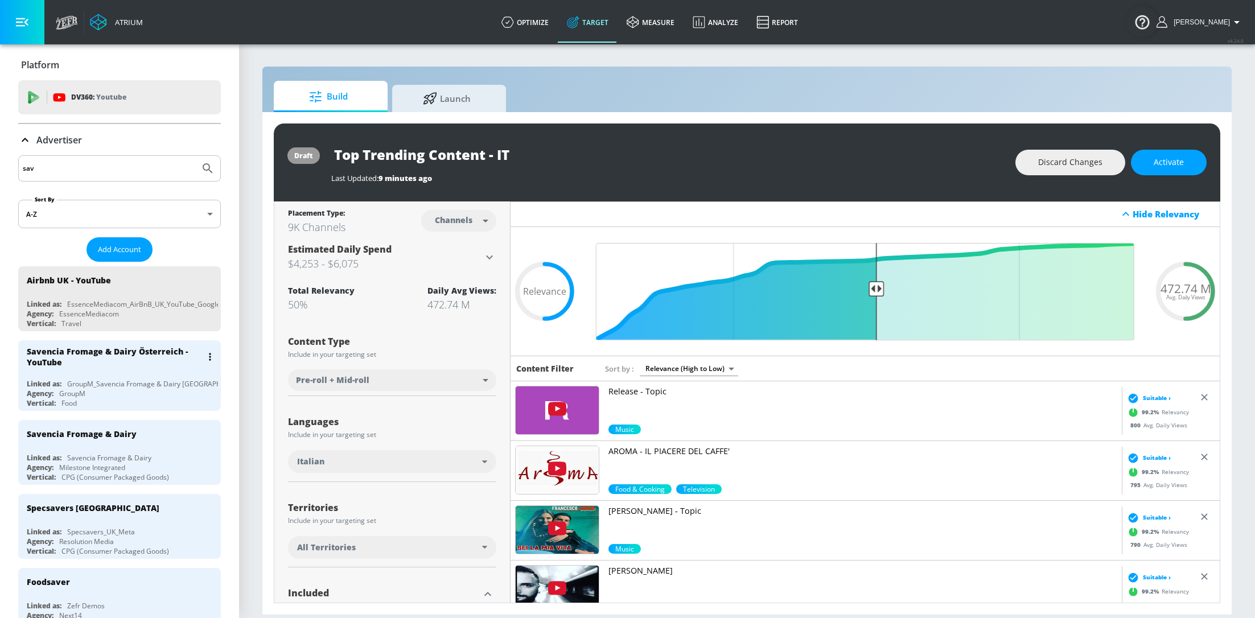
click at [138, 364] on div "Savencia Fromage & Dairy Österreich - YouTube" at bounding box center [114, 357] width 175 height 22
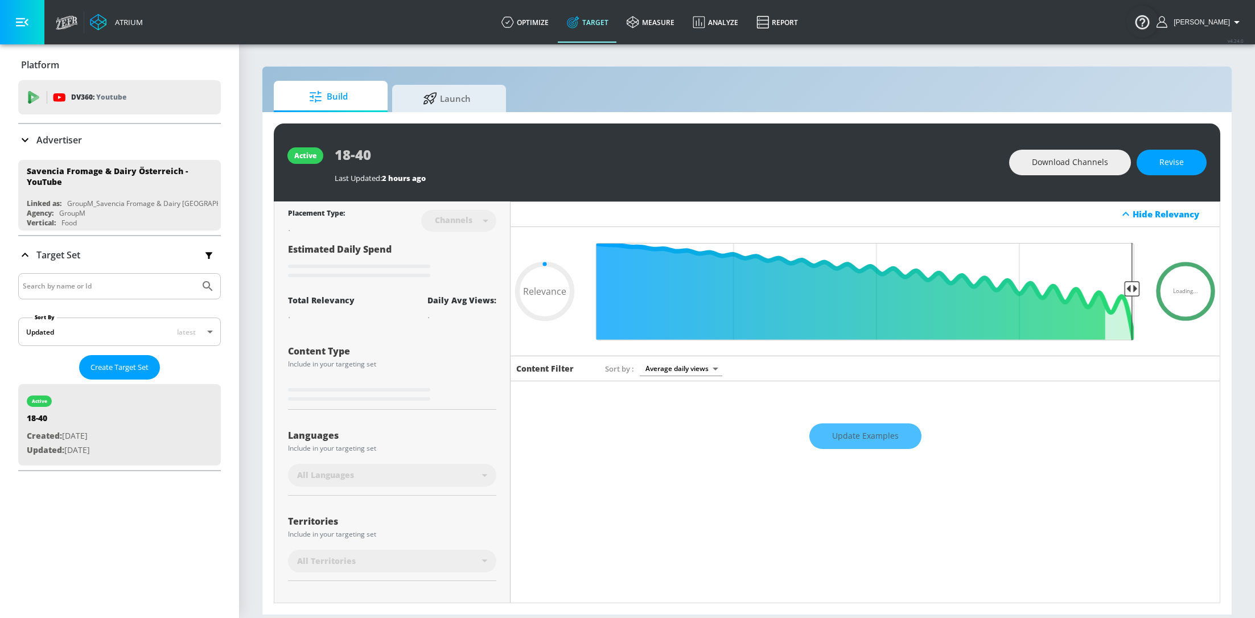
type input "0.05"
click at [482, 96] on span "Launch" at bounding box center [447, 96] width 87 height 27
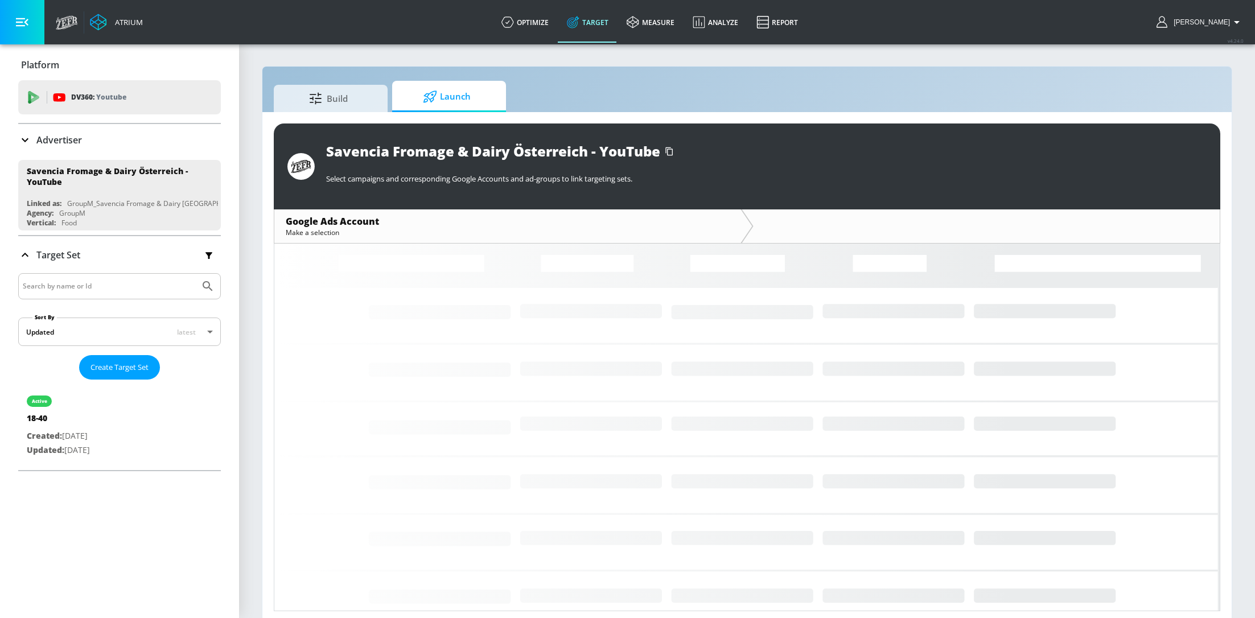
scroll to position [5, 0]
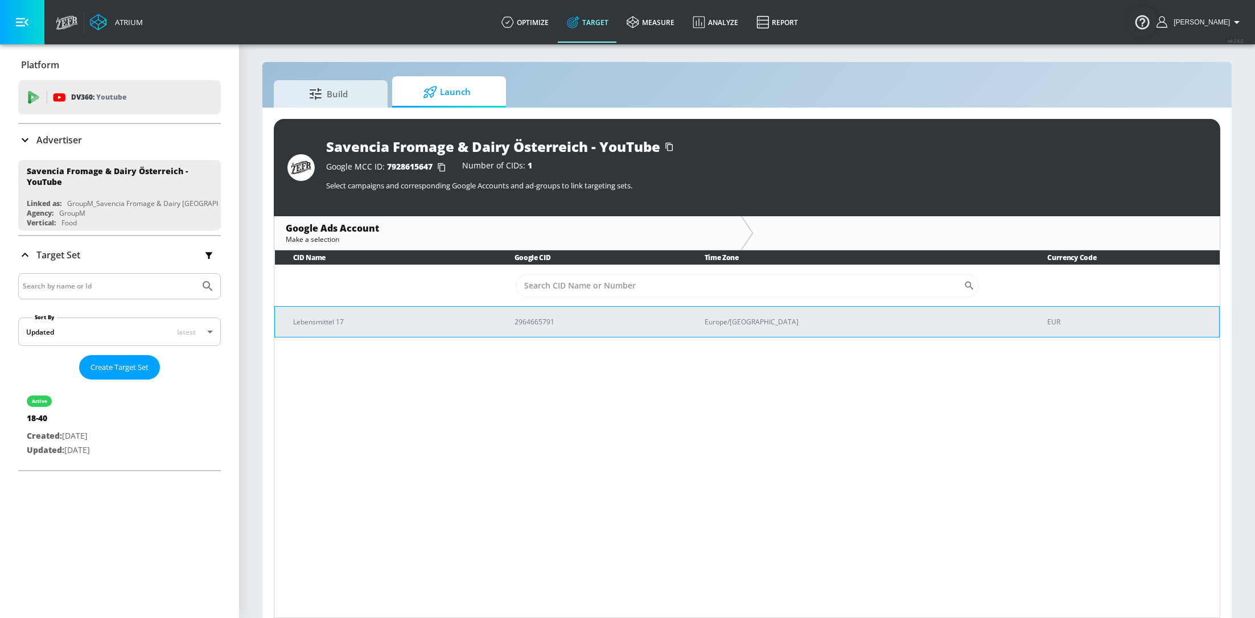
click at [487, 318] on p "Lebensmittel 17" at bounding box center [390, 322] width 194 height 12
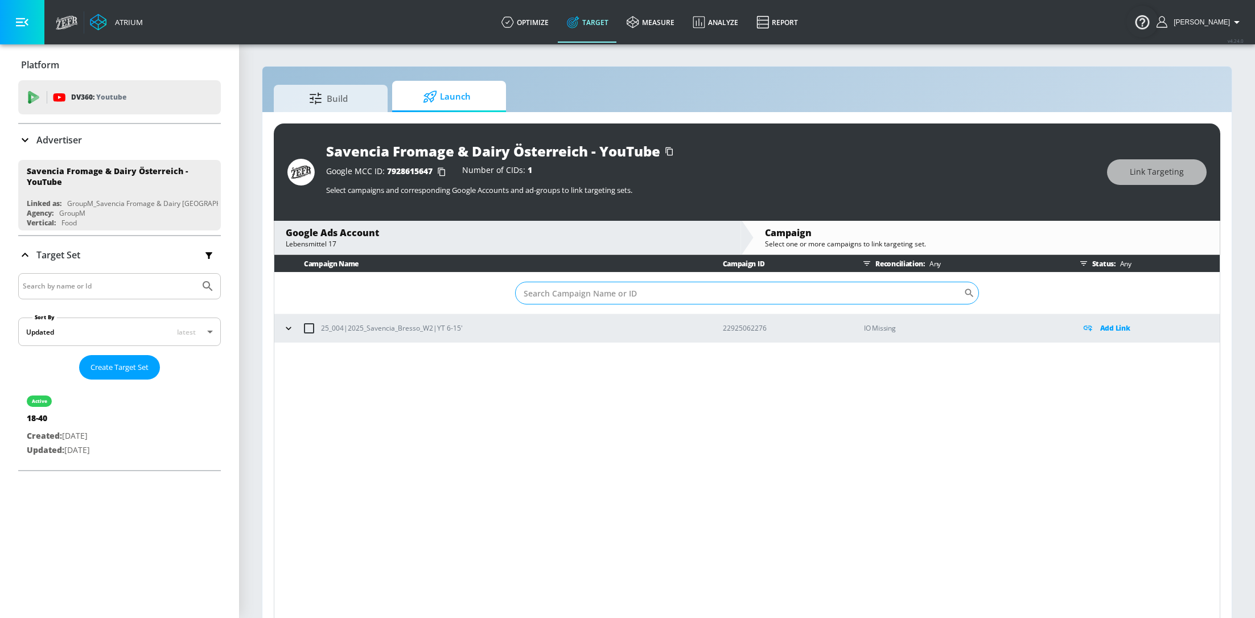
click at [611, 299] on input "Sort By" at bounding box center [739, 293] width 449 height 23
paste input "22925062276"
type input "22925062276"
click at [283, 321] on button "button" at bounding box center [288, 328] width 17 height 17
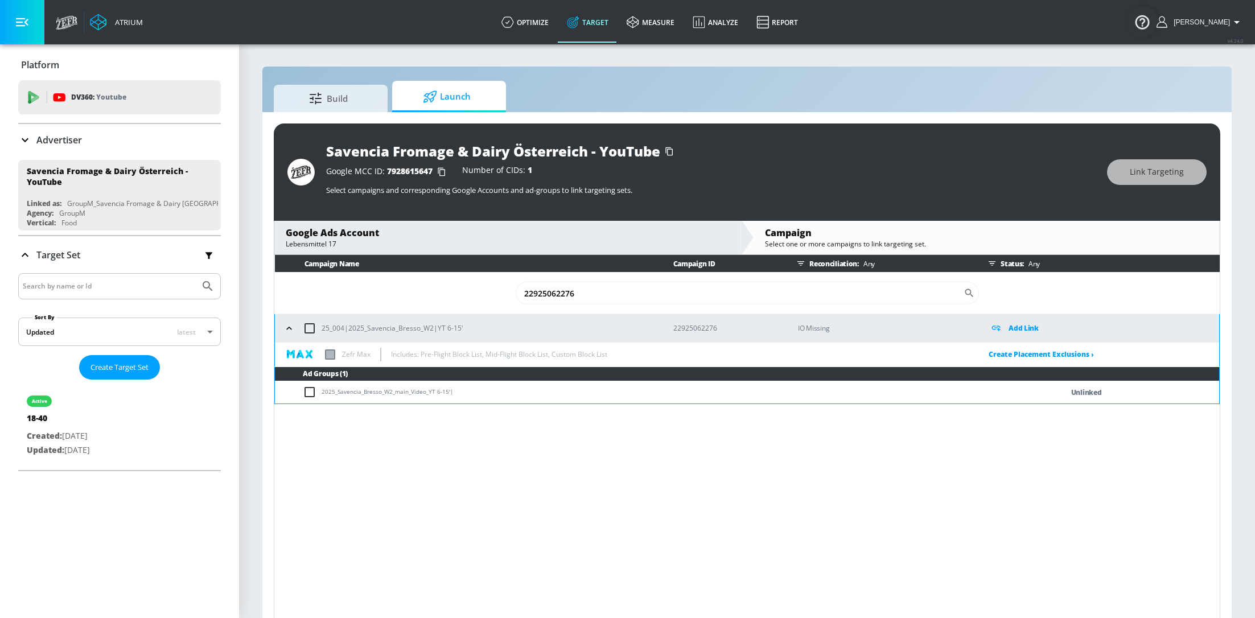
click at [306, 394] on input "checkbox" at bounding box center [312, 392] width 19 height 14
checkbox input "true"
click at [1140, 178] on span "Link Targeting" at bounding box center [1157, 172] width 54 height 14
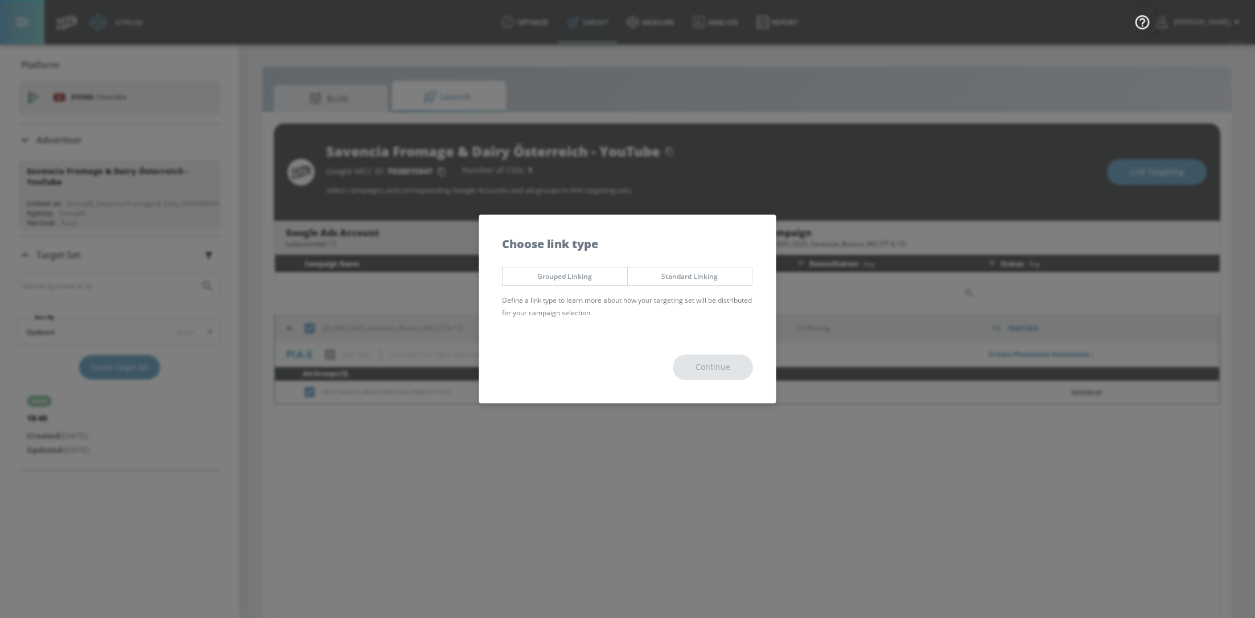
click at [698, 278] on span "Standard Linking" at bounding box center [690, 276] width 108 height 12
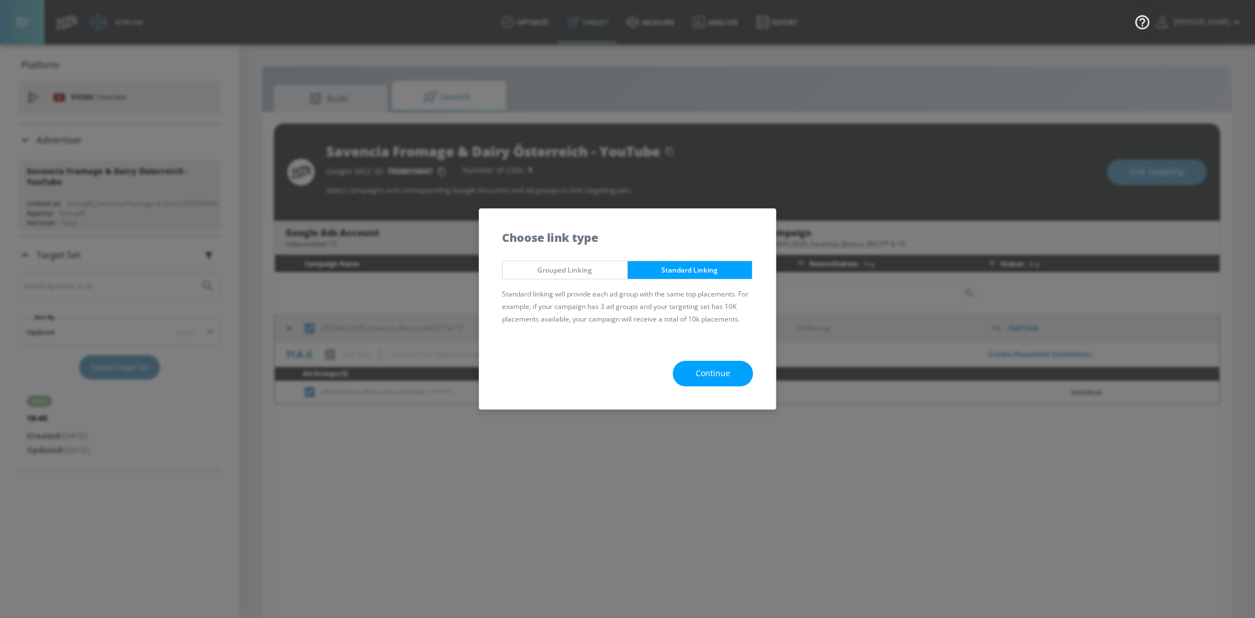
click at [714, 367] on span "Continue" at bounding box center [713, 374] width 35 height 14
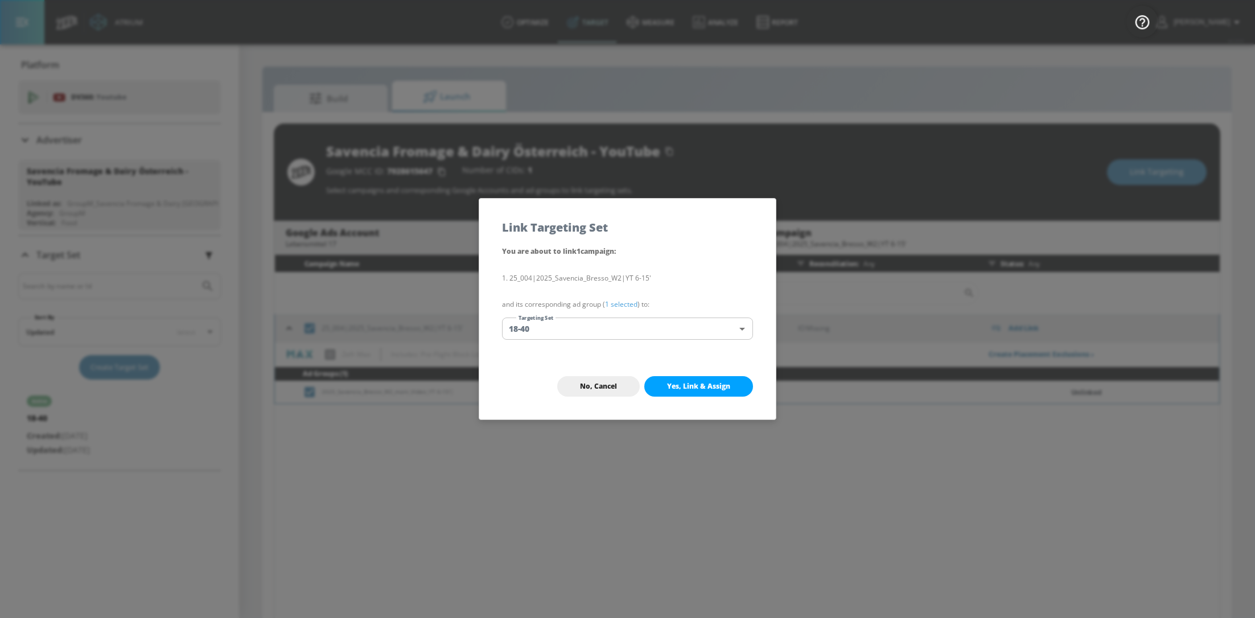
click at [705, 387] on span "Yes, Link & Assign" at bounding box center [698, 386] width 63 height 9
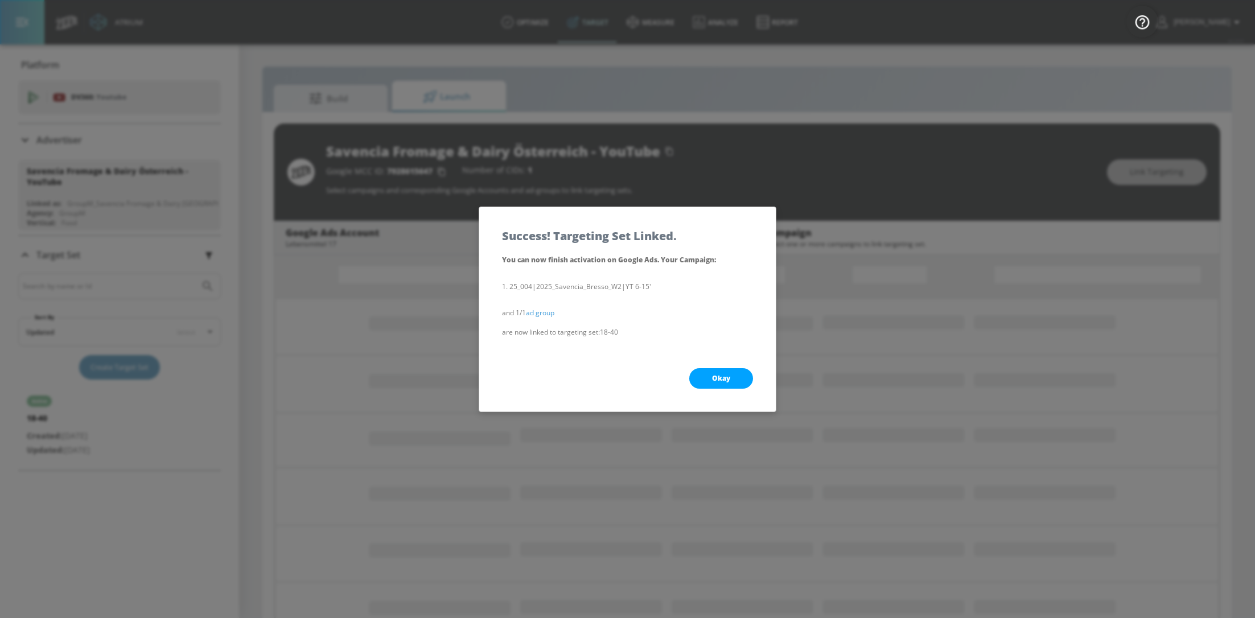
click at [727, 377] on span "Okay" at bounding box center [721, 378] width 18 height 9
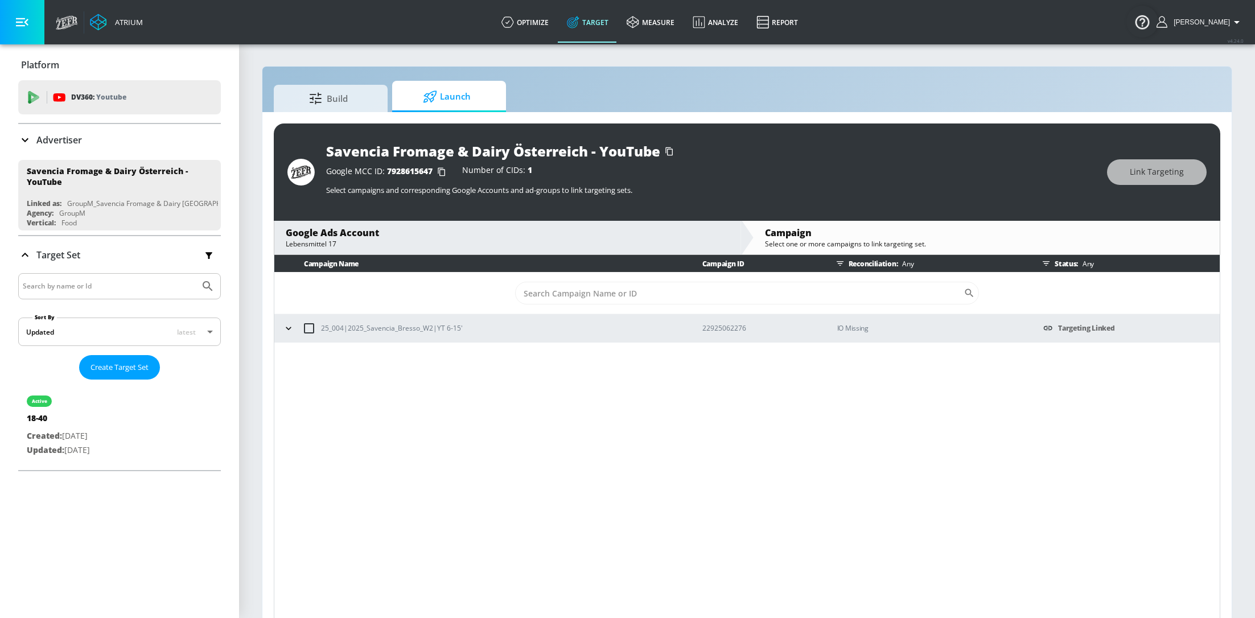
click at [18, 137] on icon at bounding box center [25, 140] width 14 height 14
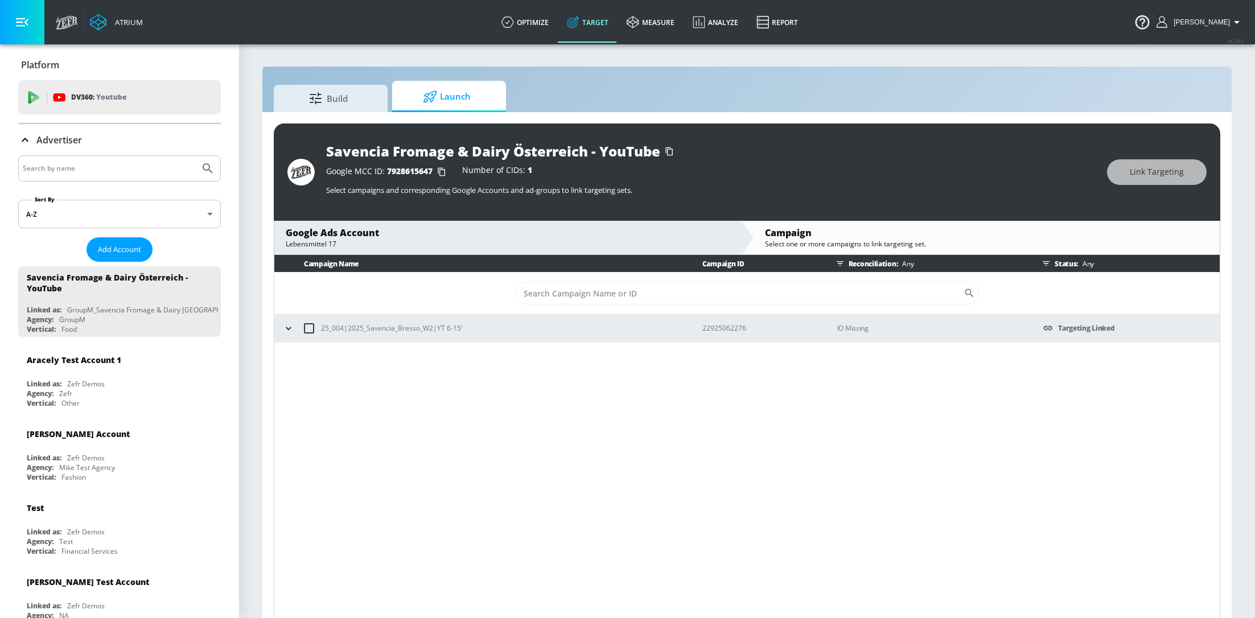
click at [82, 168] on input "Search by name" at bounding box center [109, 168] width 172 height 15
type input "spin"
click at [195, 156] on button "Submit Search" at bounding box center [207, 168] width 25 height 25
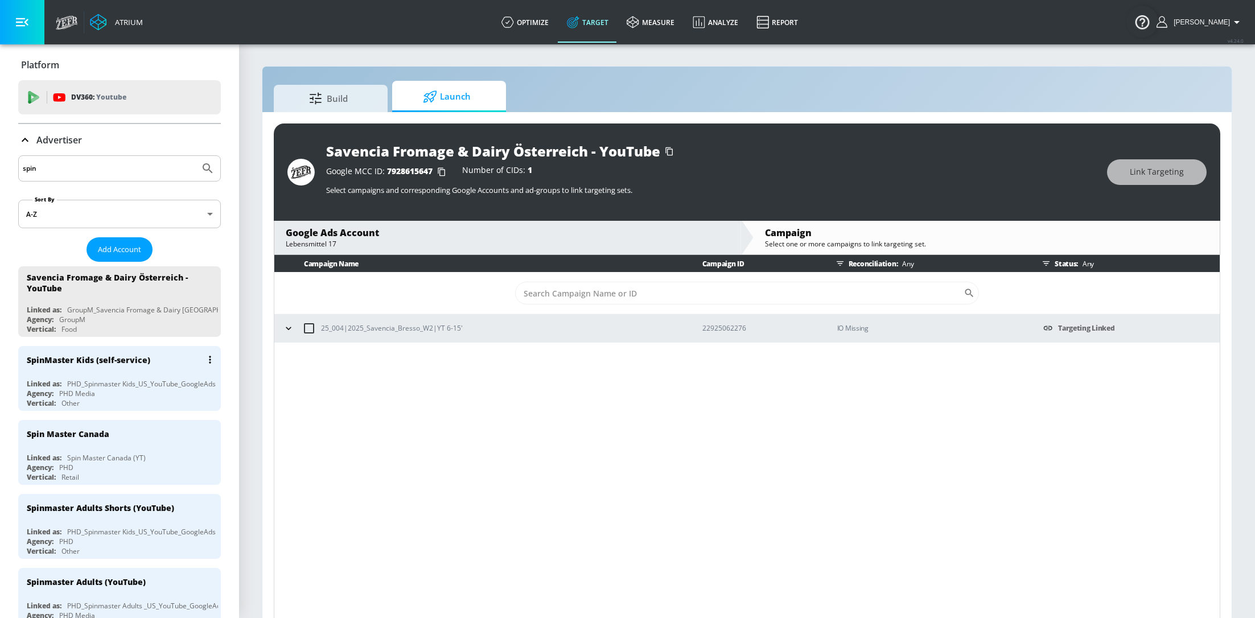
click at [119, 393] on div "Agency: PHD Media" at bounding box center [122, 394] width 191 height 10
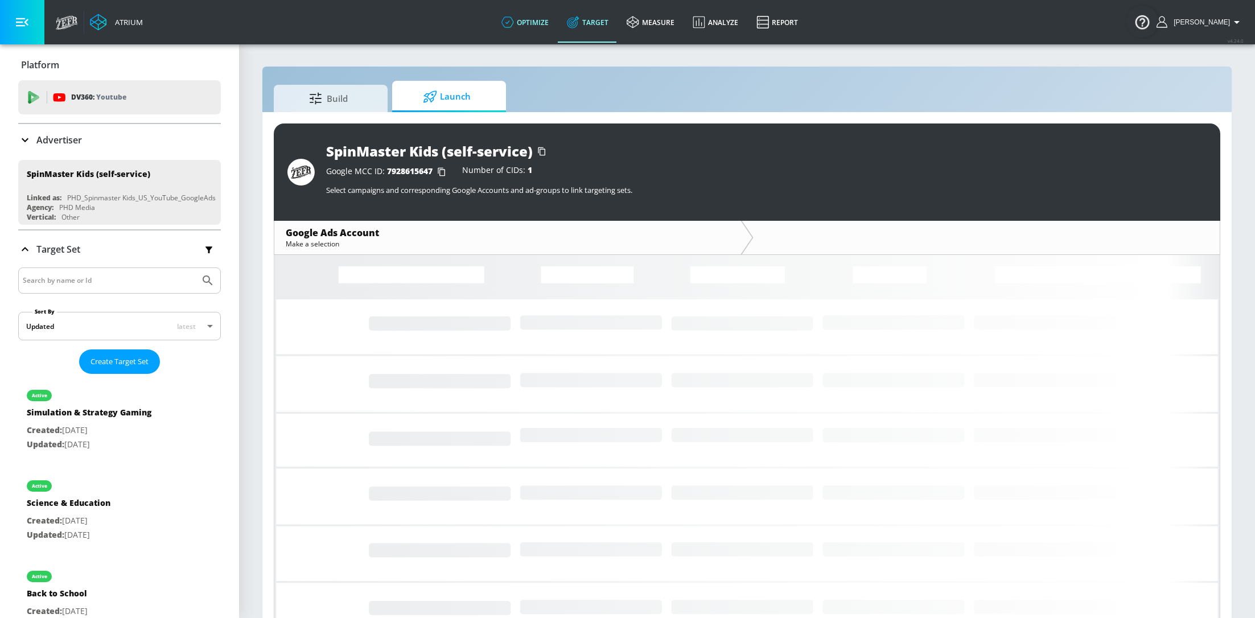
click at [530, 15] on link "optimize" at bounding box center [524, 22] width 65 height 41
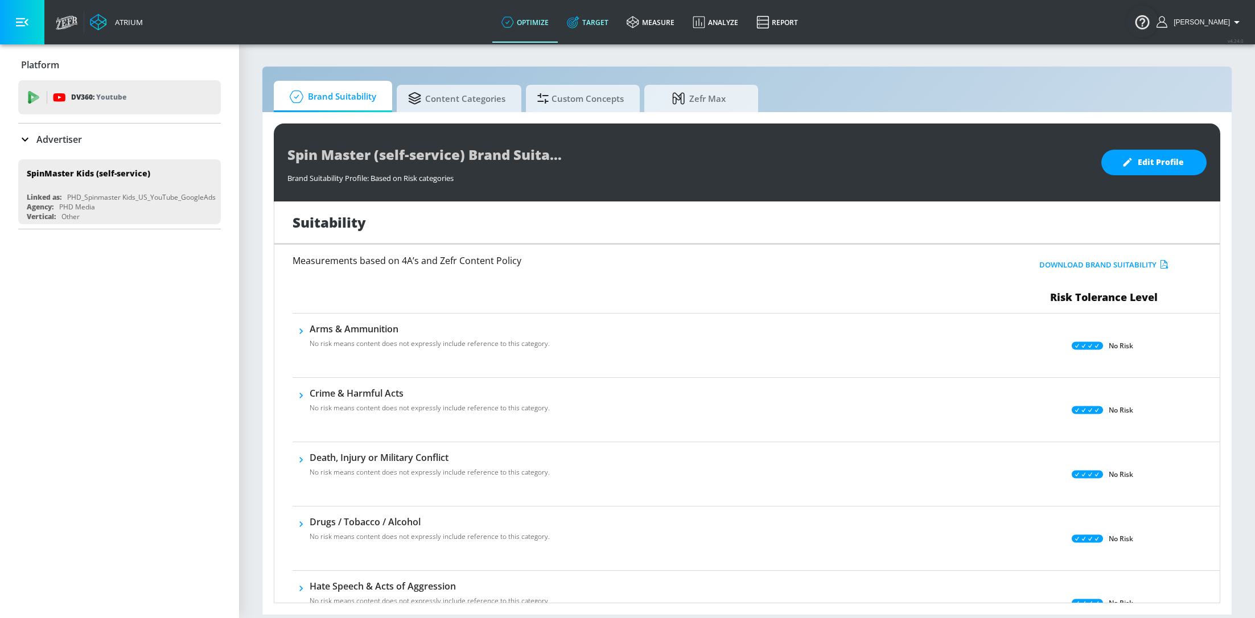
click at [598, 26] on link "Target" at bounding box center [588, 22] width 60 height 41
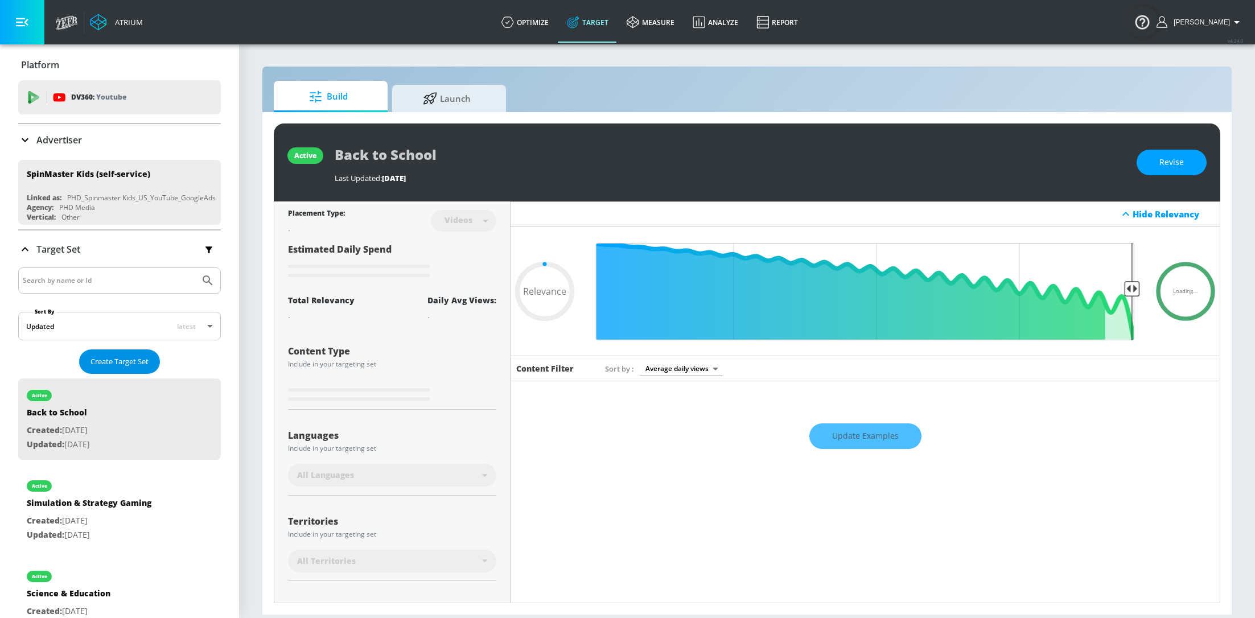
click at [137, 357] on span "Create Target Set" at bounding box center [119, 361] width 58 height 13
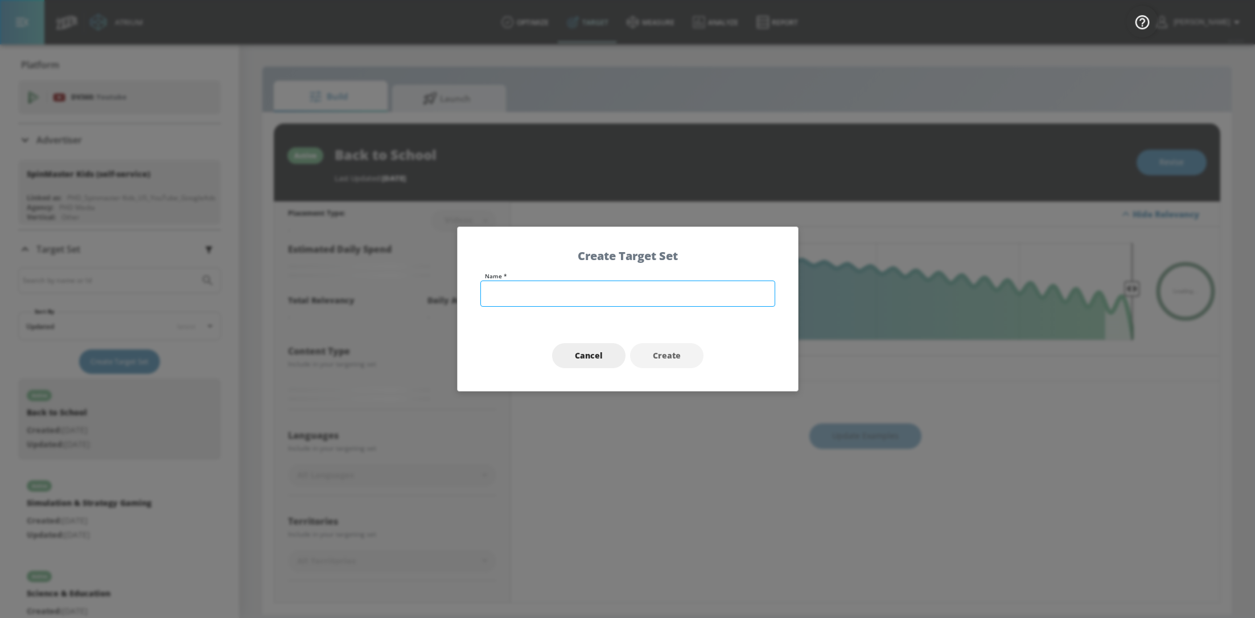
type input "0.4"
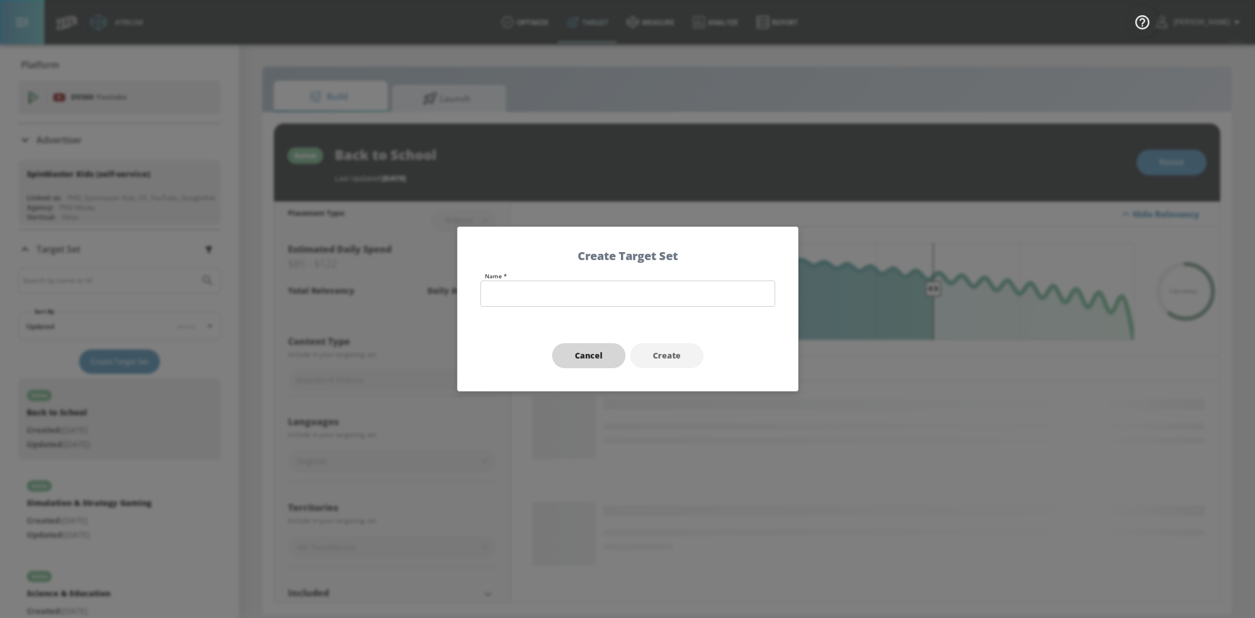
click at [577, 360] on span "Cancel" at bounding box center [589, 356] width 28 height 14
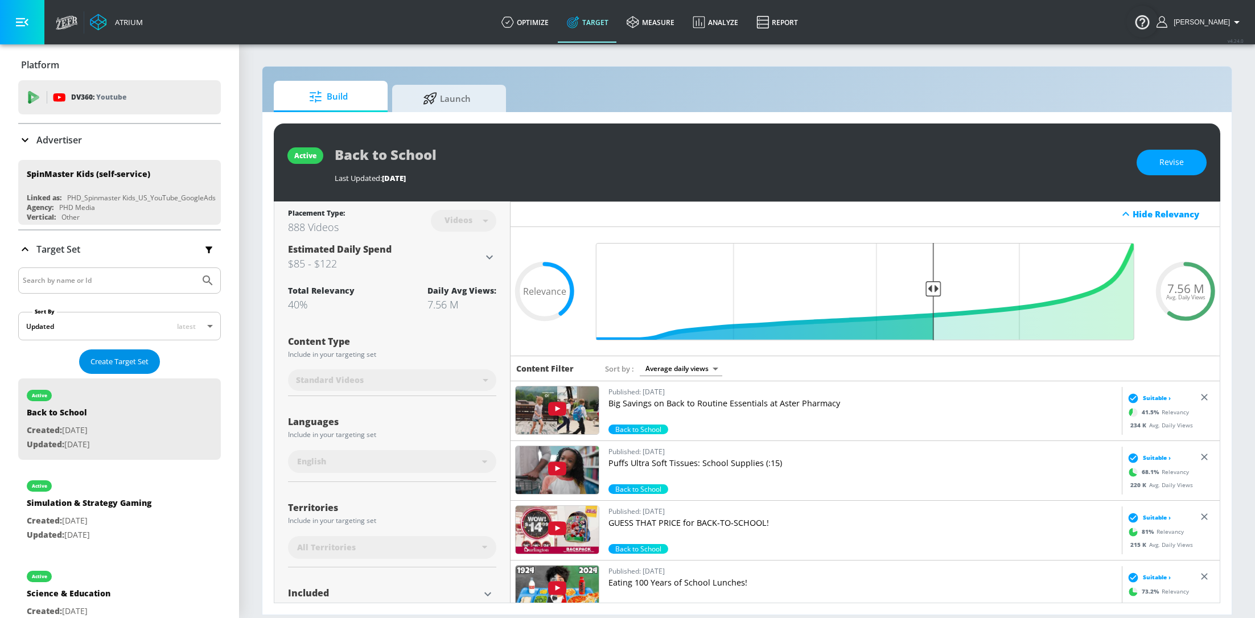
click at [117, 363] on span "Create Target Set" at bounding box center [119, 361] width 58 height 13
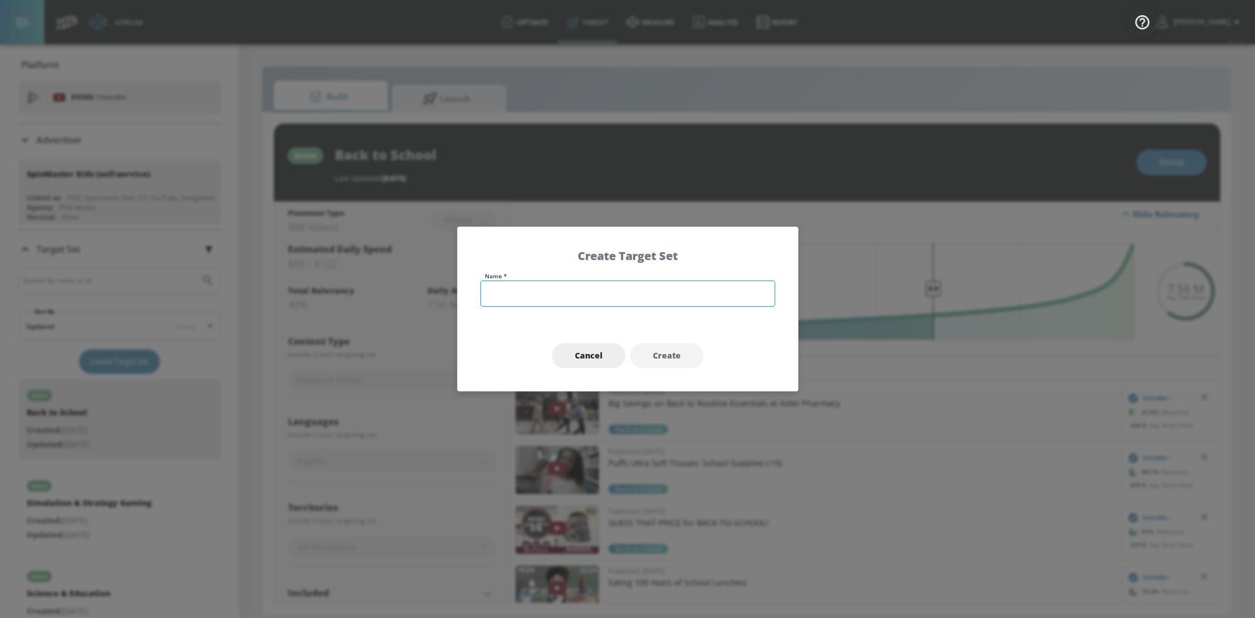
click at [526, 305] on input "text" at bounding box center [627, 294] width 295 height 26
type input "Children's Entertainment + Music"
click at [674, 347] on button "Create" at bounding box center [666, 356] width 73 height 26
type input "Children's Entertainment + Music"
type input "channels"
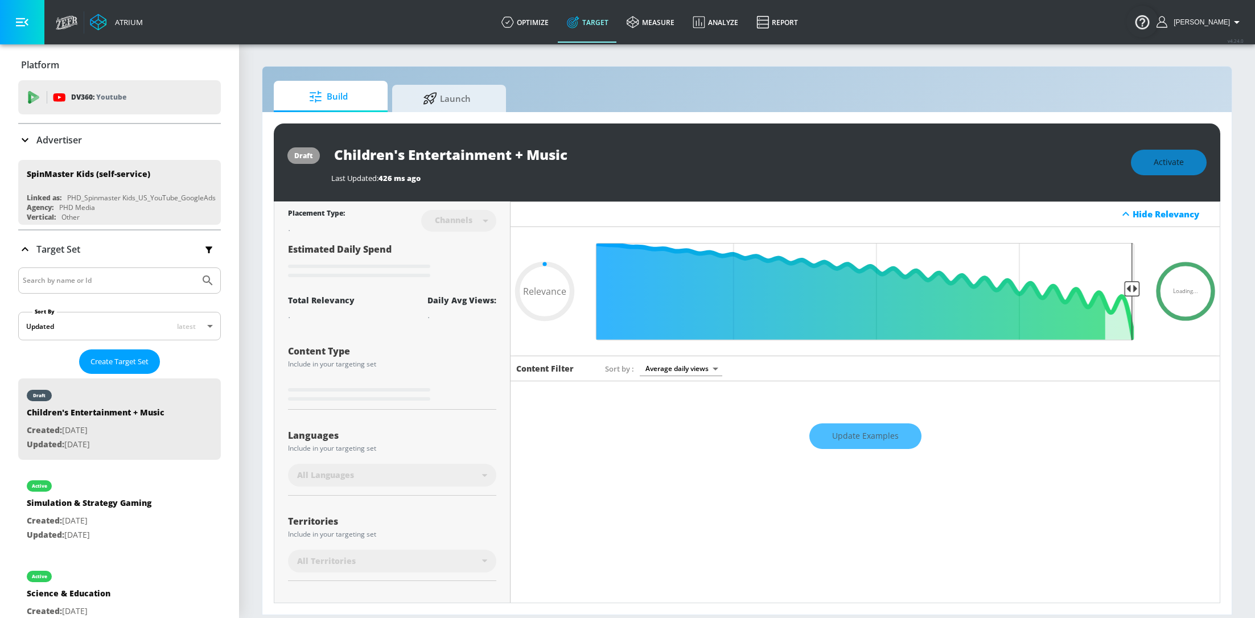
scroll to position [26, 0]
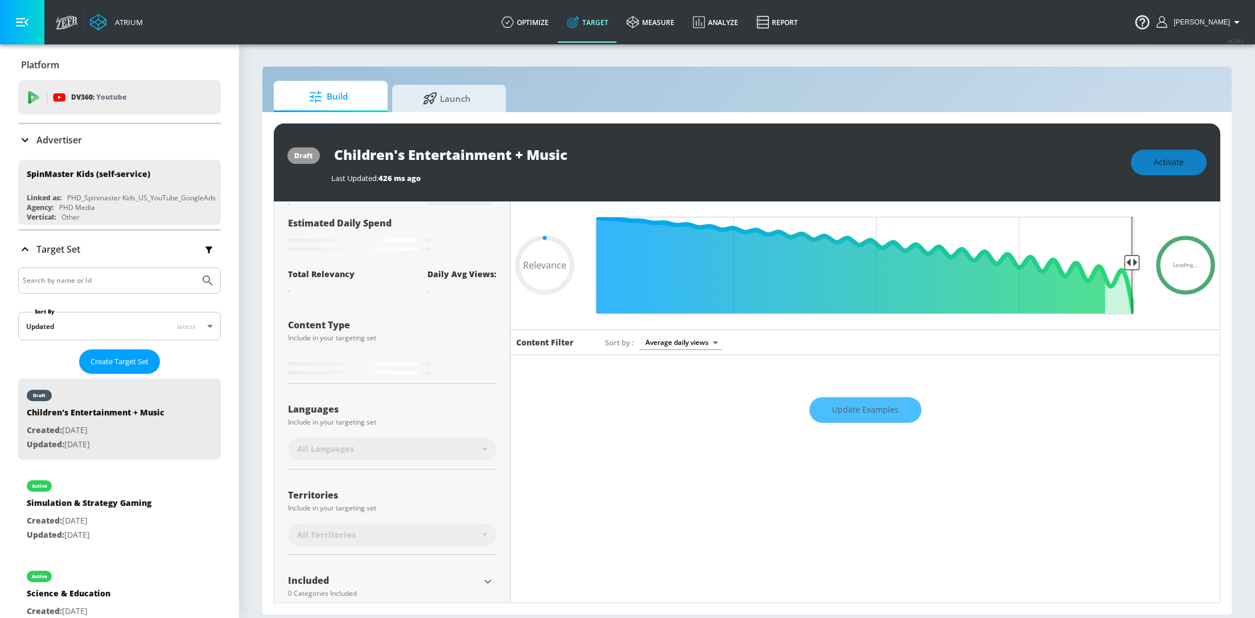
click at [893, 406] on div "Update Examples" at bounding box center [865, 410] width 709 height 40
type input "0.6"
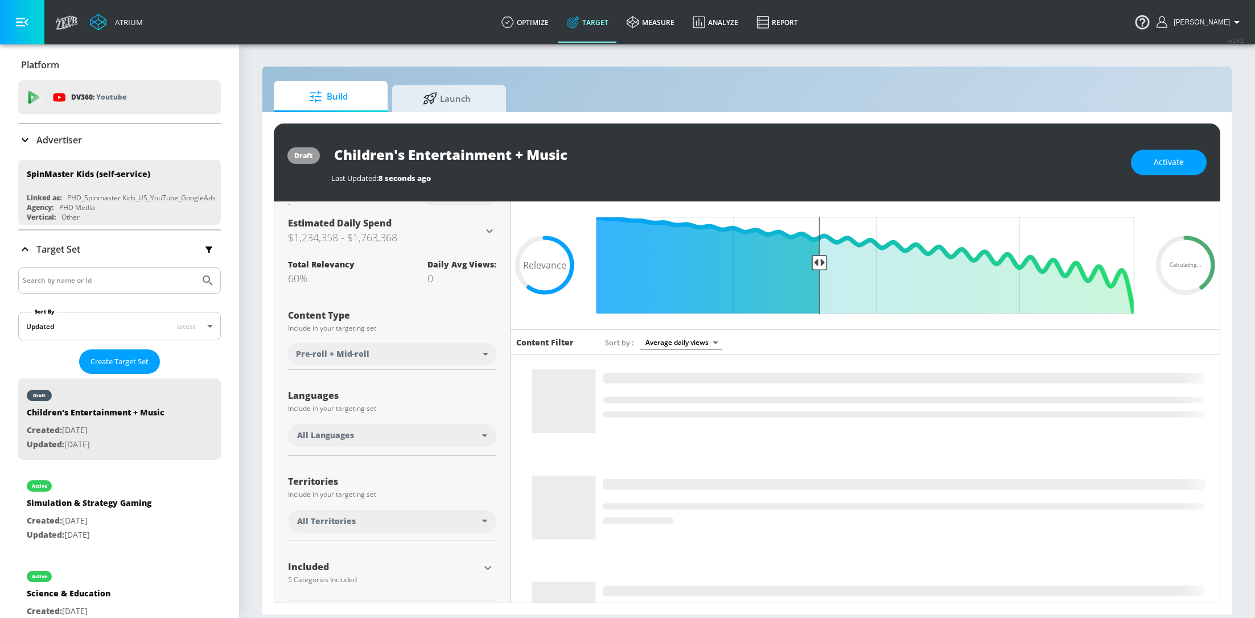
click at [434, 439] on div "All Languages" at bounding box center [389, 435] width 185 height 11
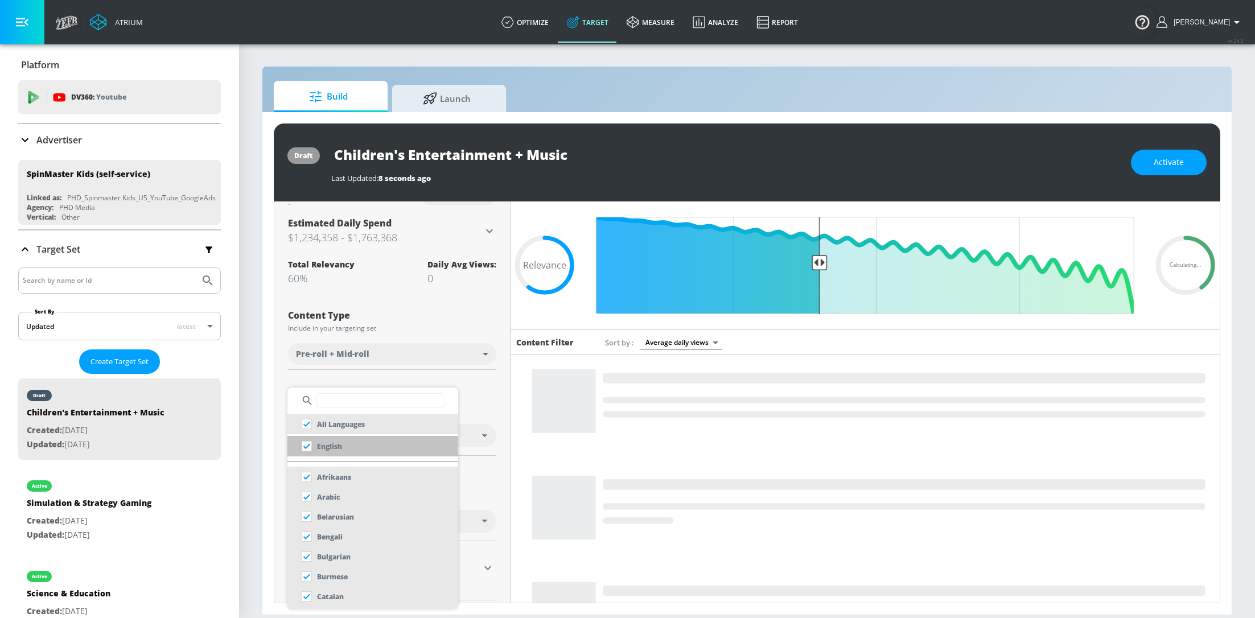
click at [298, 443] on input "checkbox" at bounding box center [307, 446] width 20 height 20
checkbox input "true"
checkbox input "false"
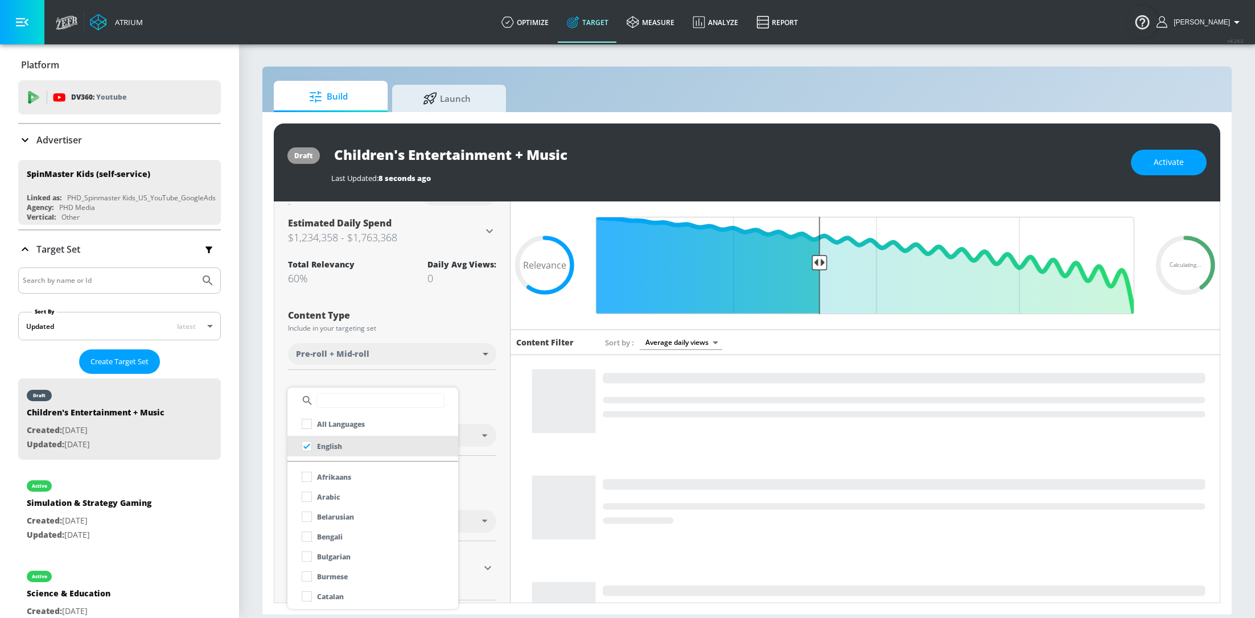
click at [489, 401] on div at bounding box center [627, 309] width 1255 height 618
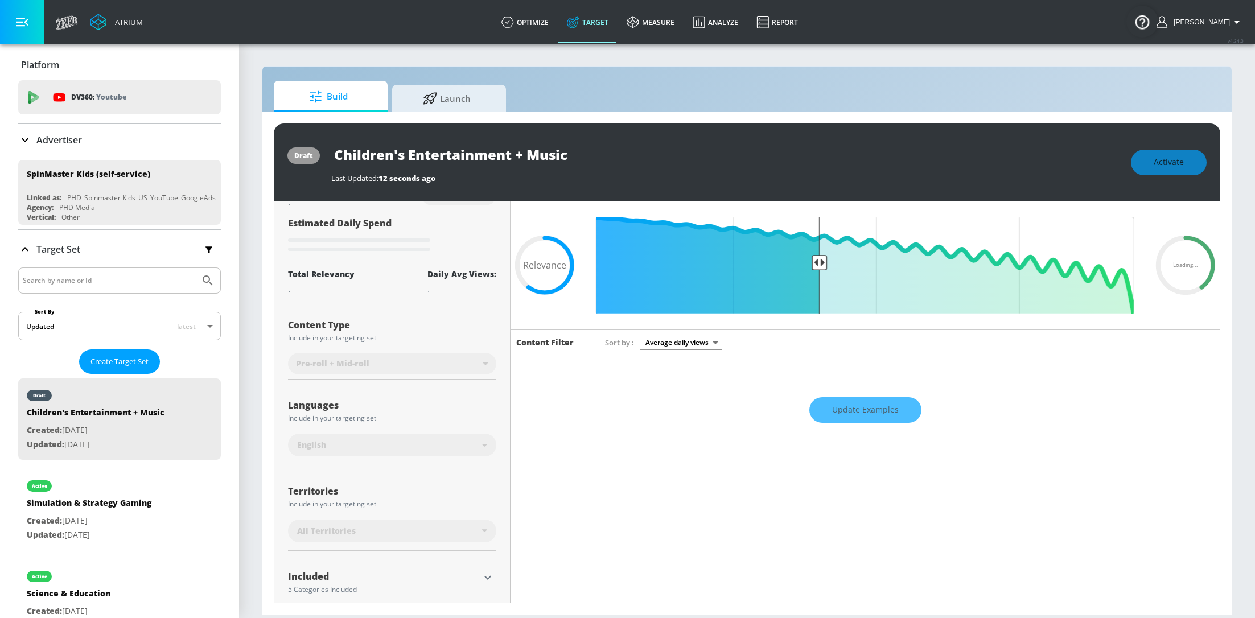
scroll to position [101, 0]
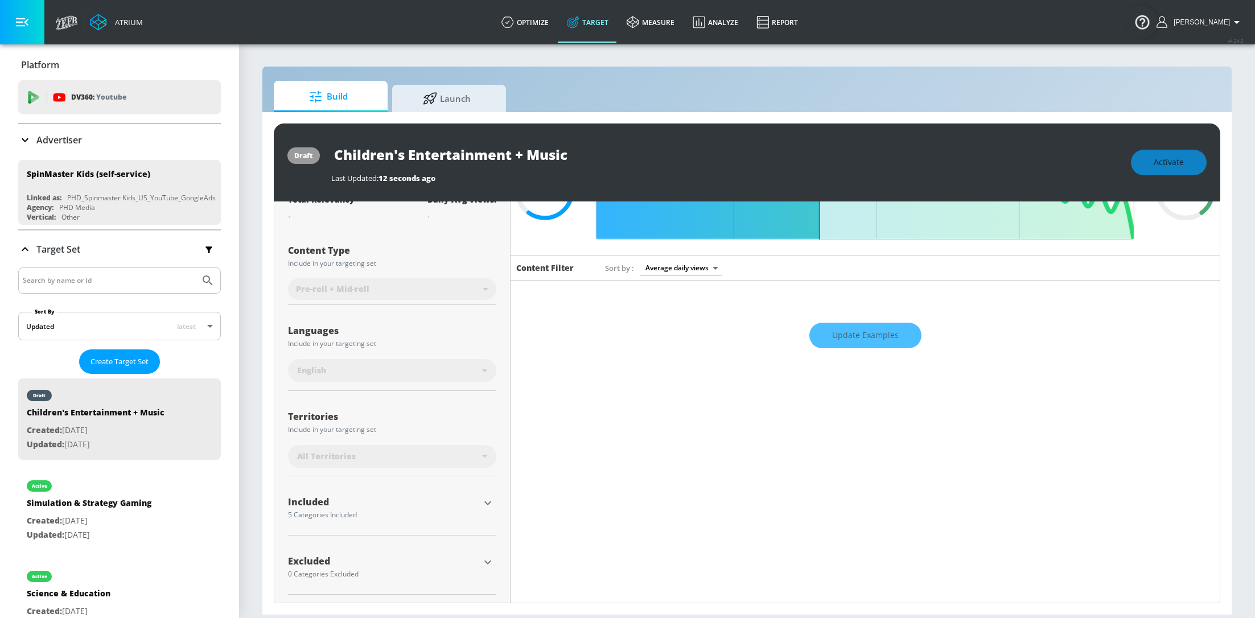
click at [485, 501] on icon "button" at bounding box center [487, 503] width 7 height 4
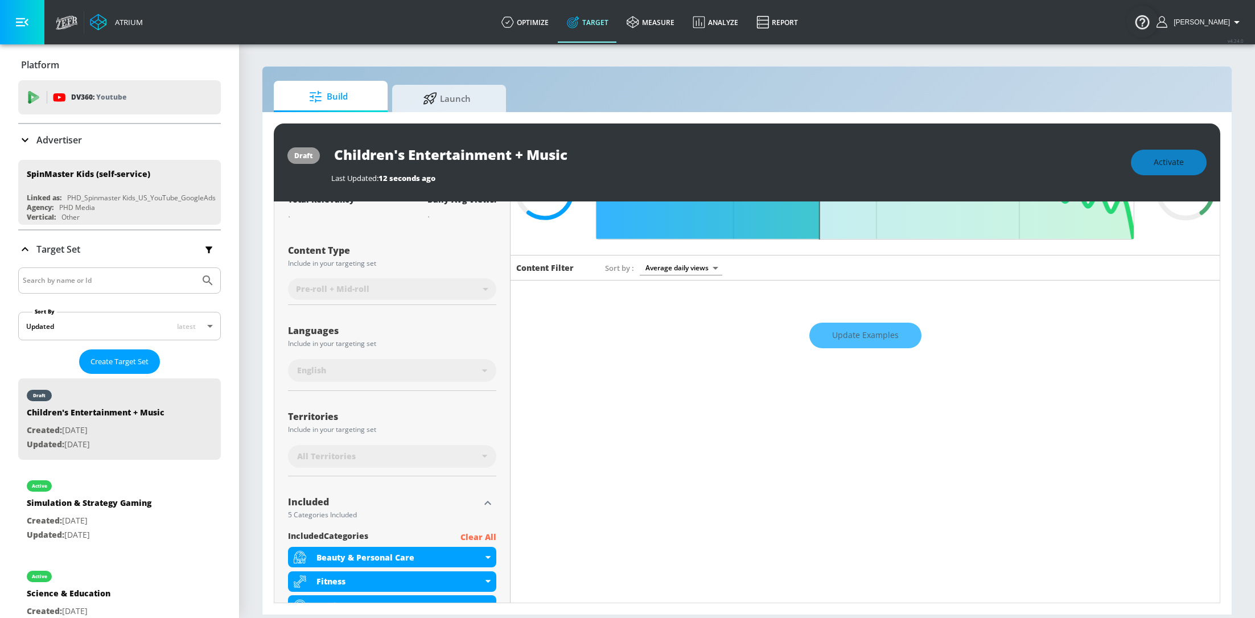
scroll to position [263, 0]
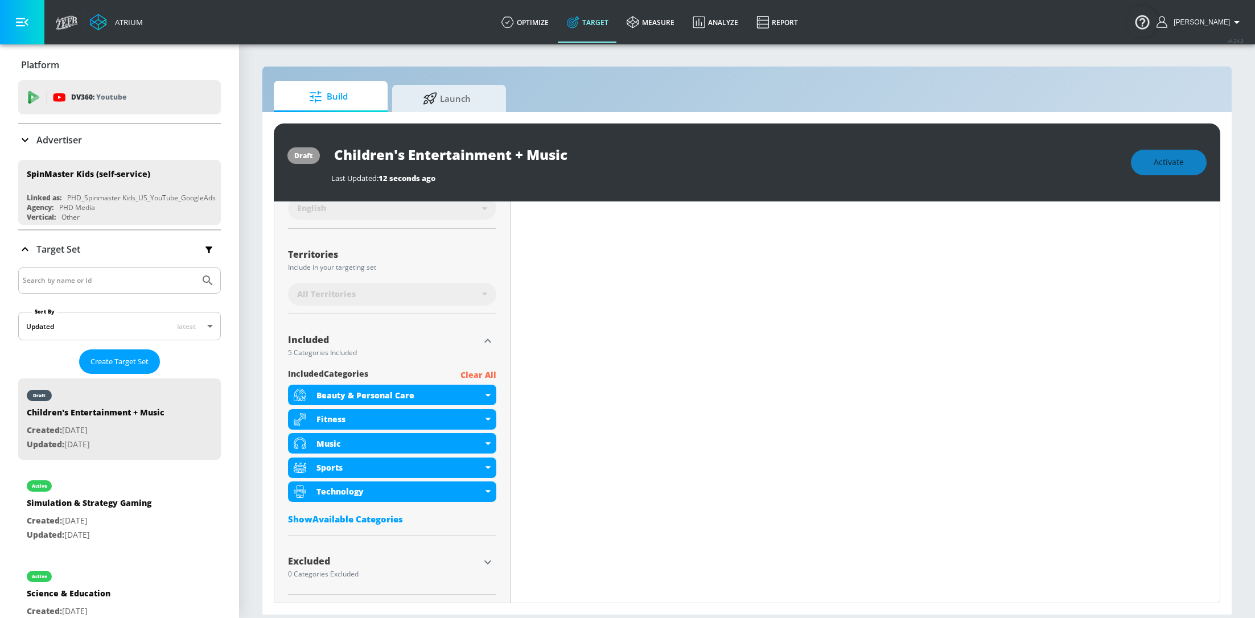
click at [479, 374] on p "Clear All" at bounding box center [478, 375] width 36 height 14
click at [493, 377] on p "Clear All" at bounding box center [478, 375] width 36 height 14
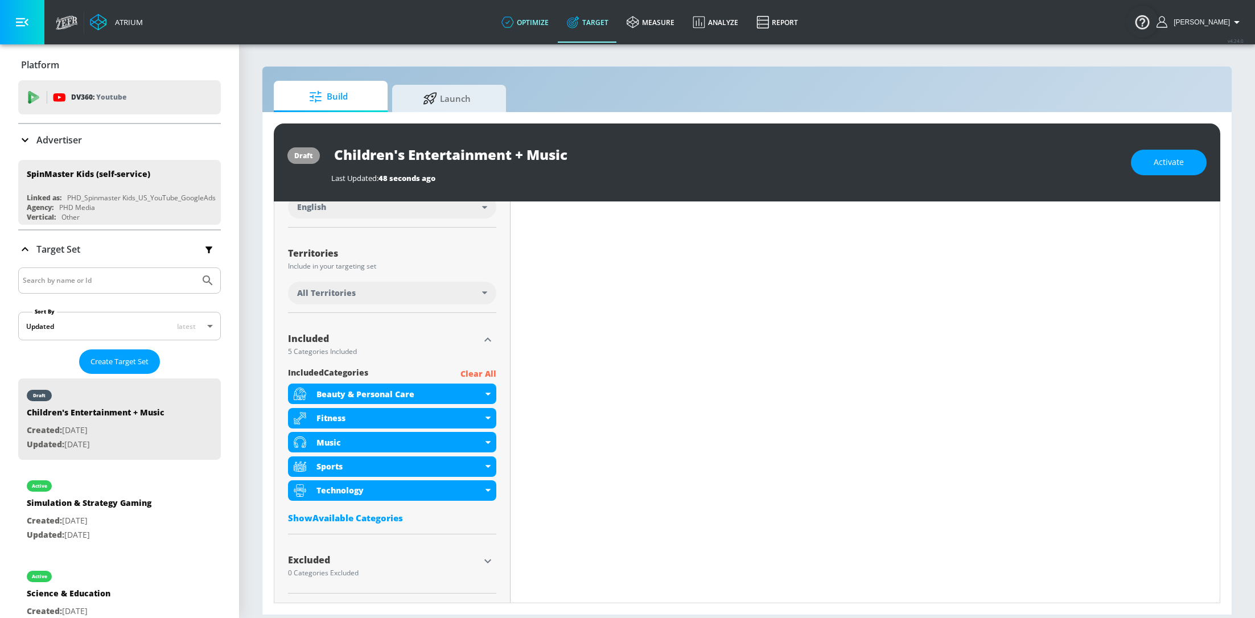
scroll to position [254, 0]
click at [486, 374] on p "Clear All" at bounding box center [478, 375] width 36 height 14
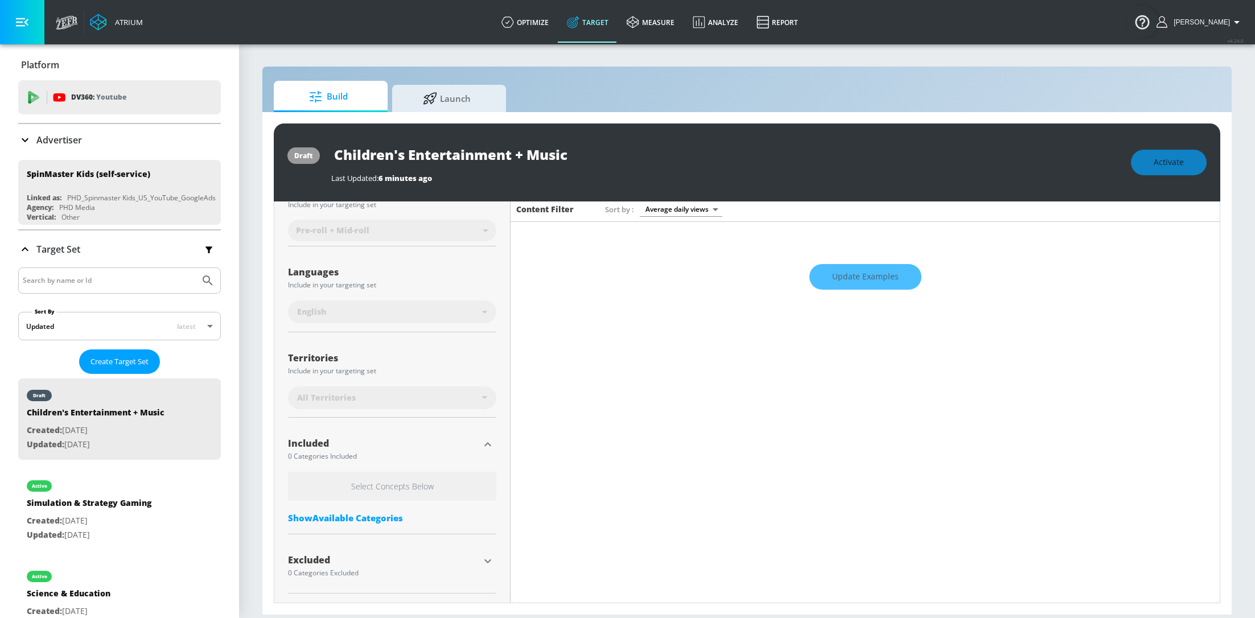
scroll to position [159, 0]
click at [489, 435] on div "Included 0 Categories Included Select Concepts Below Show Available Categories" at bounding box center [392, 481] width 208 height 108
click at [489, 443] on icon "button" at bounding box center [488, 445] width 14 height 14
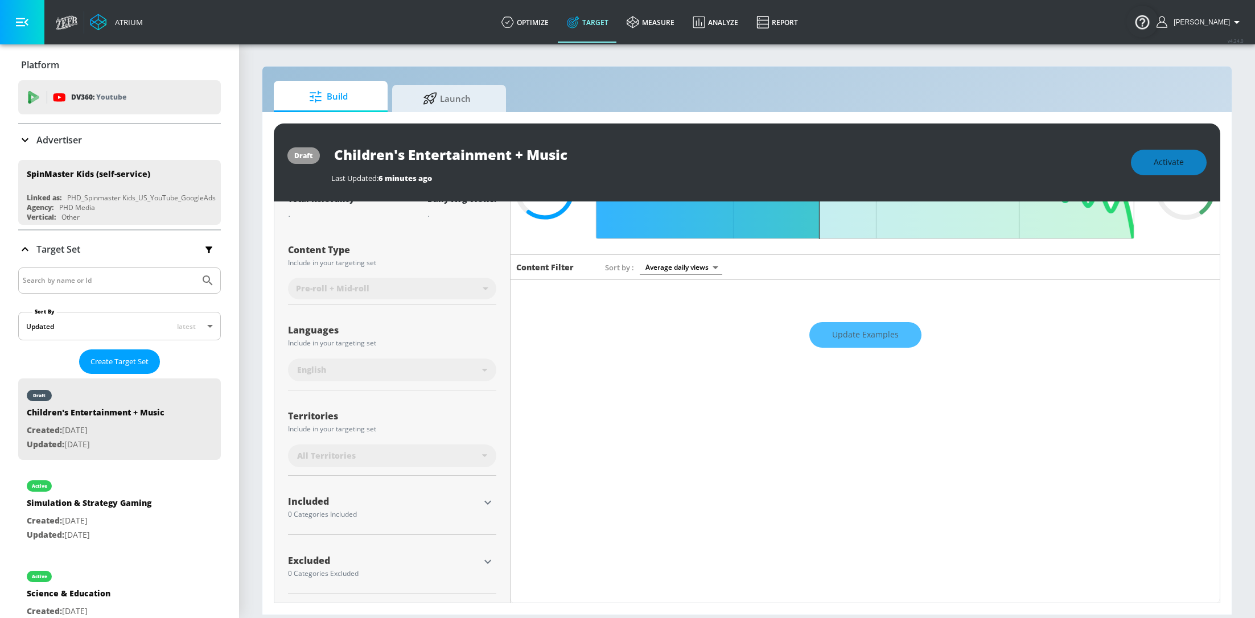
scroll to position [101, 0]
click at [484, 499] on icon "button" at bounding box center [488, 503] width 14 height 14
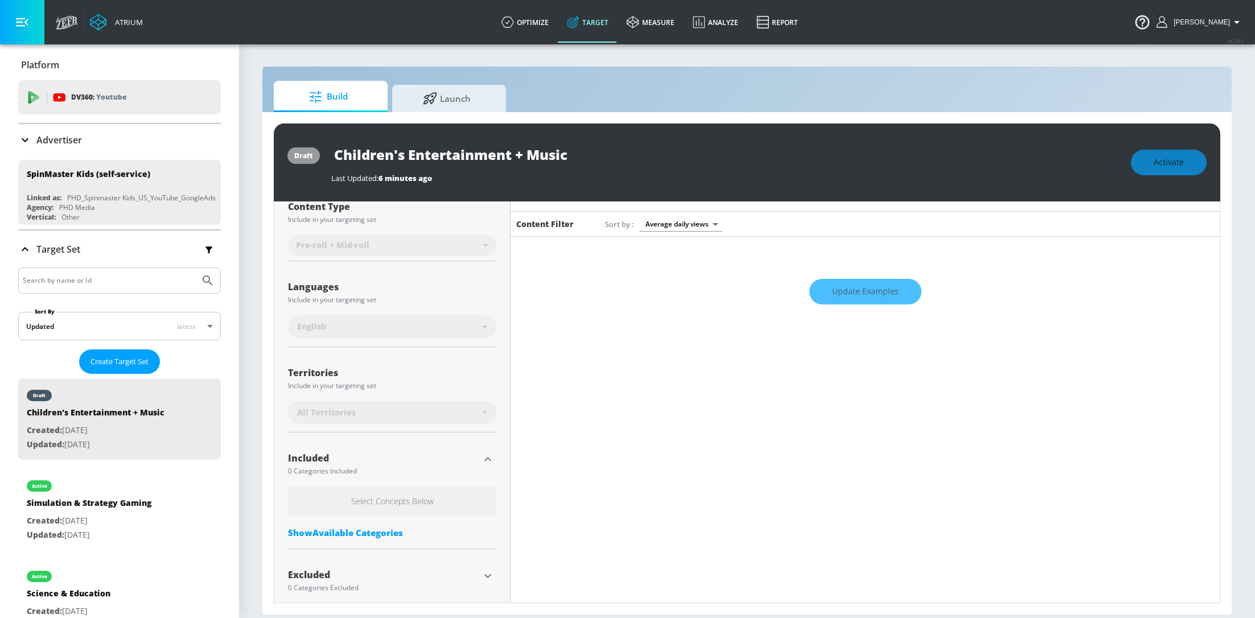
scroll to position [159, 0]
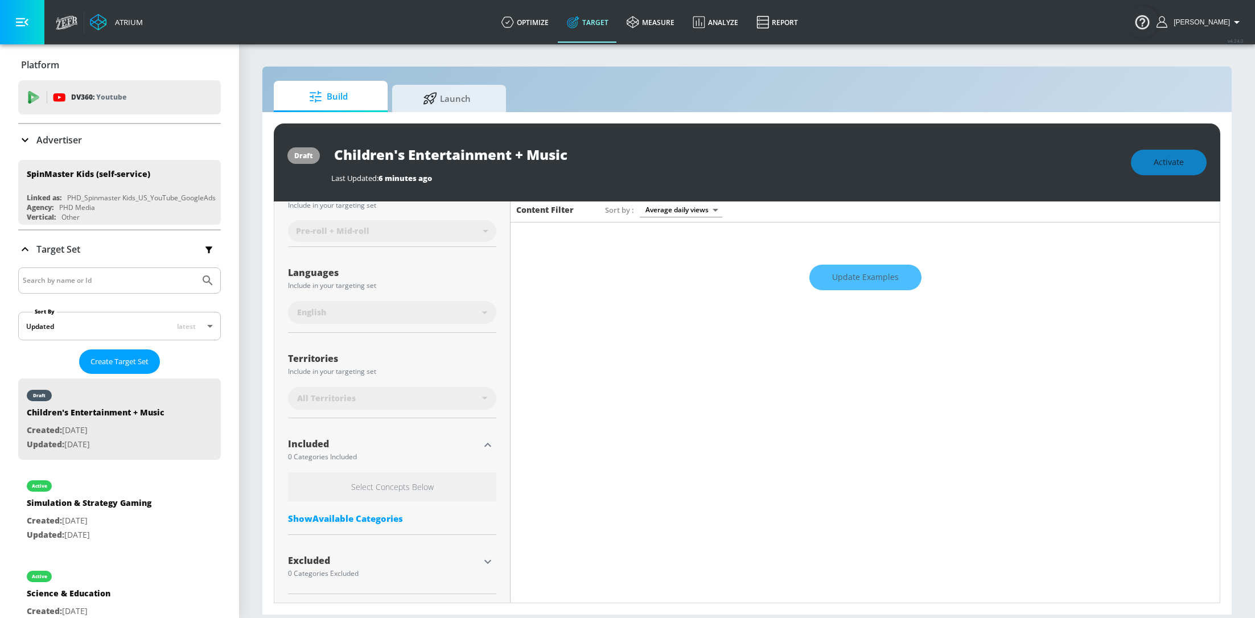
click at [378, 513] on div "Show Available Categories" at bounding box center [392, 518] width 208 height 11
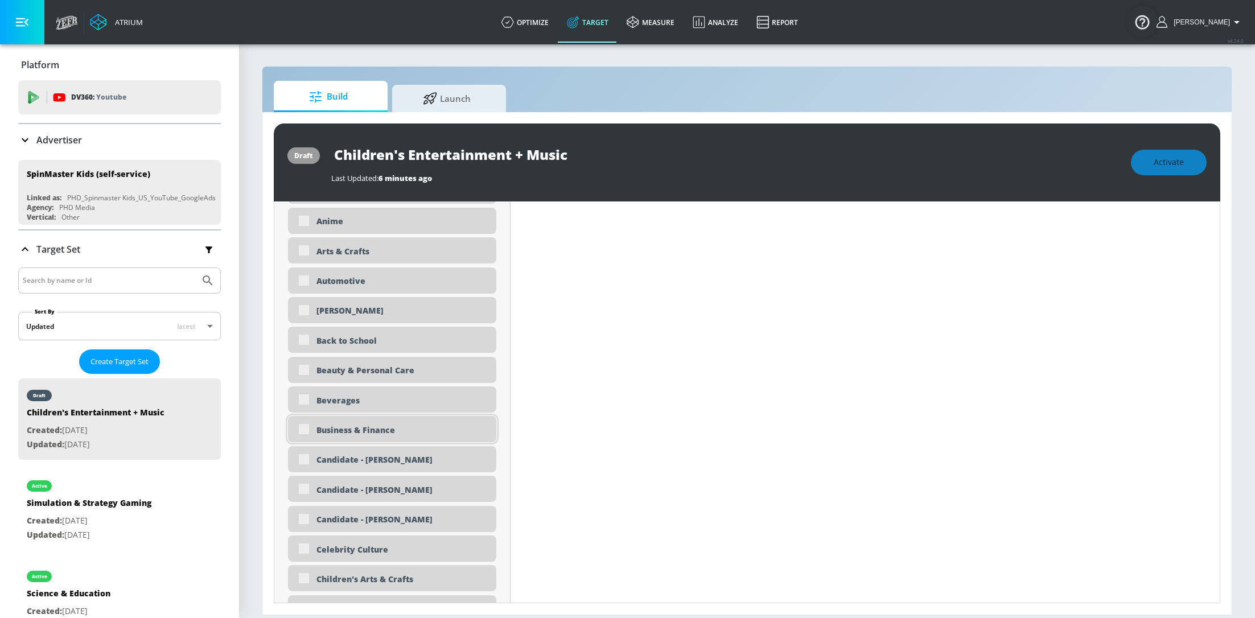
scroll to position [593, 0]
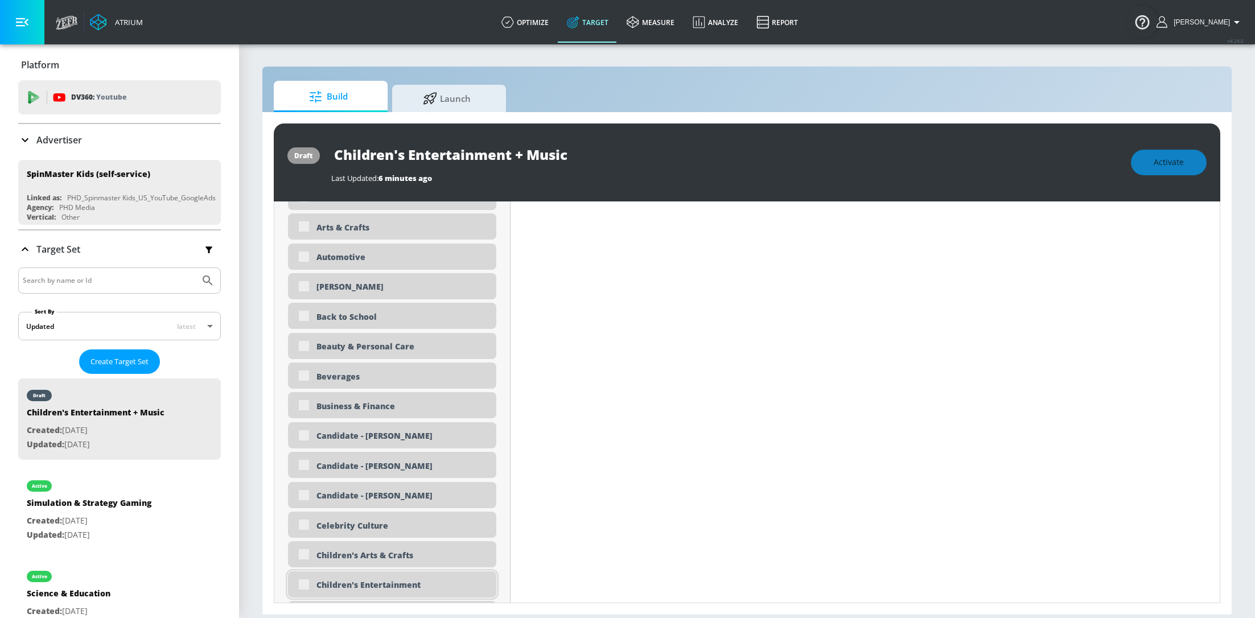
click at [301, 582] on div "Children's Entertainment" at bounding box center [392, 584] width 208 height 26
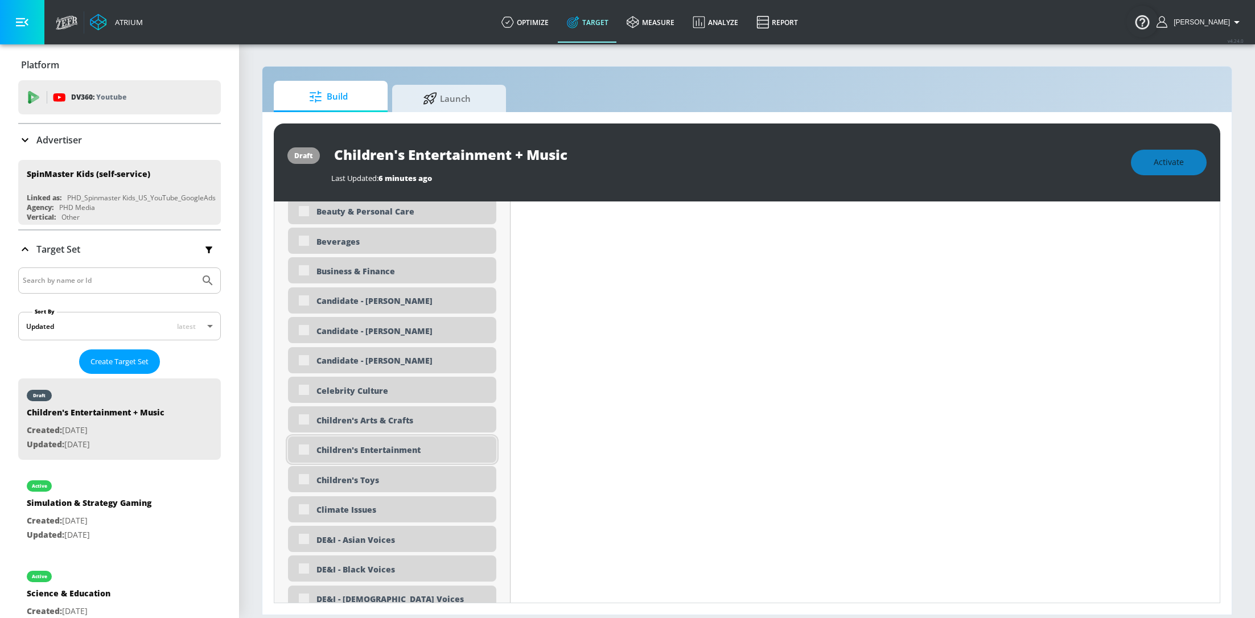
click at [300, 449] on div "Children's Entertainment" at bounding box center [392, 450] width 208 height 26
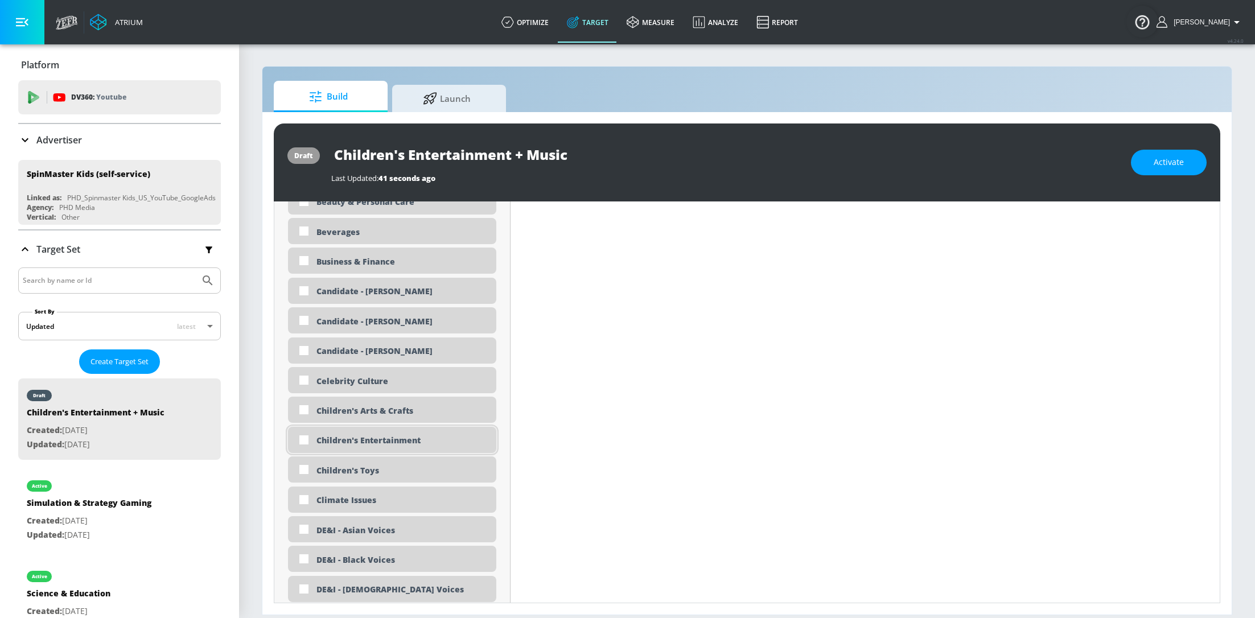
scroll to position [719, 0]
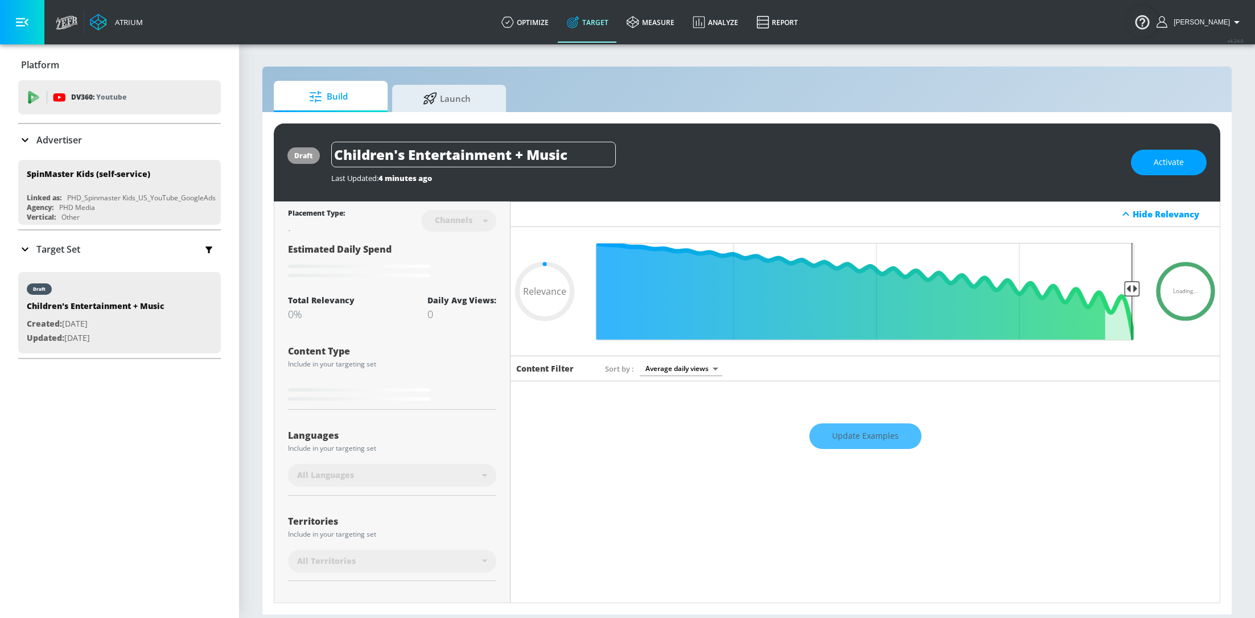
type input "0.05"
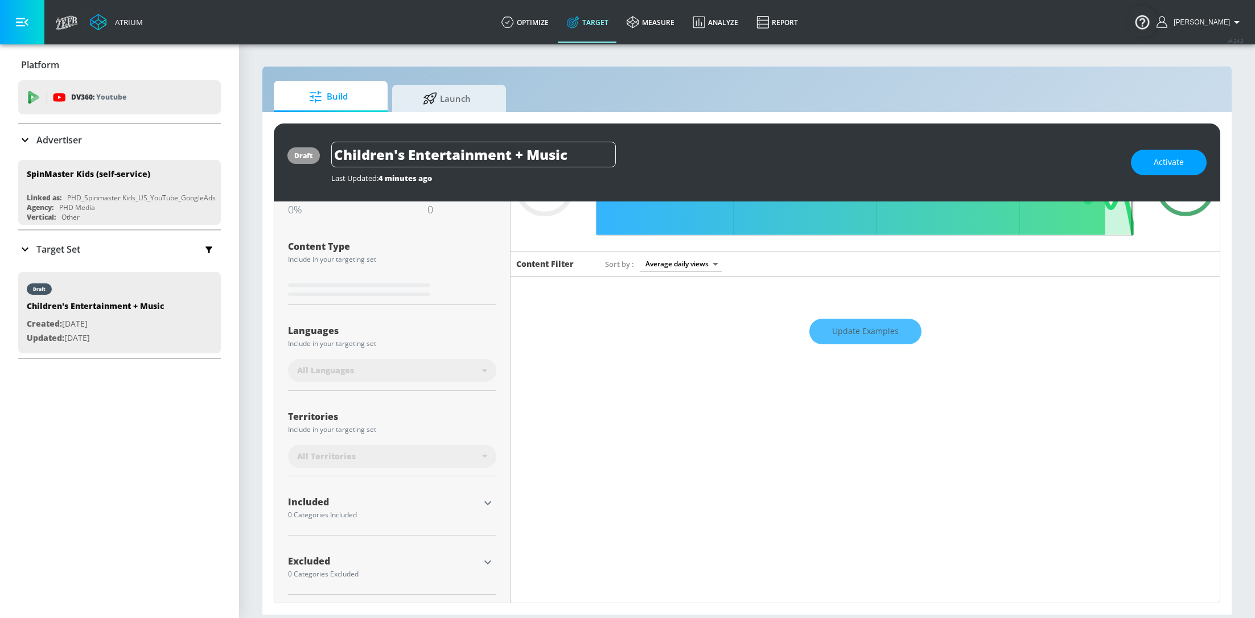
click at [487, 367] on div "All Languages" at bounding box center [392, 370] width 208 height 23
click at [871, 332] on div "Update Examples" at bounding box center [865, 331] width 709 height 40
click at [483, 364] on div "All Languages" at bounding box center [392, 370] width 208 height 23
click at [853, 316] on div "Update Examples" at bounding box center [865, 331] width 709 height 40
click at [474, 457] on div "All Territories" at bounding box center [389, 456] width 185 height 11
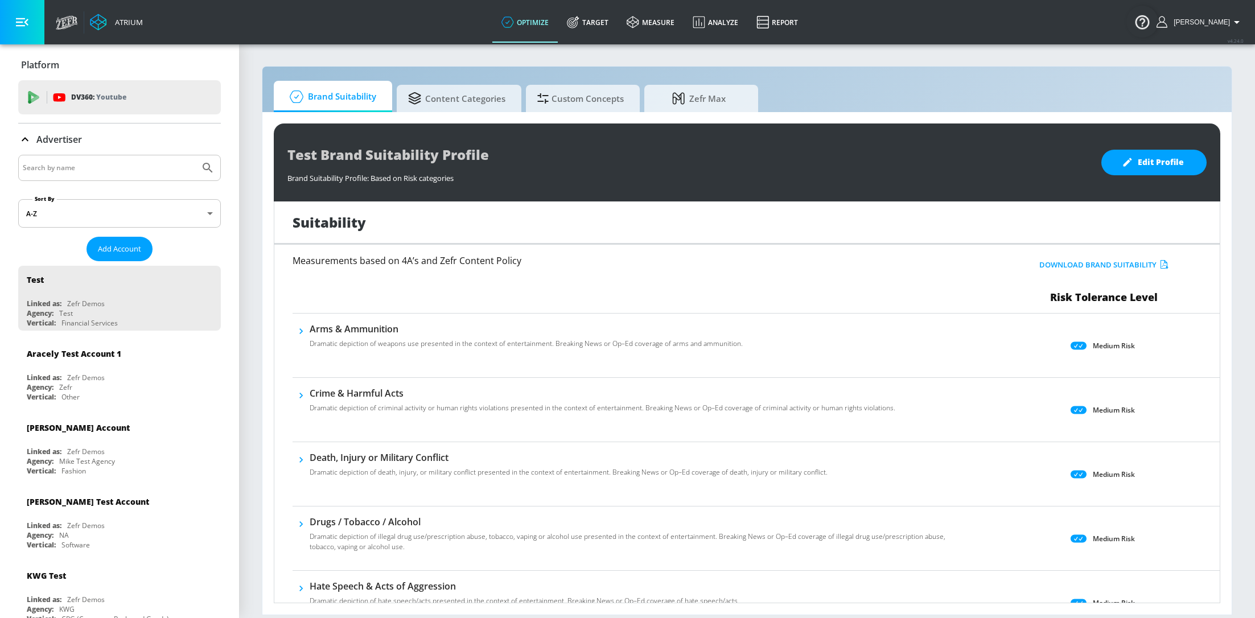
click at [114, 170] on input "Search by name" at bounding box center [109, 168] width 172 height 15
type input "spin"
click at [195, 155] on button "Submit Search" at bounding box center [207, 167] width 25 height 25
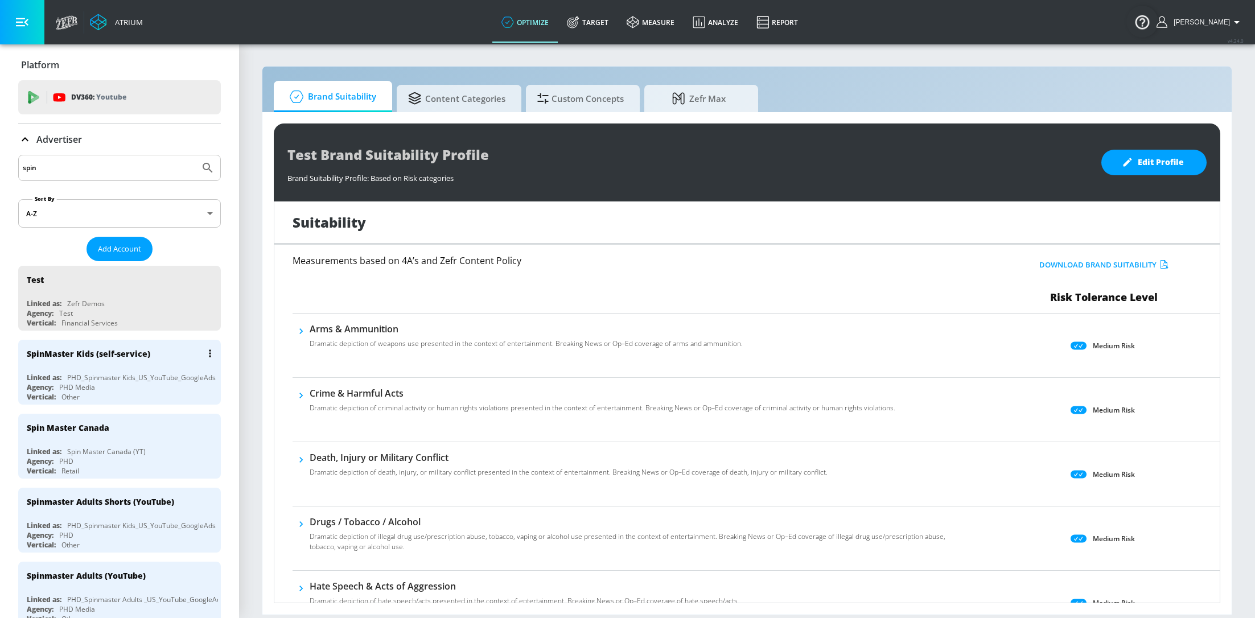
click at [104, 382] on div "Agency: PHD Media" at bounding box center [122, 387] width 191 height 10
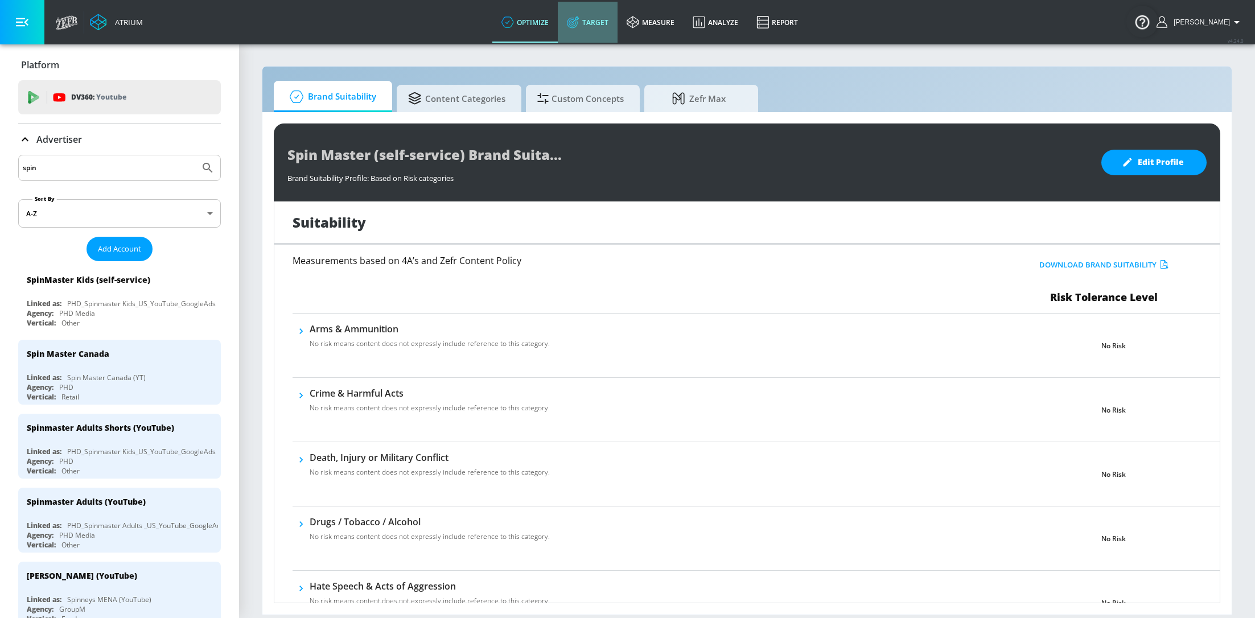
click at [593, 26] on link "Target" at bounding box center [588, 22] width 60 height 41
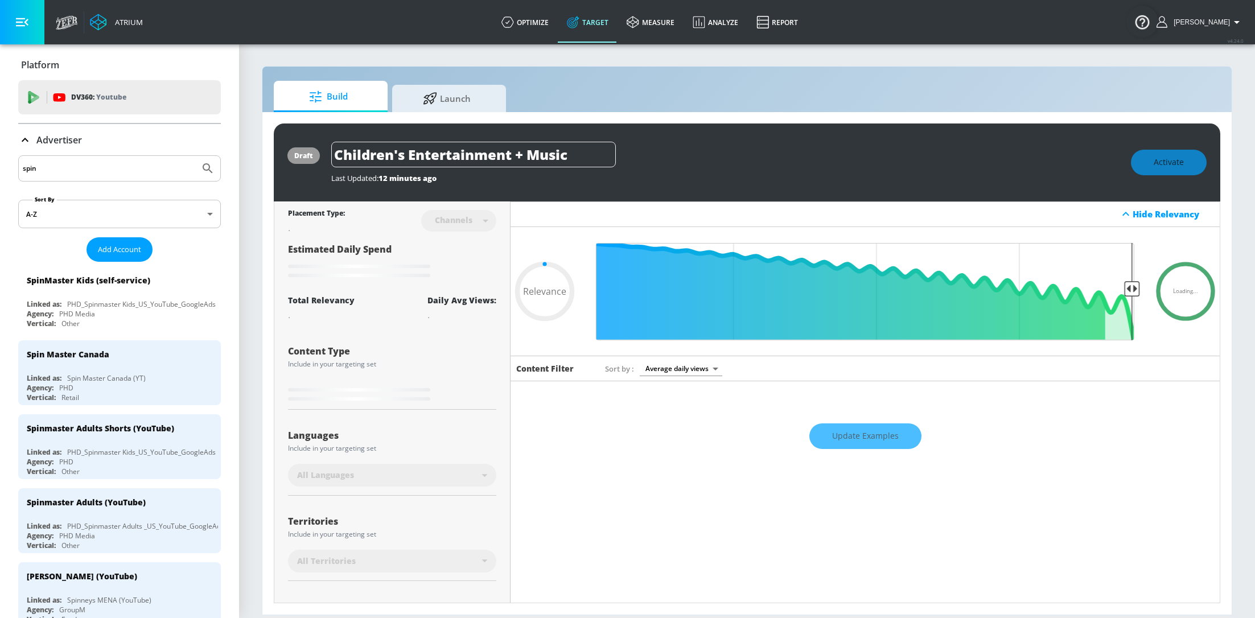
scroll to position [73, 0]
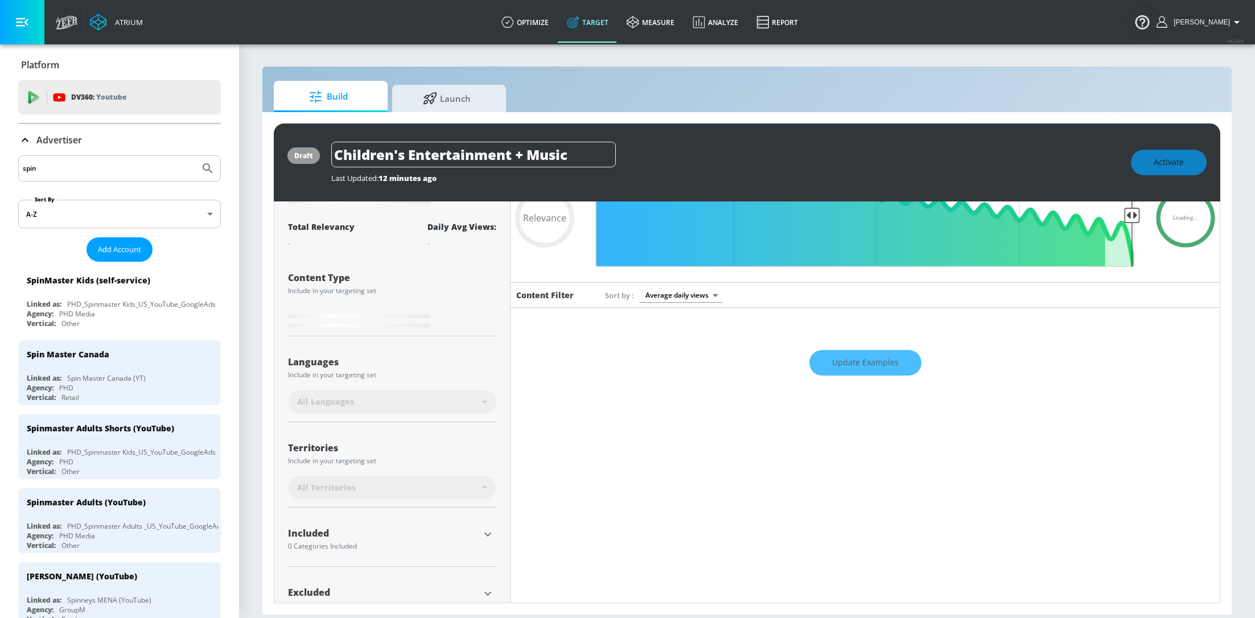
type input "0.6"
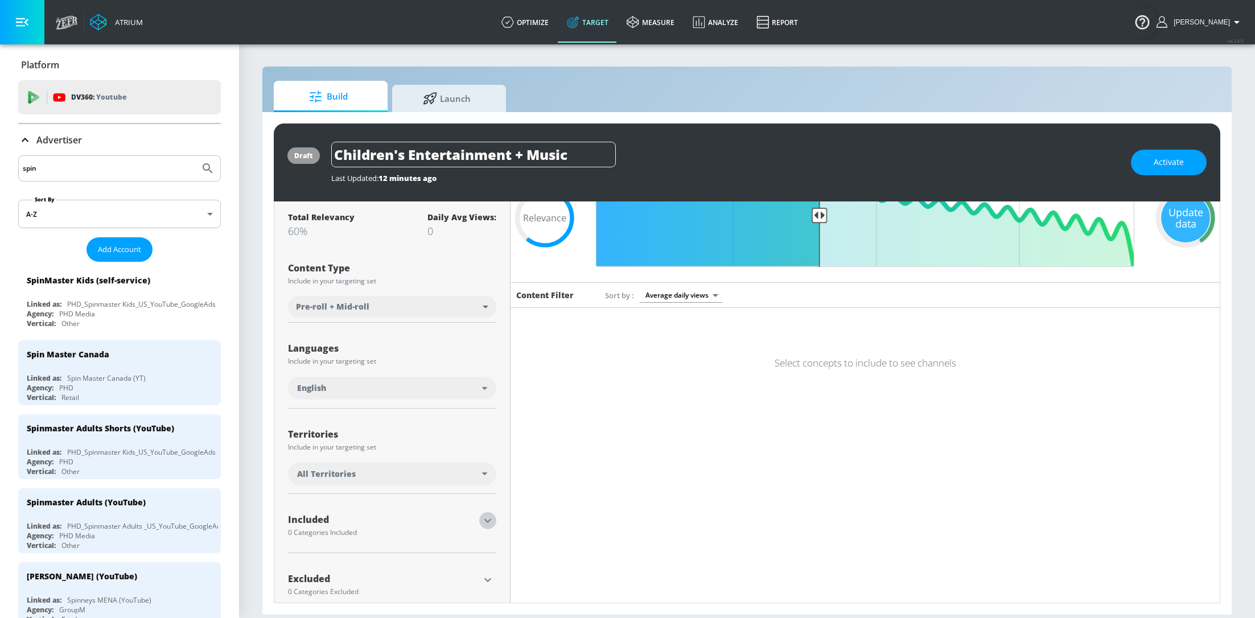
click at [487, 522] on icon "button" at bounding box center [488, 521] width 14 height 14
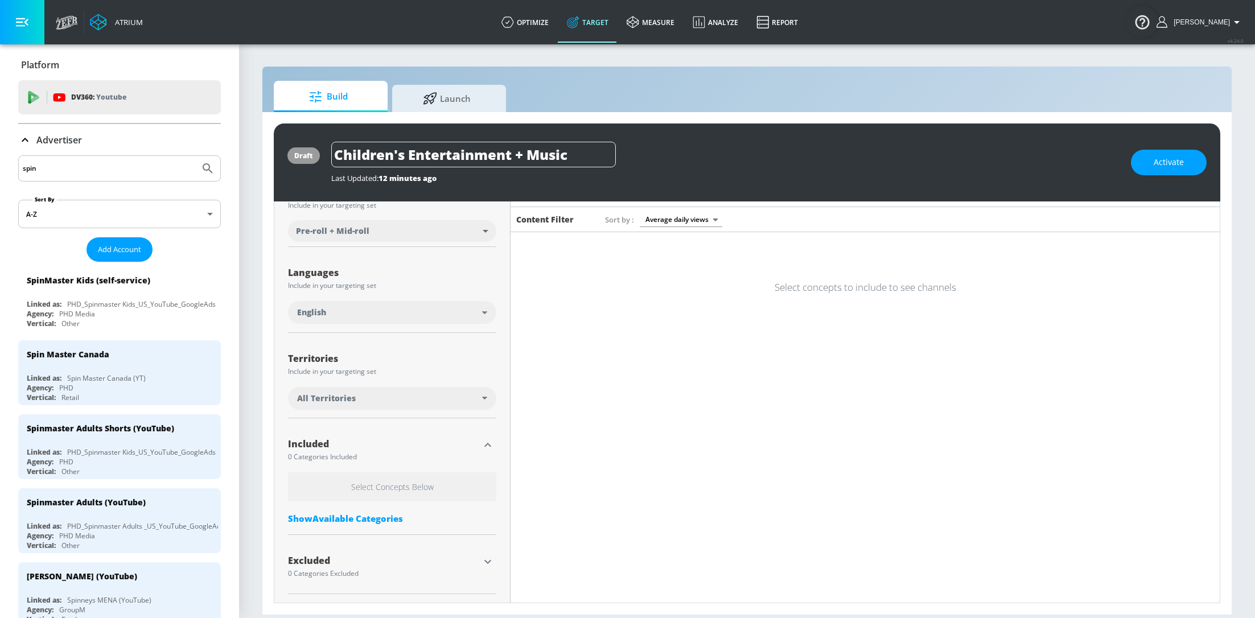
click at [362, 517] on div "Show Available Categories" at bounding box center [392, 518] width 208 height 11
click at [394, 532] on input "Sort By" at bounding box center [384, 541] width 193 height 23
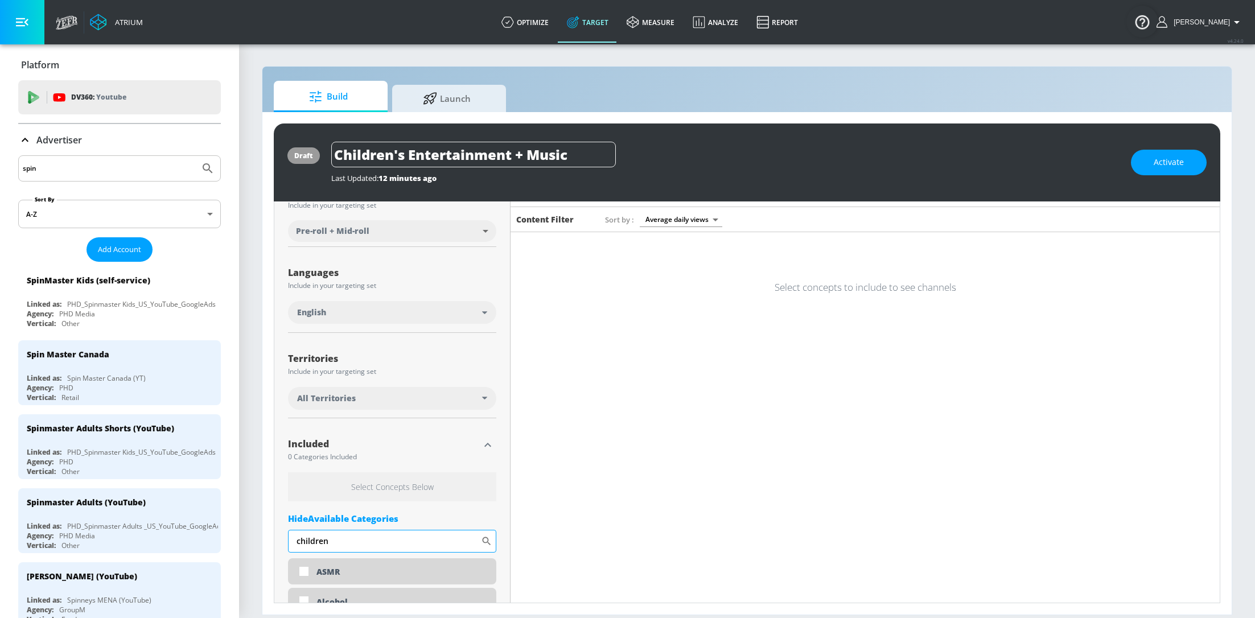
type input "children"
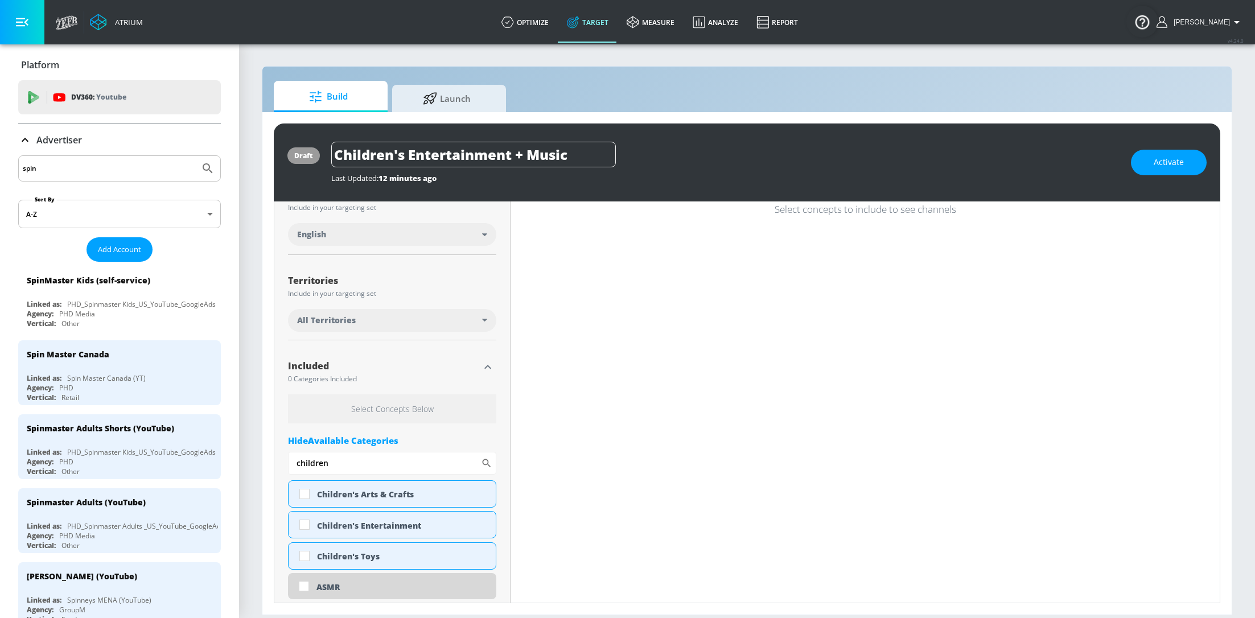
scroll to position [234, 0]
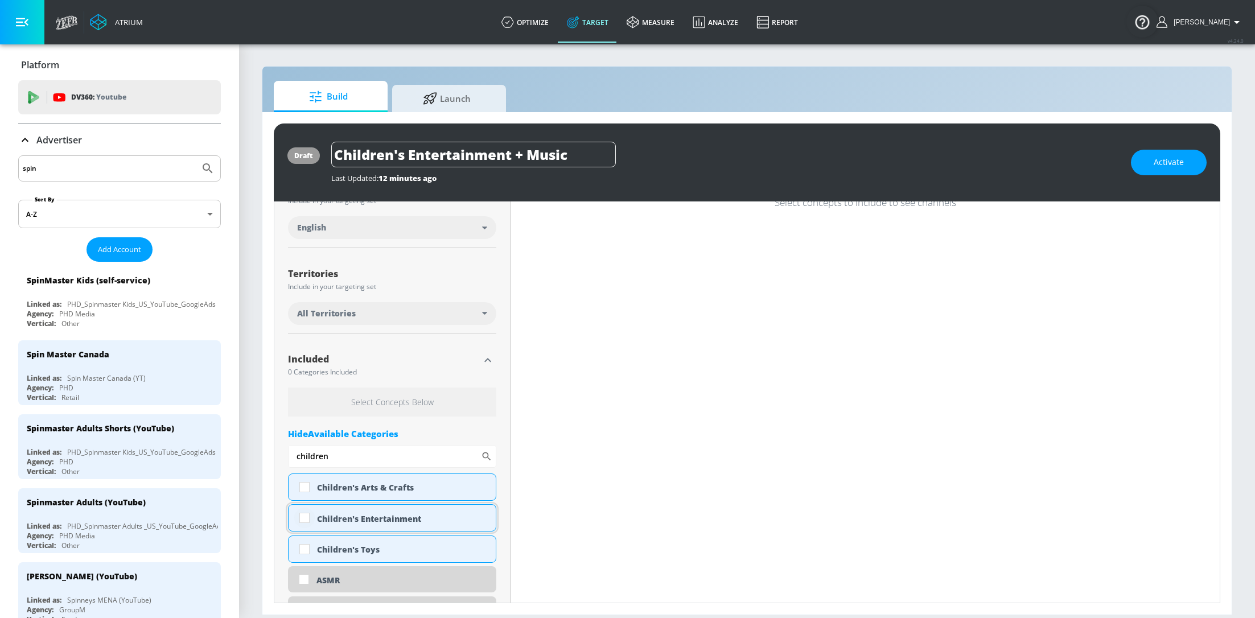
click at [305, 516] on input "checkbox" at bounding box center [304, 518] width 20 height 20
checkbox input "true"
click at [347, 460] on input "children" at bounding box center [384, 456] width 193 height 23
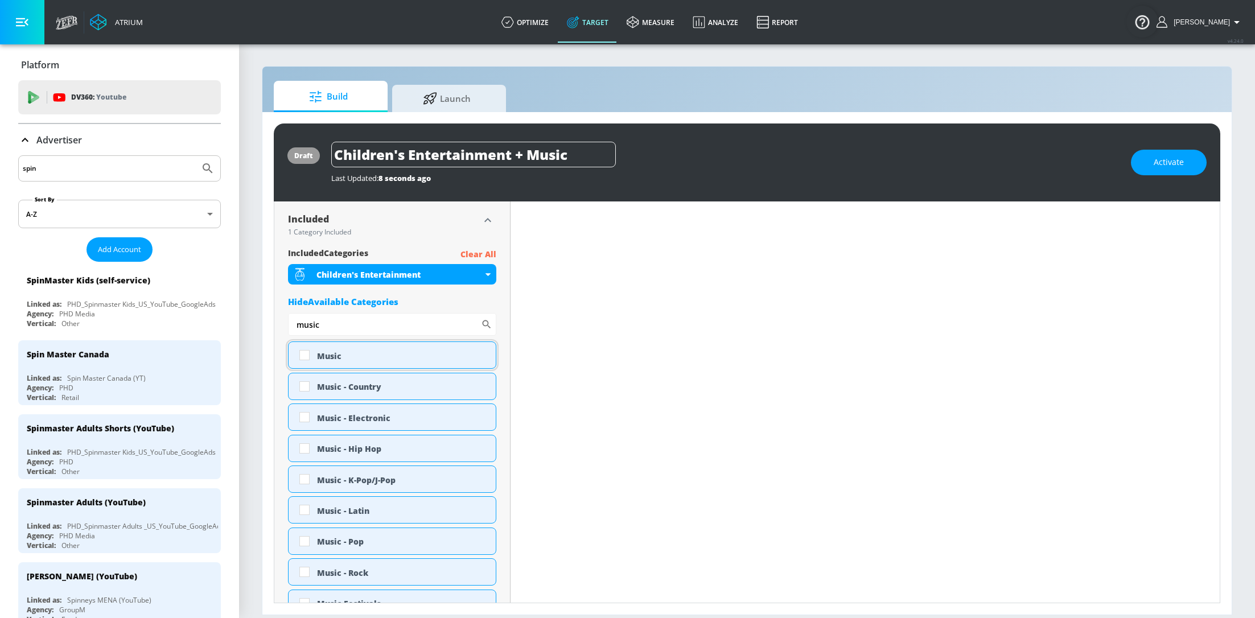
scroll to position [364, 0]
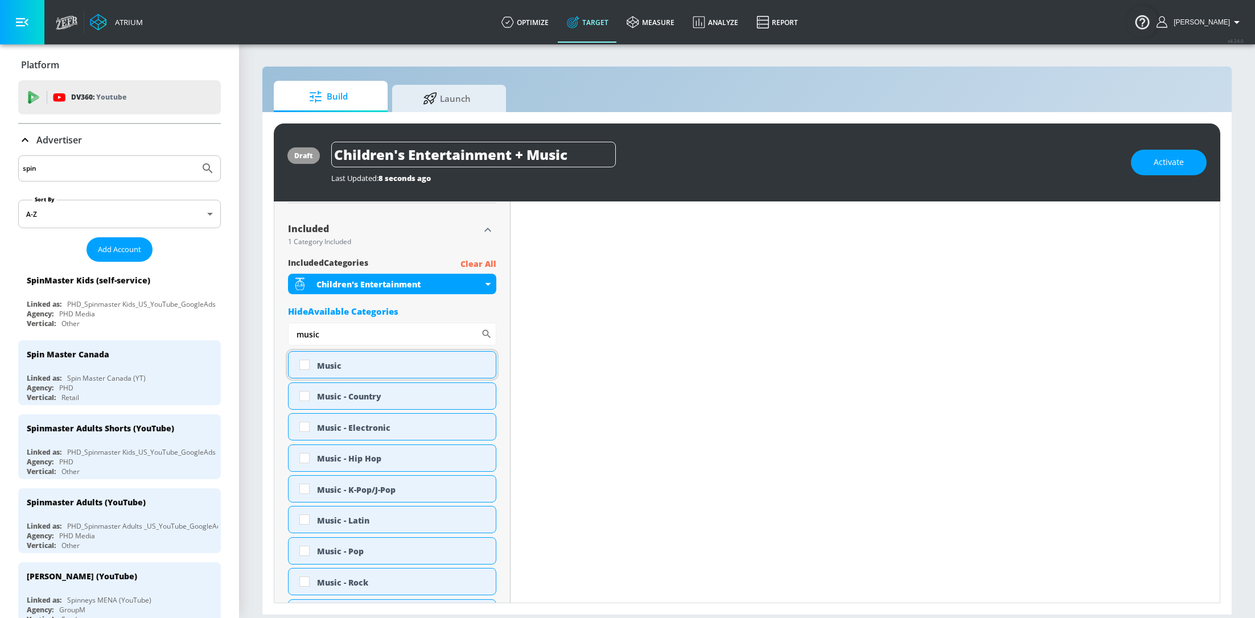
type input "music"
click at [305, 365] on input "checkbox" at bounding box center [304, 365] width 20 height 20
checkbox input "true"
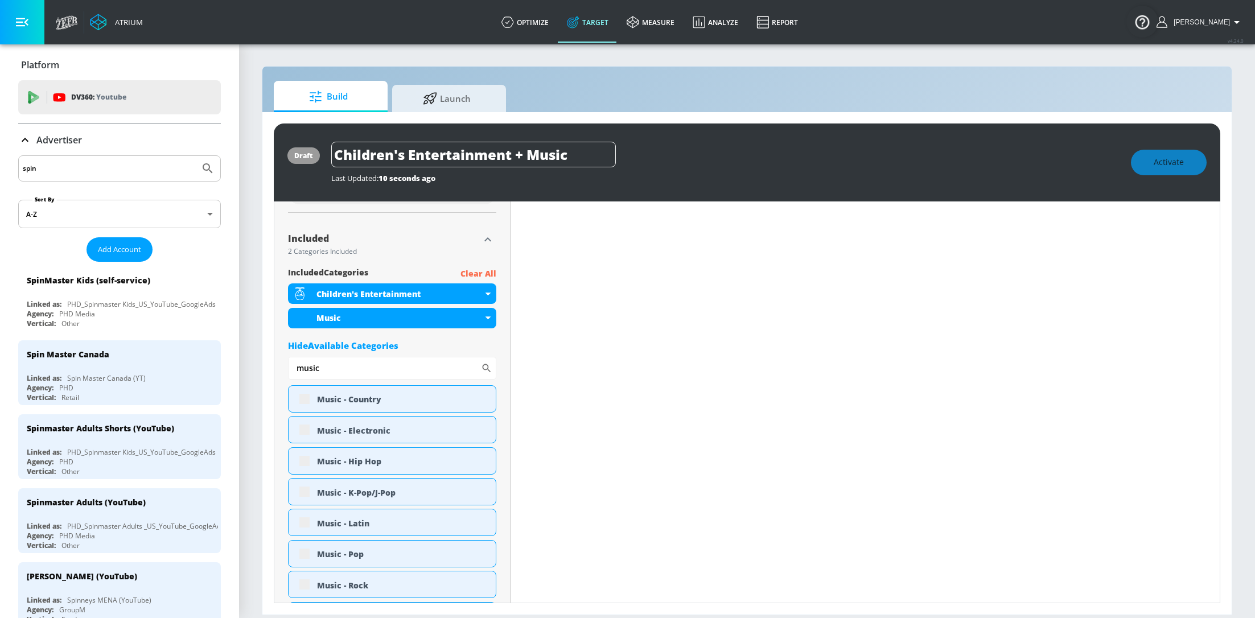
scroll to position [374, 0]
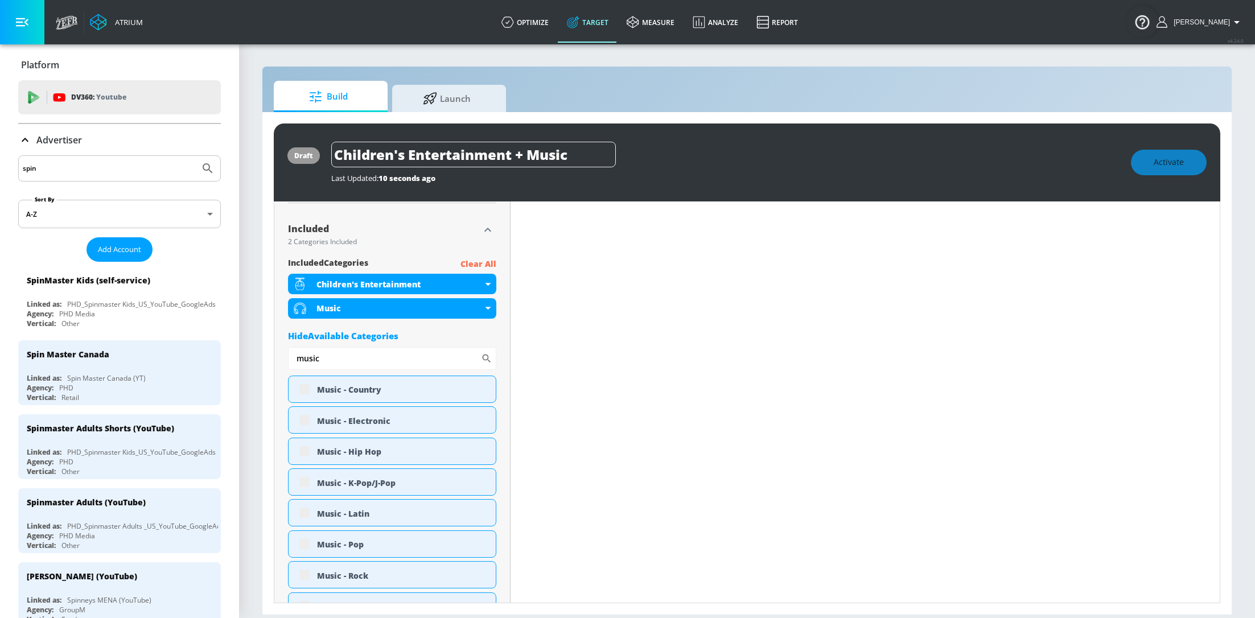
click at [364, 334] on div "Hide Available Categories" at bounding box center [392, 335] width 208 height 11
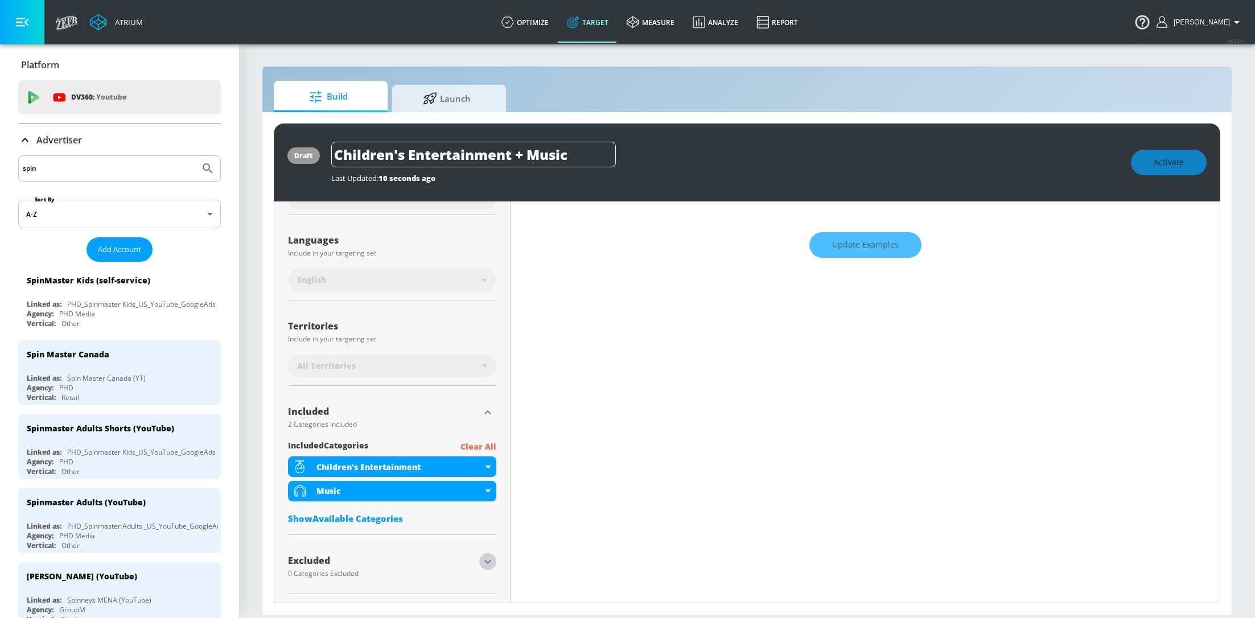
click at [485, 566] on icon "button" at bounding box center [488, 562] width 14 height 14
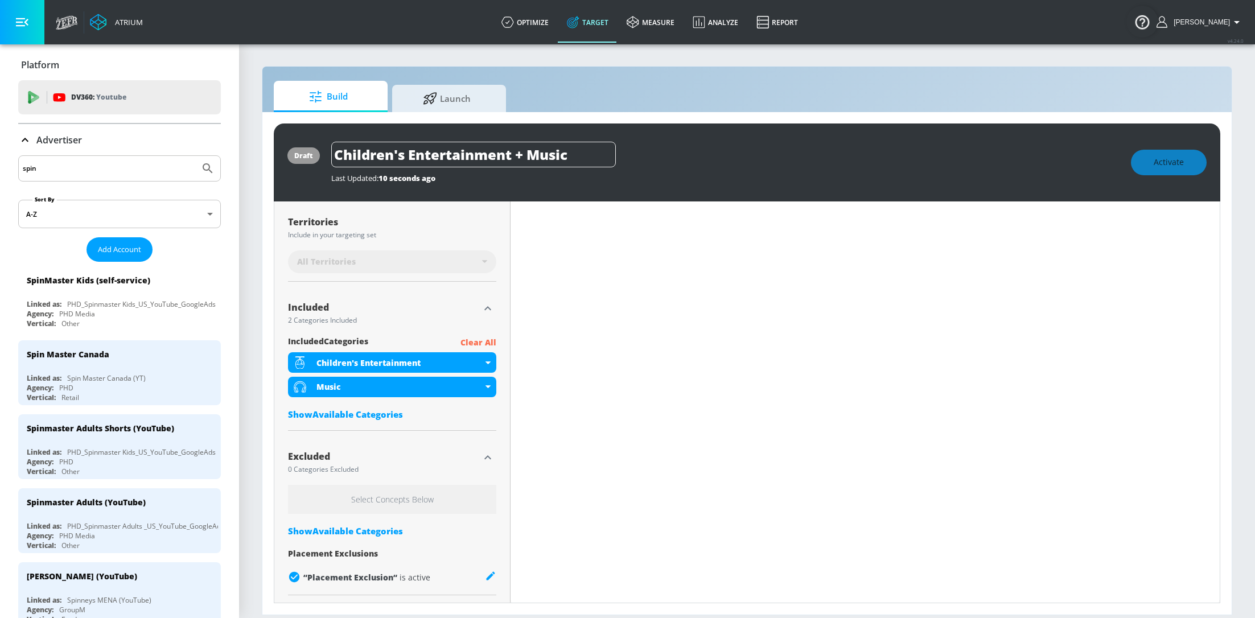
click at [353, 537] on div "Select Concepts Below Show Available Categories Placement Exclusions “ Placemen…" at bounding box center [392, 537] width 208 height 105
click at [346, 530] on div "Show Available Categories" at bounding box center [392, 530] width 208 height 11
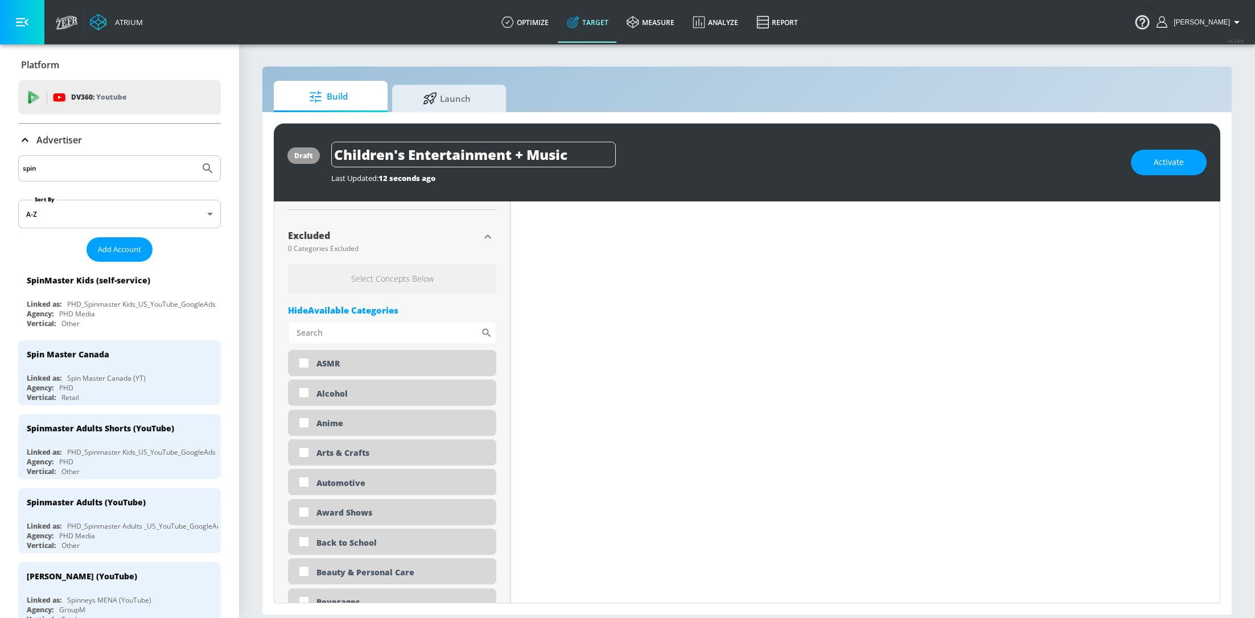
scroll to position [498, 0]
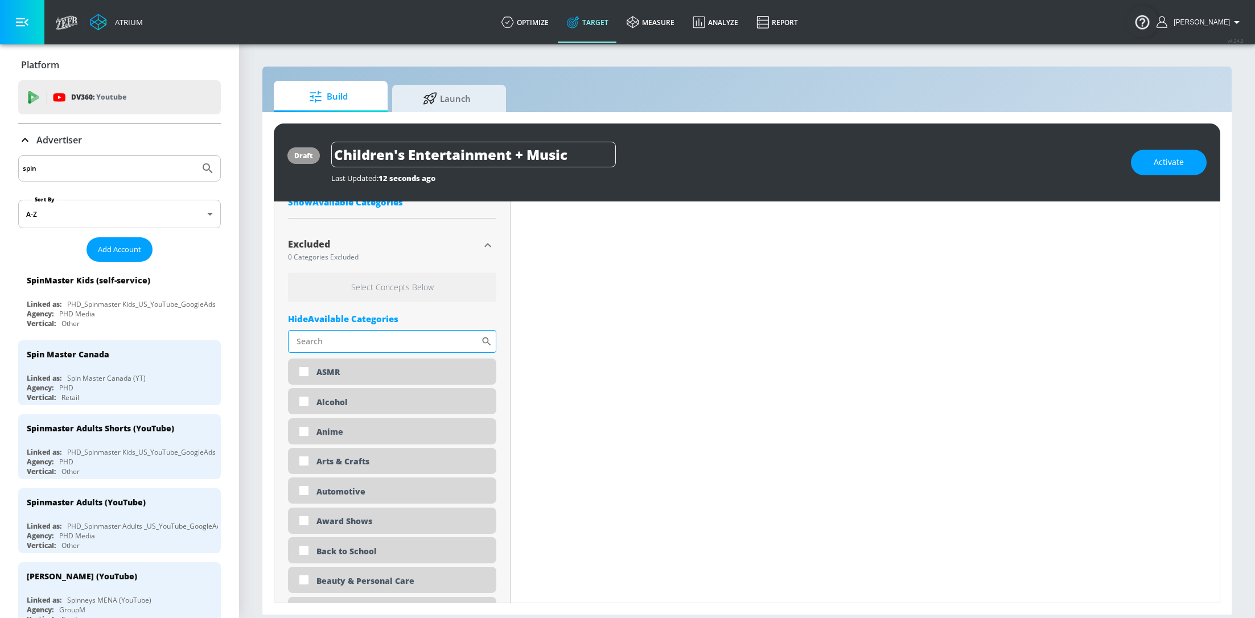
click at [349, 339] on input "Sort By" at bounding box center [384, 341] width 193 height 23
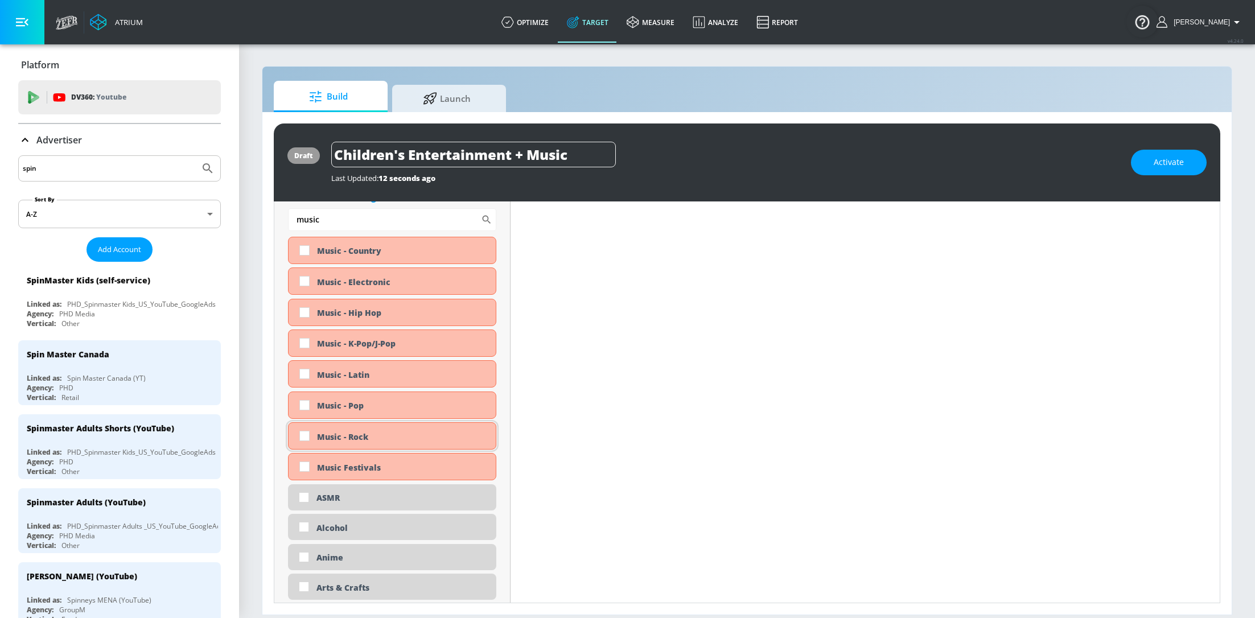
scroll to position [623, 0]
type input "music"
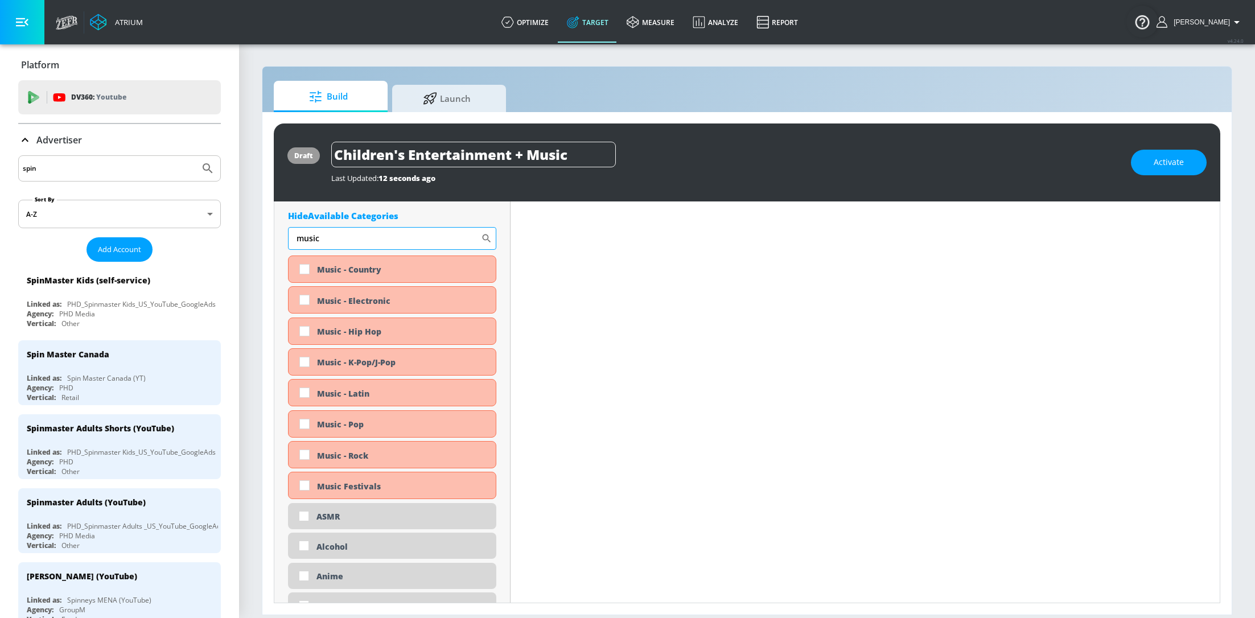
click at [335, 241] on input "music" at bounding box center [384, 238] width 193 height 23
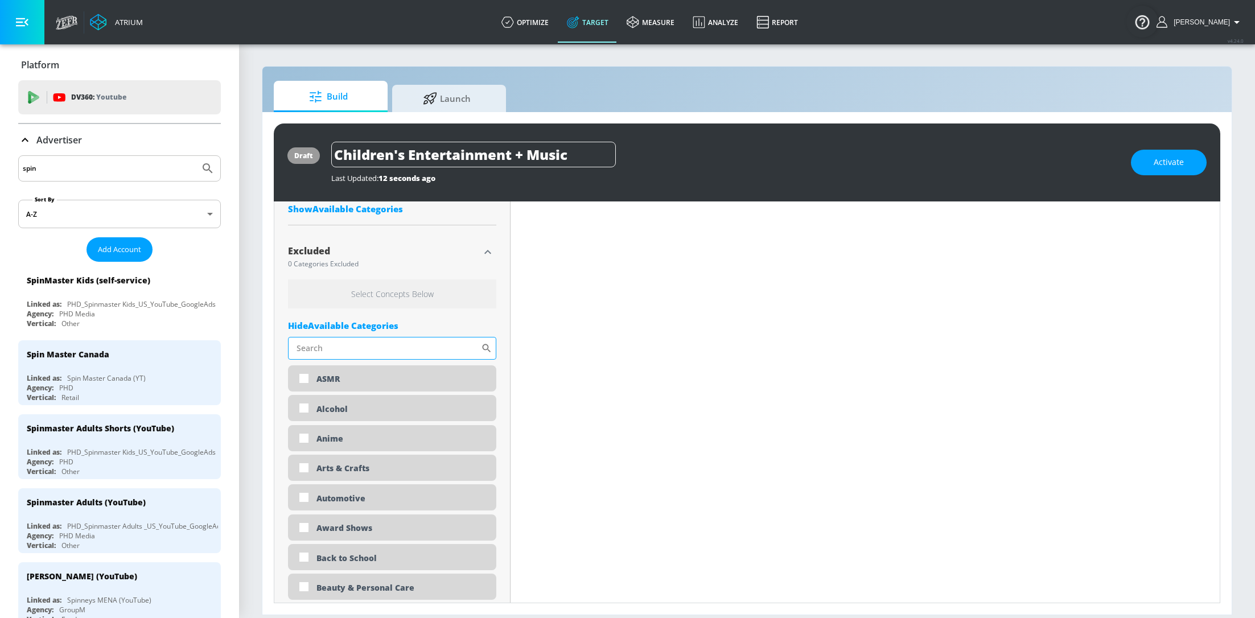
scroll to position [490, 0]
click at [380, 353] on input "Sort By" at bounding box center [384, 349] width 193 height 23
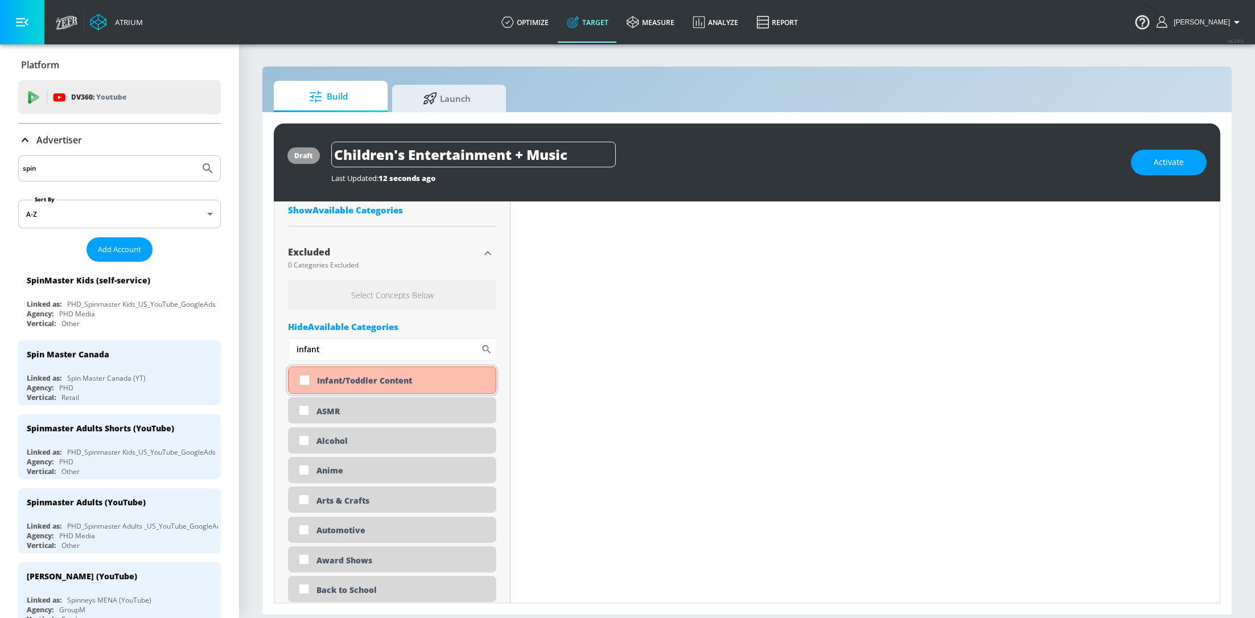
type input "infant"
click at [302, 379] on input "checkbox" at bounding box center [304, 380] width 20 height 20
checkbox input "true"
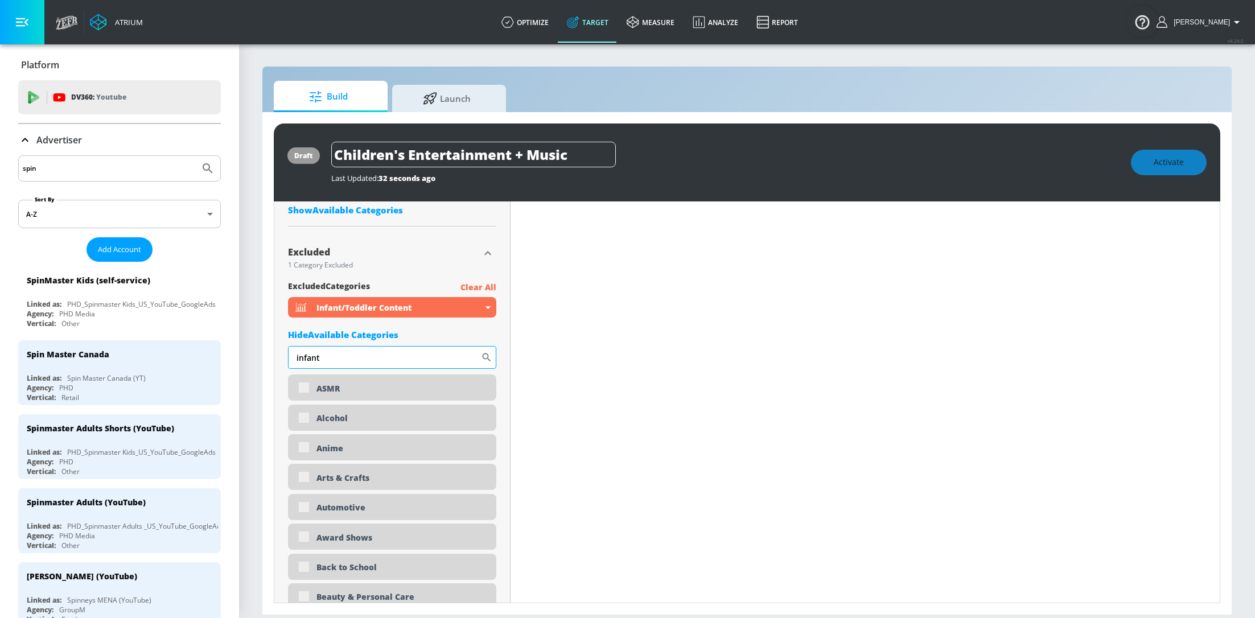
click at [397, 352] on input "infant" at bounding box center [384, 357] width 193 height 23
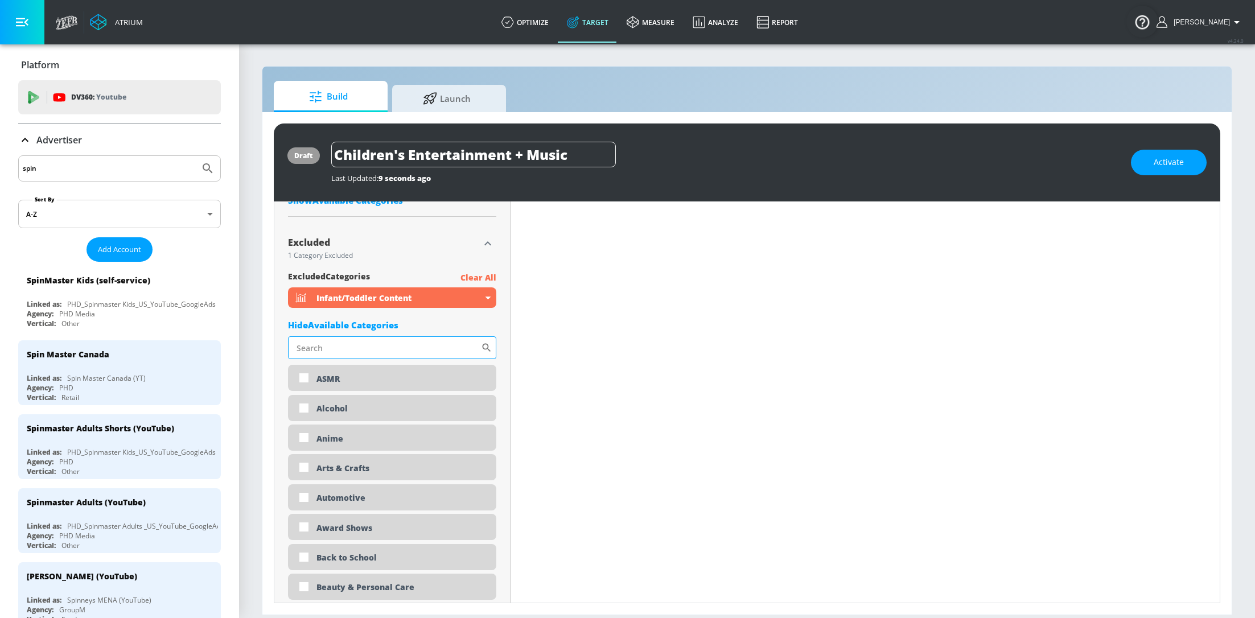
scroll to position [490, 0]
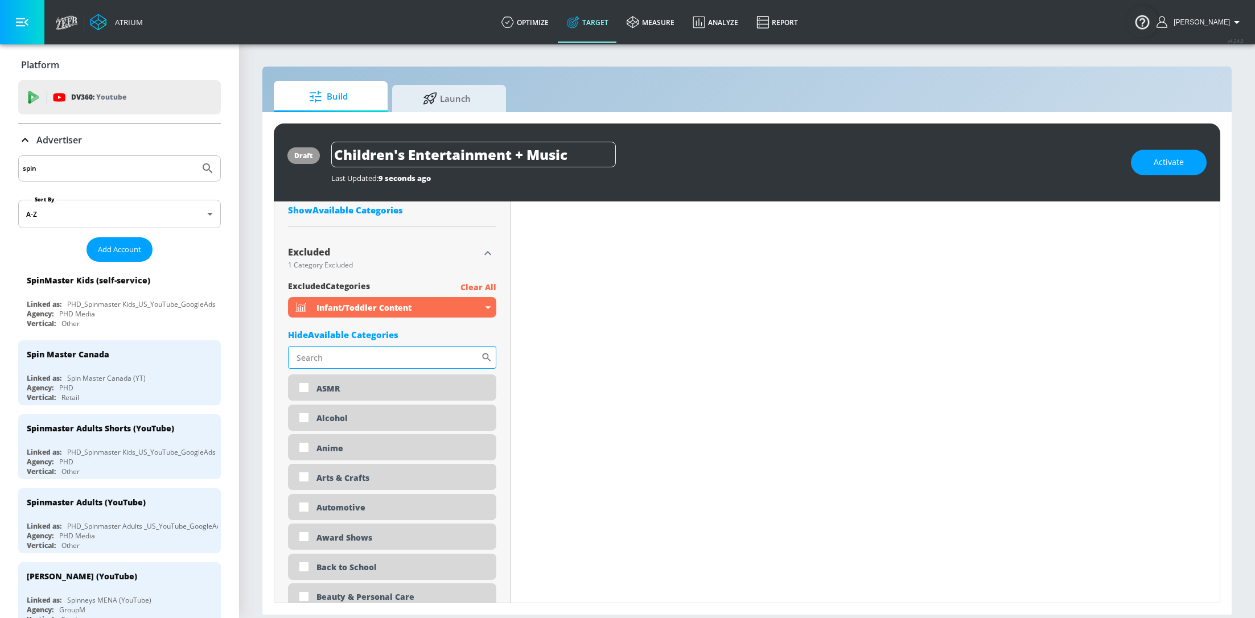
click at [435, 358] on input "Sort By" at bounding box center [384, 357] width 193 height 23
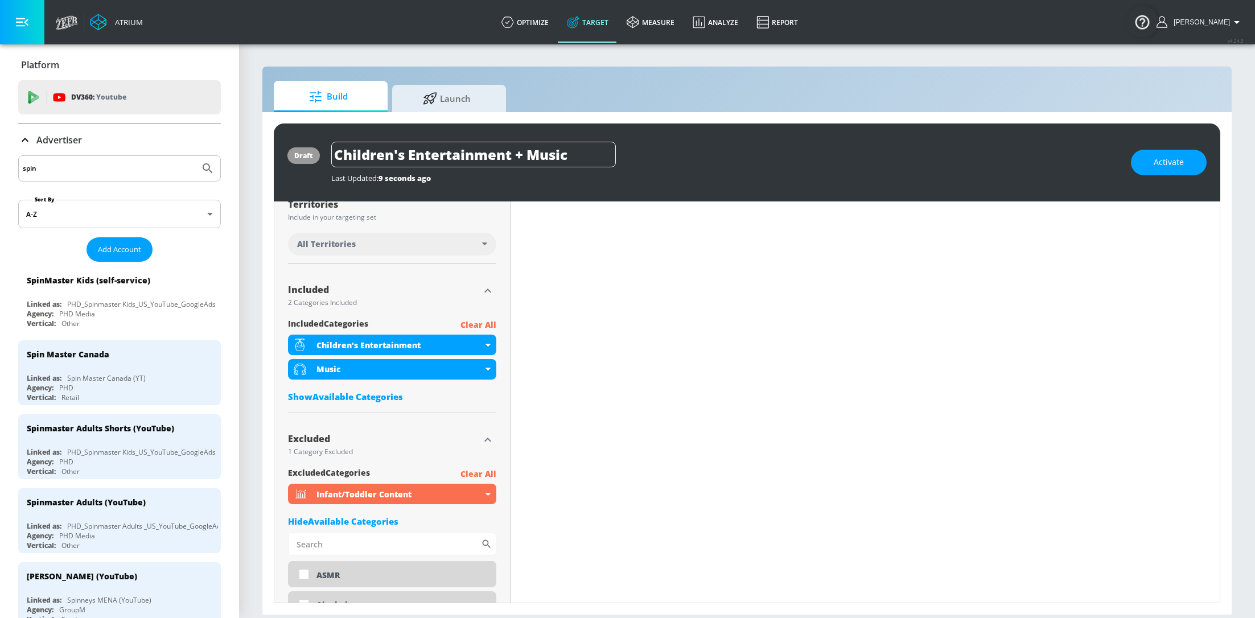
scroll to position [294, 0]
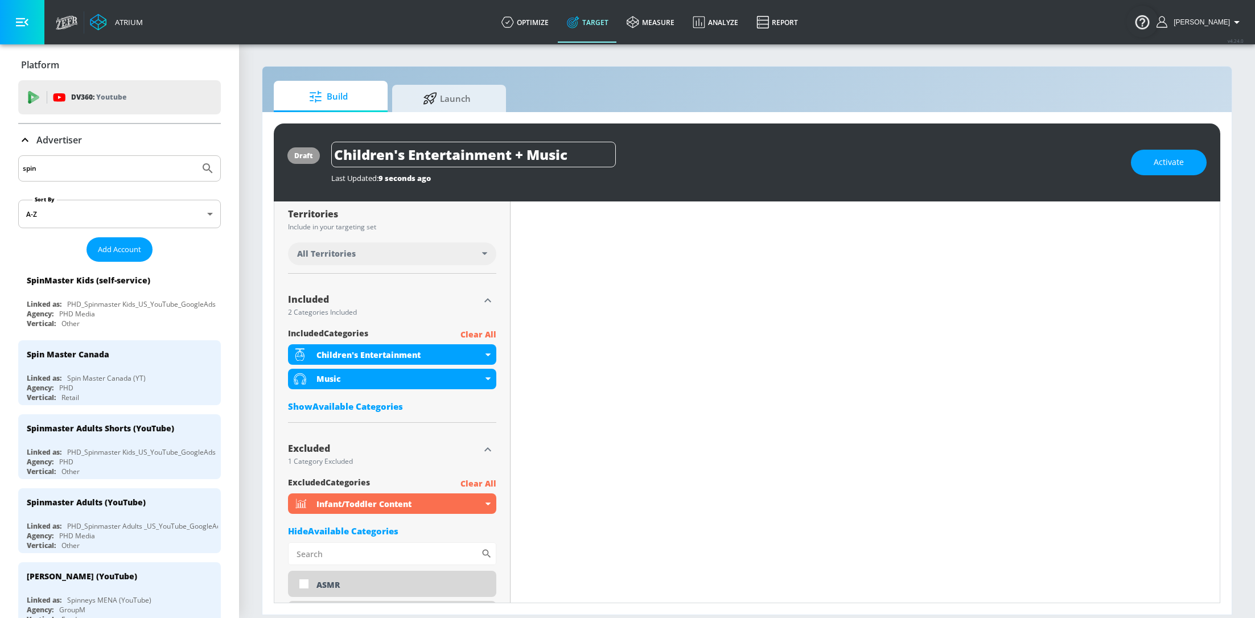
click at [34, 134] on div "Advertiser" at bounding box center [50, 140] width 64 height 14
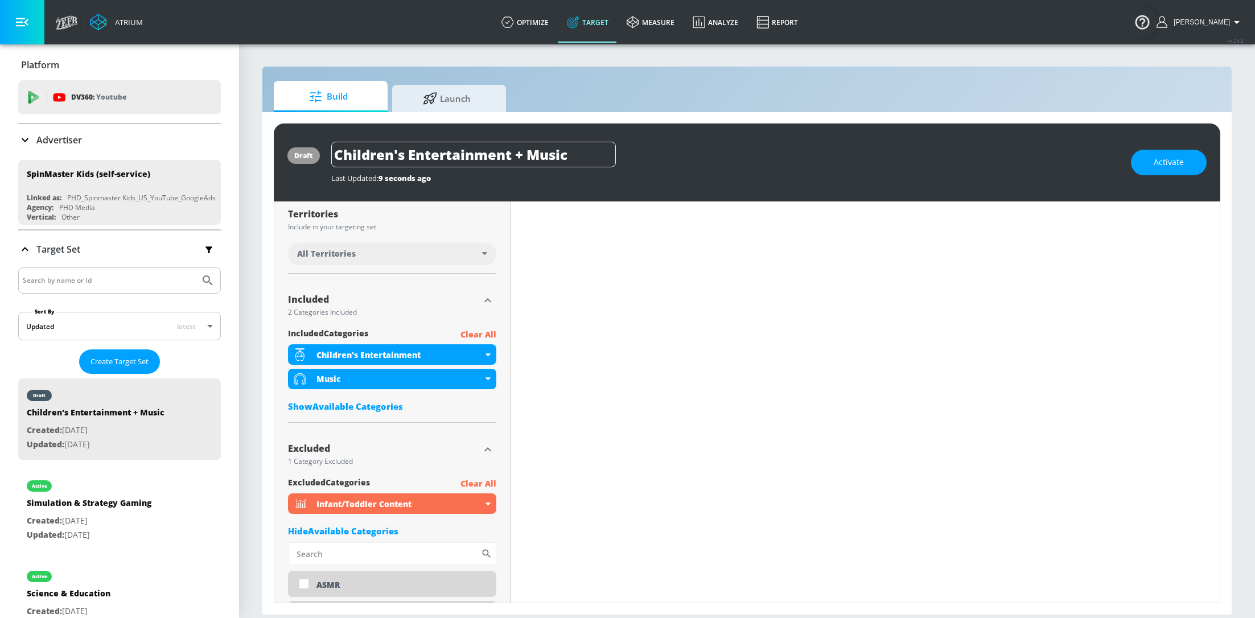
click at [24, 147] on div "Advertiser" at bounding box center [119, 140] width 203 height 32
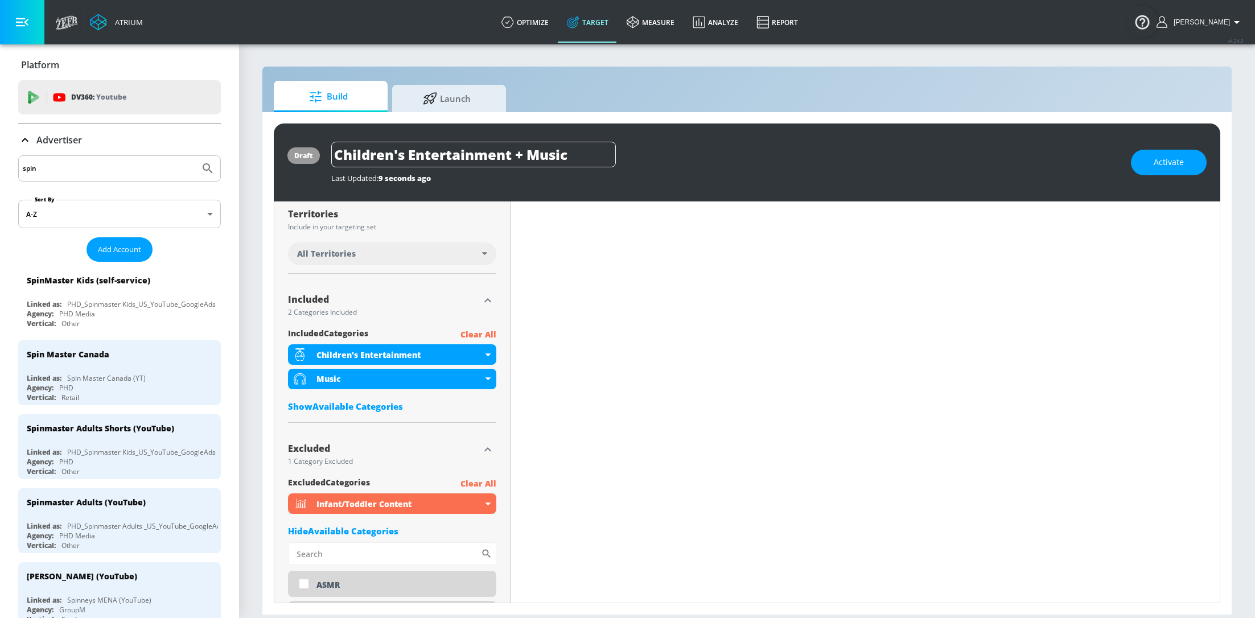
click at [24, 147] on div "Advertiser" at bounding box center [119, 140] width 203 height 32
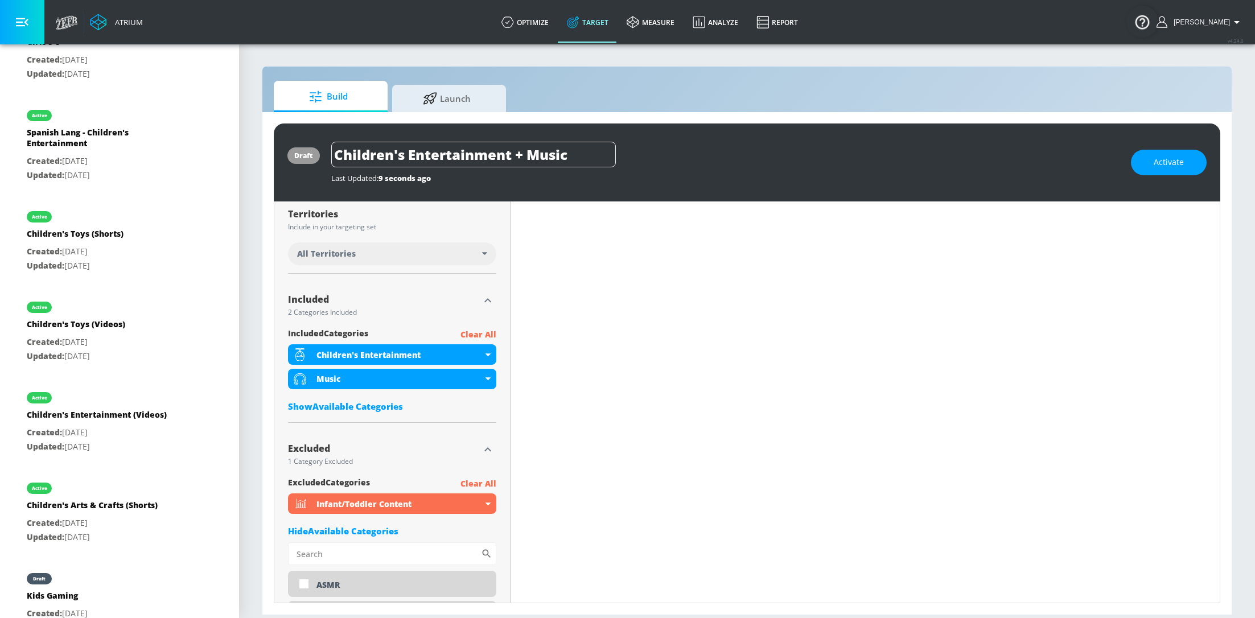
scroll to position [823, 0]
click at [106, 430] on p "Created: [DATE]" at bounding box center [97, 433] width 140 height 14
type input "Children's Entertainment (Videos)"
type input "videos"
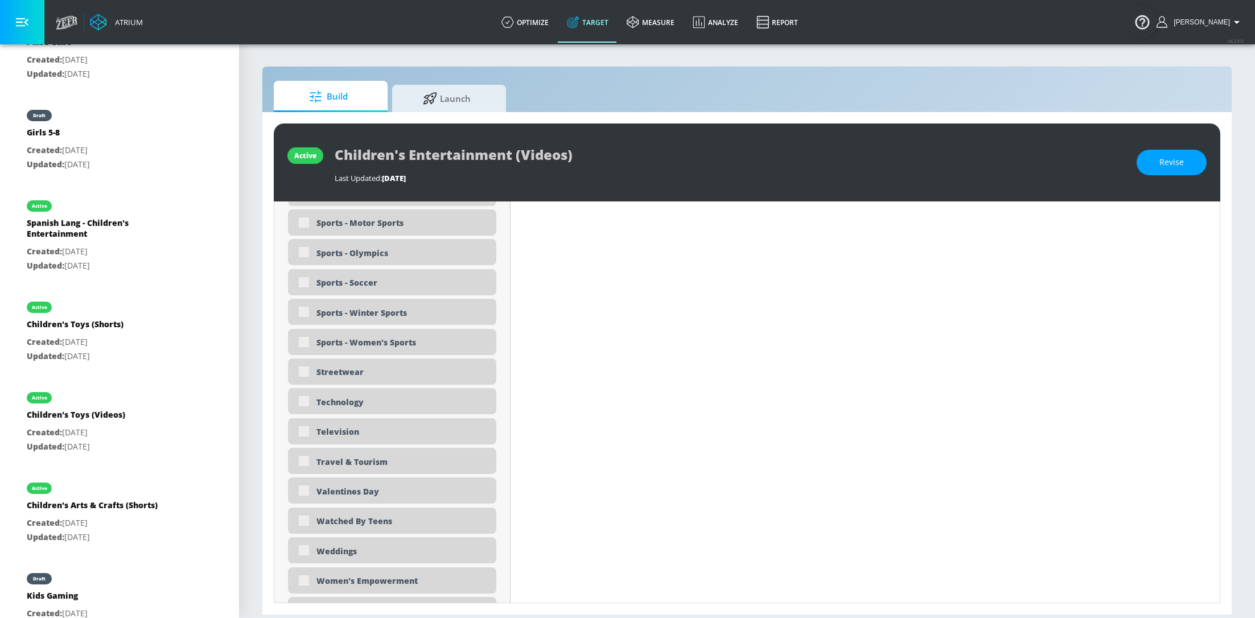
scroll to position [3551, 0]
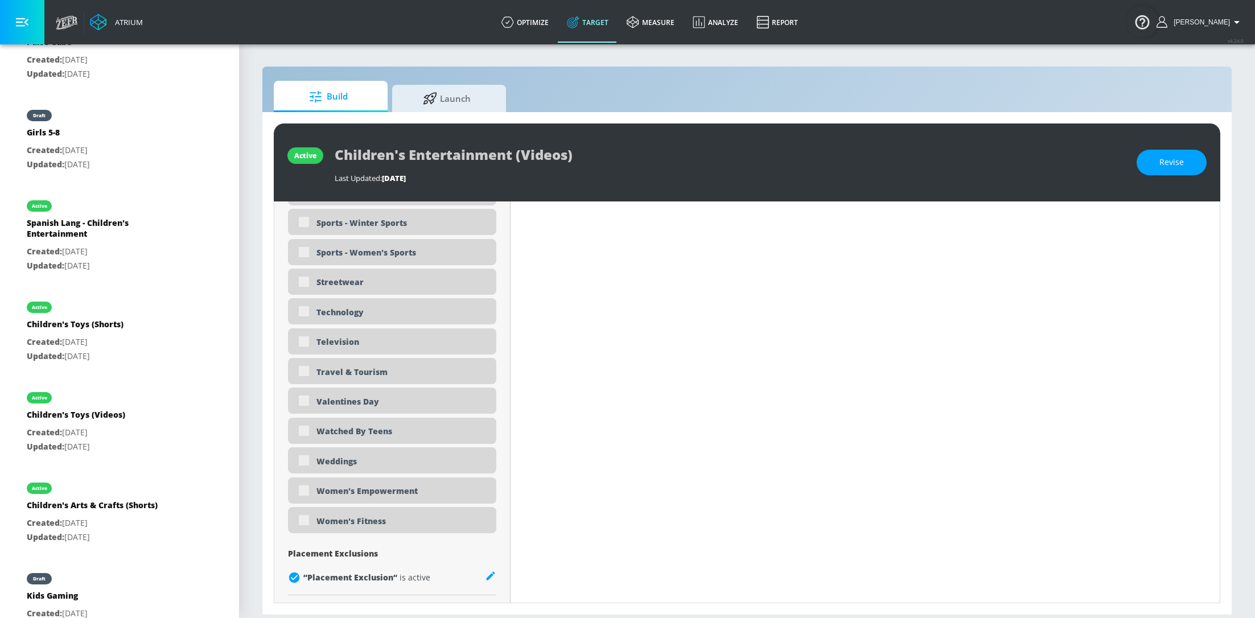
type input "0.71"
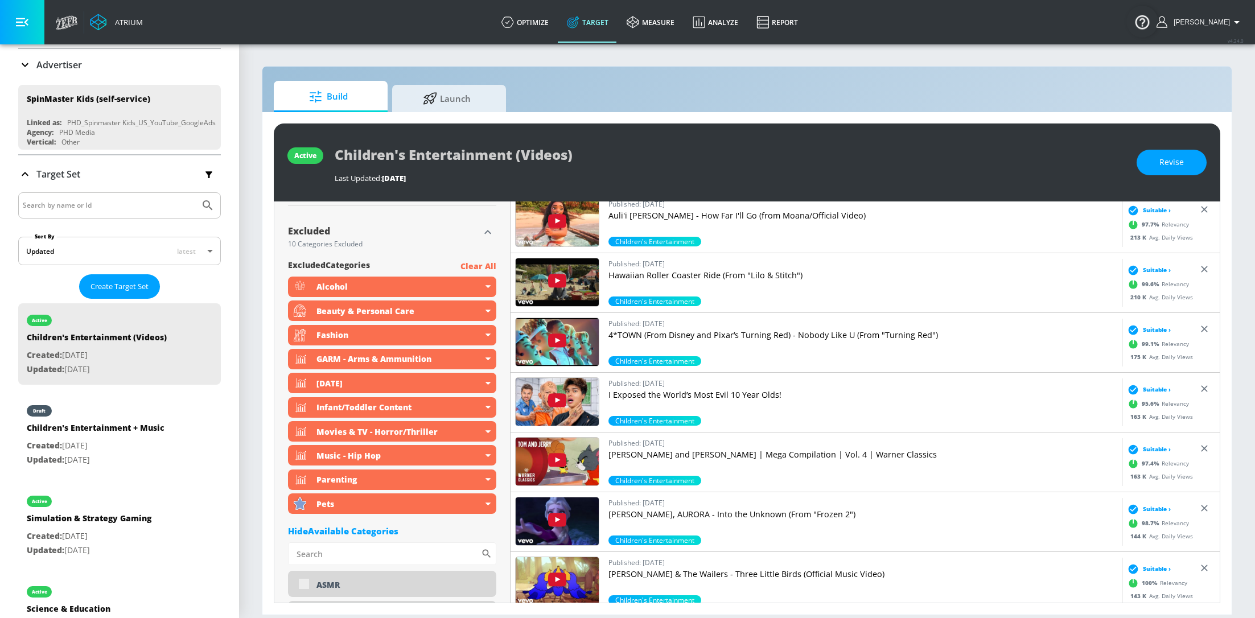
scroll to position [70, 0]
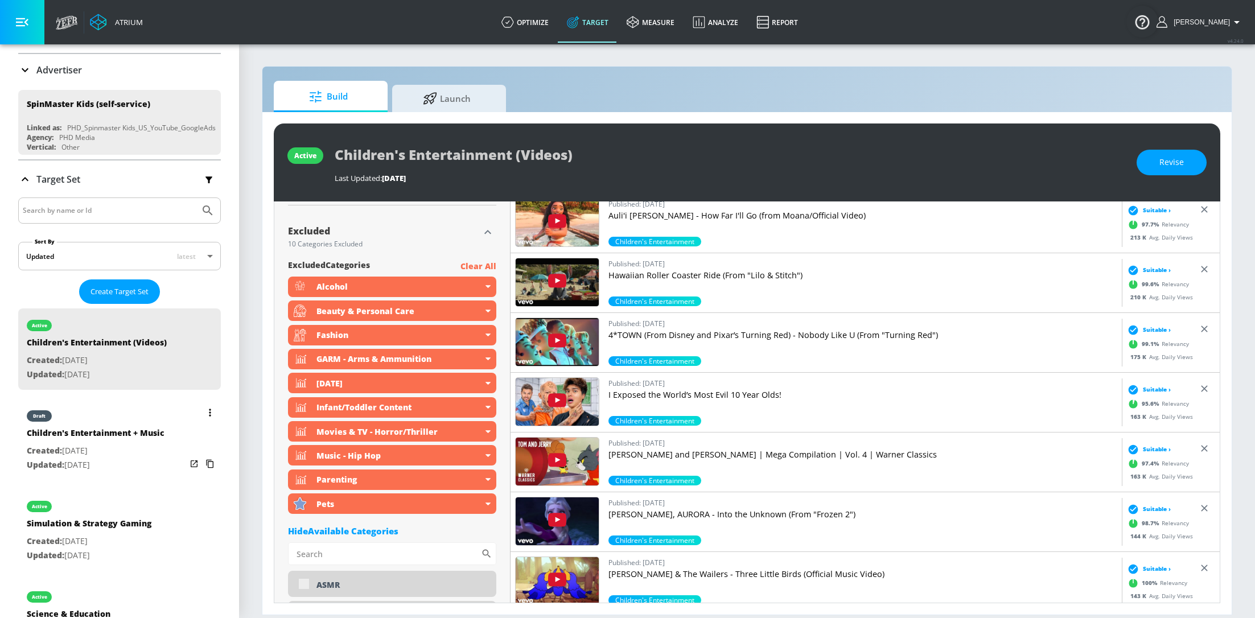
click at [100, 438] on div "Children's Entertainment + Music" at bounding box center [96, 435] width 138 height 17
type input "Children's Entertainment + Music"
type input "channels"
type input "0.05"
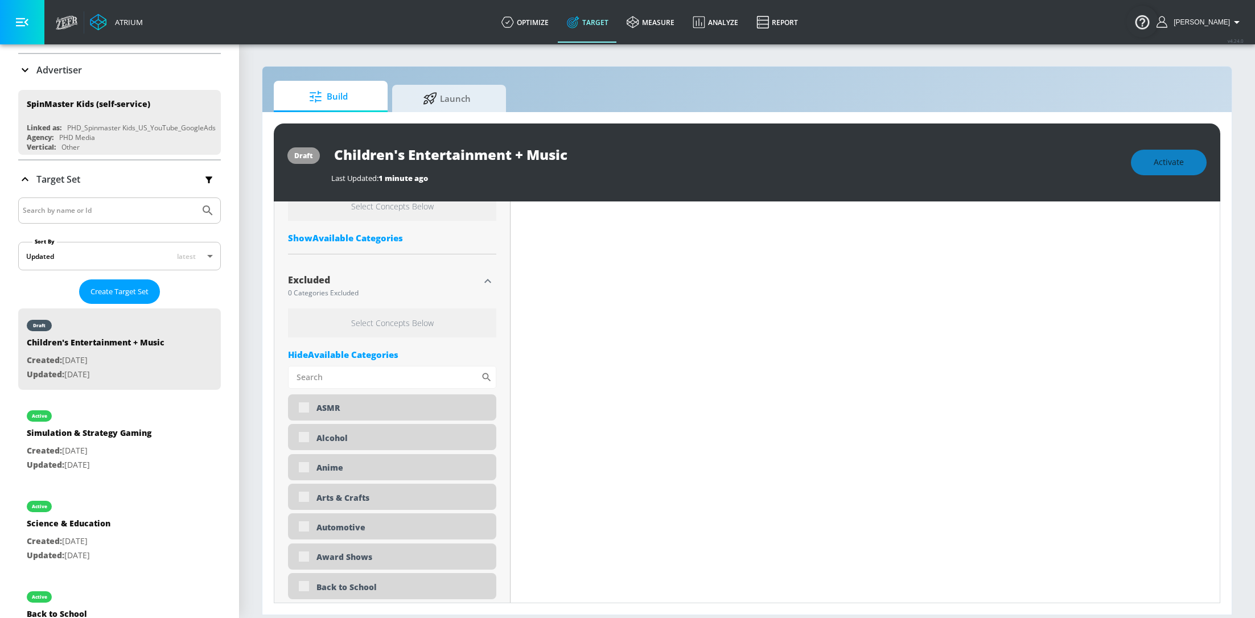
scroll to position [444, 0]
click at [374, 375] on input "Sort By" at bounding box center [384, 376] width 193 height 23
type input "h"
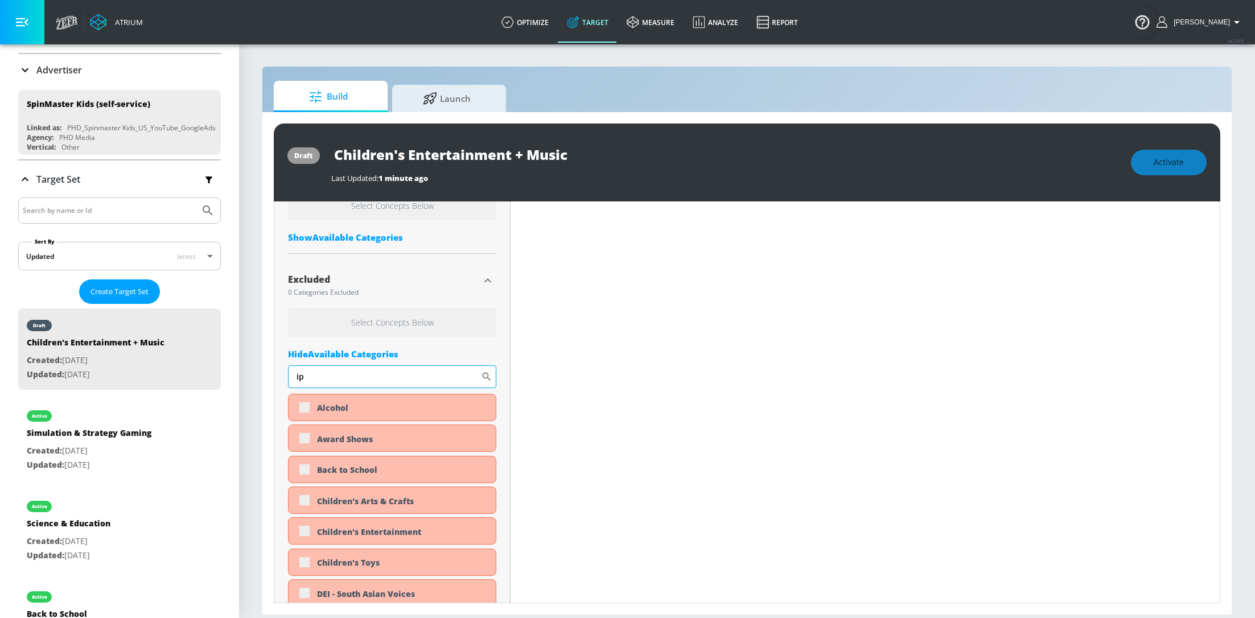
type input "i"
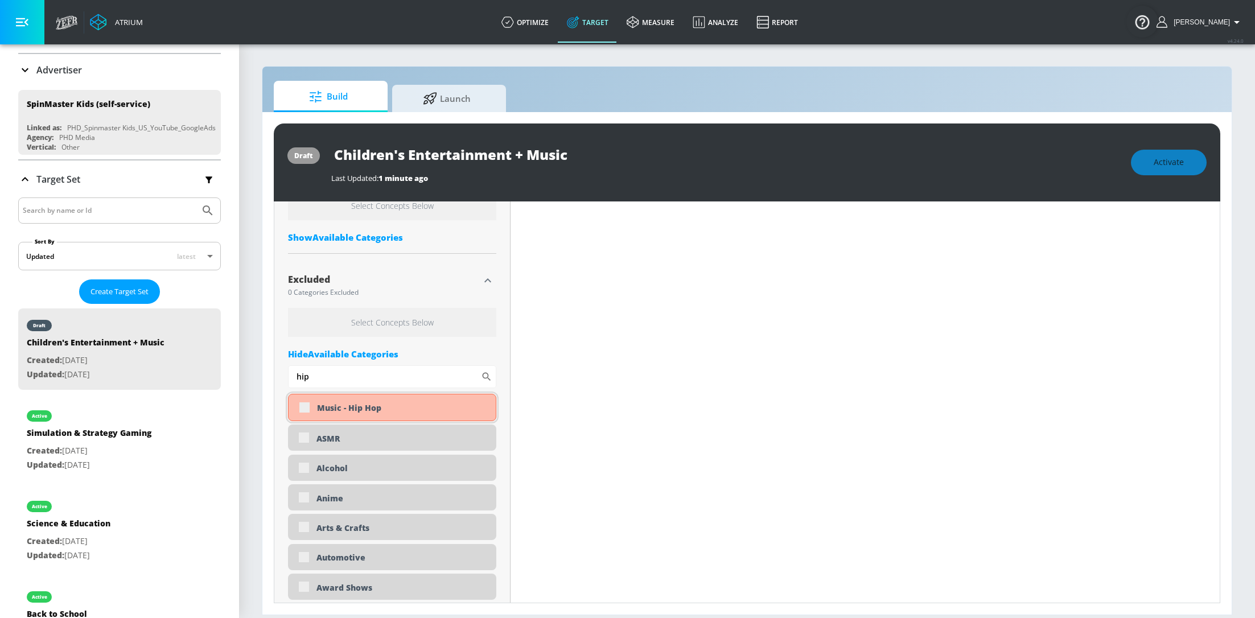
type input "hip"
click at [303, 404] on div "Music - Hip Hop" at bounding box center [392, 407] width 208 height 27
click at [305, 408] on div "Music - Hip Hop" at bounding box center [392, 407] width 208 height 27
type input "0.6"
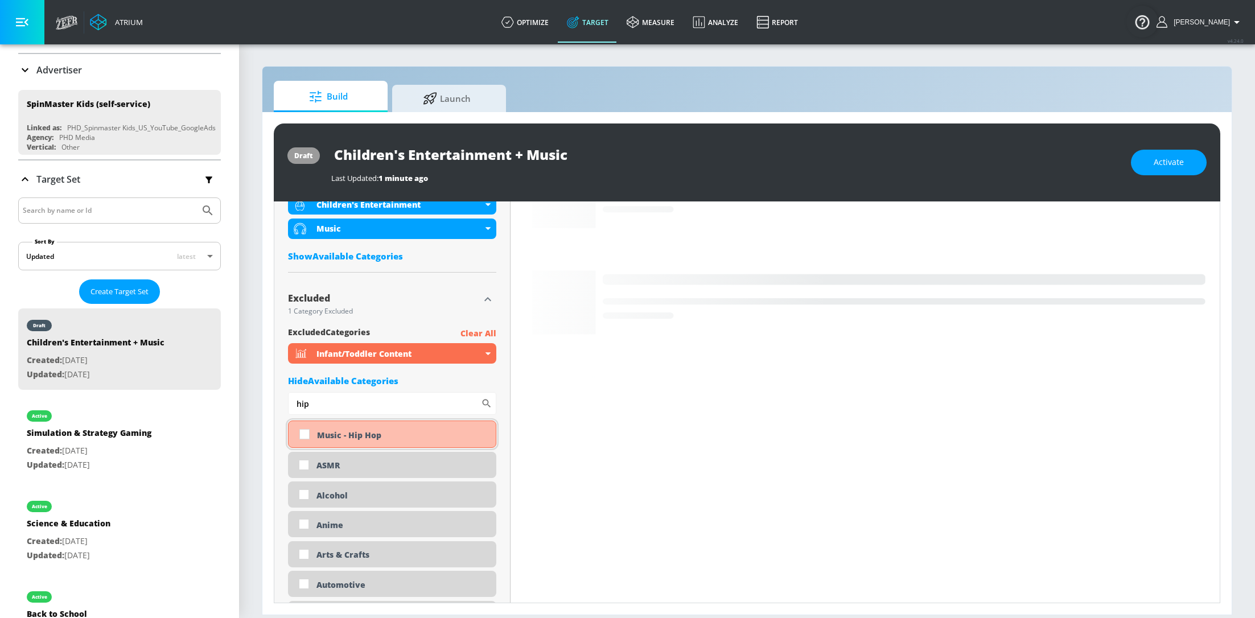
scroll to position [431, 0]
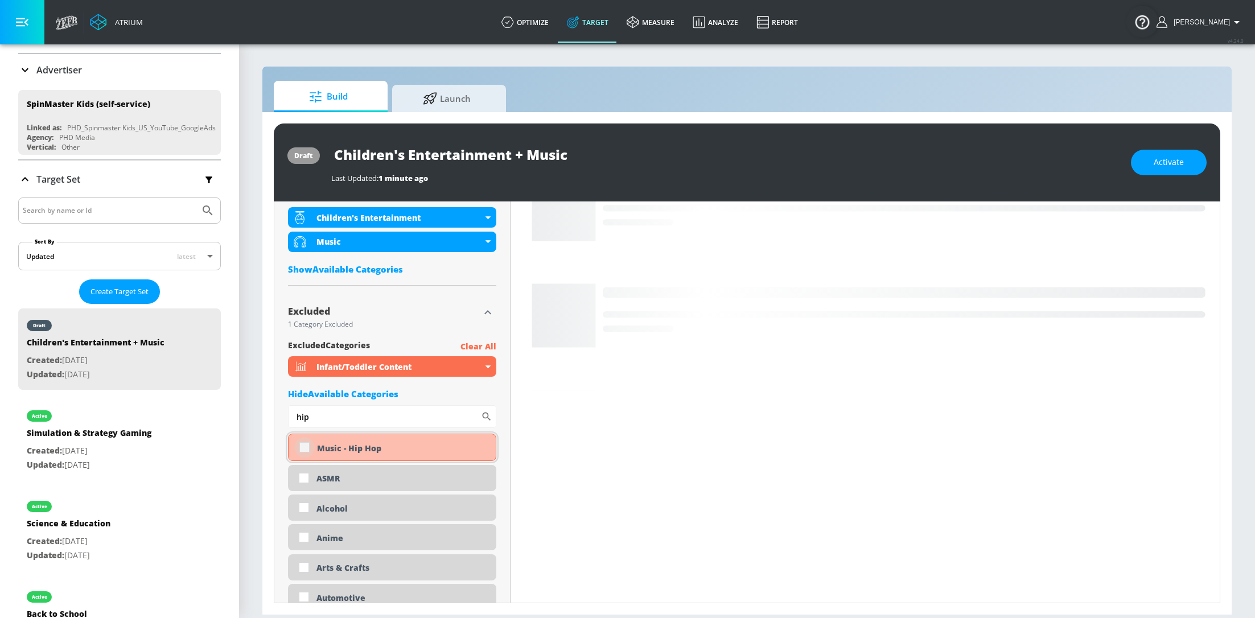
click at [303, 449] on input "checkbox" at bounding box center [304, 447] width 20 height 20
checkbox input "true"
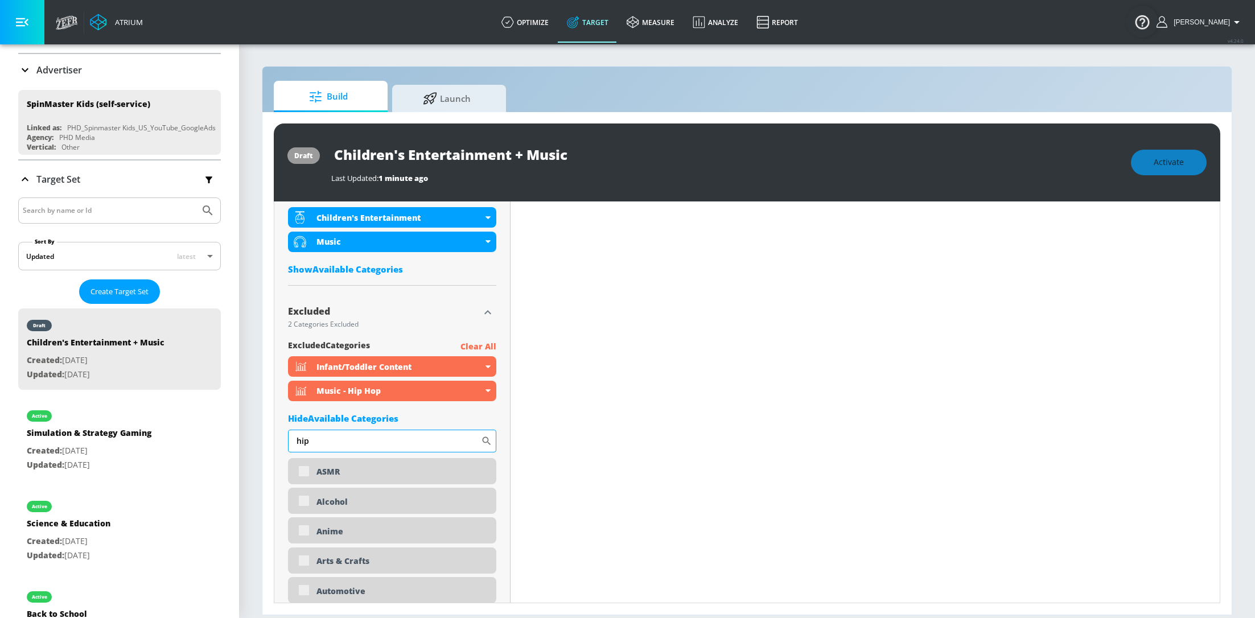
click at [310, 439] on input "hip" at bounding box center [384, 441] width 193 height 23
click at [302, 503] on div "Alcohol" at bounding box center [392, 501] width 208 height 26
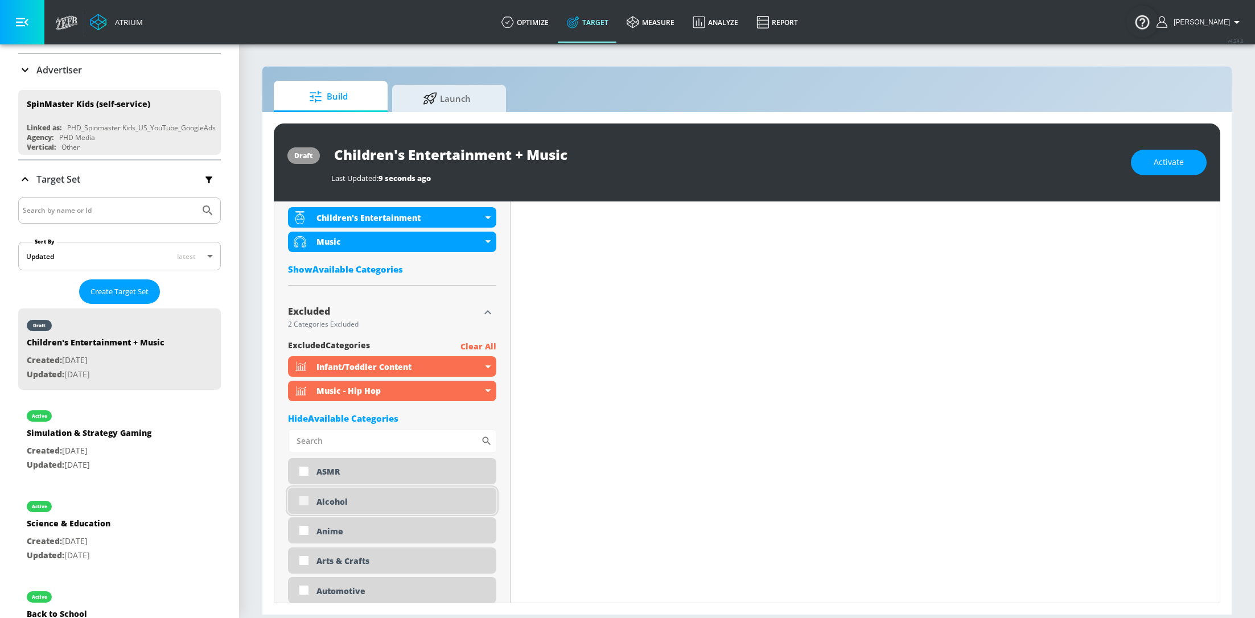
click at [302, 503] on input "checkbox" at bounding box center [304, 501] width 20 height 20
checkbox input "true"
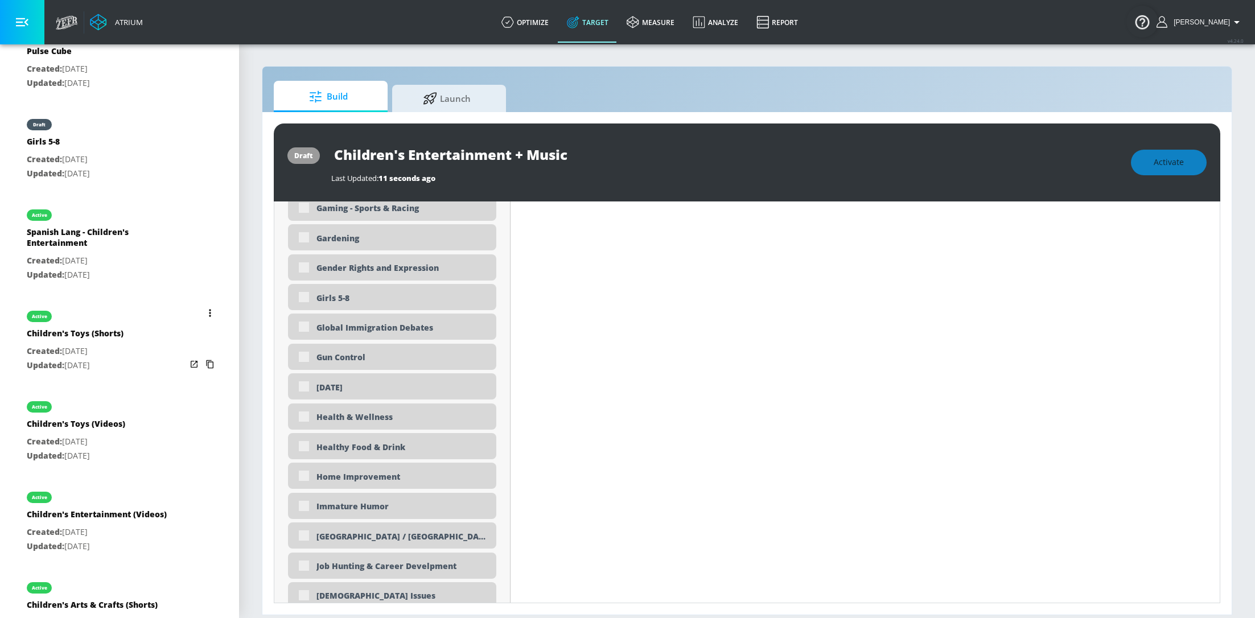
scroll to position [727, 0]
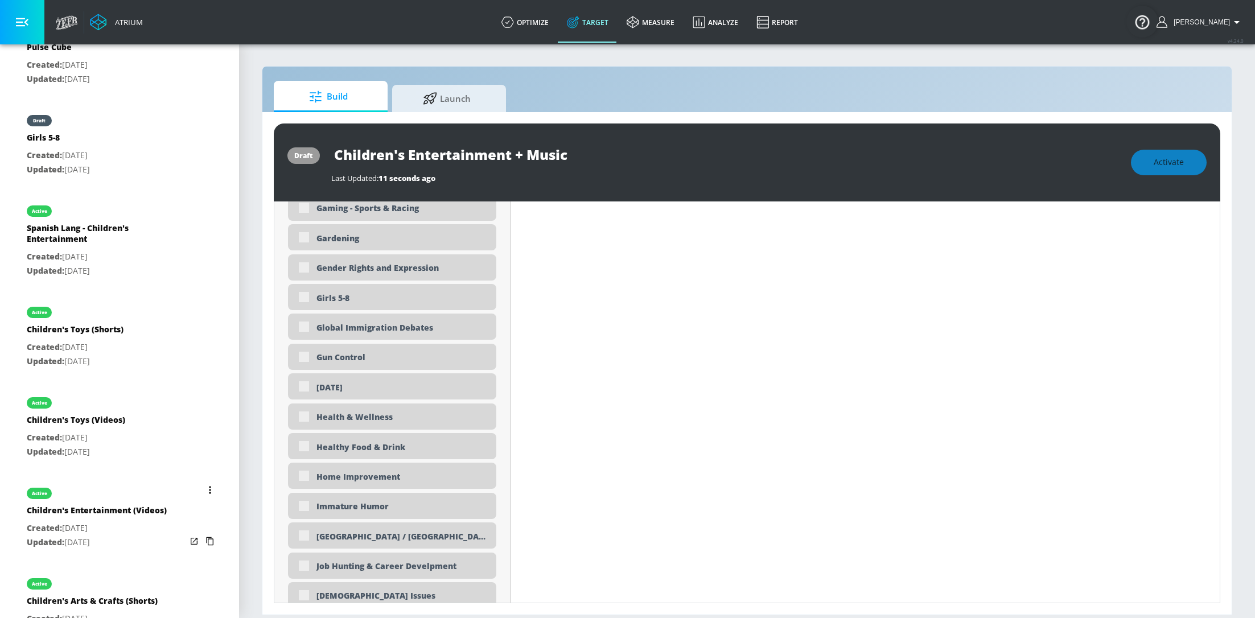
click at [126, 476] on div "active" at bounding box center [97, 490] width 140 height 28
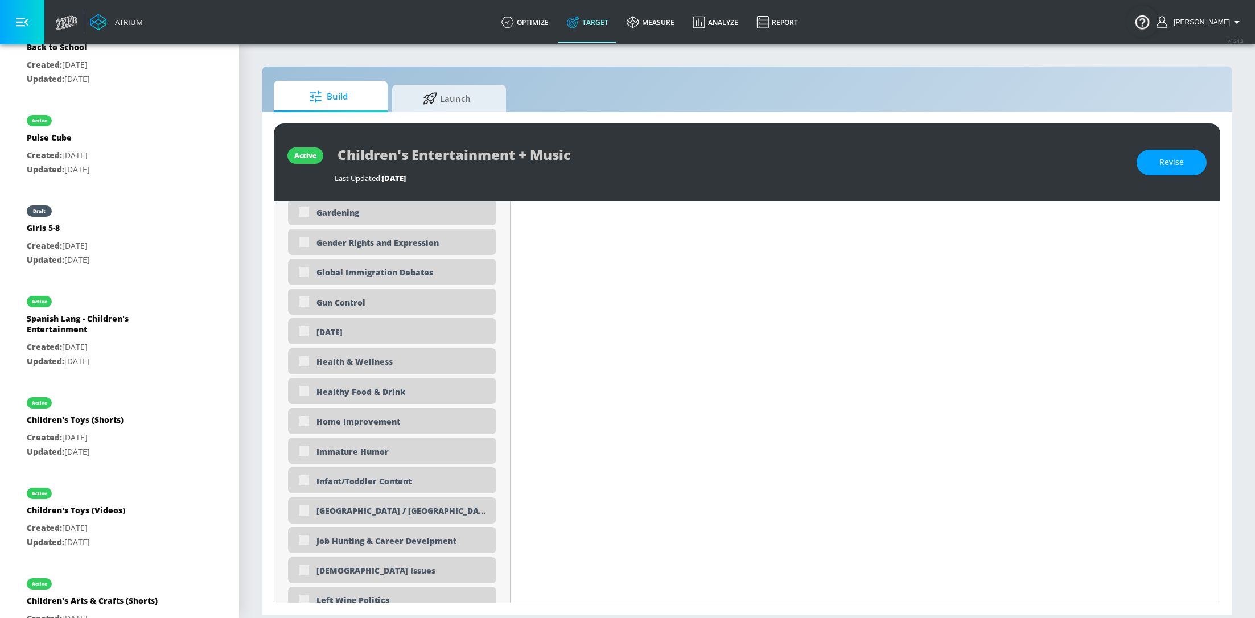
type input "Children's Entertainment (Videos)"
type input "videos"
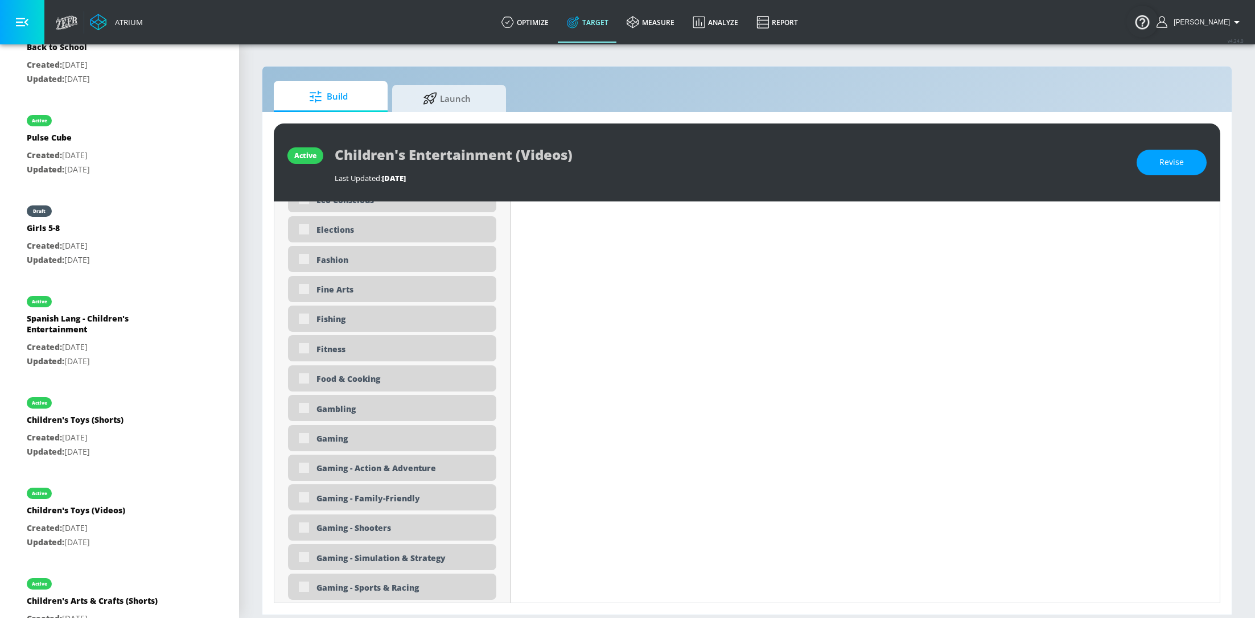
type input "0.71"
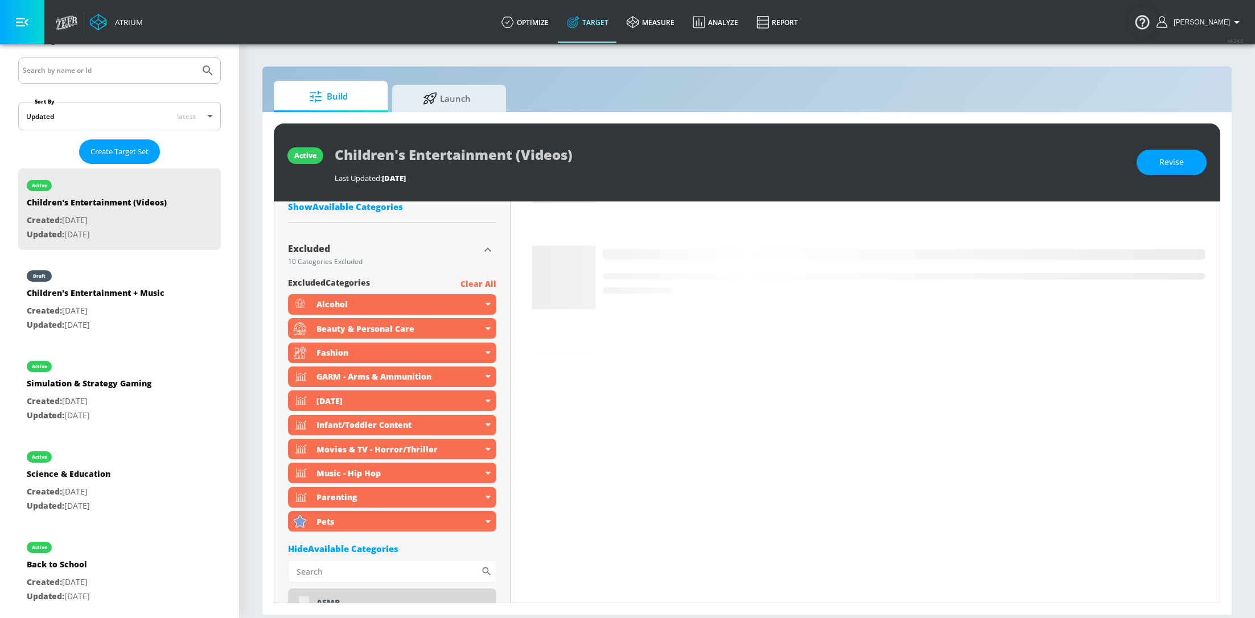
scroll to position [171, 0]
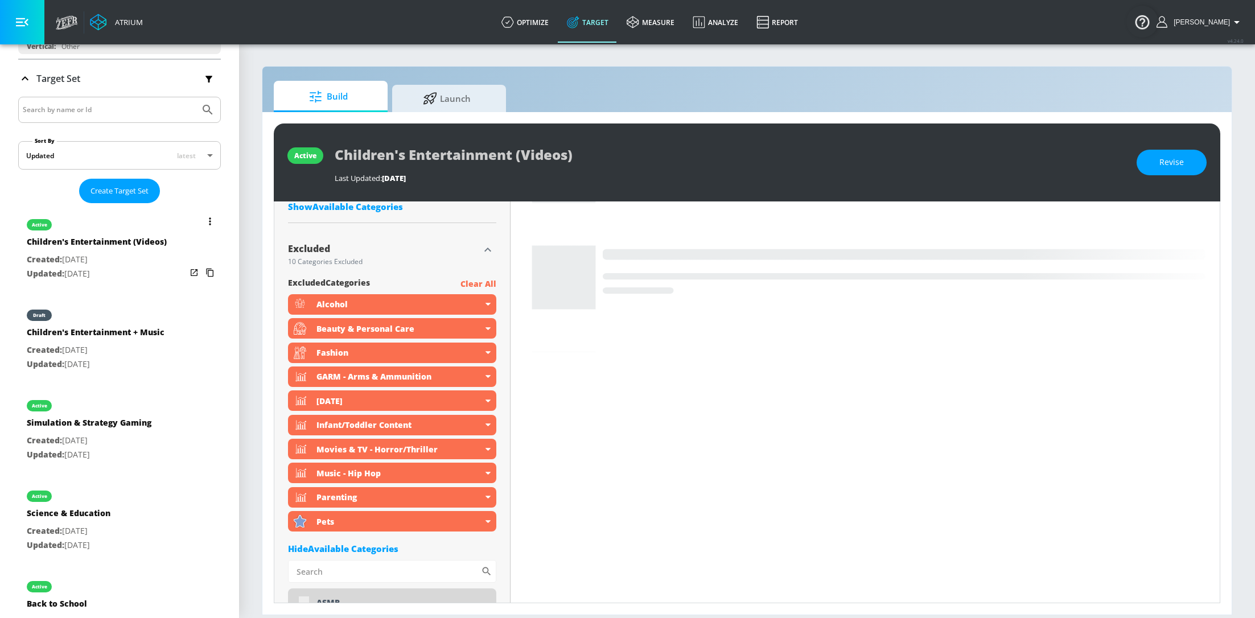
click at [93, 270] on p "Updated: [DATE]" at bounding box center [97, 274] width 140 height 14
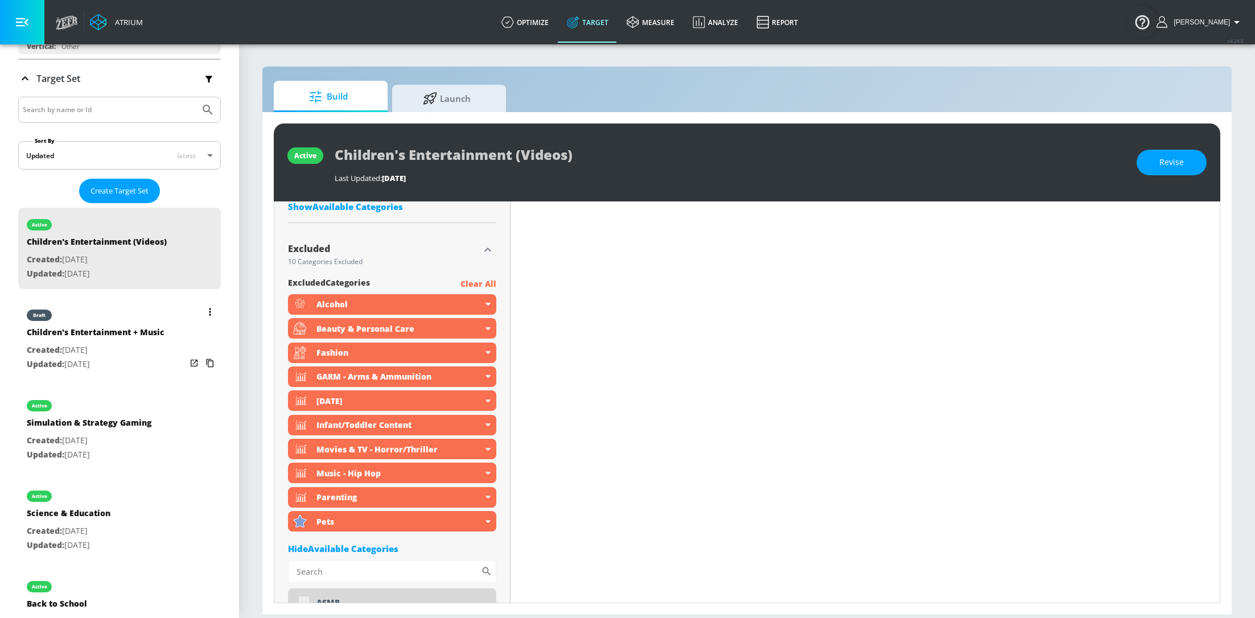
click at [108, 357] on p "Updated: [DATE]" at bounding box center [96, 364] width 138 height 14
type input "Children's Entertainment + Music"
type input "channels"
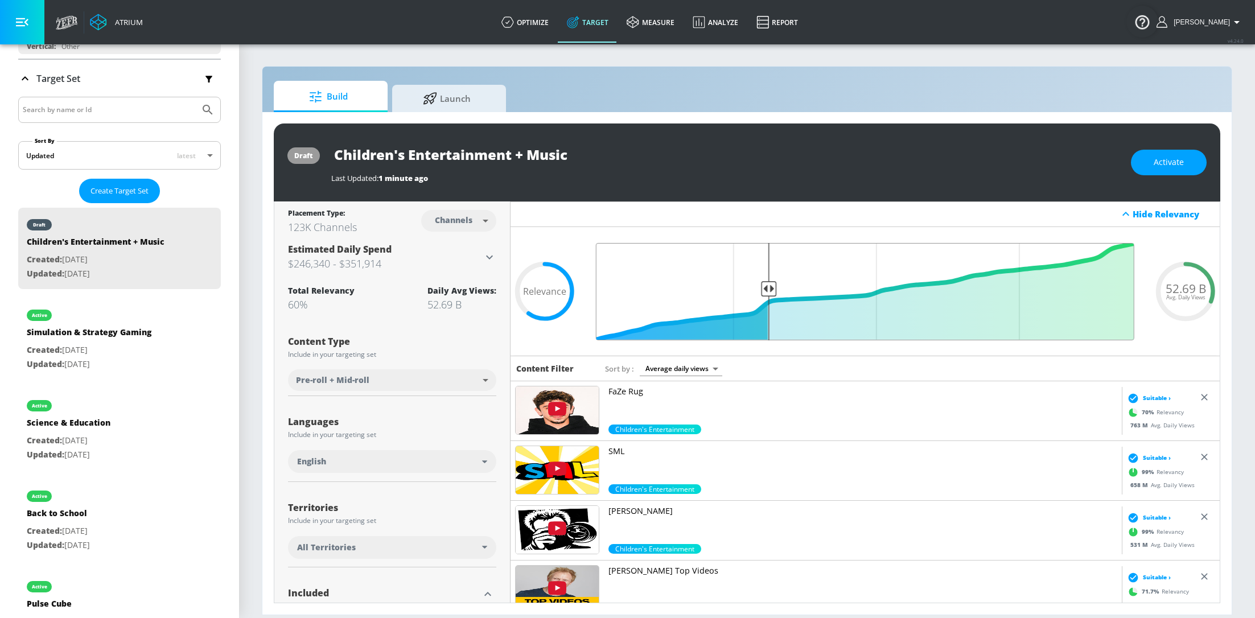
drag, startPoint x: 820, startPoint y: 288, endPoint x: 770, endPoint y: 289, distance: 50.1
click at [770, 289] on input "Final Threshold" at bounding box center [865, 291] width 550 height 97
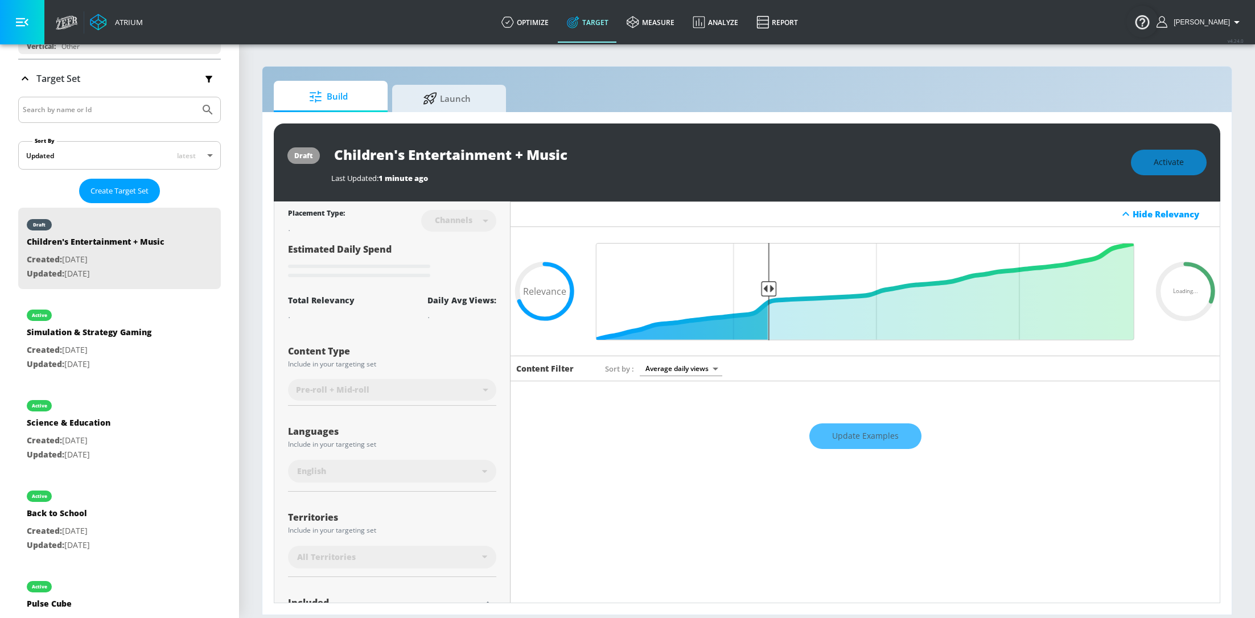
click at [875, 445] on div "Update Examples" at bounding box center [865, 436] width 709 height 40
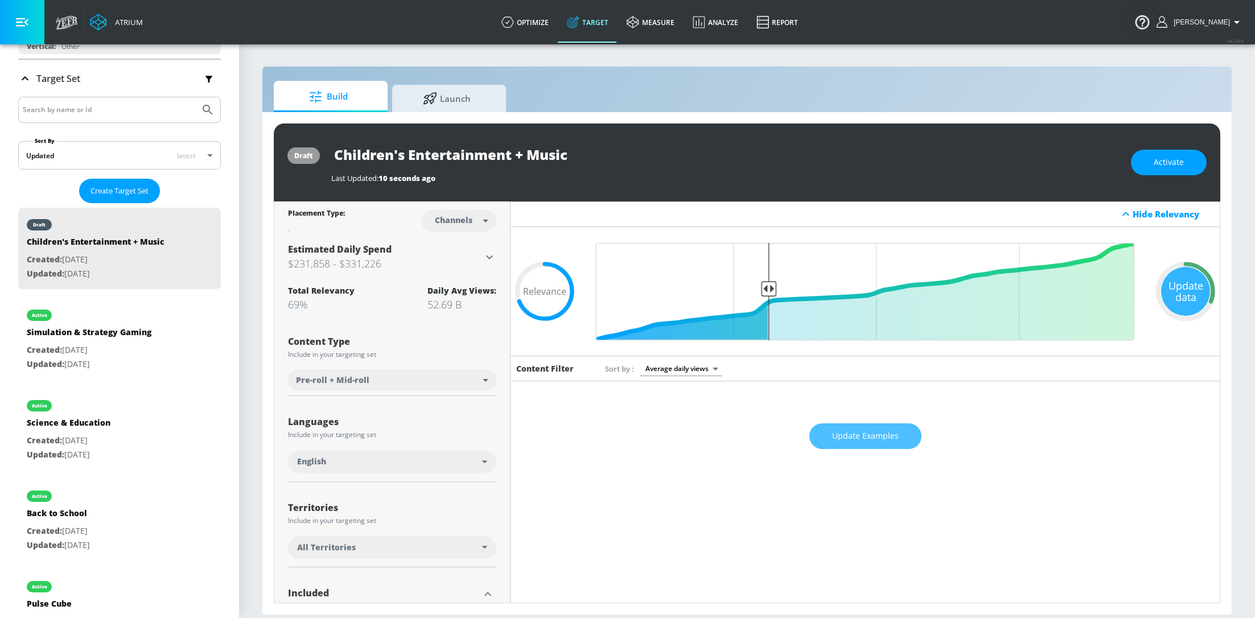
click at [875, 445] on button "Update Examples" at bounding box center [865, 436] width 112 height 26
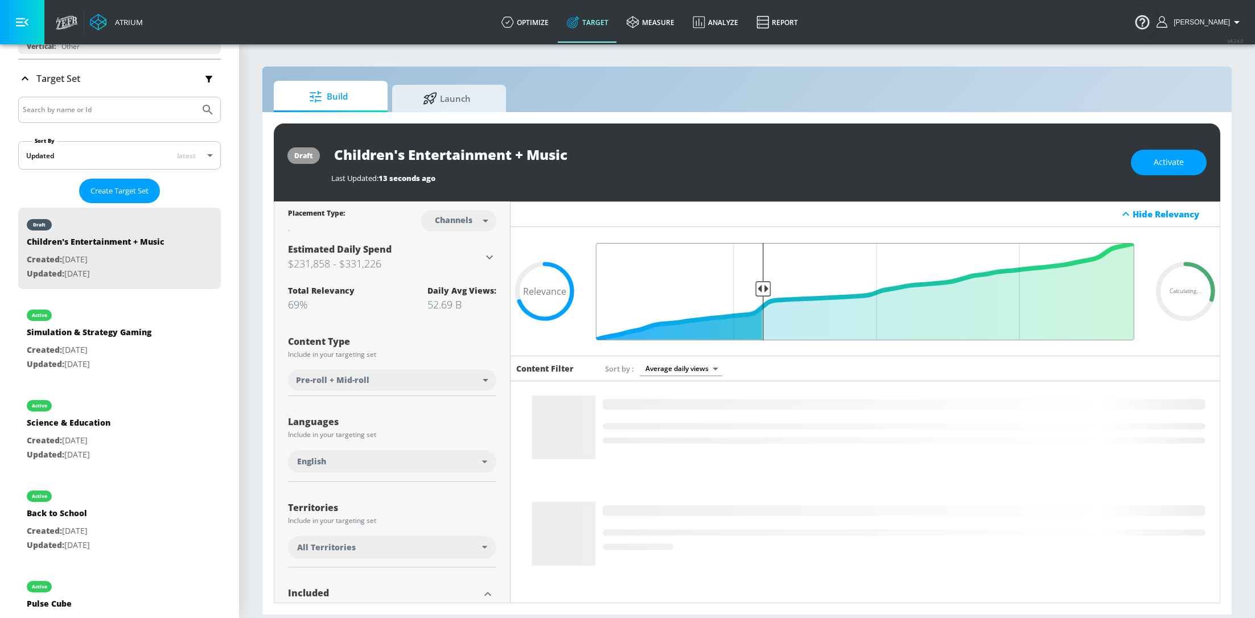
type input "0.7"
click at [764, 286] on input "Final Threshold" at bounding box center [865, 291] width 550 height 97
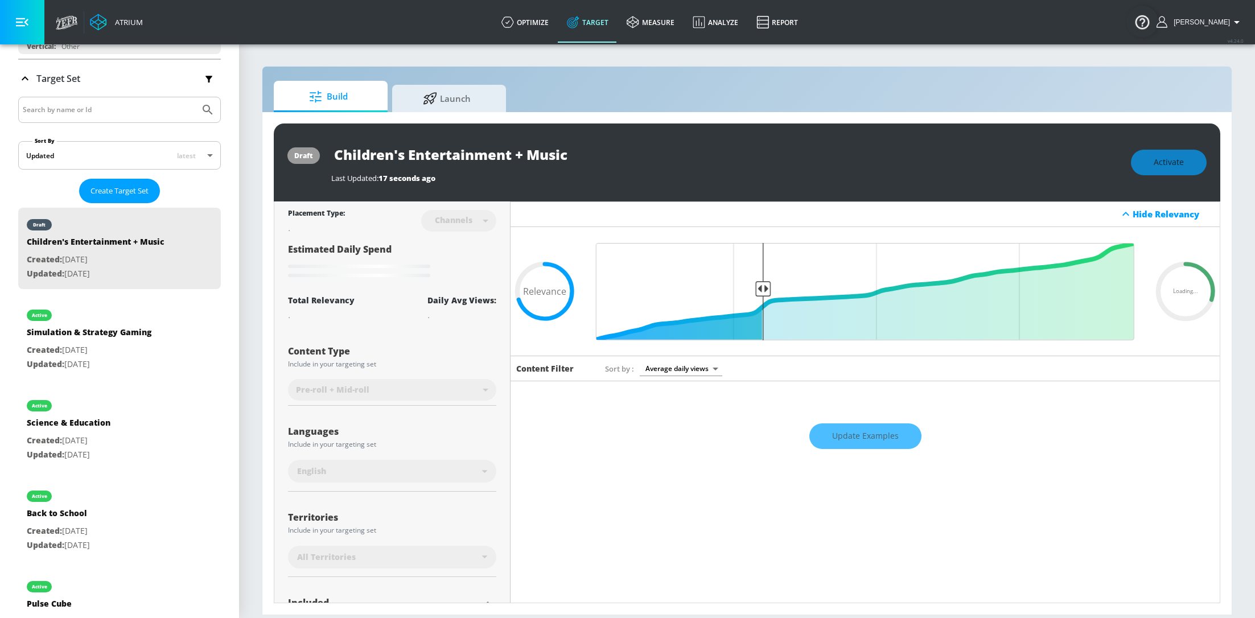
click at [872, 434] on div "Update Examples" at bounding box center [865, 436] width 709 height 40
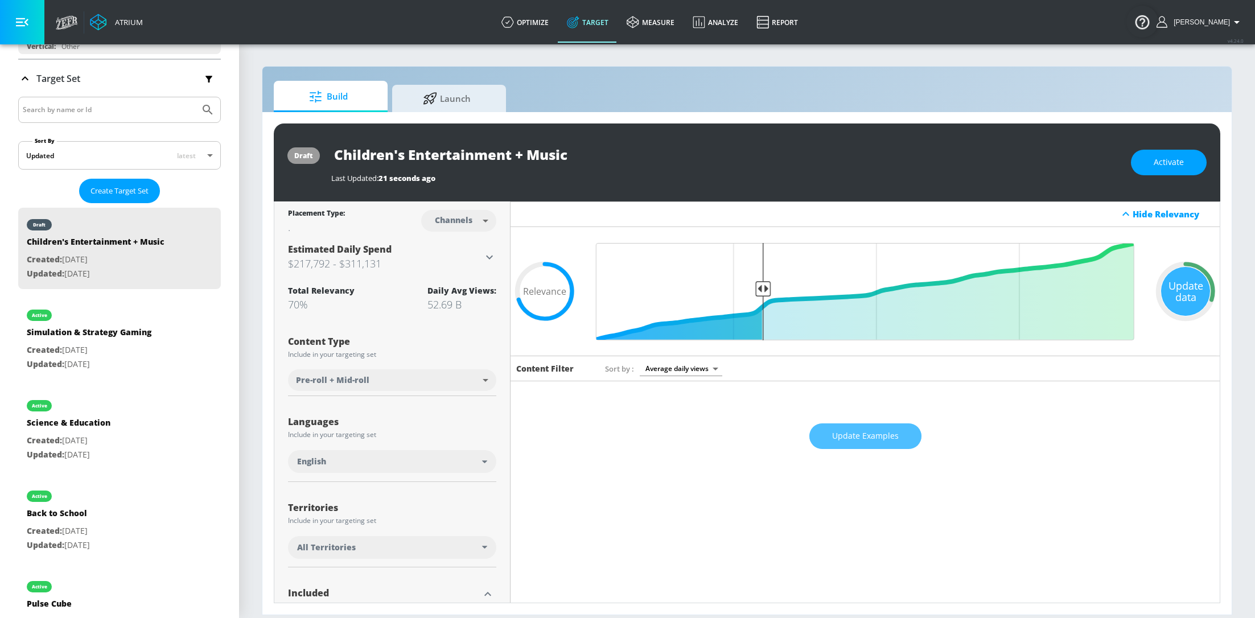
click at [872, 434] on span "Update Examples" at bounding box center [865, 436] width 67 height 14
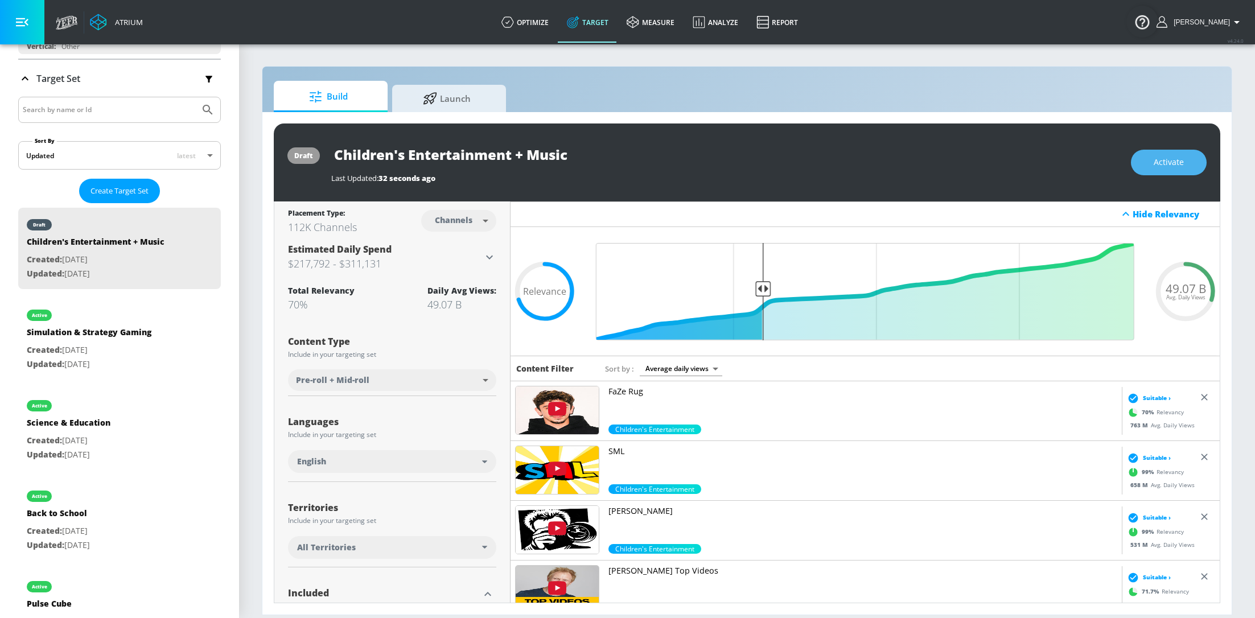
click at [1177, 156] on span "Activate" at bounding box center [1169, 162] width 30 height 14
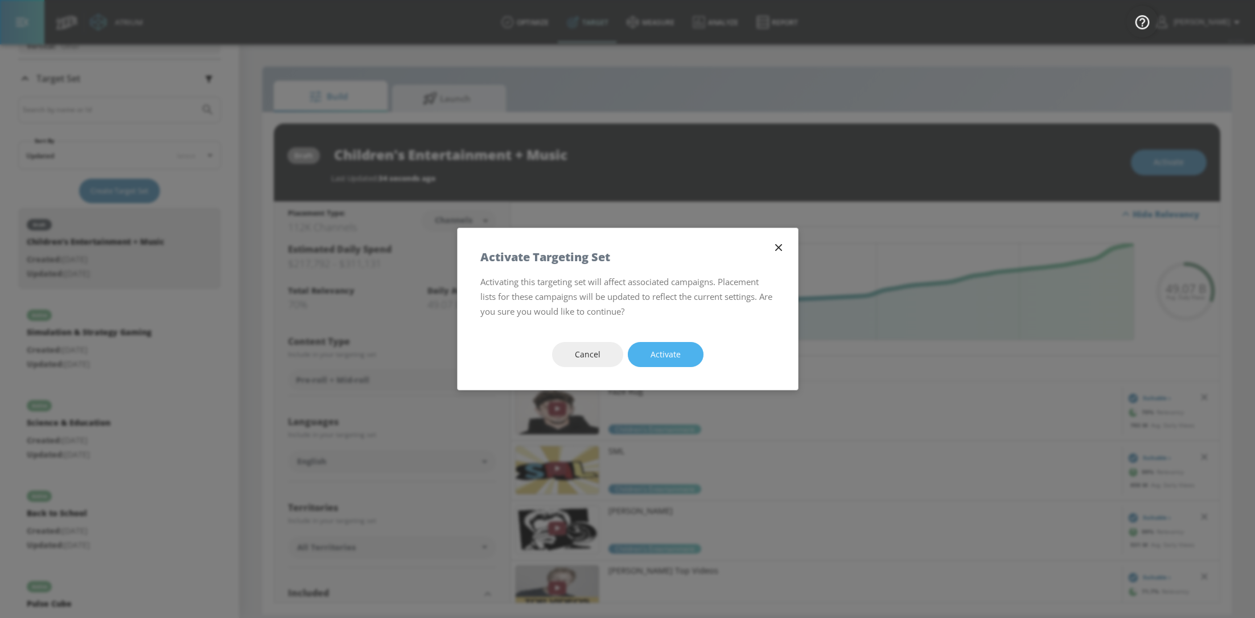
click at [681, 355] on button "Activate" at bounding box center [666, 355] width 76 height 26
